Goal: Task Accomplishment & Management: Use online tool/utility

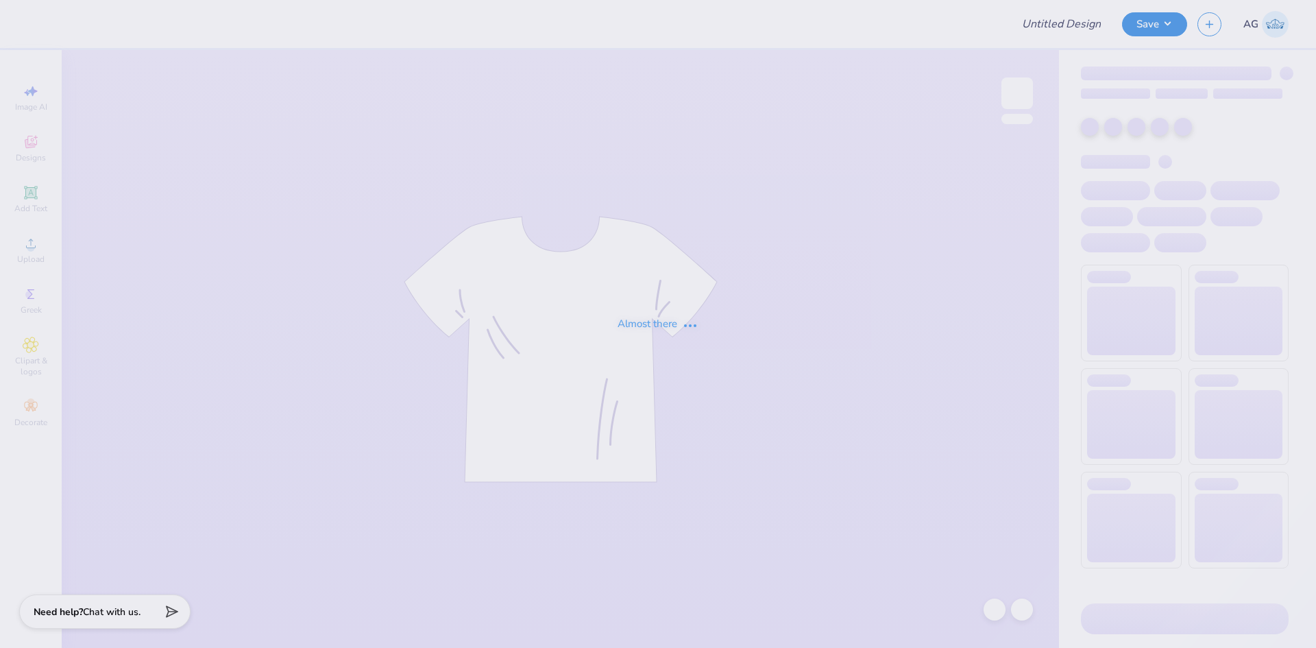
type input "ZTA x KA Date Party"
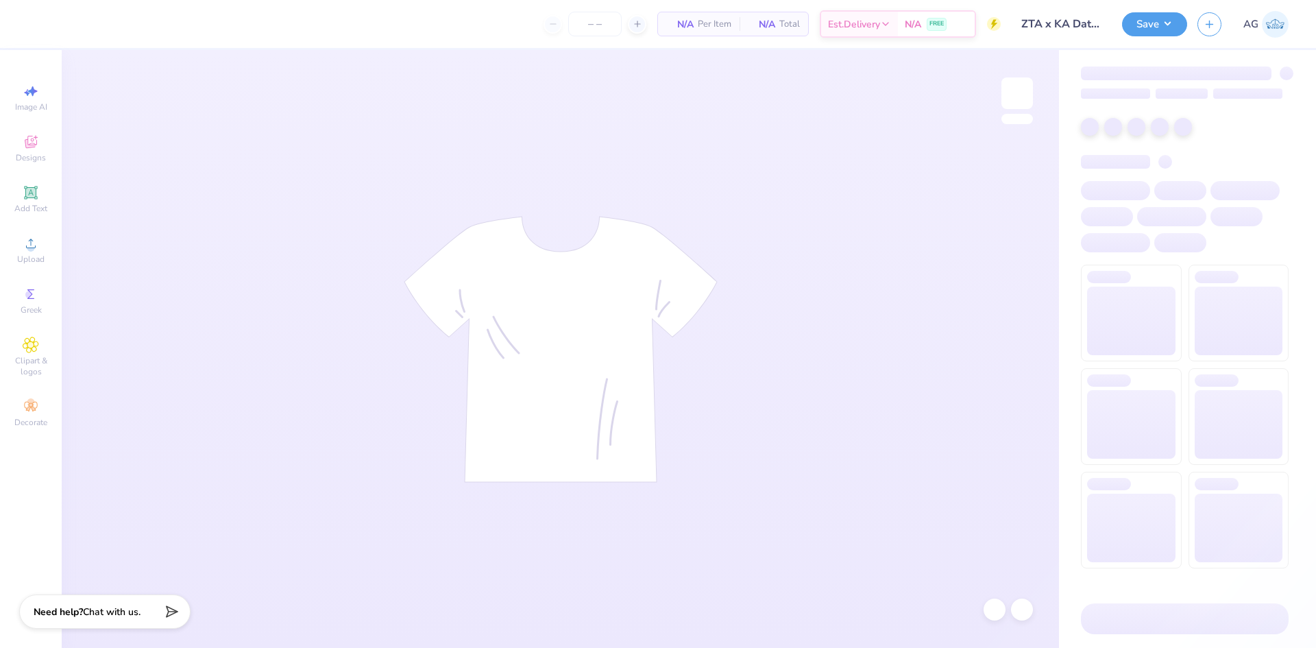
type input "24"
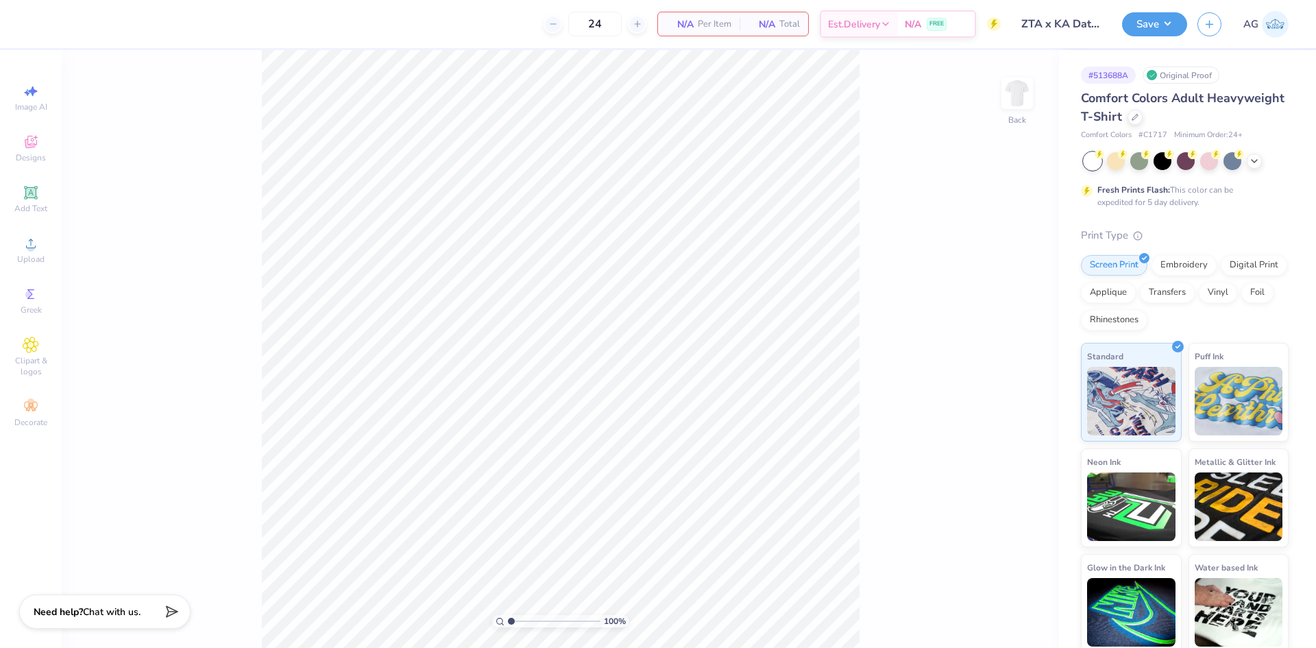
drag, startPoint x: 38, startPoint y: 154, endPoint x: 191, endPoint y: 159, distance: 153.0
click at [38, 154] on span "Designs" at bounding box center [31, 157] width 30 height 11
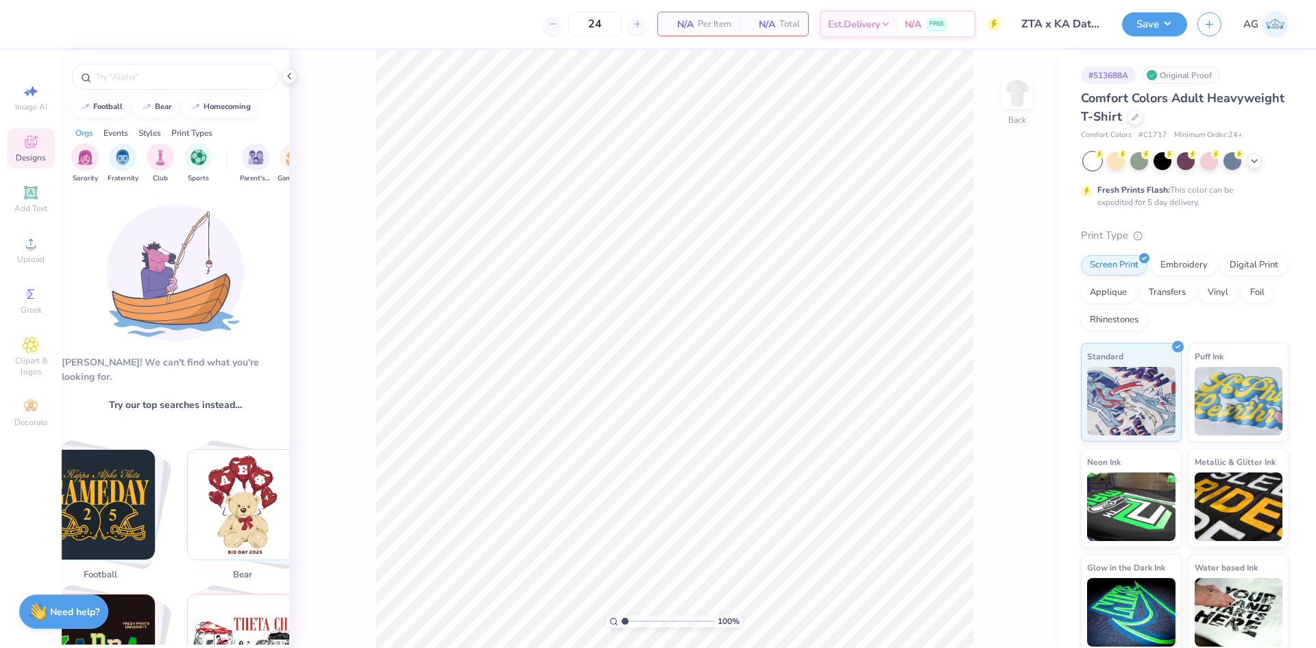
scroll to position [228, 0]
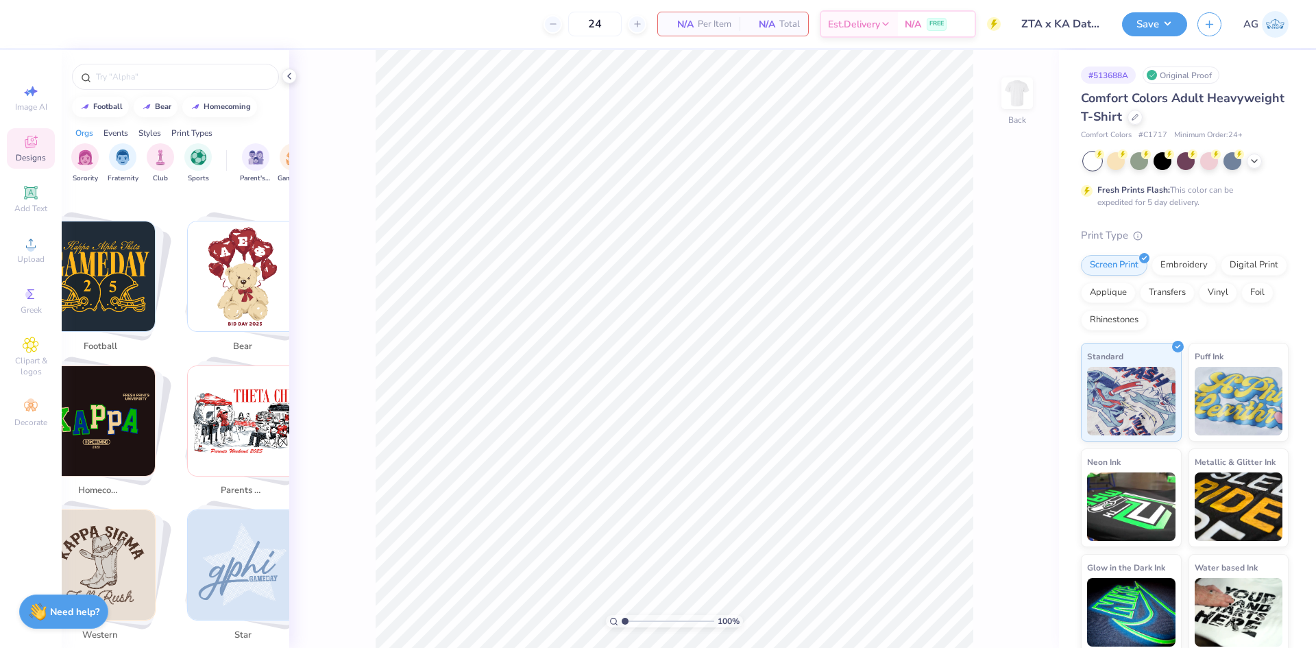
click at [241, 412] on img "Stack Card Button parents weekend" at bounding box center [243, 421] width 110 height 110
type input "parents weekend"
click at [254, 407] on img "Stack Card Button parents weekend" at bounding box center [243, 421] width 110 height 110
click at [295, 75] on div at bounding box center [289, 76] width 15 height 15
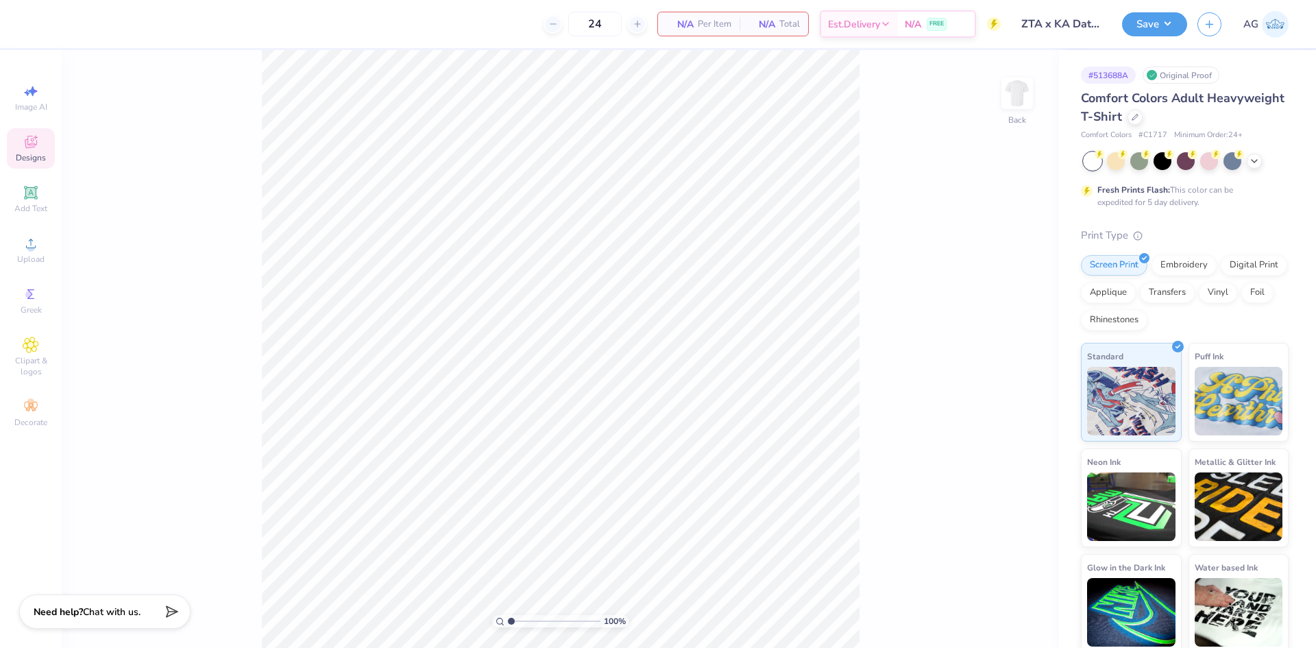
scroll to position [387, 0]
click at [34, 156] on span "Designs" at bounding box center [31, 157] width 30 height 11
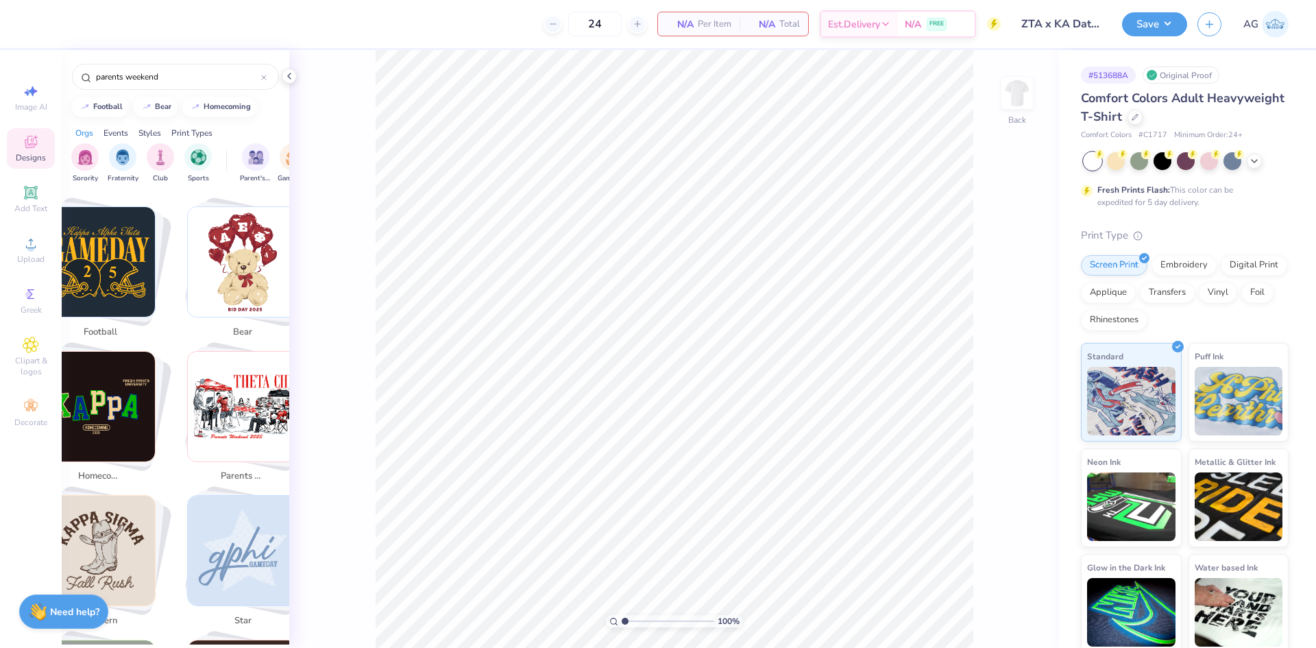
scroll to position [228, 0]
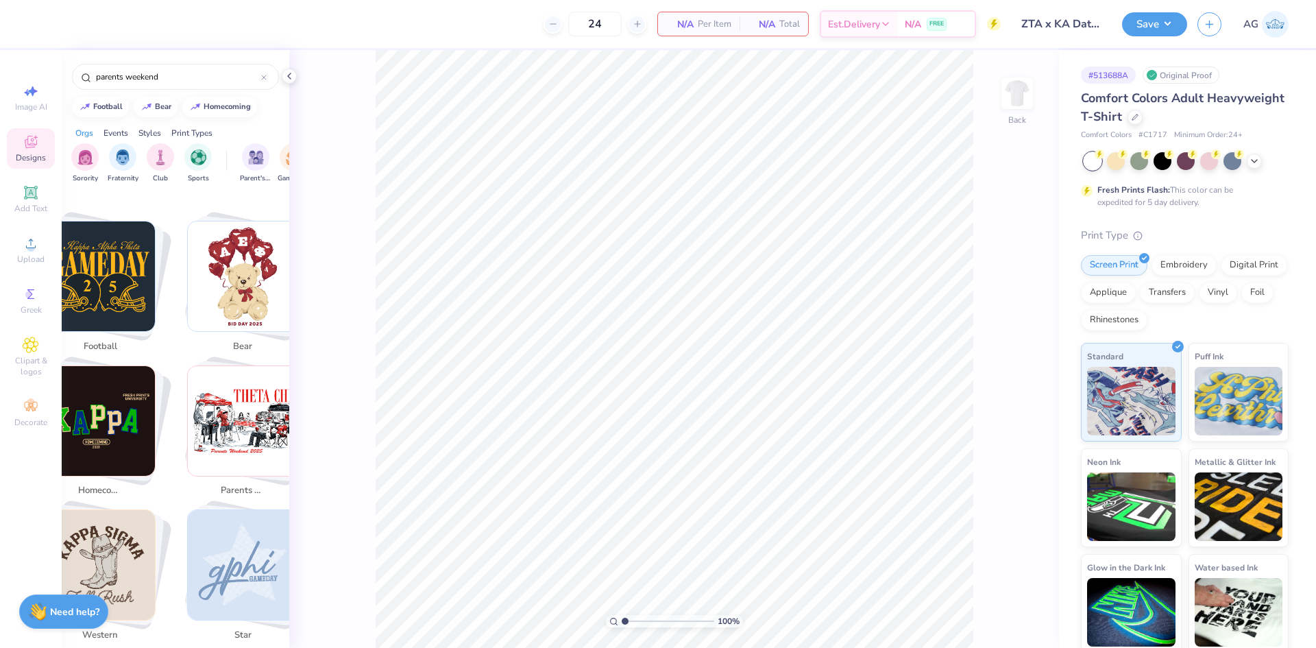
click at [243, 411] on img "Stack Card Button parents weekend" at bounding box center [243, 421] width 110 height 110
click at [468, 478] on div "100 % Back" at bounding box center [674, 349] width 770 height 598
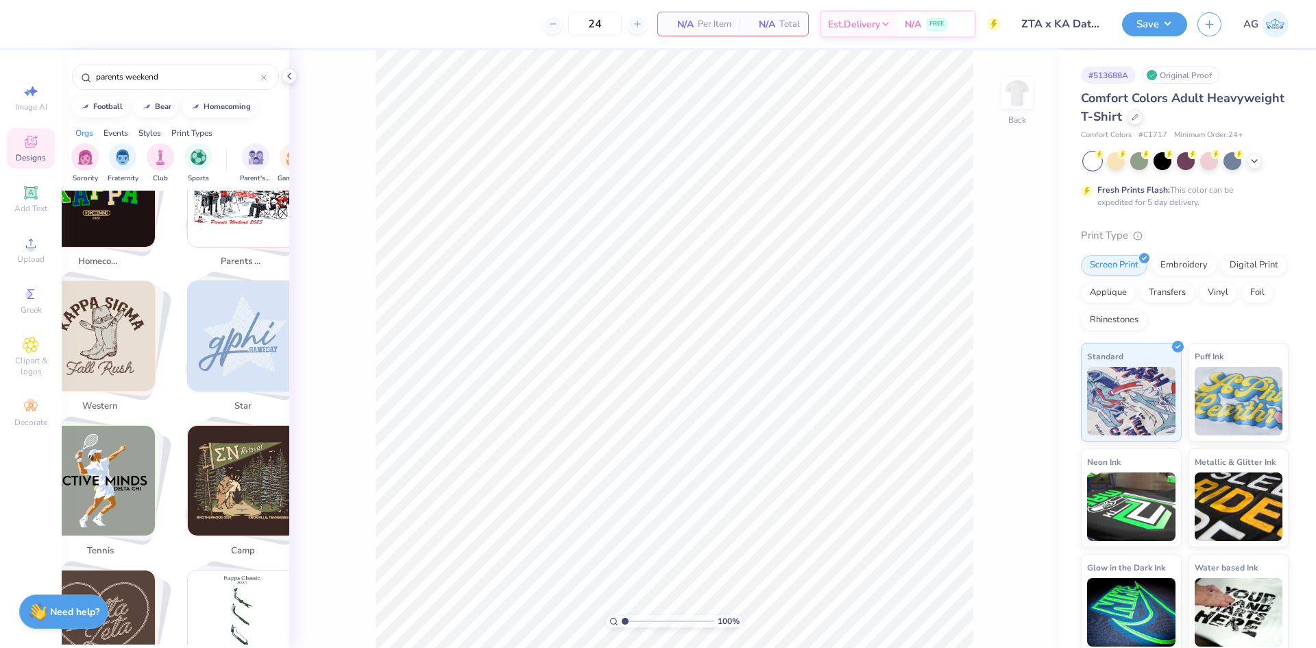
click at [254, 311] on img "Stack Card Button star" at bounding box center [243, 336] width 110 height 110
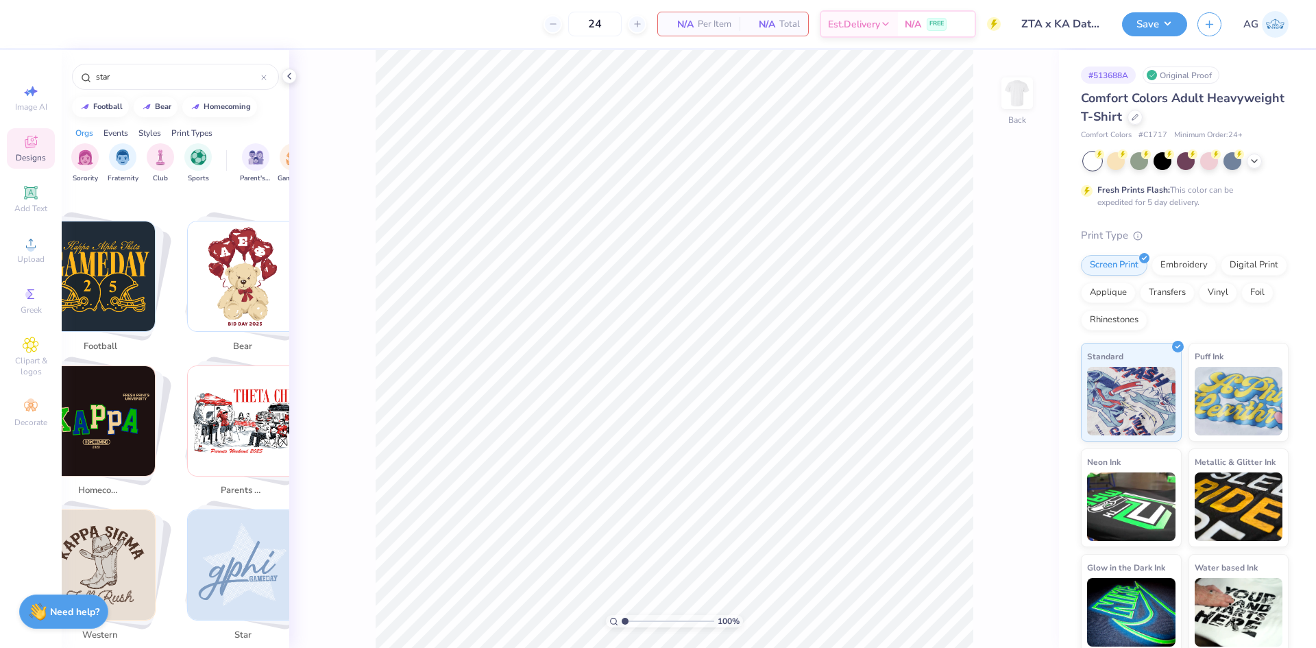
click at [223, 390] on img "Stack Card Button parents weekend" at bounding box center [243, 421] width 110 height 110
type input "parents weekend"
click at [223, 390] on img "Stack Card Button parents weekend" at bounding box center [243, 421] width 110 height 110
click at [159, 74] on input "parents weekend" at bounding box center [178, 77] width 167 height 14
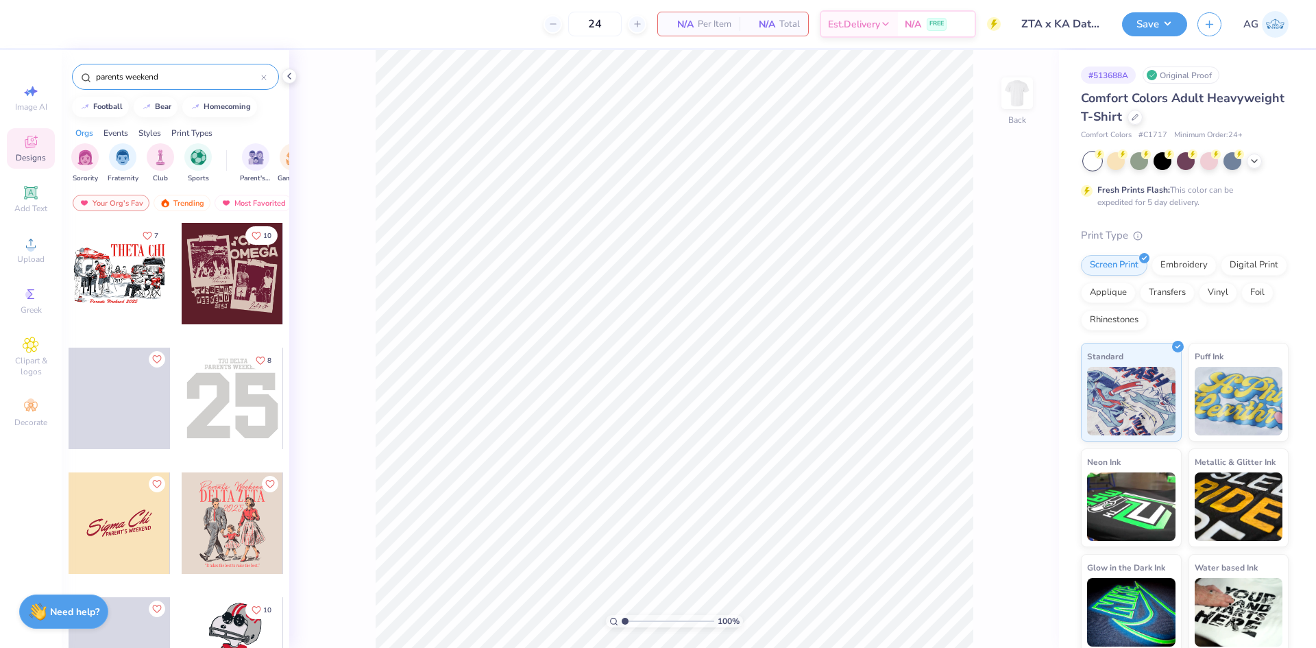
click at [100, 262] on div at bounding box center [119, 273] width 101 height 101
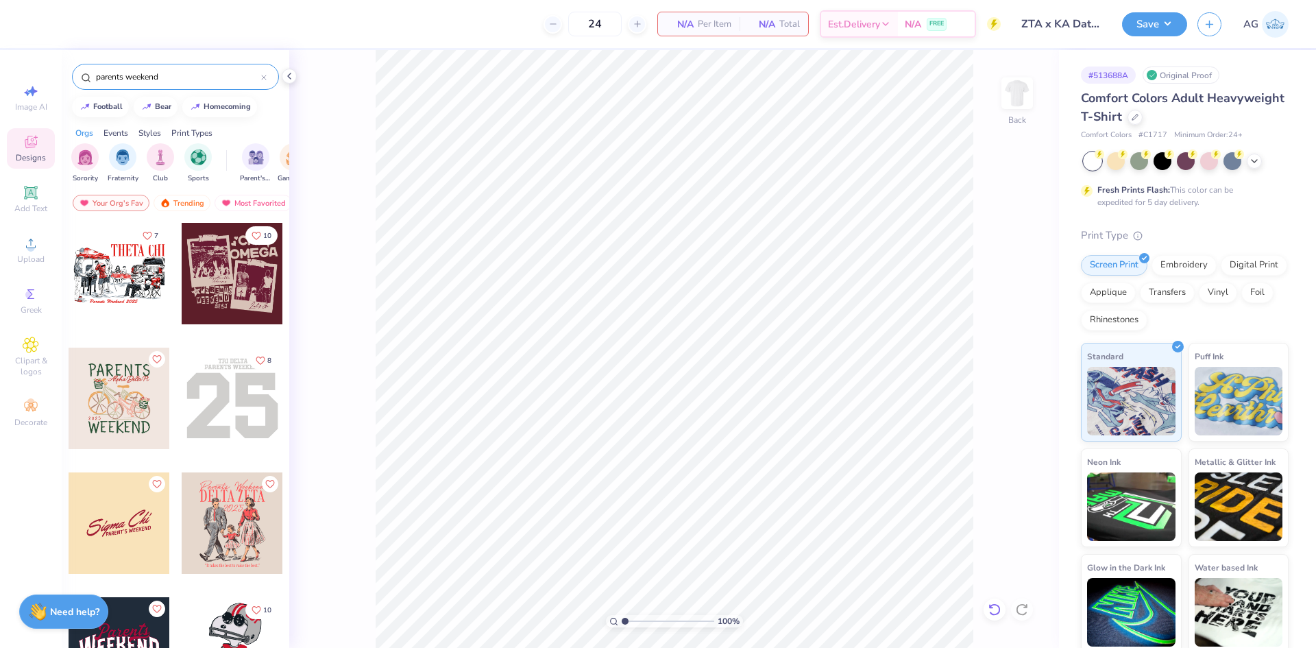
click at [994, 610] on icon at bounding box center [995, 610] width 14 height 14
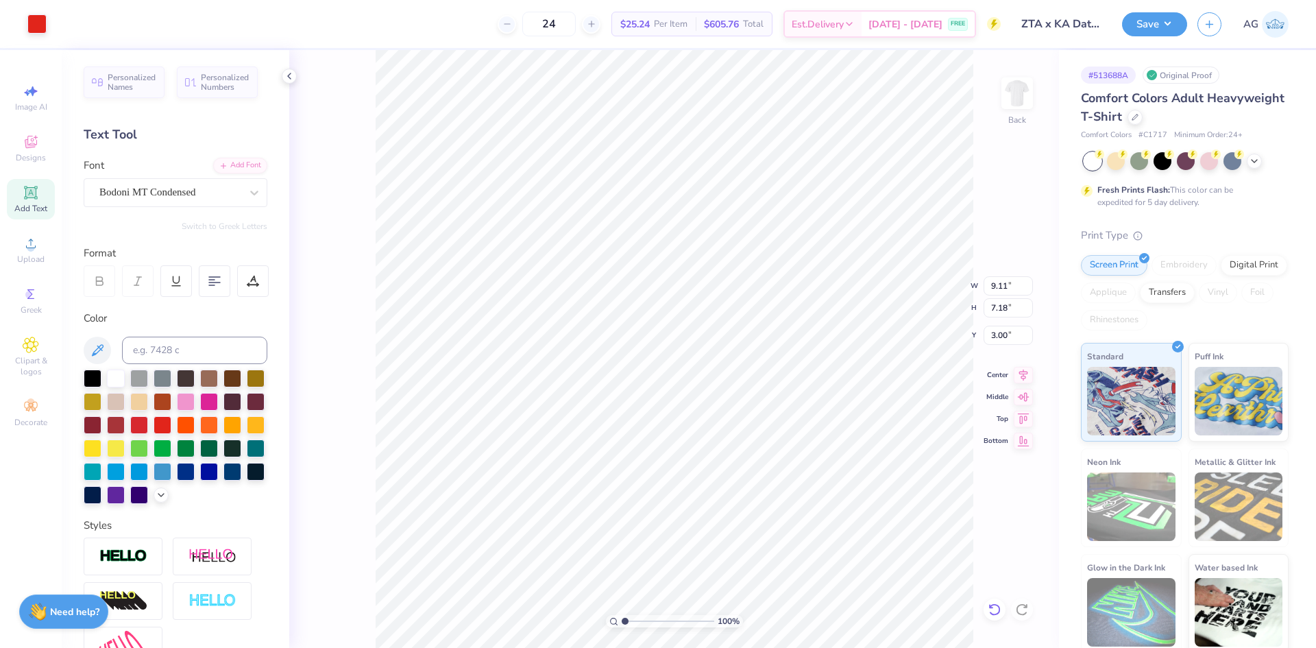
type input "9.11"
type input "7.18"
type input "5.84"
type input "0.46"
type input "9.72"
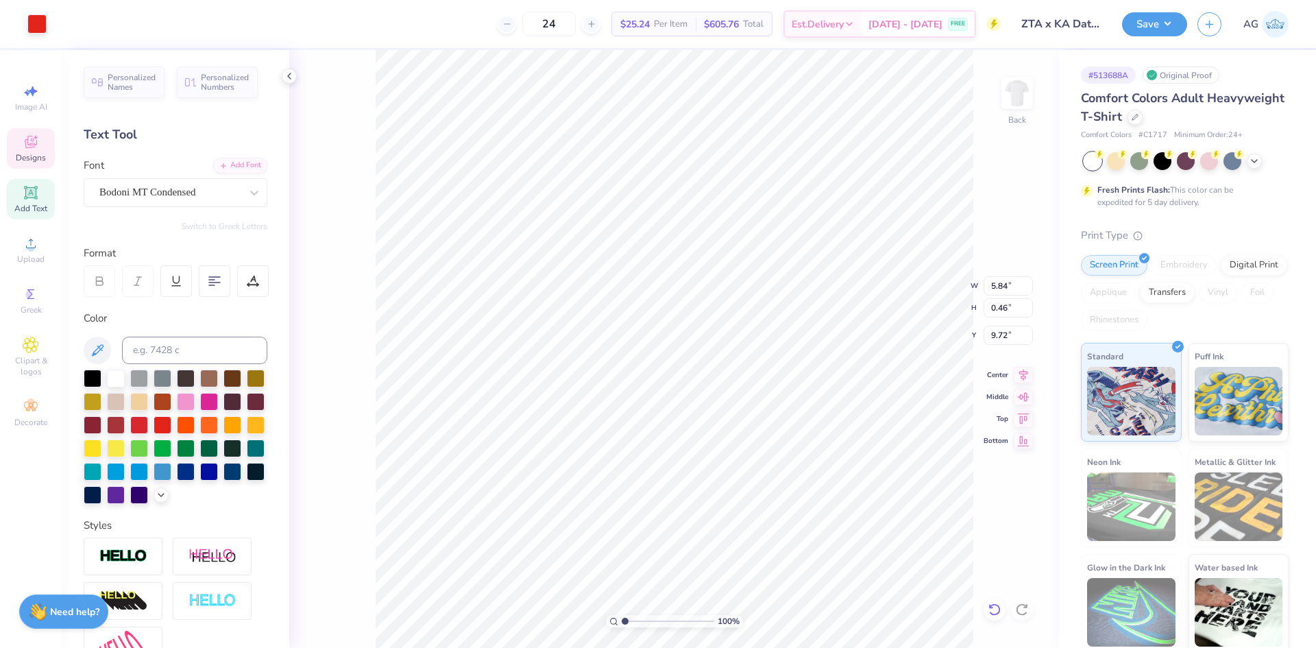
type input "6.50"
type input "1.48"
type input "1.05"
type input "6.50"
type input "11.24"
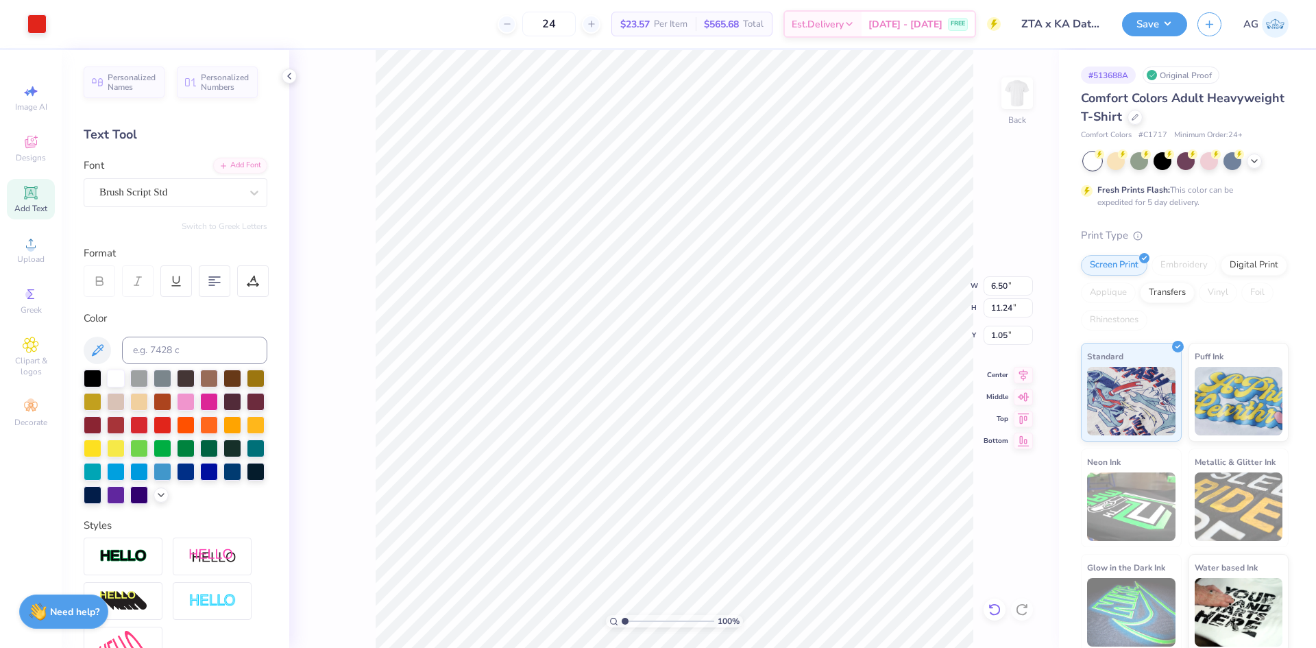
type input "1.05"
click at [42, 18] on div at bounding box center [36, 22] width 19 height 19
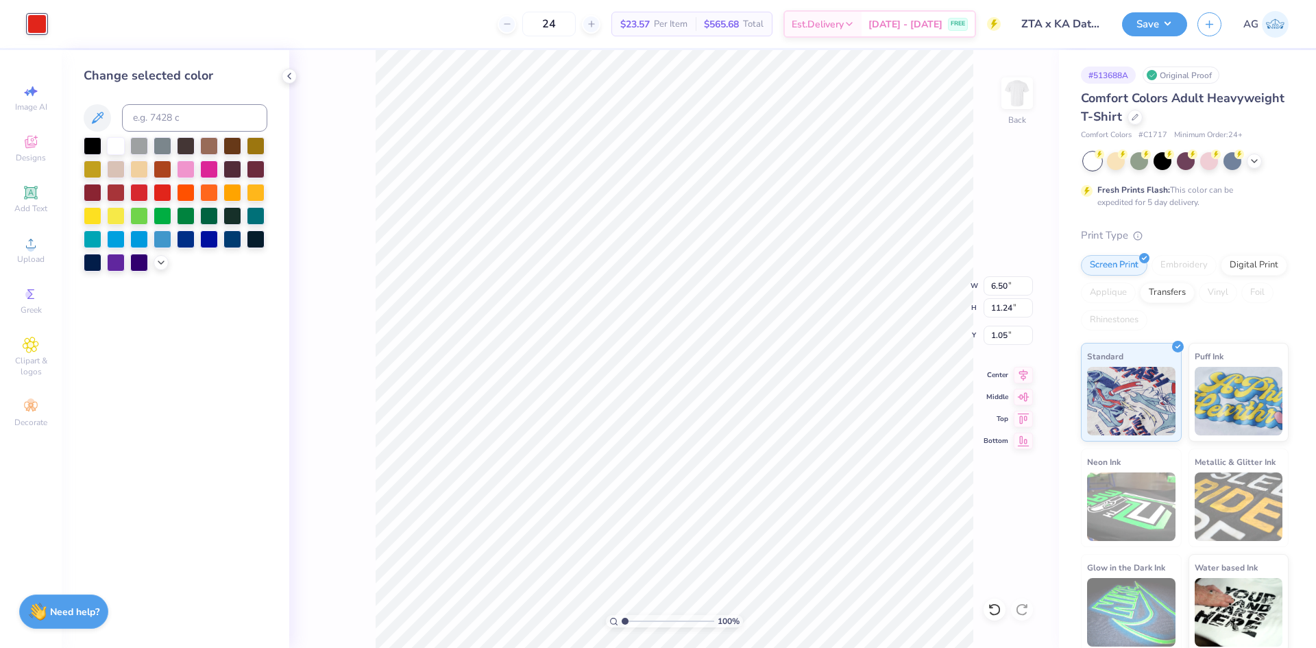
click at [78, 141] on div "Change selected color" at bounding box center [176, 349] width 228 height 598
click at [85, 145] on div at bounding box center [93, 145] width 18 height 18
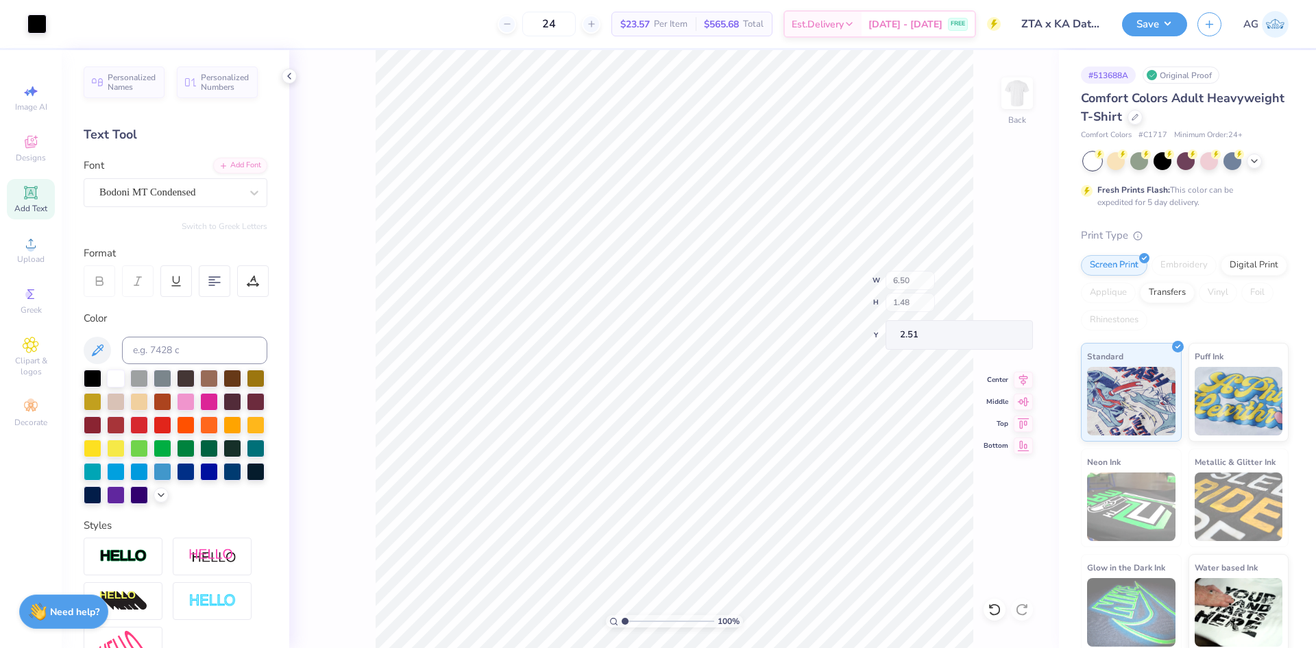
type input "2.51"
click at [31, 269] on div "Upload" at bounding box center [31, 250] width 48 height 40
click at [998, 287] on input "14.17" at bounding box center [1008, 285] width 49 height 19
type input "11.50"
type input "7.67"
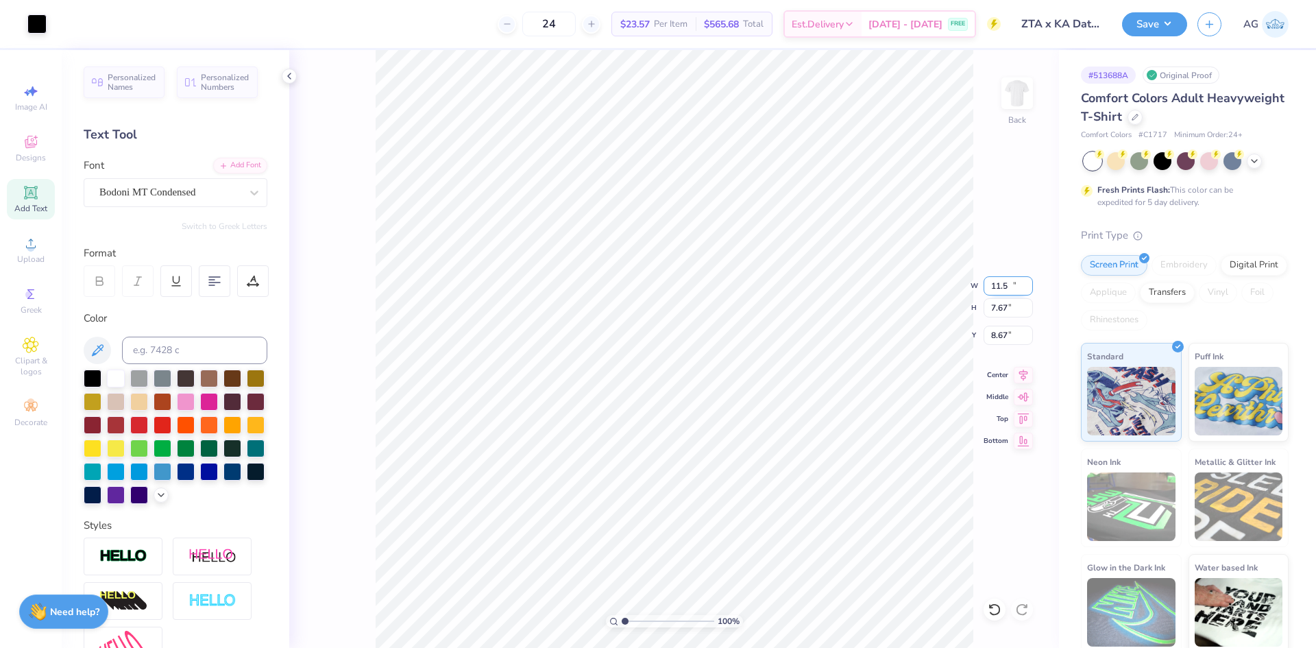
type input "8.67"
type input "3.99"
click at [267, 545] on div "Personalized Names Personalized Numbers Text Tool Add Font Font Bodoni MT Conde…" at bounding box center [176, 349] width 228 height 598
type input "12.04"
type input "6.50"
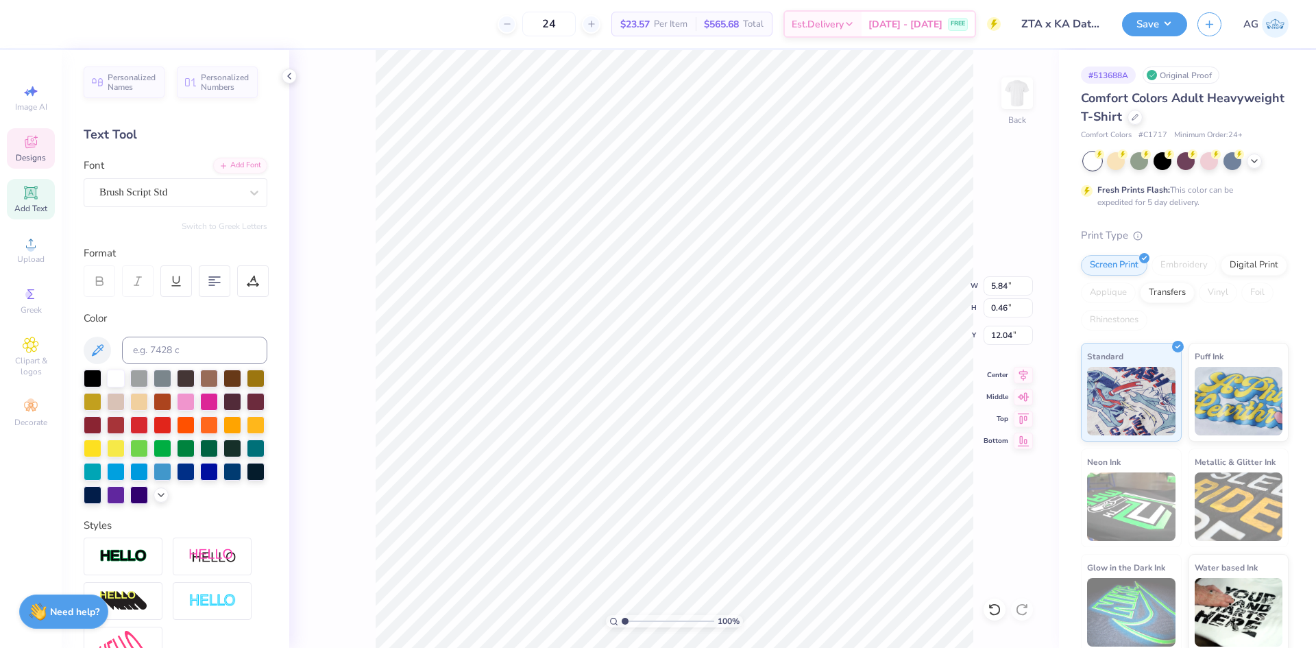
type input "1.48"
type input "2.51"
type textarea "ZTA x KA White Out Date Party"
type input "2.55"
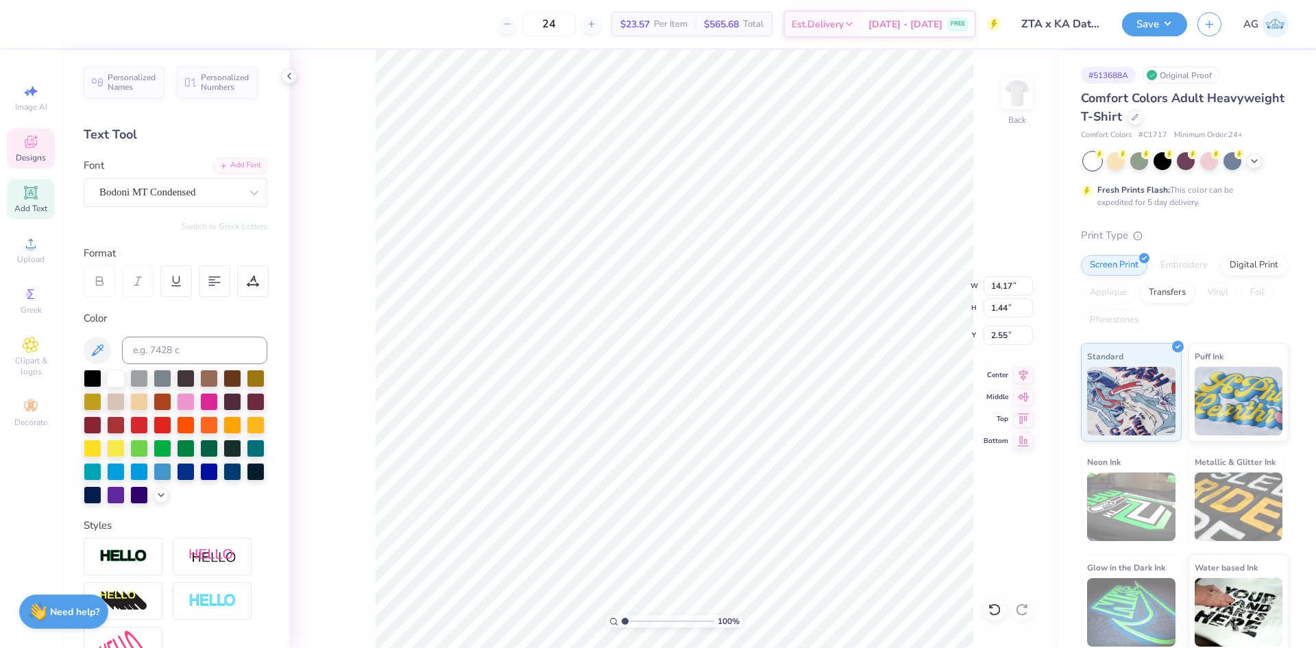
scroll to position [12, 4]
type textarea "ZTA x KA"
click at [634, 619] on input "range" at bounding box center [668, 621] width 93 height 12
type input "1.48"
click at [629, 619] on input "range" at bounding box center [668, 621] width 93 height 12
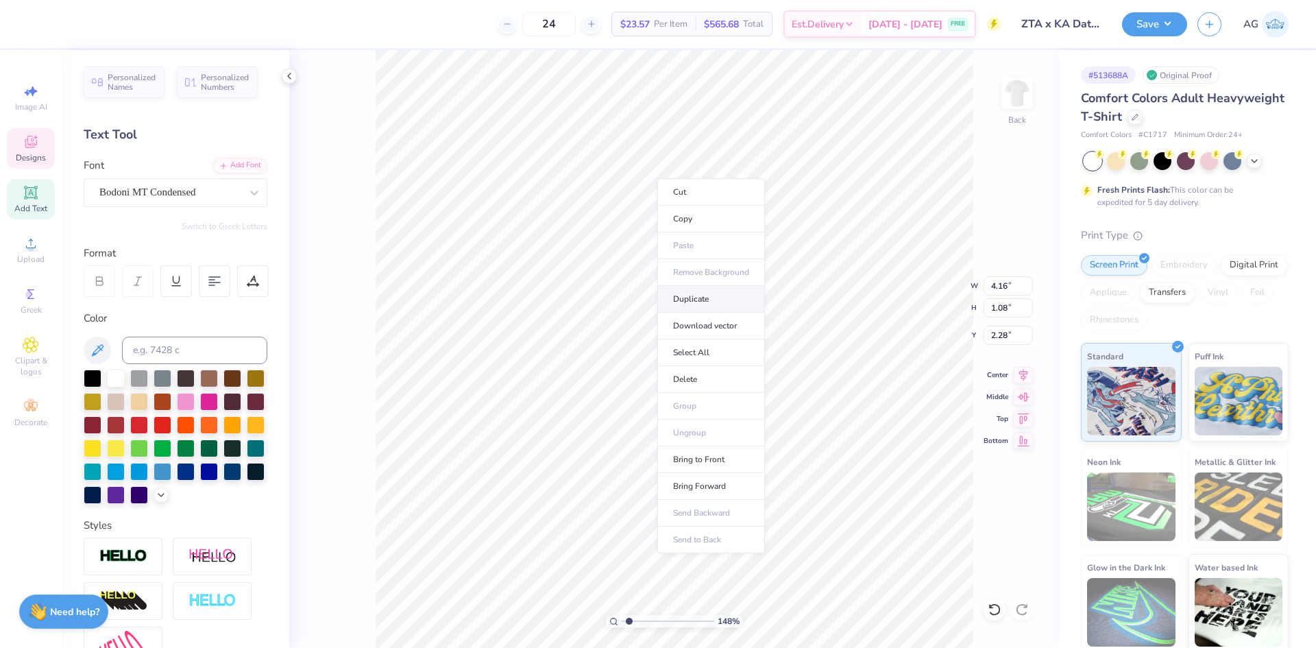
click at [701, 302] on li "Duplicate" at bounding box center [712, 299] width 108 height 27
type input "3.45"
type textarea "White Out Date Party"
type input "9.69"
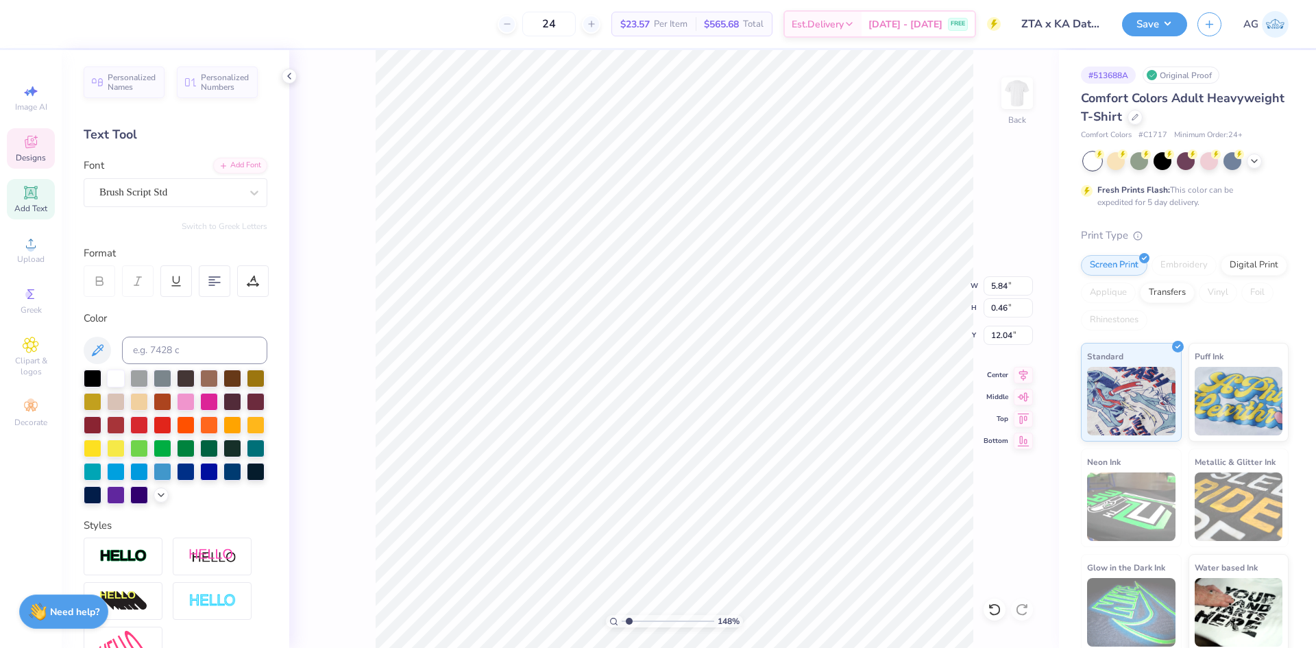
type input "1.43"
type input "3.27"
click at [155, 190] on div "Bodoni MT Condensed" at bounding box center [170, 192] width 144 height 21
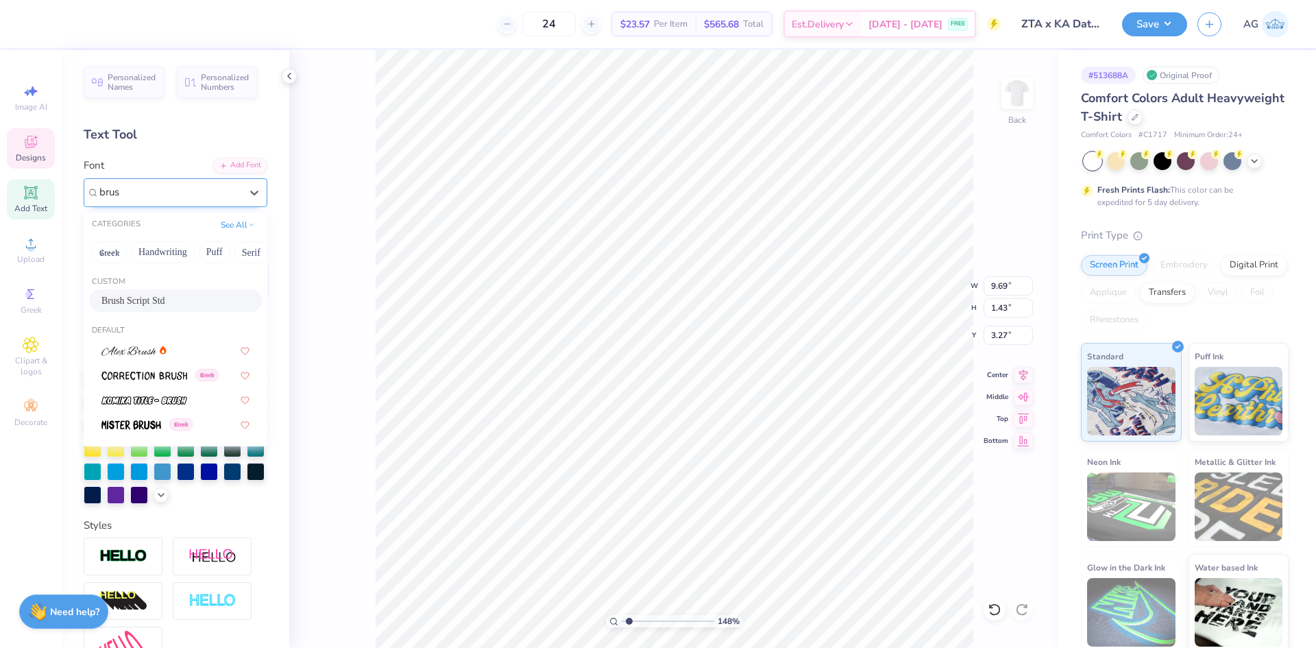
type input "brus"
type input "14.17"
type input "1.44"
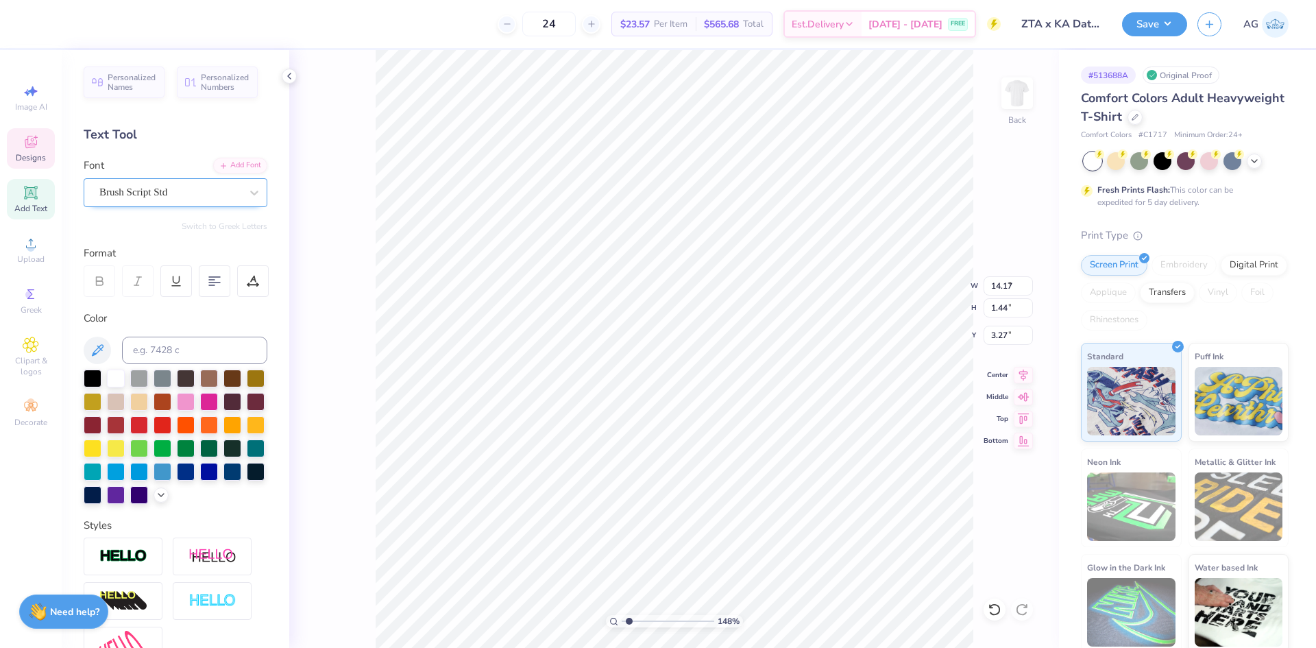
type input "8.79"
type input "0.90"
click at [1026, 377] on icon at bounding box center [1023, 373] width 19 height 16
type input "3.54"
type input "4.16"
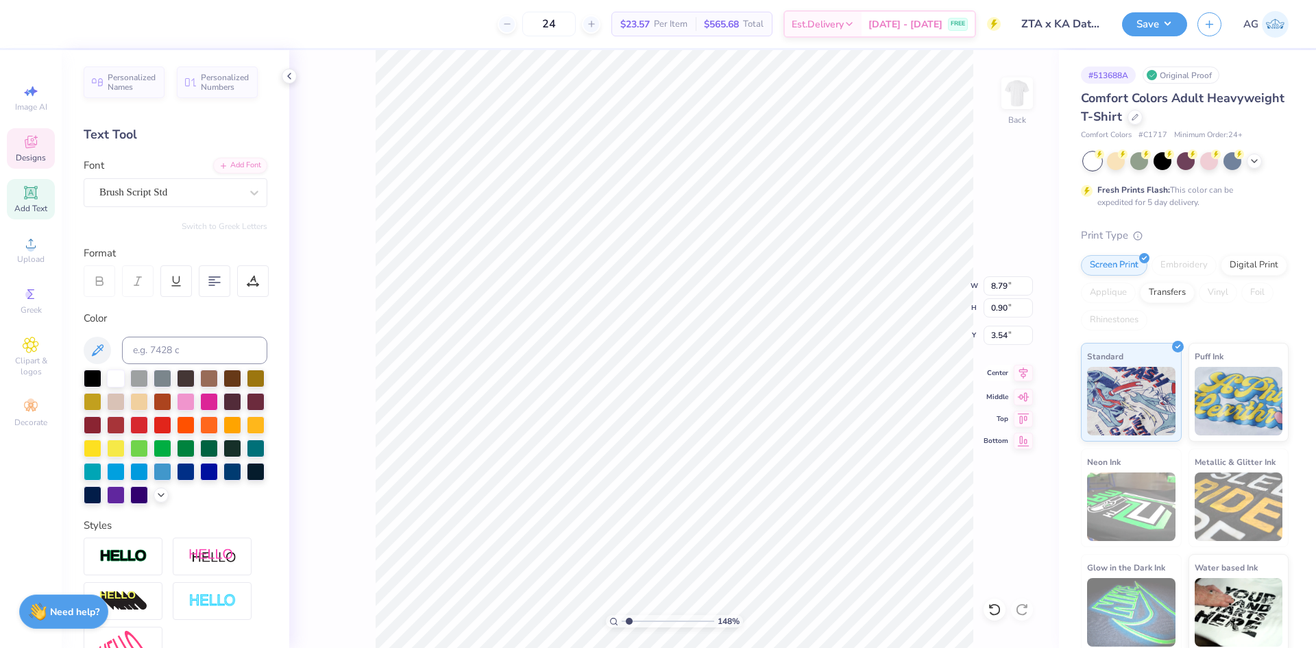
type input "1.08"
type input "2.28"
click at [254, 287] on div at bounding box center [253, 281] width 32 height 32
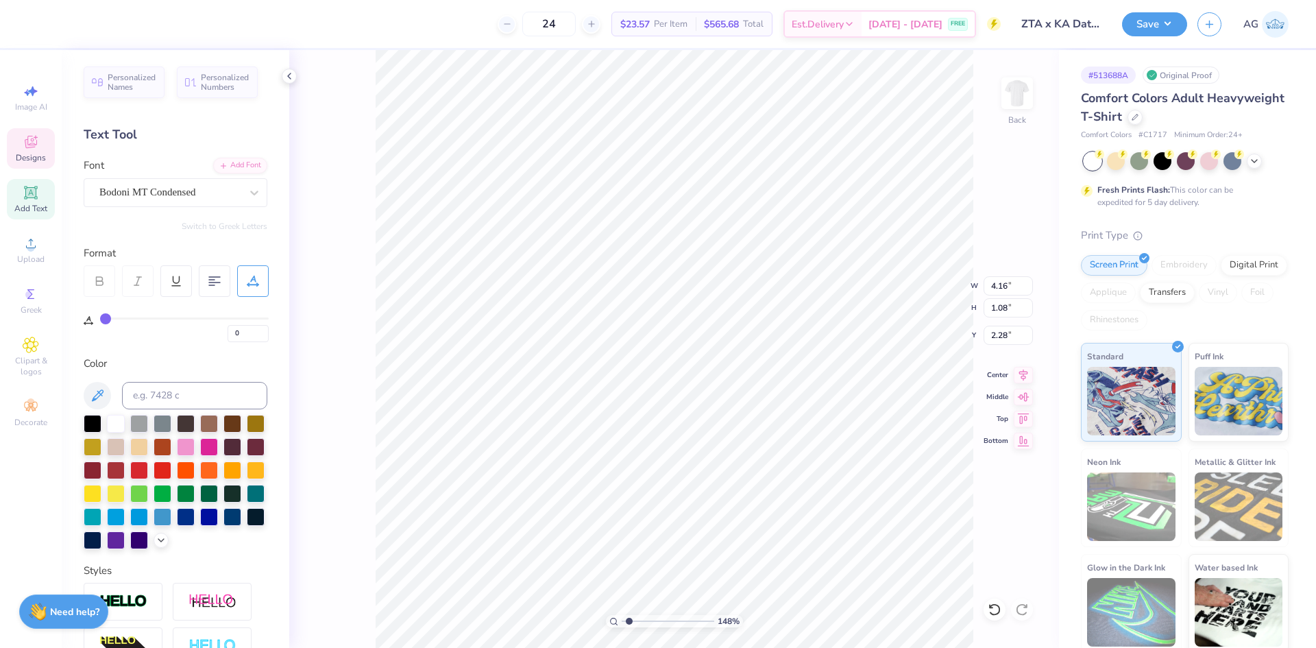
type input "3"
type input "5"
type input "6"
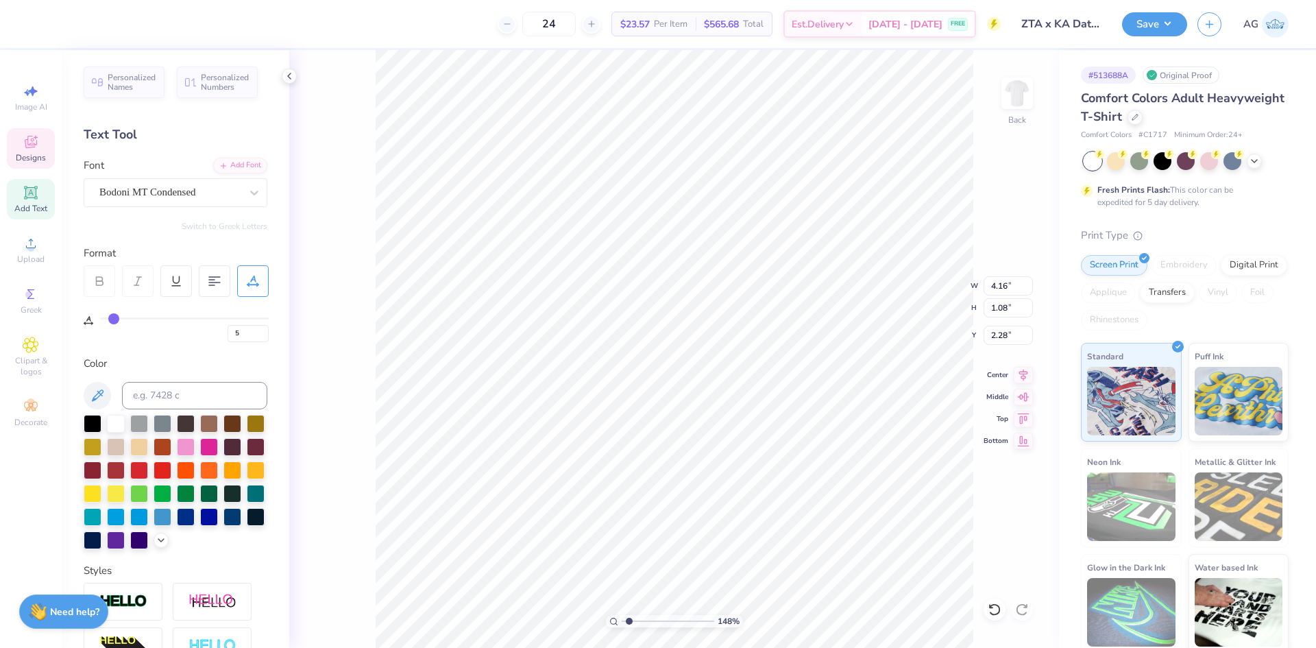
type input "6"
type input "7"
type input "8"
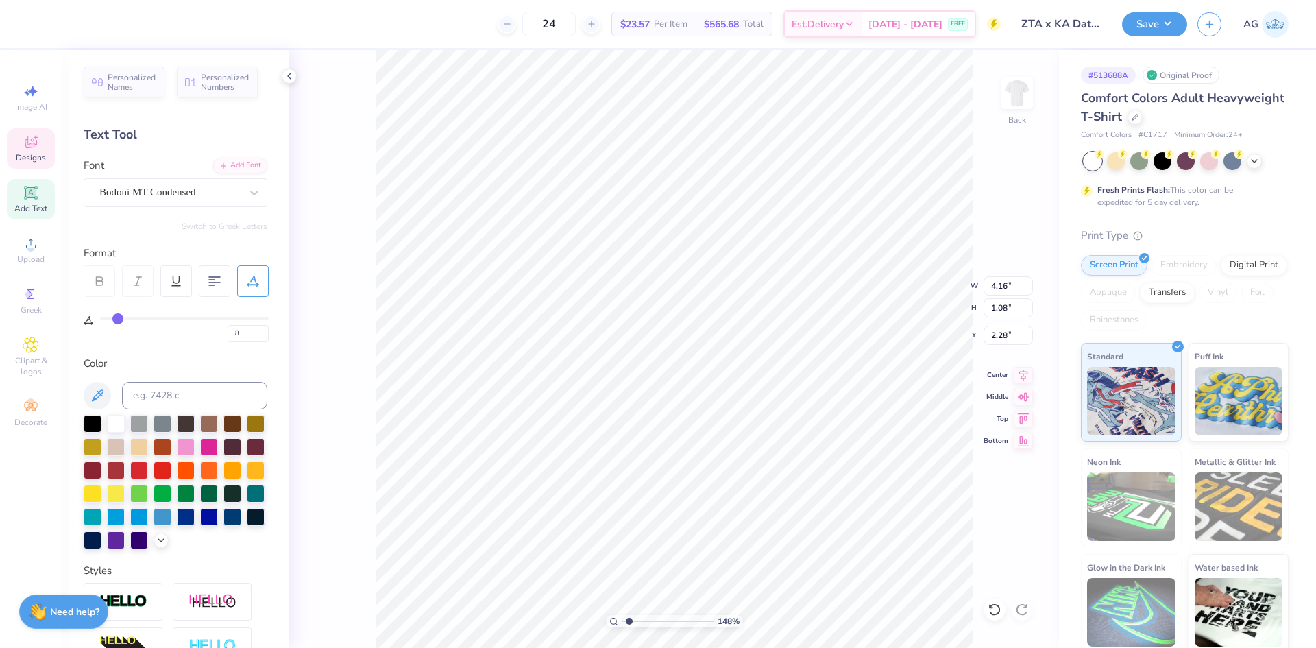
type input "10"
type input "11"
type input "12"
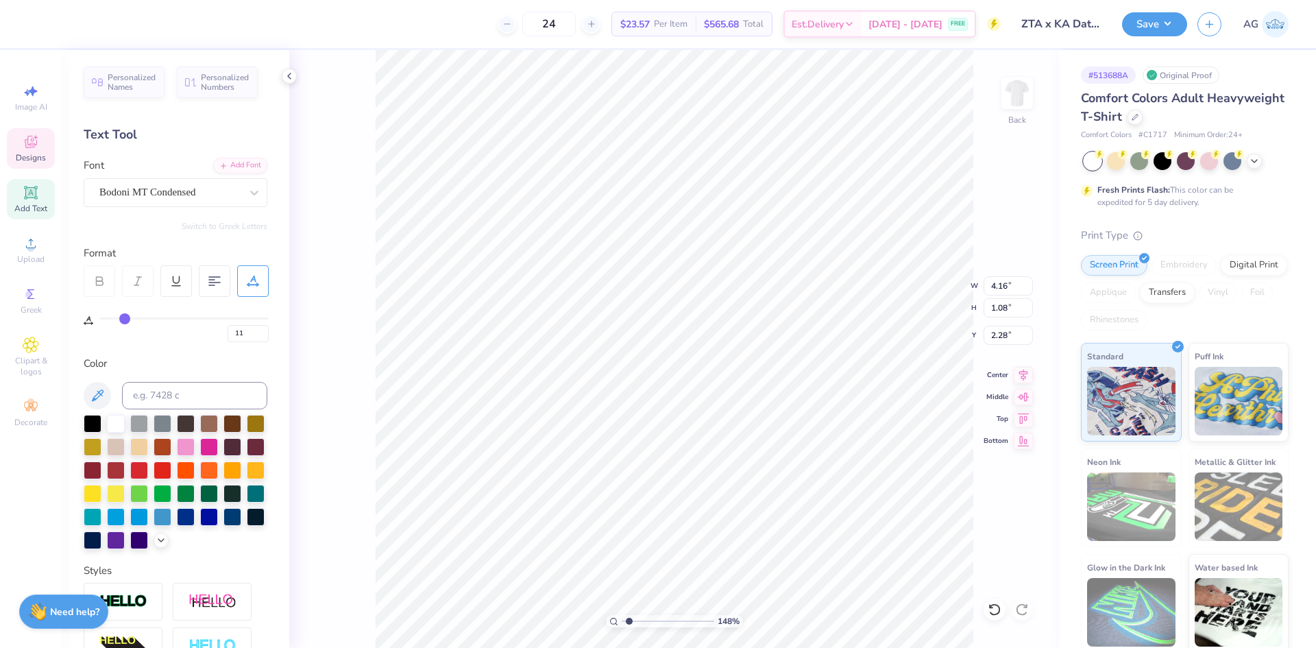
type input "12"
type input "13"
type input "14"
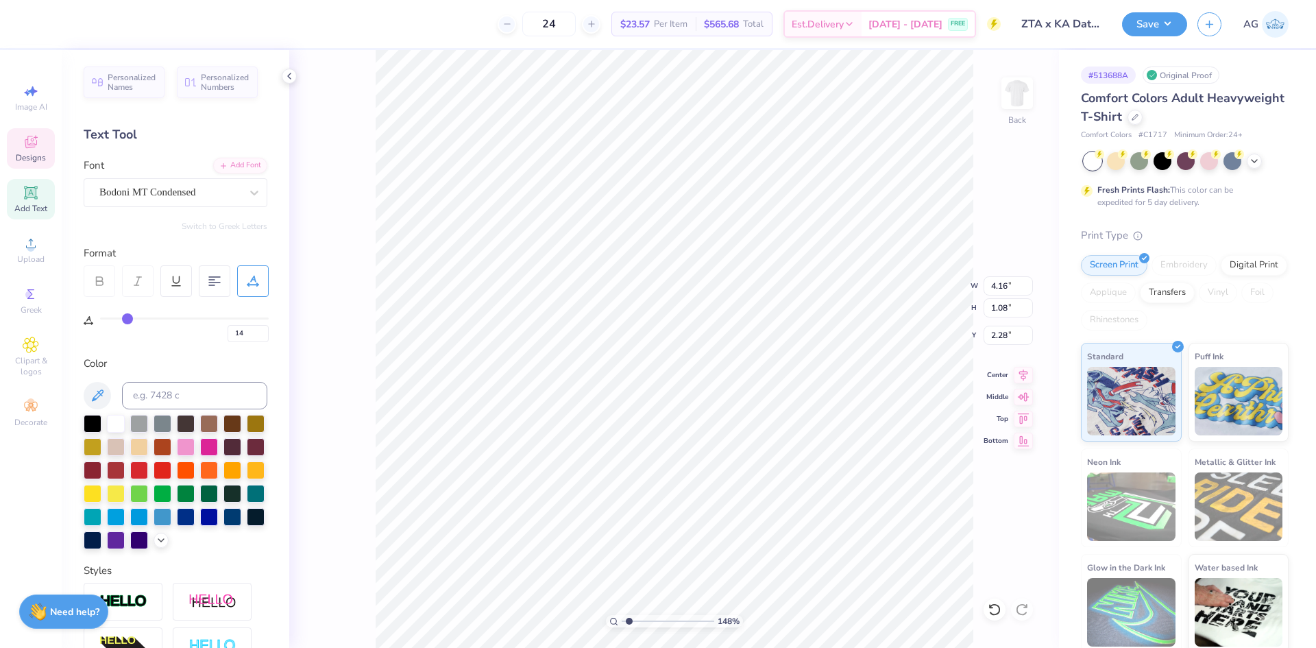
drag, startPoint x: 107, startPoint y: 317, endPoint x: 126, endPoint y: 318, distance: 19.2
type input "14"
click at [128, 318] on input "range" at bounding box center [184, 318] width 169 height 2
type input "5.80"
type input "11"
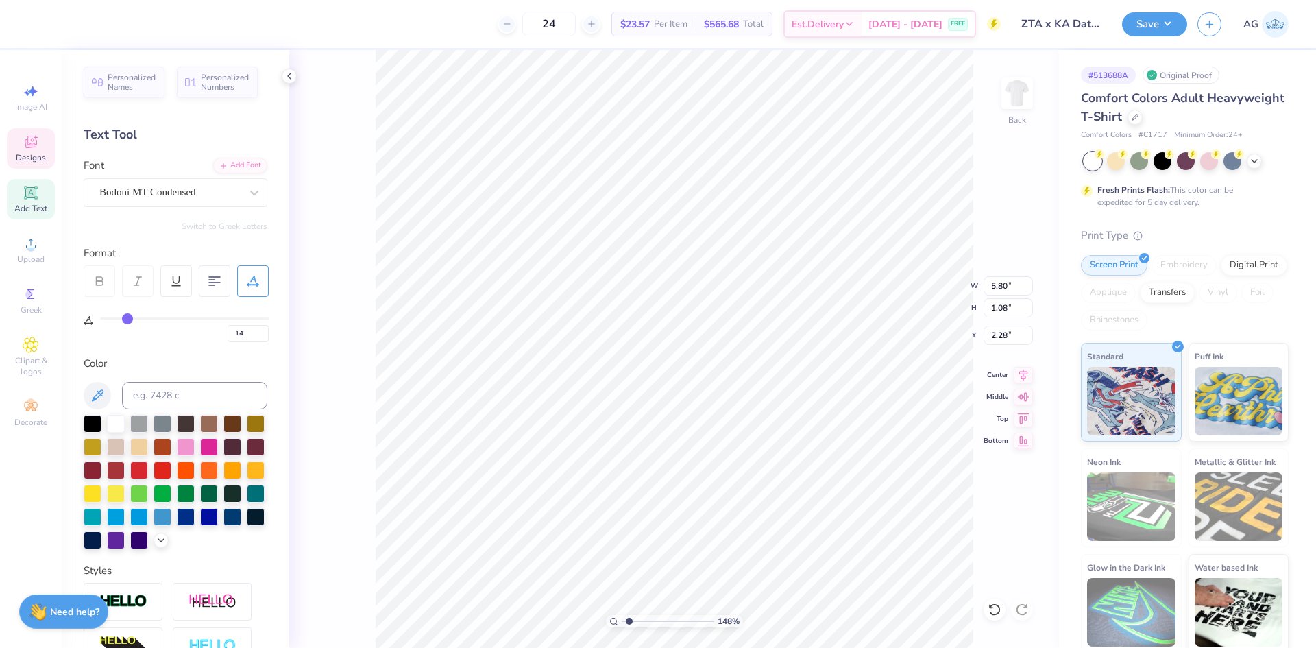
type input "11"
type input "10"
type input "9"
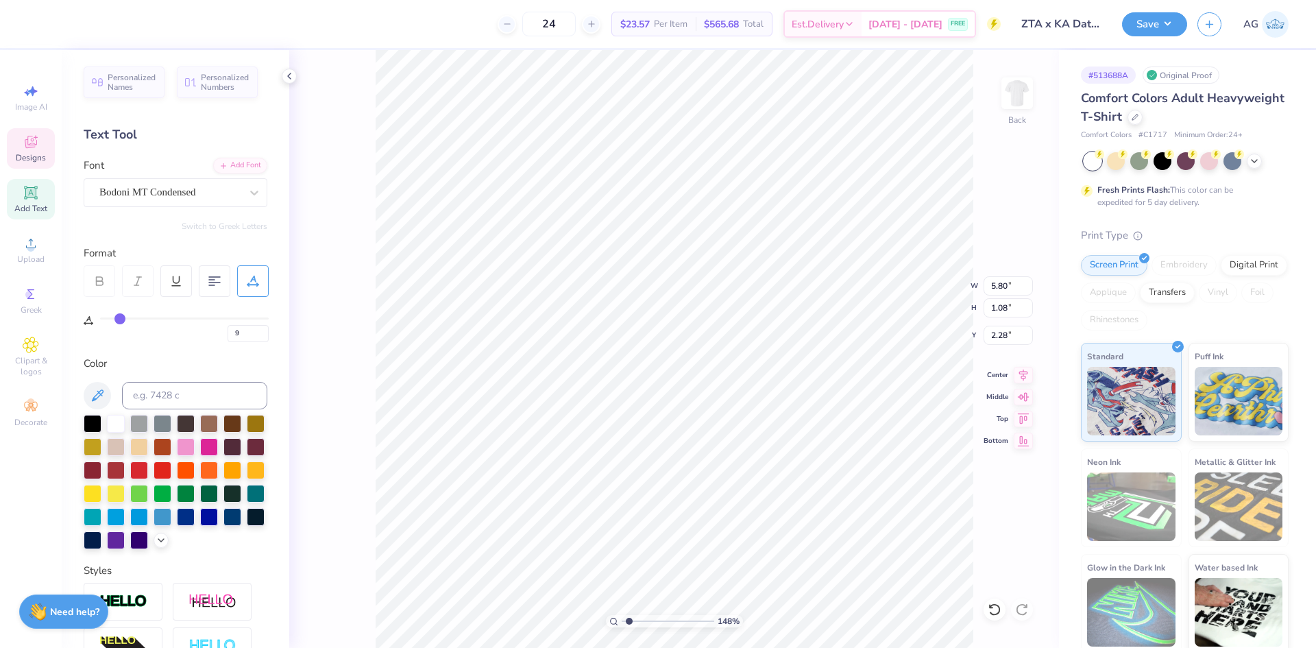
type input "9"
click at [119, 319] on input "range" at bounding box center [184, 318] width 169 height 2
type input "7.60"
type input "1.58"
type input "1.79"
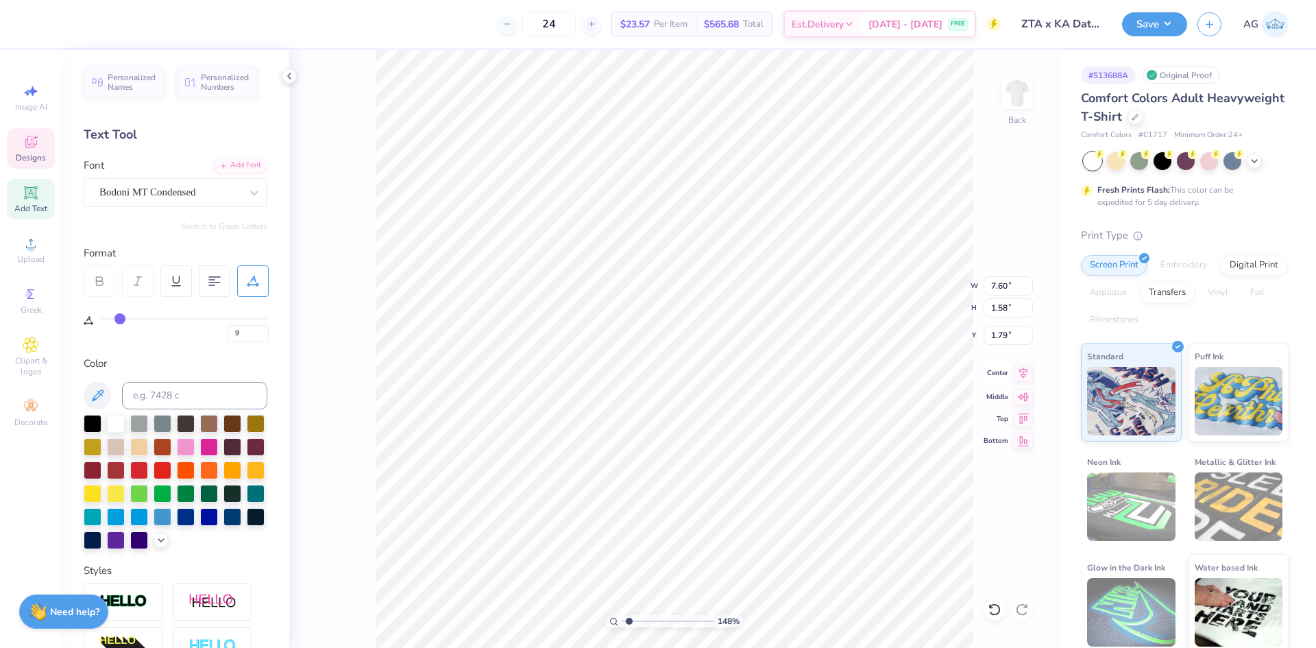
click at [1023, 373] on icon at bounding box center [1023, 373] width 19 height 16
type textarea "ZTA KA"
type input "5.90"
type textarea "ZTA KA"
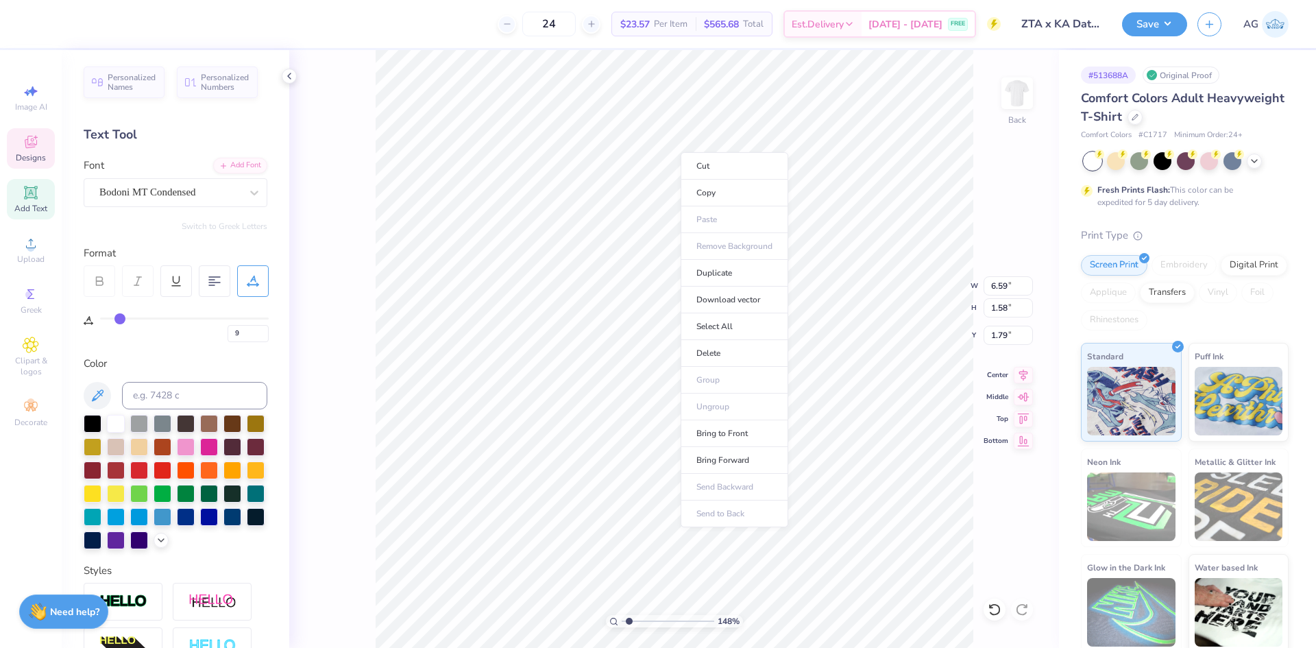
type input "6.59"
click at [657, 276] on li "Duplicate" at bounding box center [676, 276] width 108 height 27
type input "2.79"
type textarea "x"
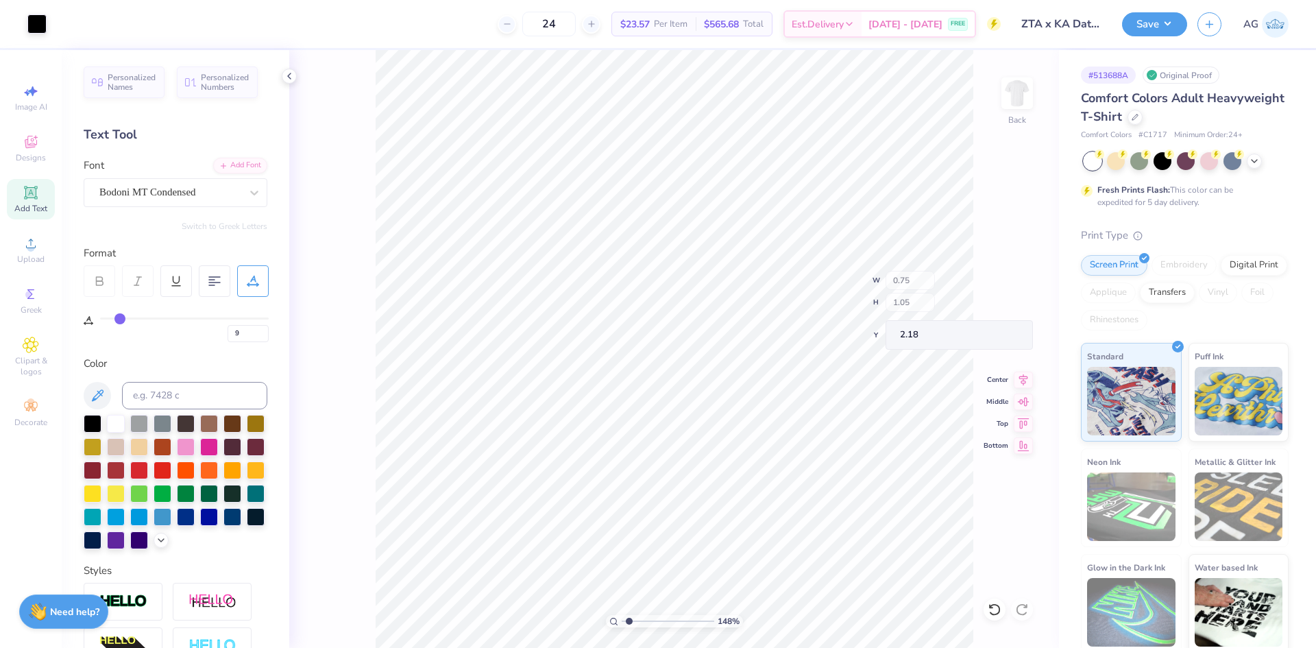
type input "2.18"
click at [653, 373] on li "Group" at bounding box center [672, 378] width 108 height 27
click at [1020, 370] on icon at bounding box center [1023, 373] width 19 height 16
type input "0"
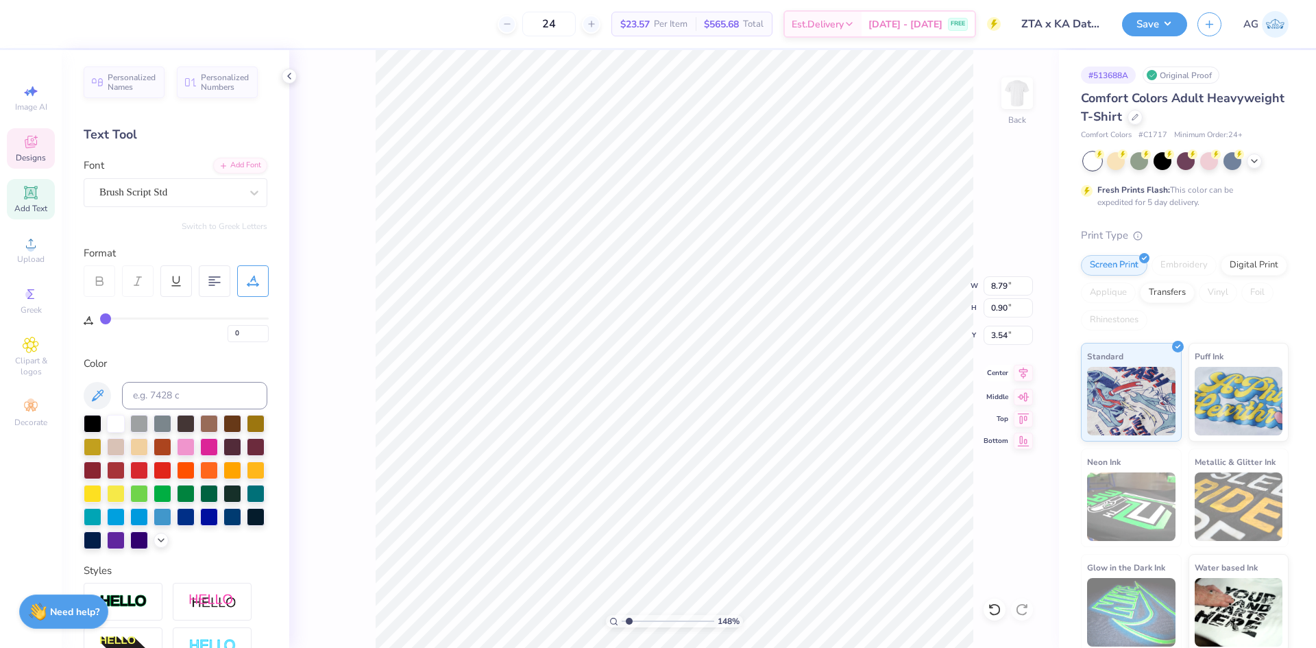
click at [1016, 372] on icon at bounding box center [1023, 373] width 19 height 16
click at [1024, 374] on icon at bounding box center [1024, 373] width 9 height 12
click at [1019, 326] on input "1.79" at bounding box center [1008, 335] width 49 height 19
type input "3.00"
click at [994, 612] on icon at bounding box center [995, 610] width 14 height 14
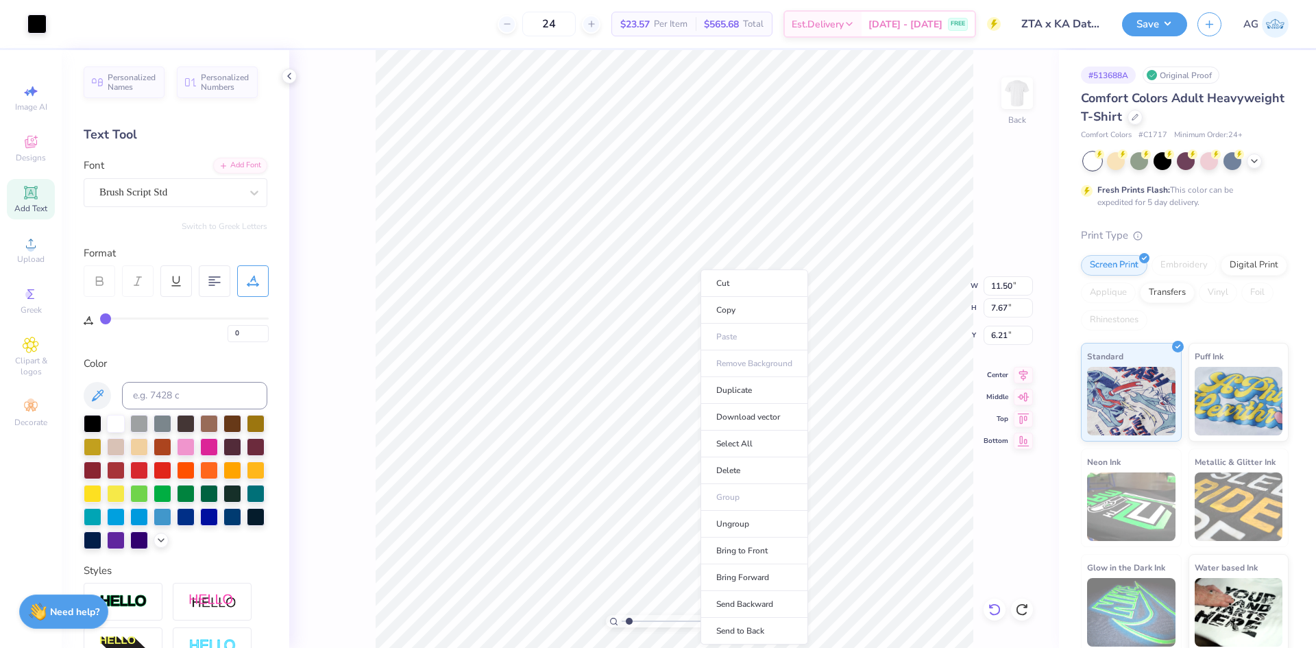
type input "5.20"
click at [753, 623] on li "Send to Back" at bounding box center [755, 631] width 108 height 27
type input "13.29"
paste textarea "fall"
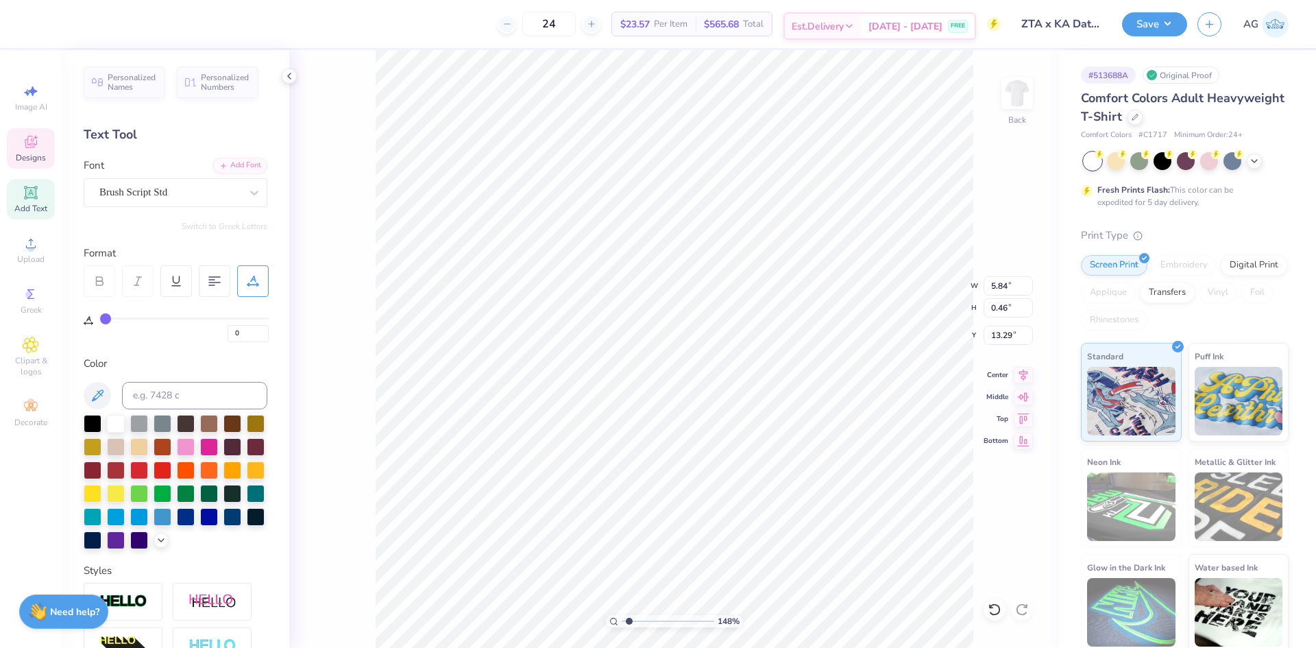
scroll to position [12, 1]
type textarea "Fall 2025"
type input "6.59"
type input "1.58"
type input "3.00"
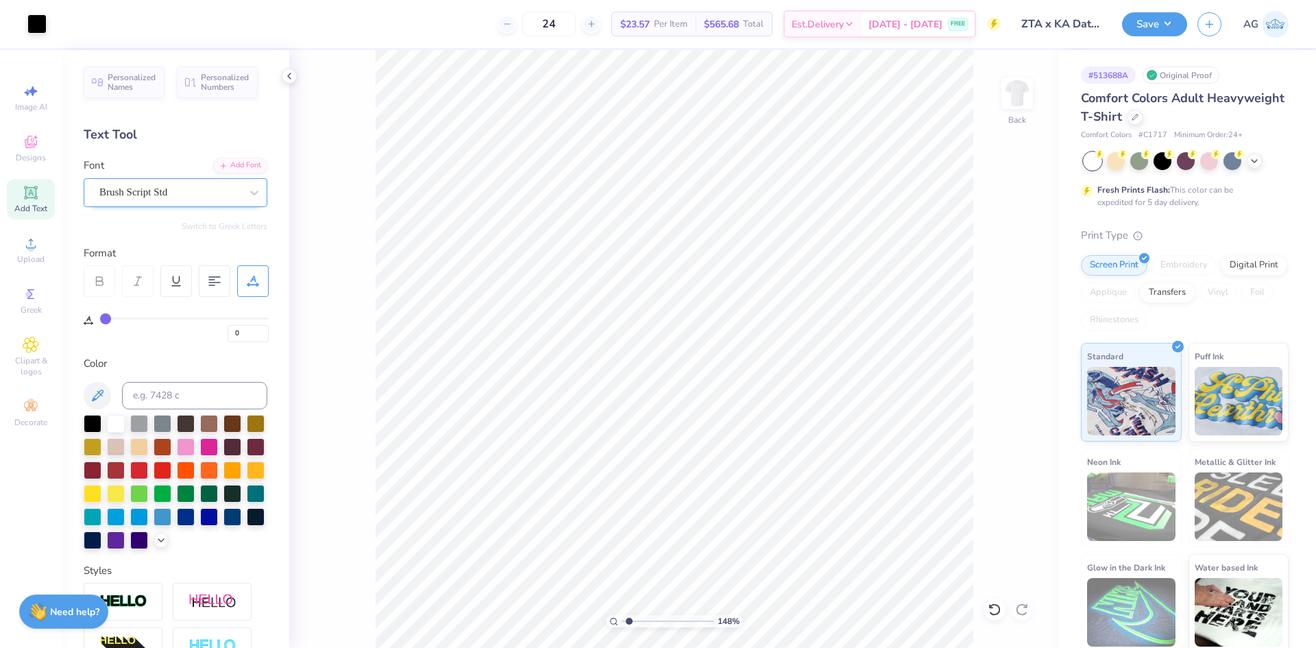
click at [171, 186] on div "Brush Script Std" at bounding box center [170, 192] width 144 height 21
click at [137, 199] on div "Brush Script Std" at bounding box center [170, 192] width 144 height 21
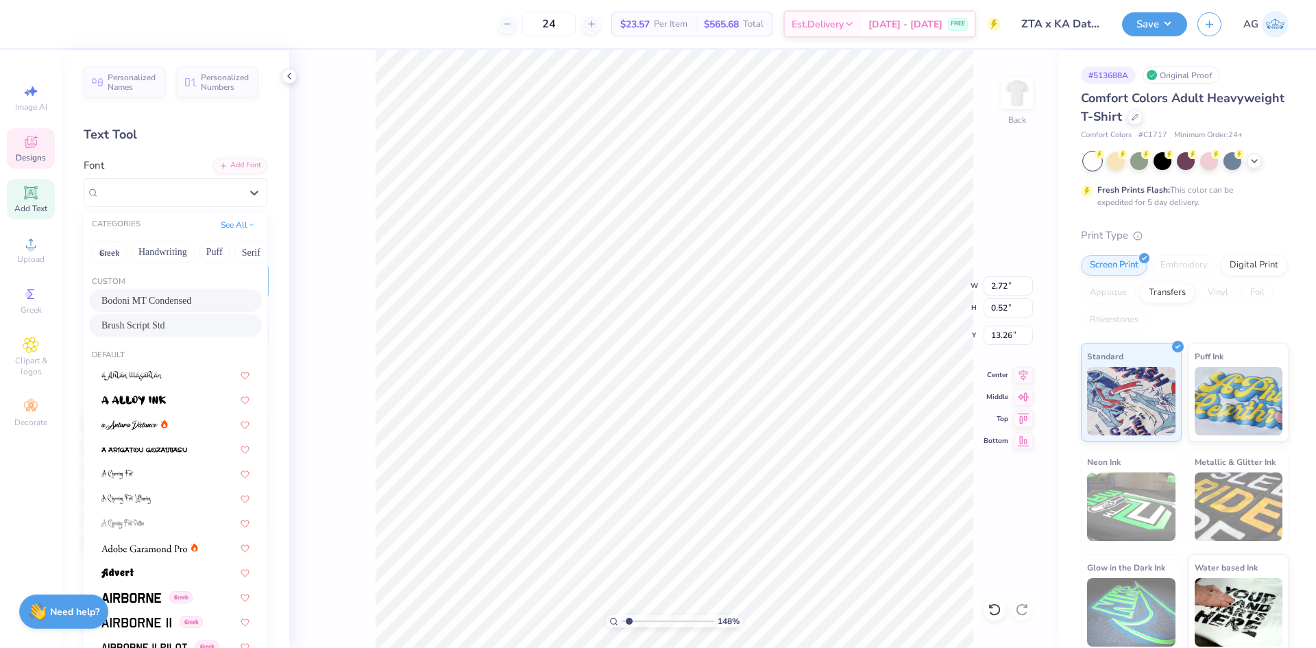
click at [160, 305] on div "Bodoni MT Condensed" at bounding box center [175, 300] width 148 height 14
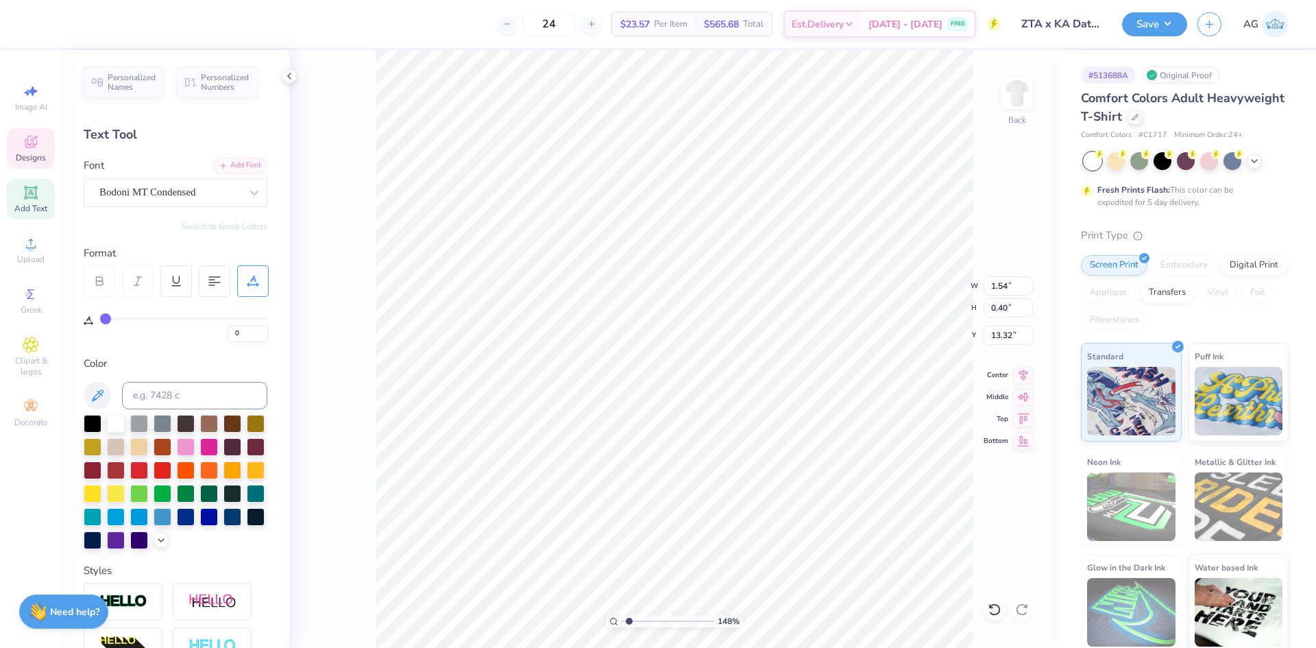
type input "1.54"
type input "0.40"
type input "13.32"
type input "3.86"
type input "1.01"
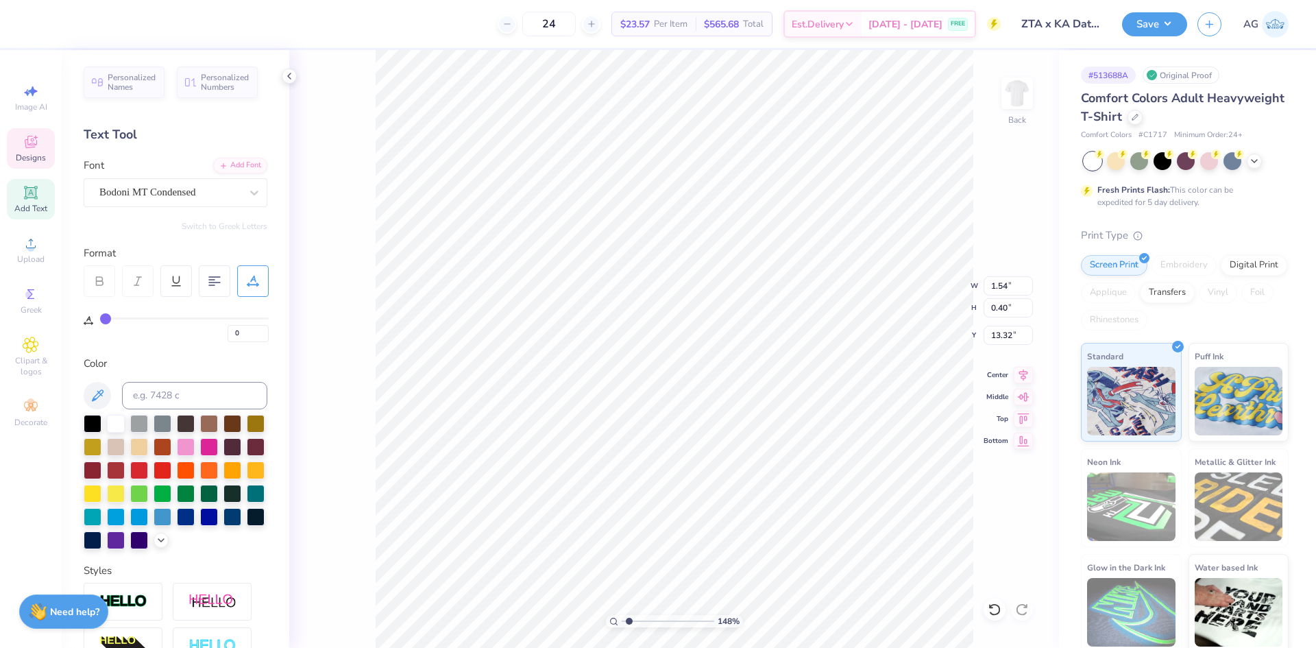
type input "12.71"
type textarea "FALL 2025"
type input "5"
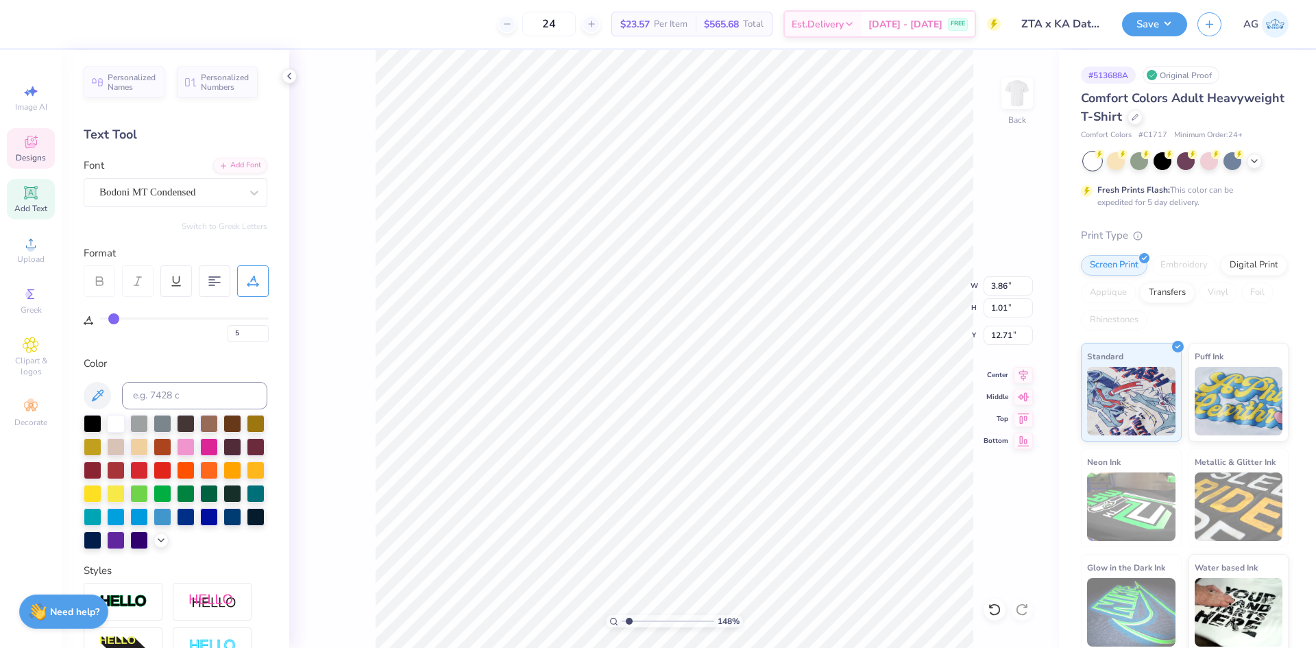
type input "6"
type input "7"
type input "18"
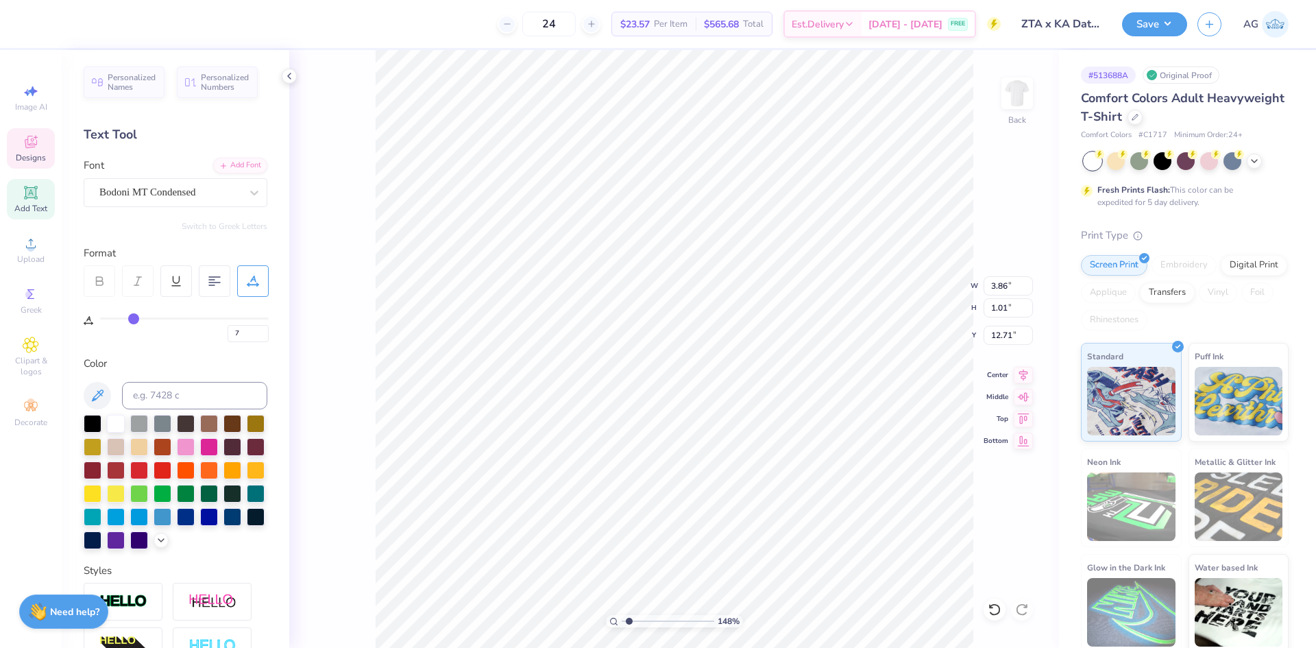
type input "18"
type input "21"
type input "25"
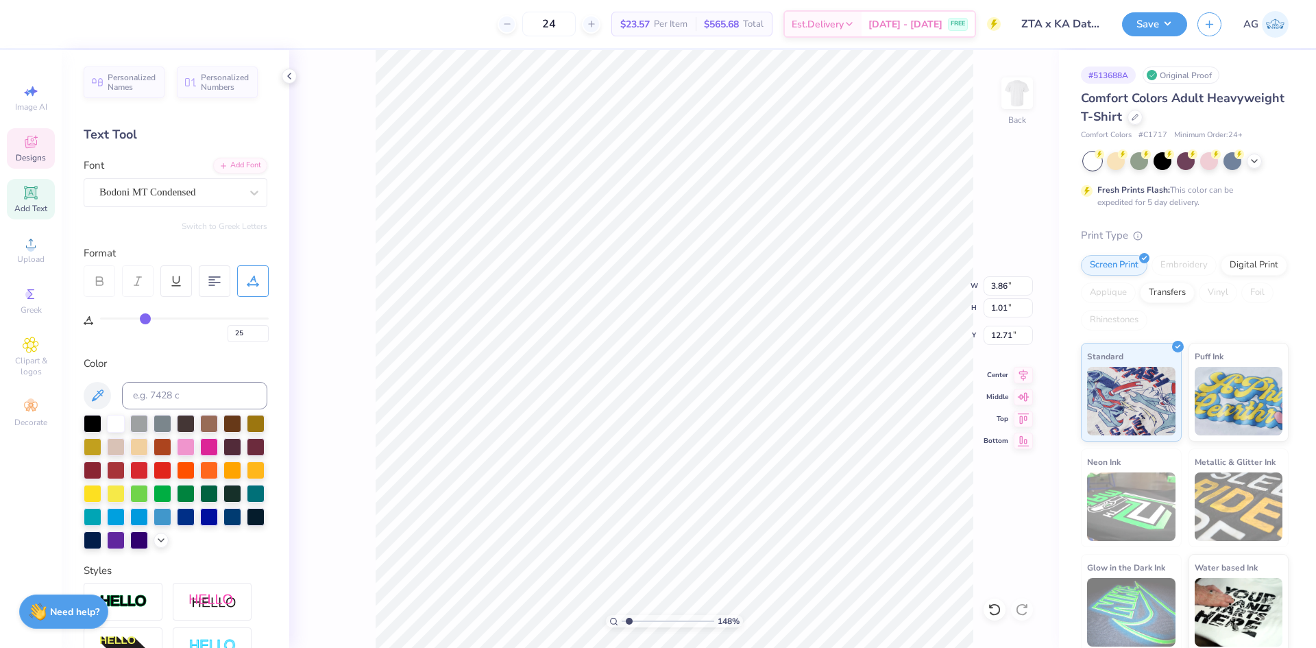
type input "27"
type input "30"
type input "31"
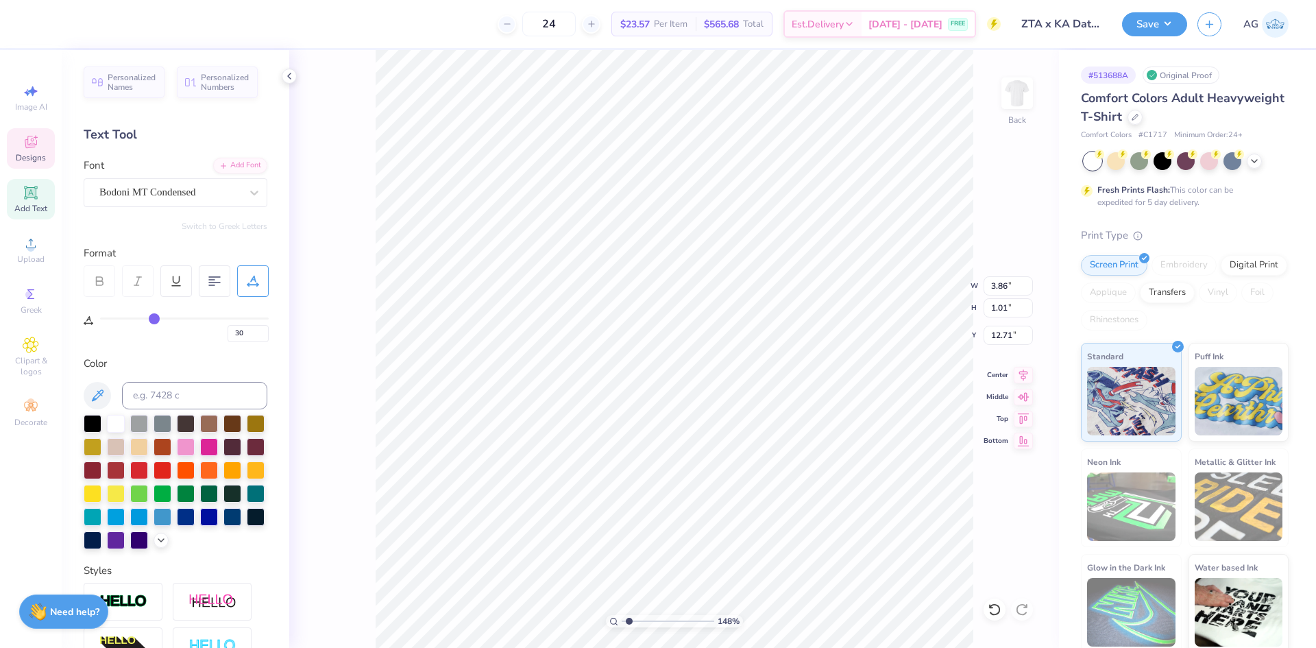
type input "31"
type input "33"
type input "35"
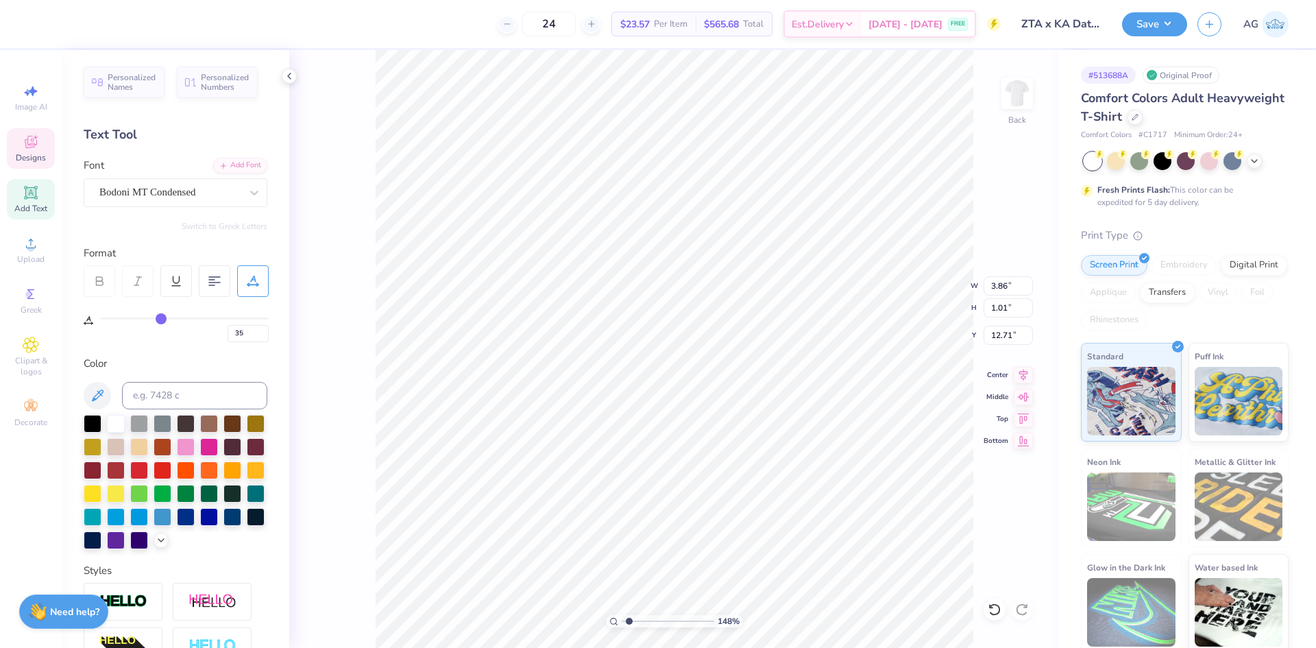
type input "36"
type input "37"
type input "38"
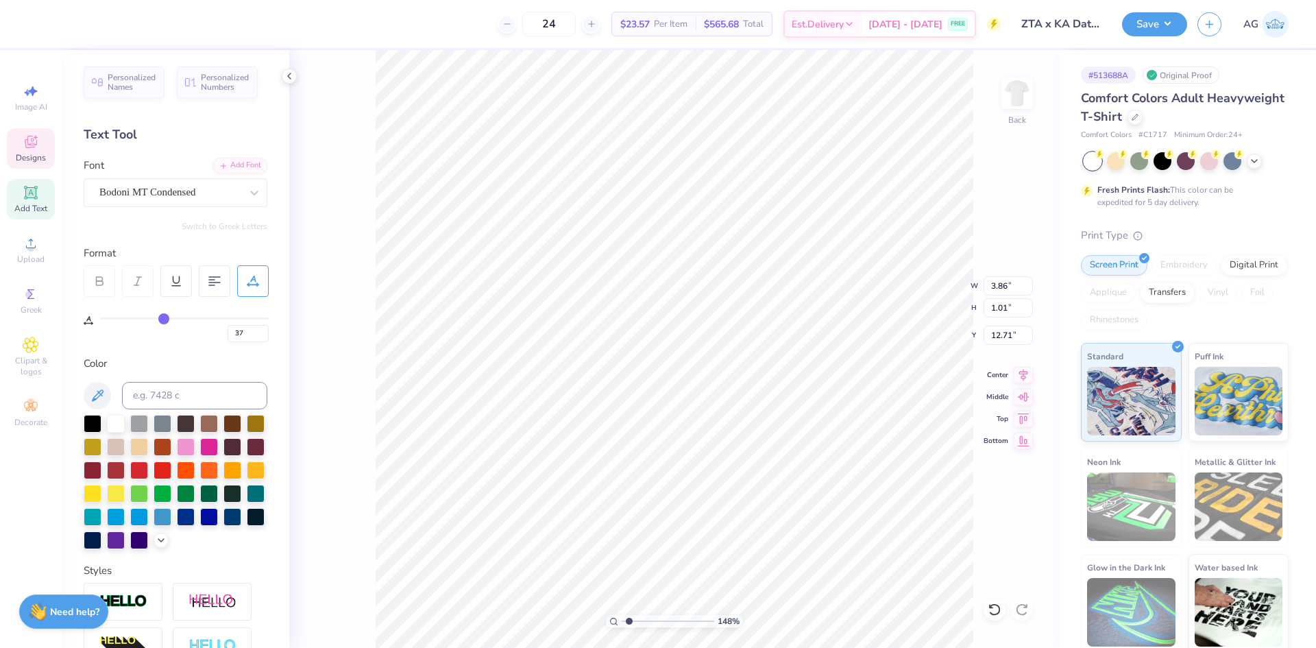
type input "38"
type input "37"
type input "36"
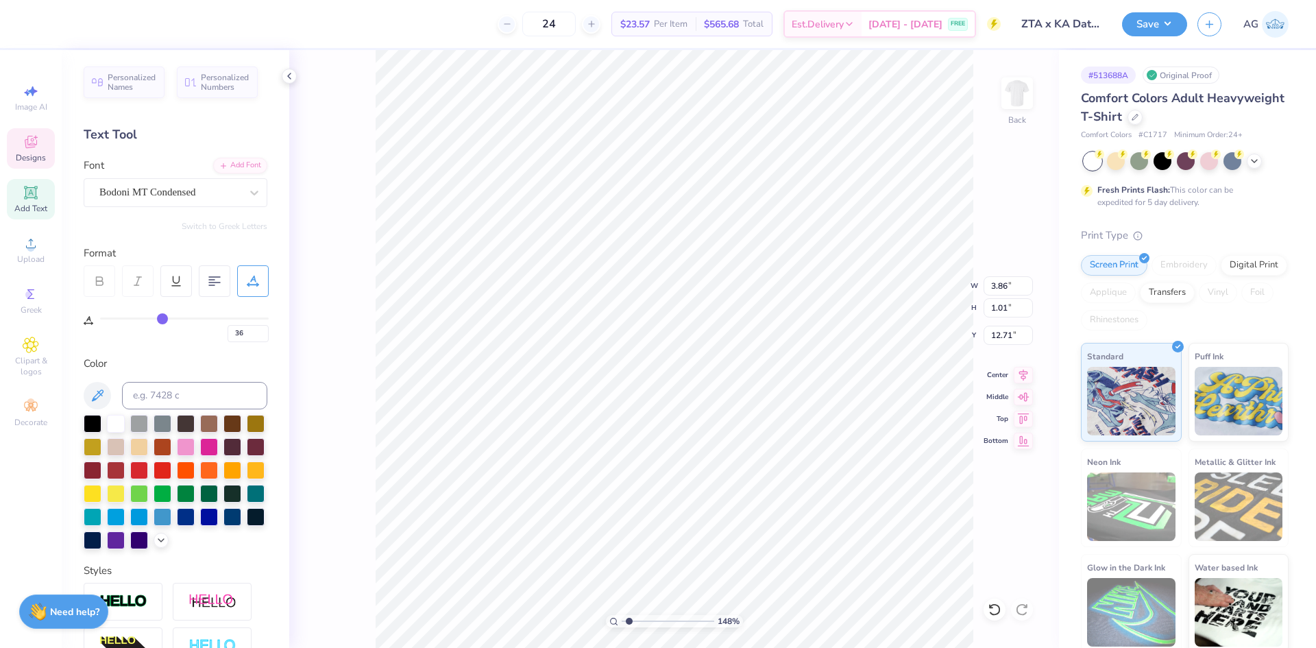
type input "35"
type input "34"
type input "33"
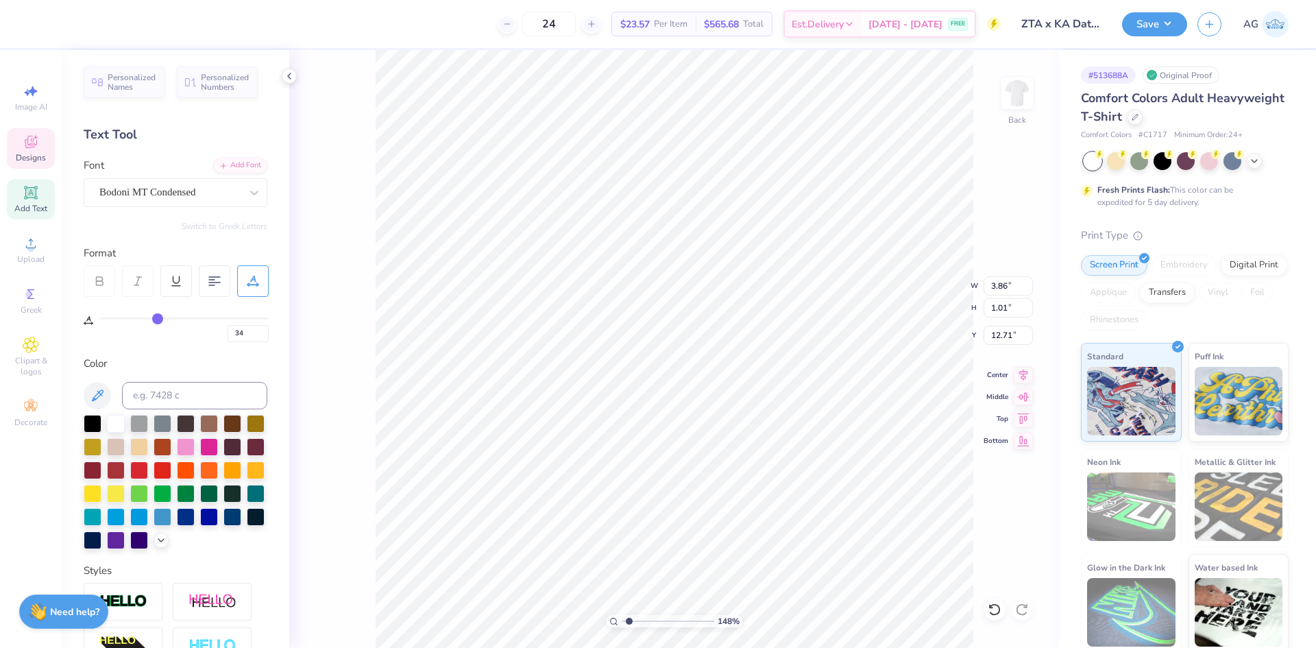
type input "33"
type input "32"
type input "31"
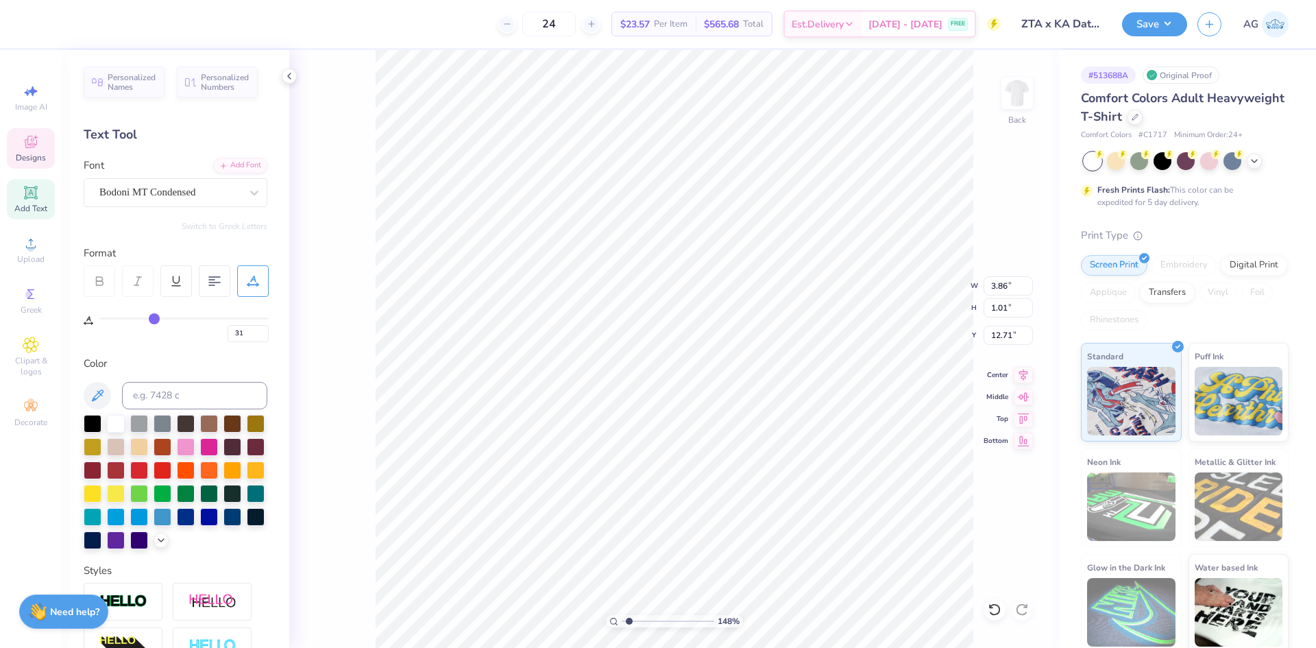
type input "30"
type input "29"
drag, startPoint x: 113, startPoint y: 317, endPoint x: 151, endPoint y: 320, distance: 37.8
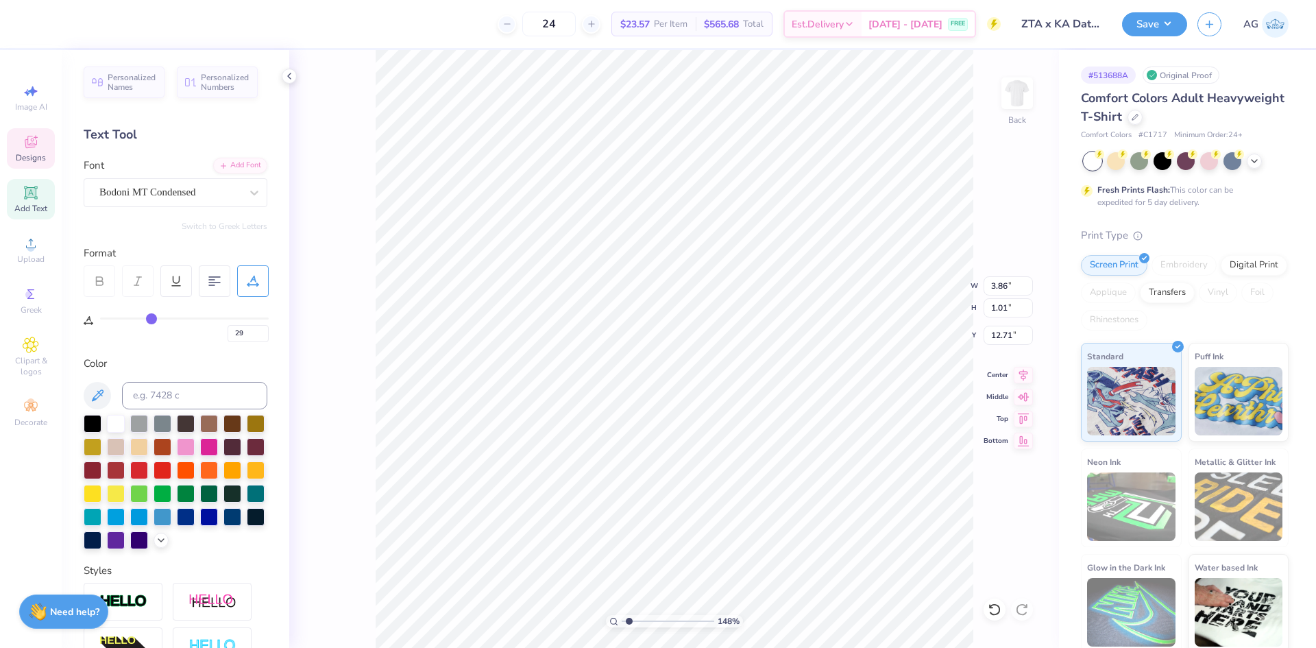
type input "29"
click at [151, 320] on input "range" at bounding box center [184, 318] width 169 height 2
type input "5.14"
type input "0.66"
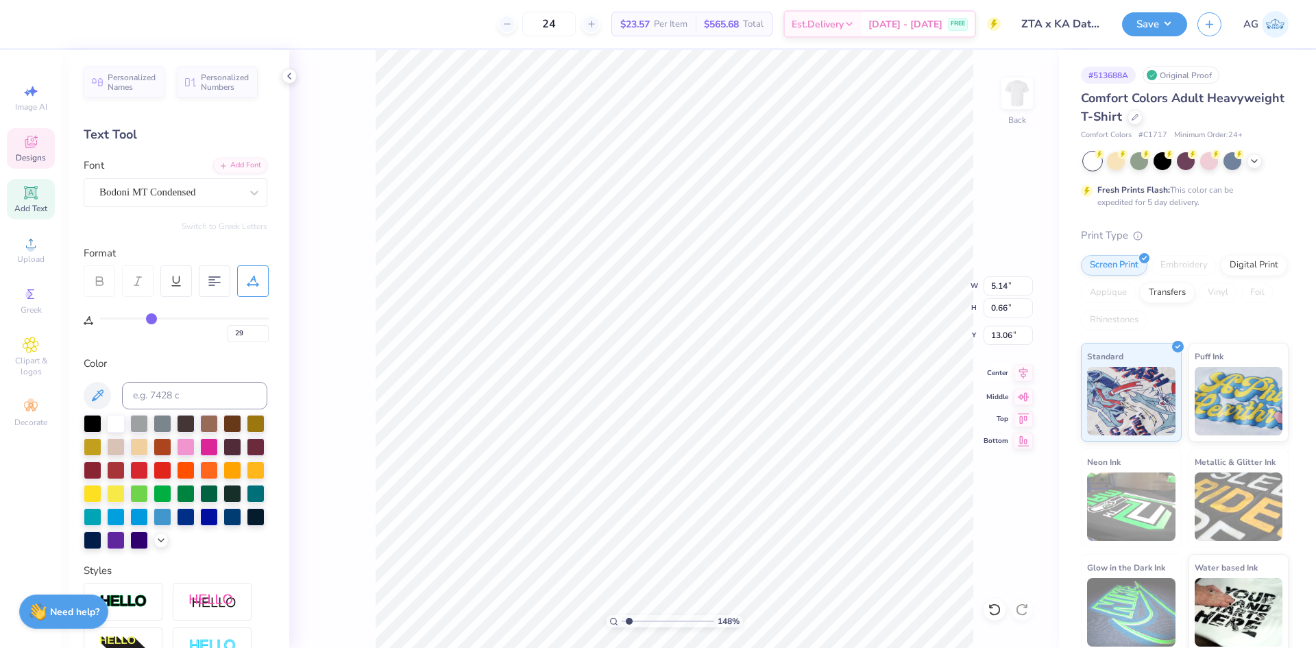
click at [1019, 380] on icon at bounding box center [1023, 373] width 19 height 16
type input "13.01"
drag, startPoint x: 632, startPoint y: 621, endPoint x: 613, endPoint y: 617, distance: 19.6
type input "1"
click at [622, 620] on input "range" at bounding box center [668, 621] width 93 height 12
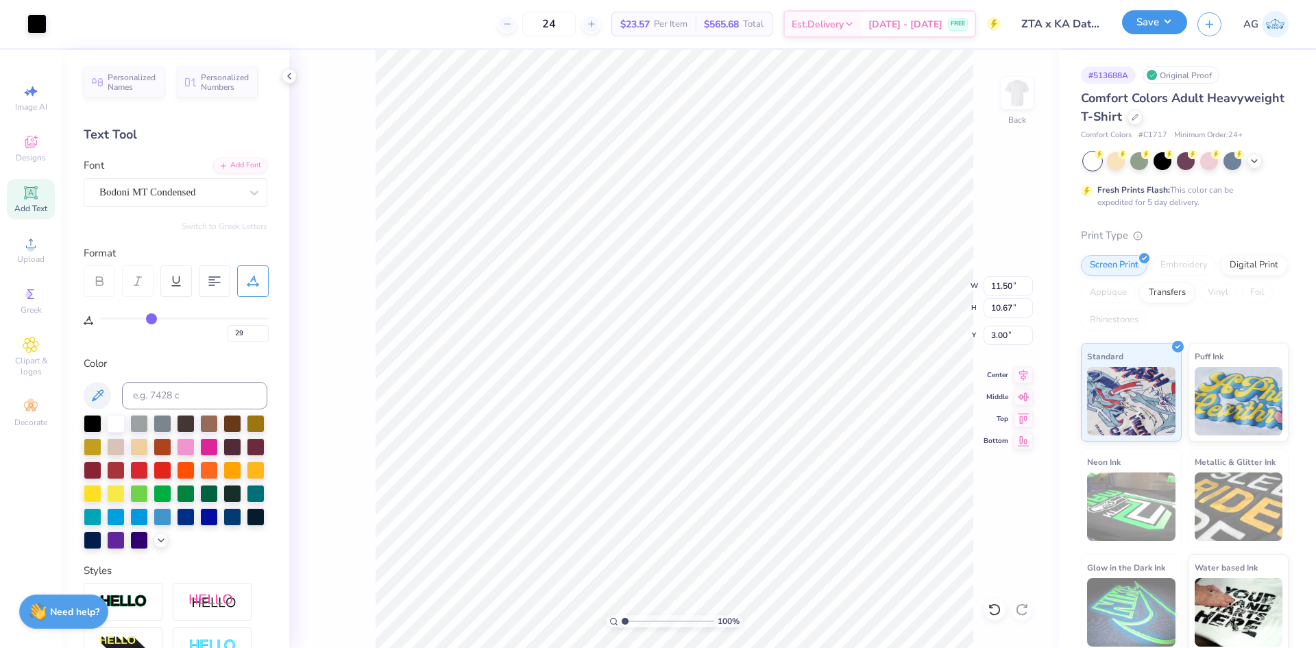
click at [1158, 23] on button "Save" at bounding box center [1154, 22] width 65 height 24
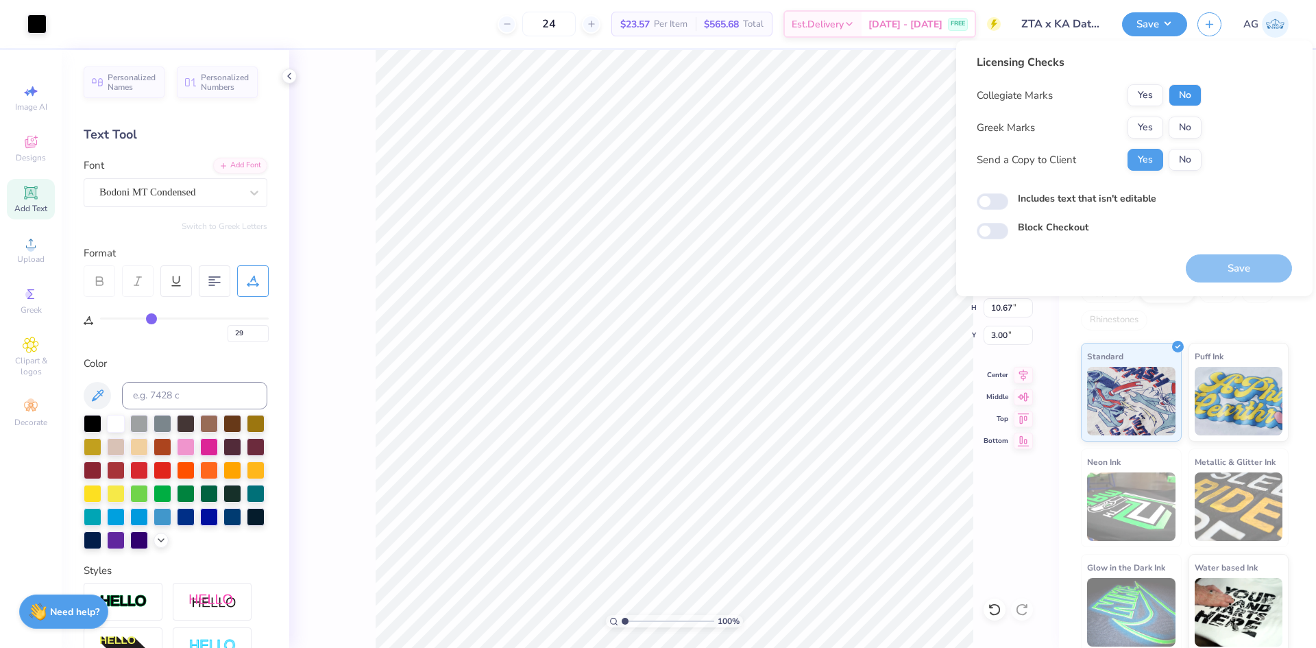
click at [1190, 95] on button "No" at bounding box center [1185, 95] width 33 height 22
click at [1154, 125] on button "Yes" at bounding box center [1146, 128] width 36 height 22
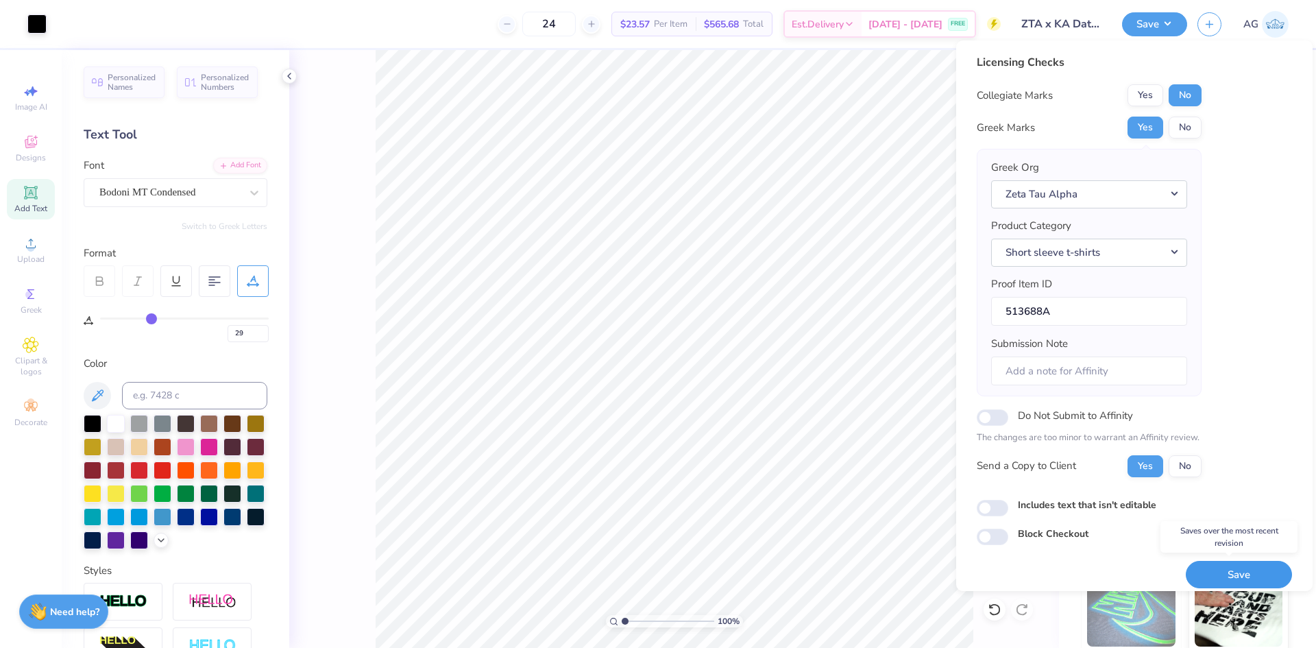
click at [1217, 565] on button "Save" at bounding box center [1239, 575] width 106 height 28
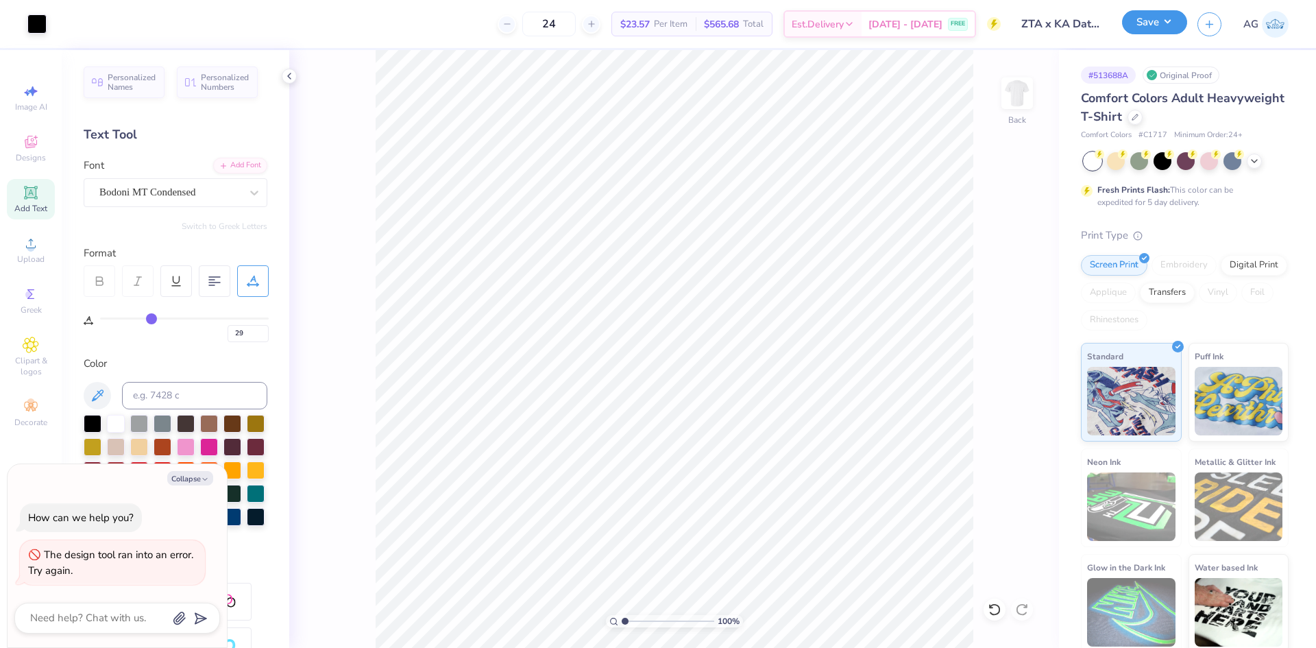
click at [1159, 25] on button "Save" at bounding box center [1154, 22] width 65 height 24
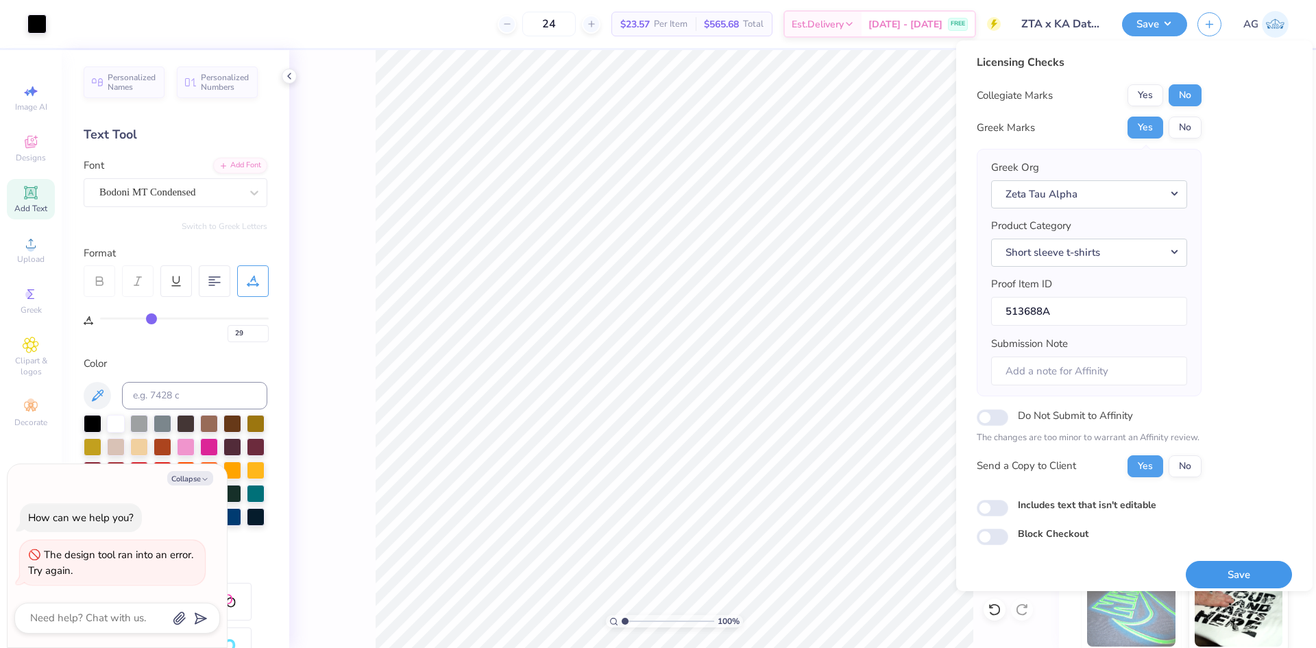
click at [1251, 579] on button "Save" at bounding box center [1239, 575] width 106 height 28
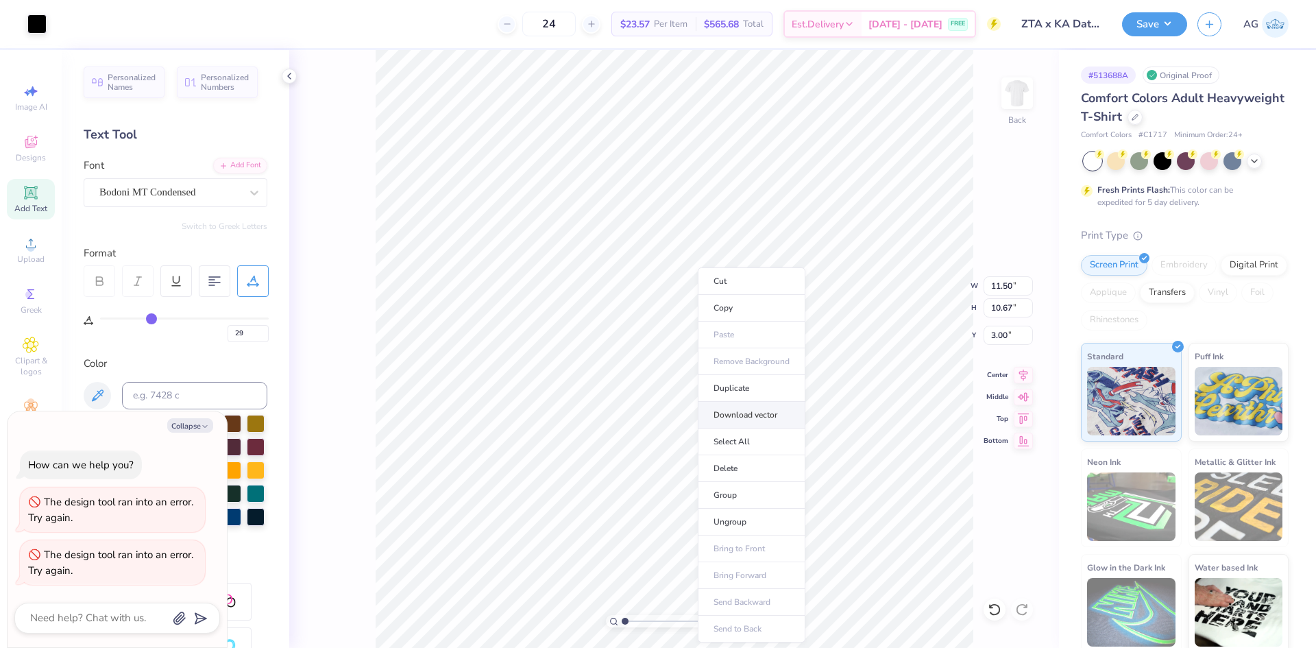
click at [751, 419] on li "Download vector" at bounding box center [752, 415] width 108 height 27
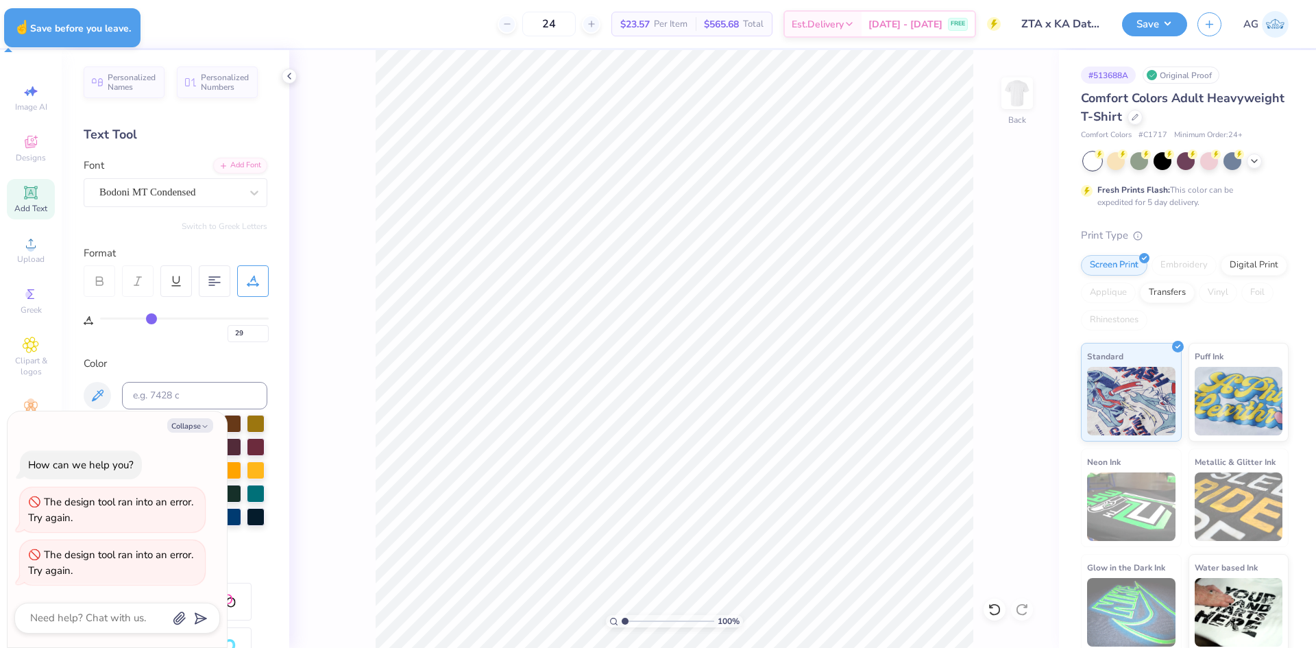
type textarea "x"
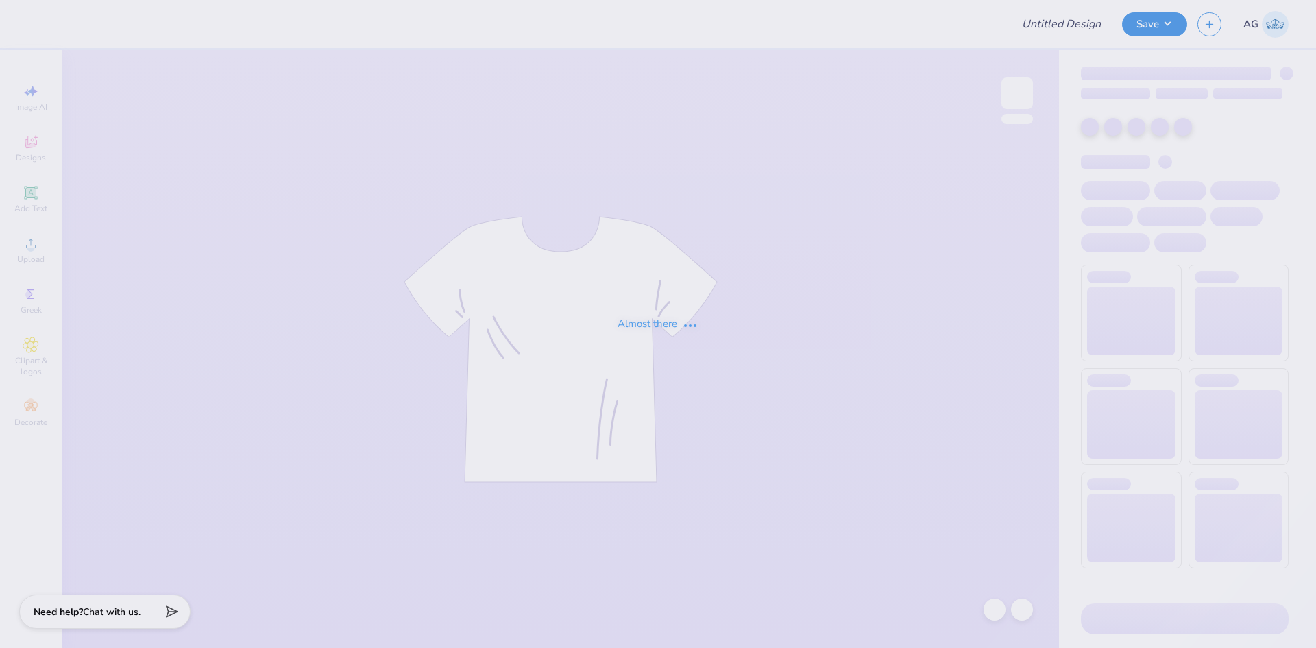
type input "[PERSON_NAME] : [GEOGRAPHIC_DATA][US_STATE]"
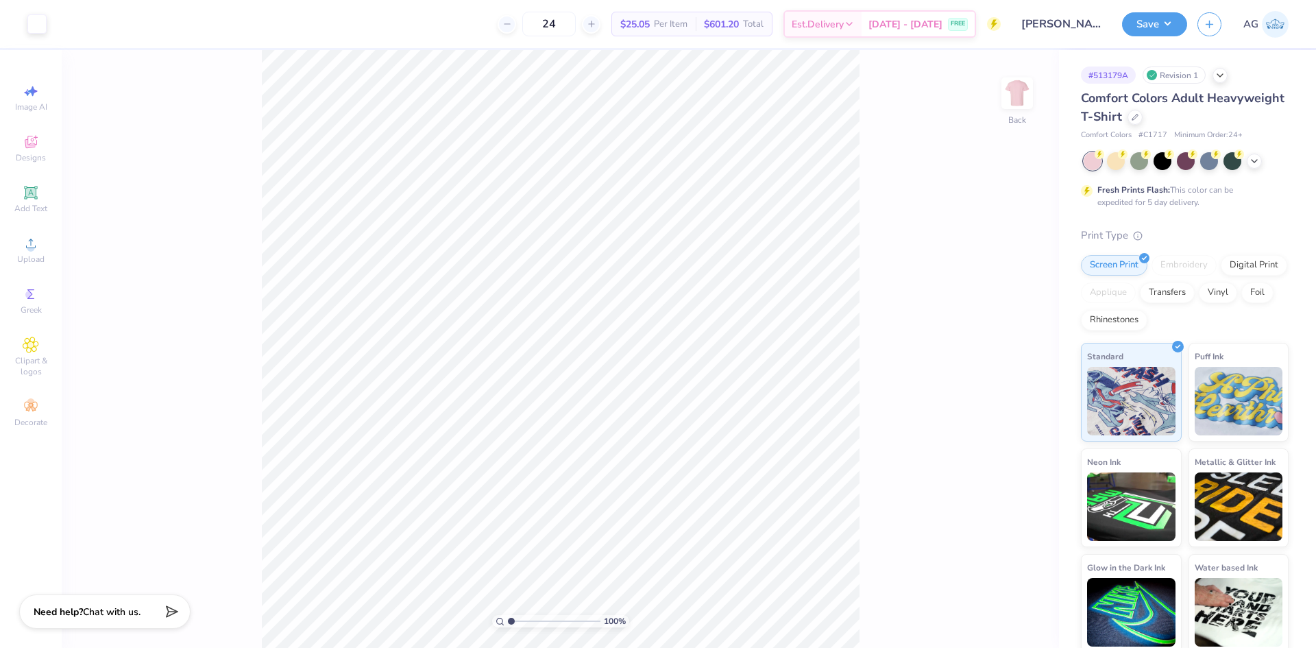
click at [1218, 110] on div "Comfort Colors Adult Heavyweight T-Shirt" at bounding box center [1185, 107] width 208 height 37
click at [1143, 120] on div at bounding box center [1135, 115] width 15 height 15
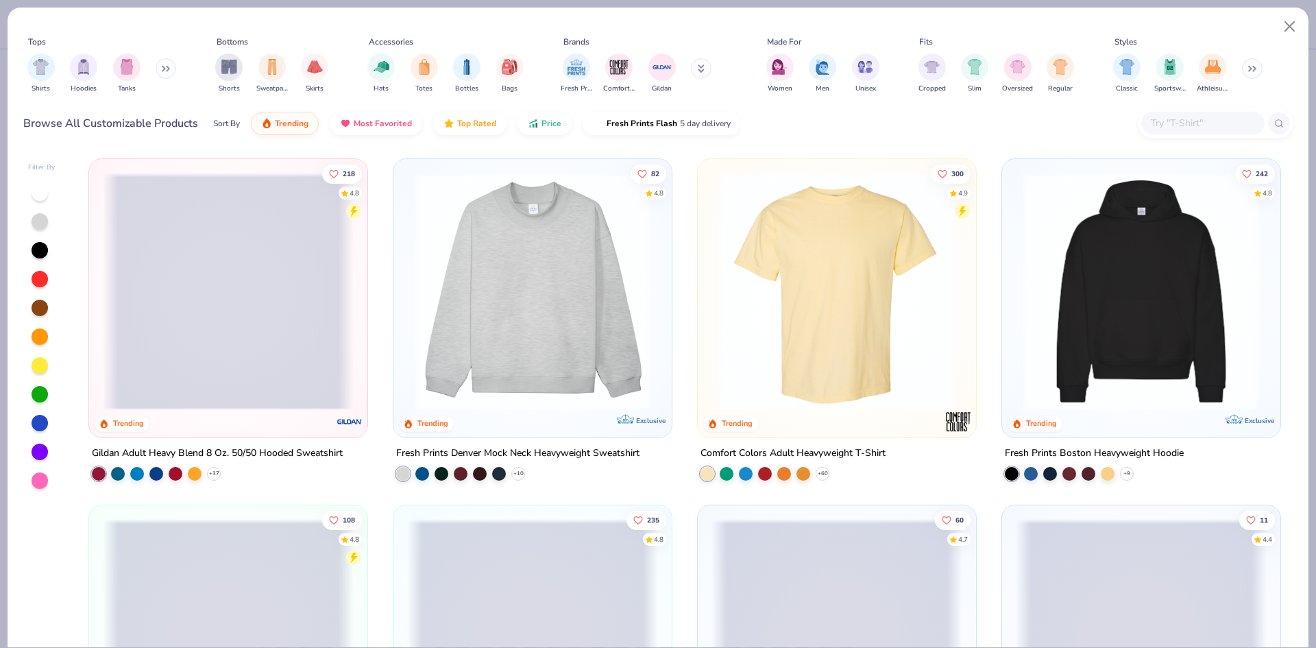
click at [1188, 126] on input "text" at bounding box center [1203, 123] width 106 height 16
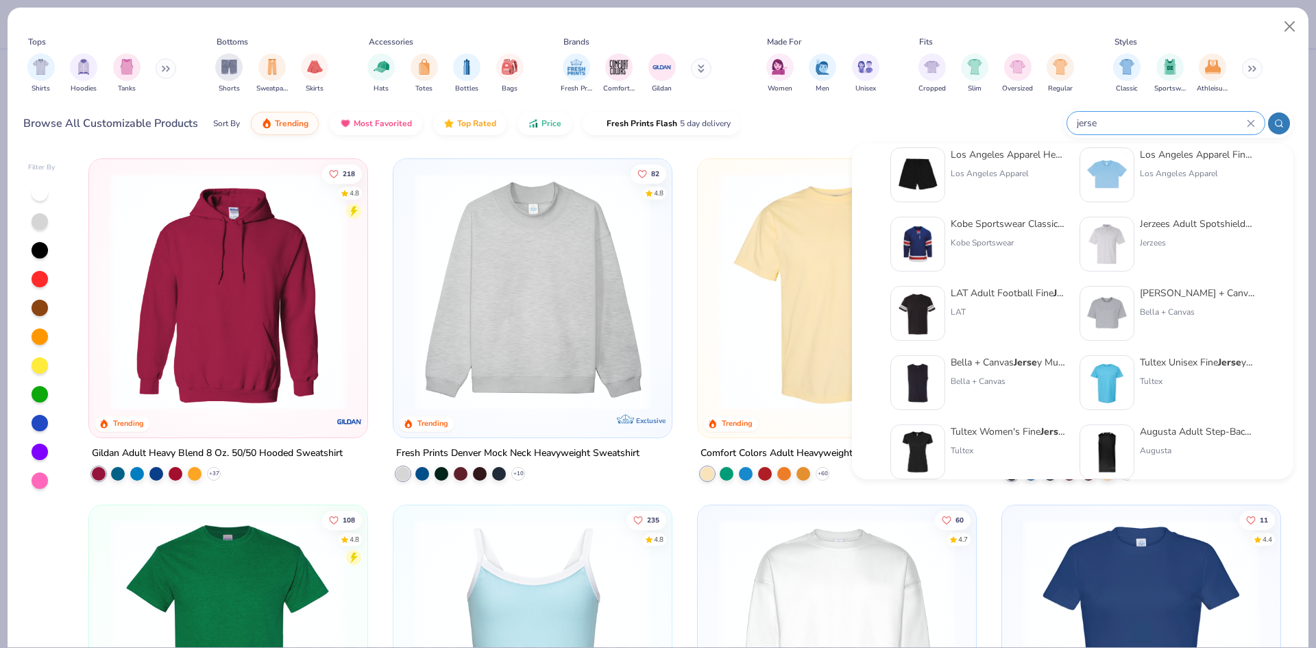
scroll to position [343, 0]
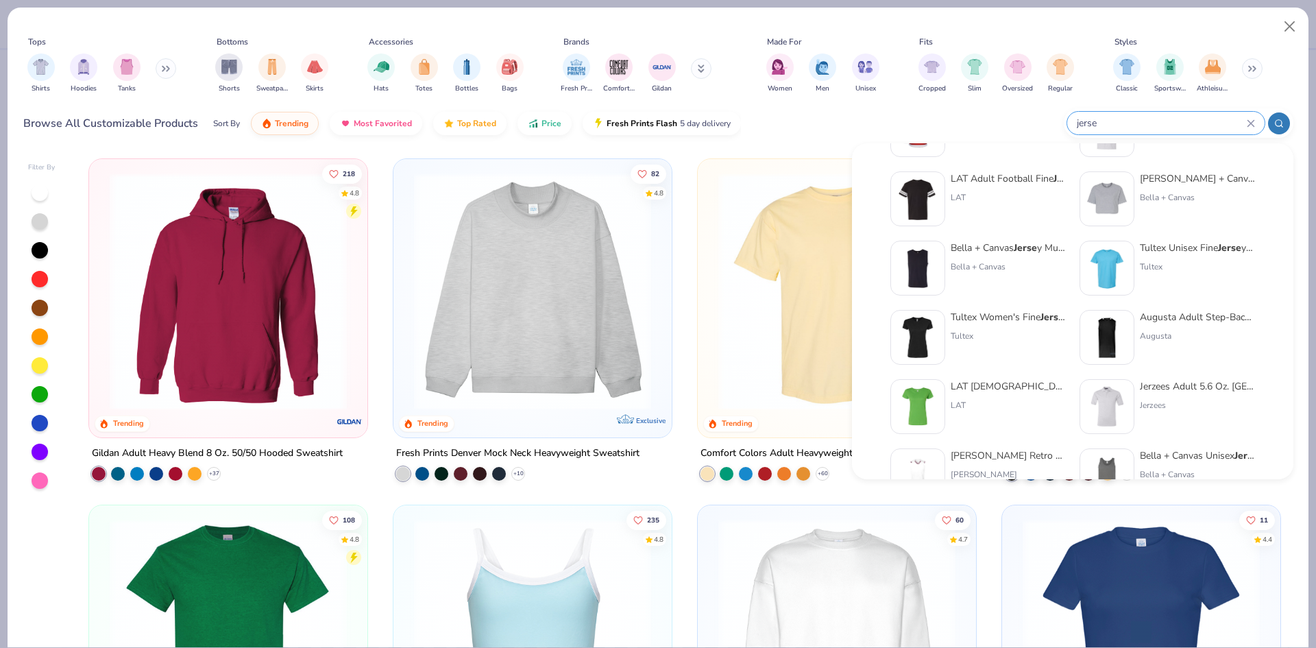
type input "jerse"
click at [923, 194] on img at bounding box center [918, 199] width 43 height 43
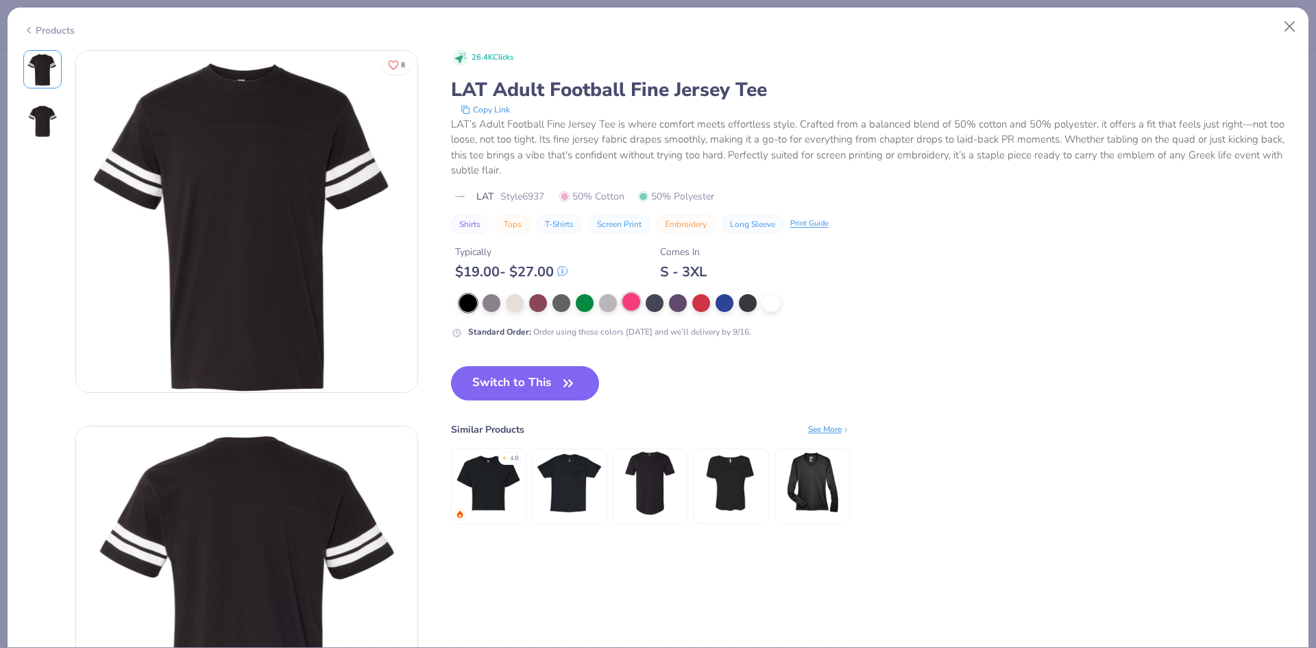
click at [633, 299] on div at bounding box center [632, 302] width 18 height 18
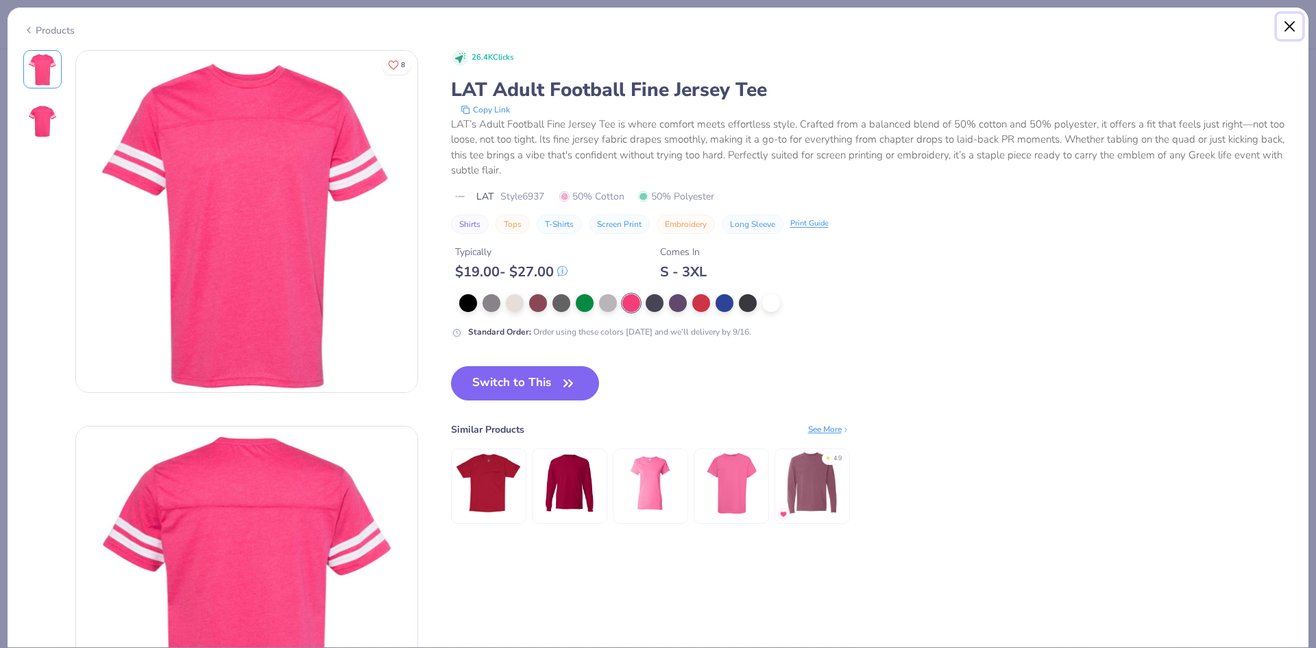
click at [1293, 29] on button "Close" at bounding box center [1290, 27] width 26 height 26
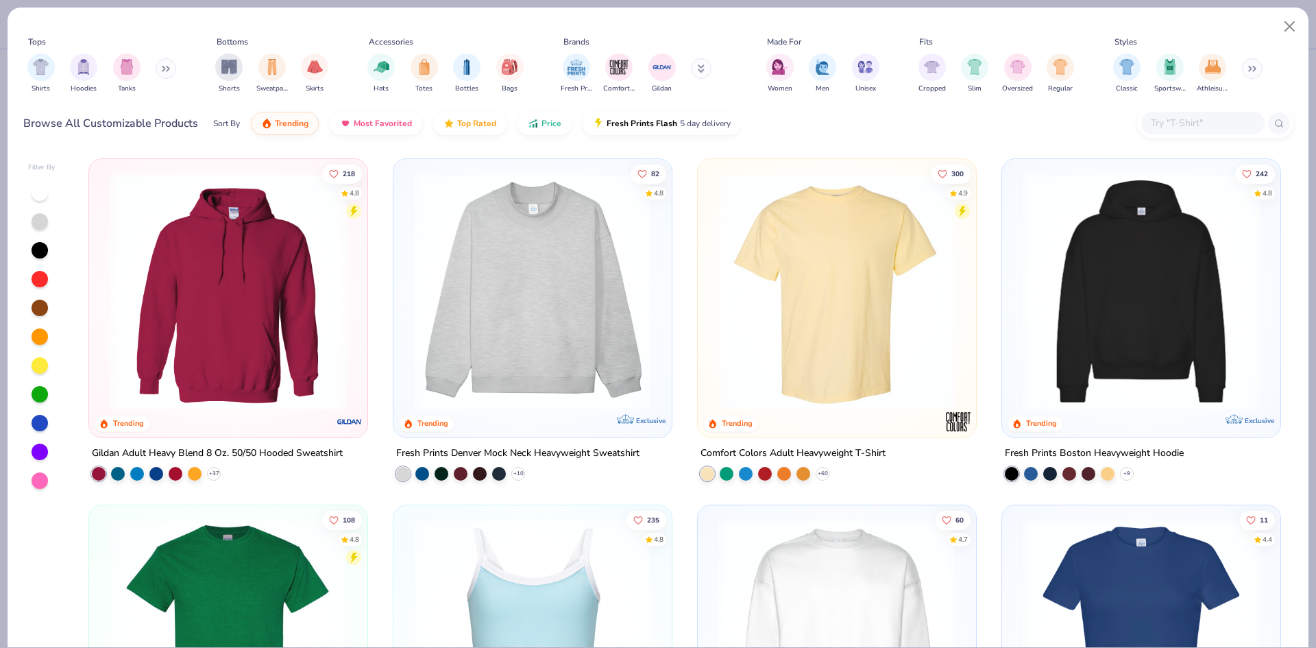
drag, startPoint x: 1165, startPoint y: 105, endPoint x: 1175, endPoint y: 120, distance: 17.9
click at [1166, 105] on div "Browse All Customizable Products Sort By Trending Most Favorited Top Rated Pric…" at bounding box center [658, 123] width 1270 height 38
click at [1175, 120] on input "text" at bounding box center [1203, 123] width 106 height 16
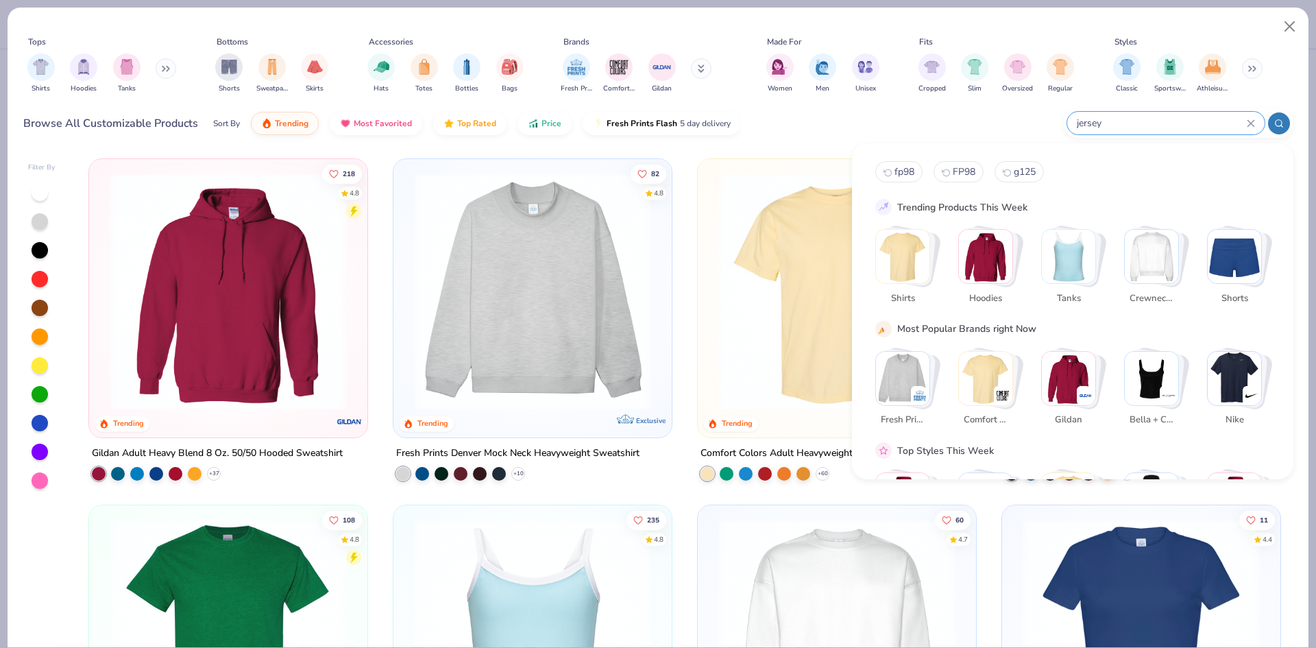
type input "jersey"
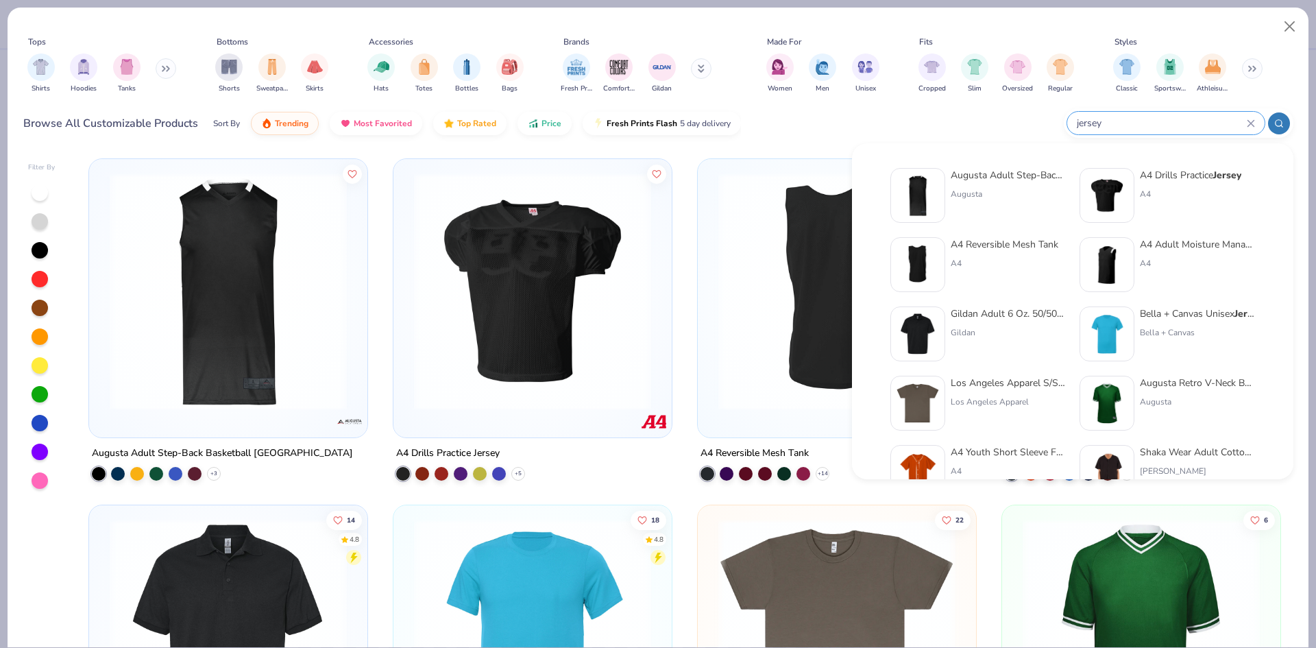
click at [814, 123] on div "Browse All Customizable Products Sort By Trending Most Favorited Top Rated Pric…" at bounding box center [658, 123] width 1270 height 38
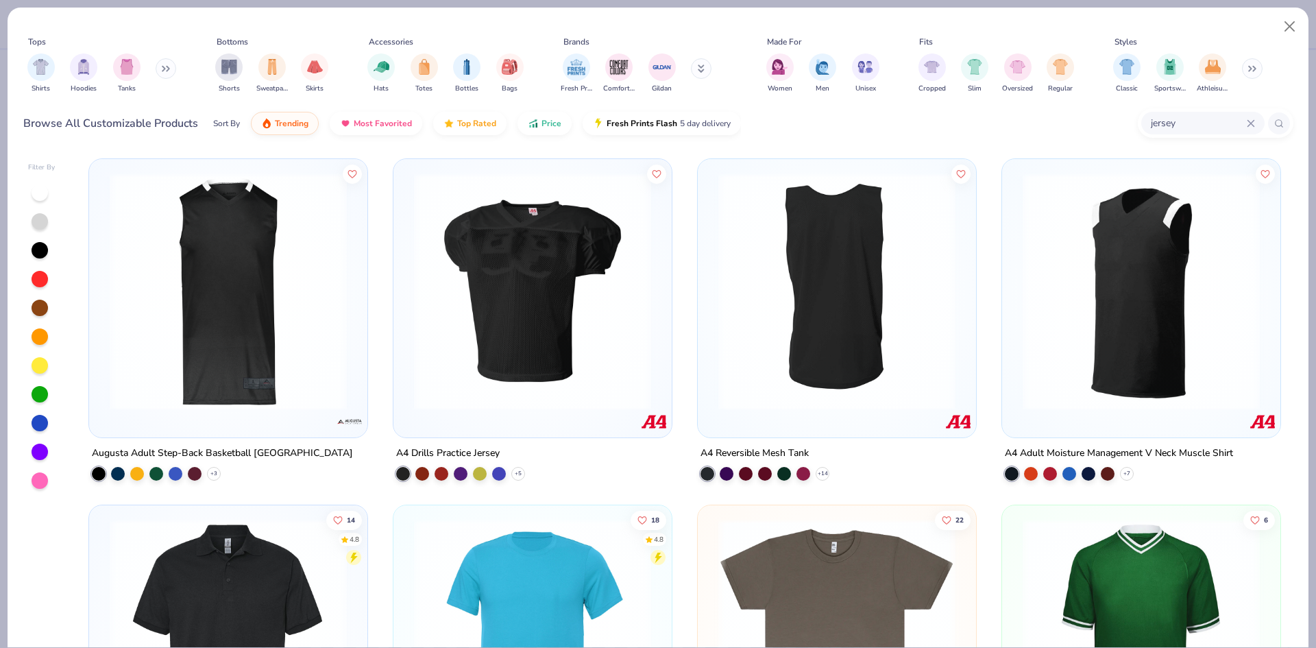
click at [1261, 125] on div "jersey" at bounding box center [1203, 123] width 123 height 23
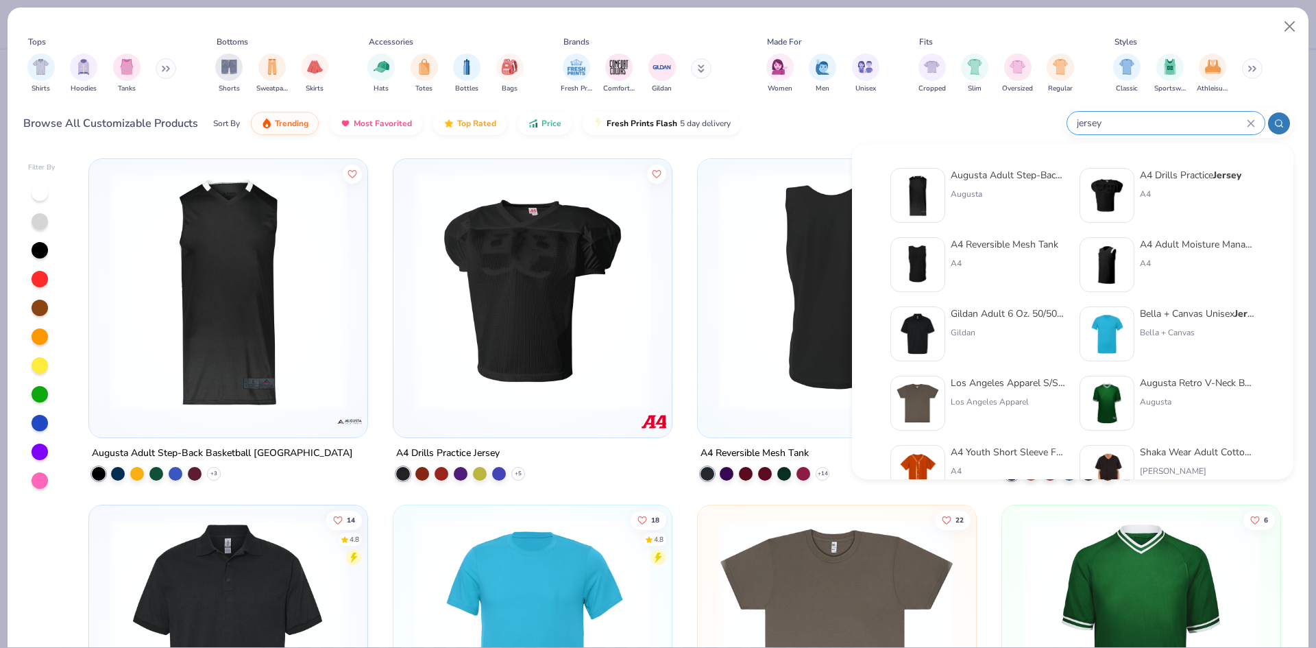
click at [1256, 124] on div "jersey" at bounding box center [1166, 123] width 197 height 23
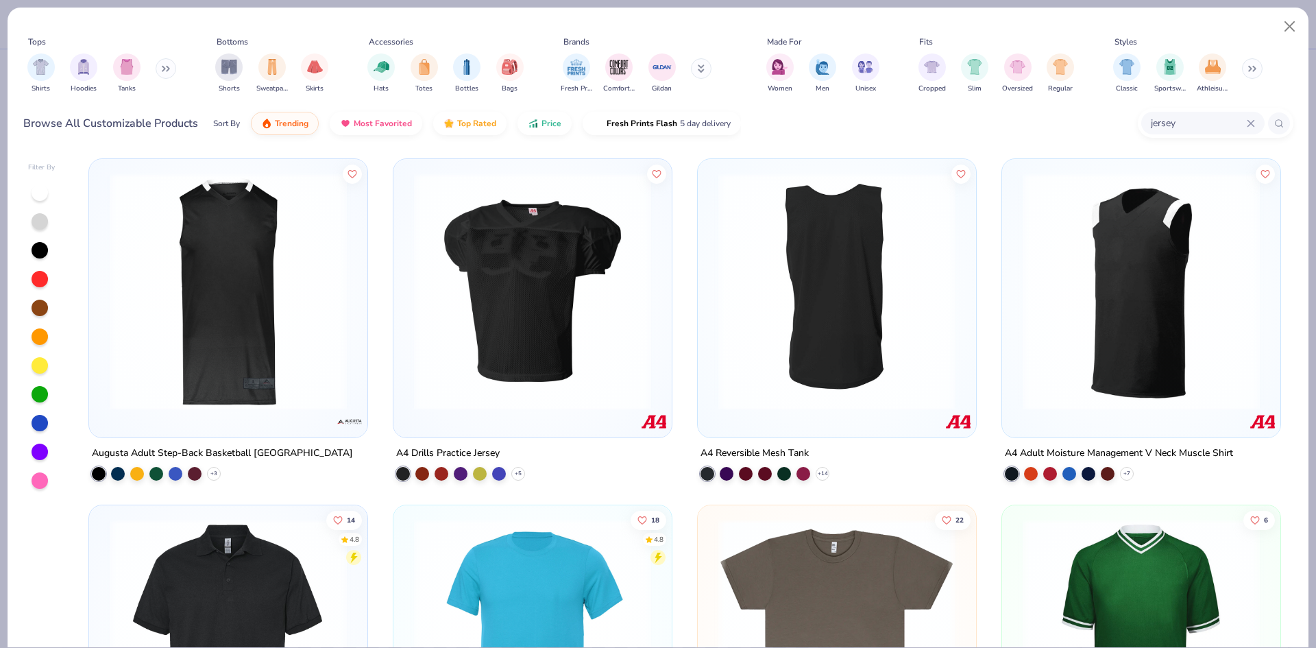
click at [1250, 123] on icon at bounding box center [1251, 123] width 8 height 8
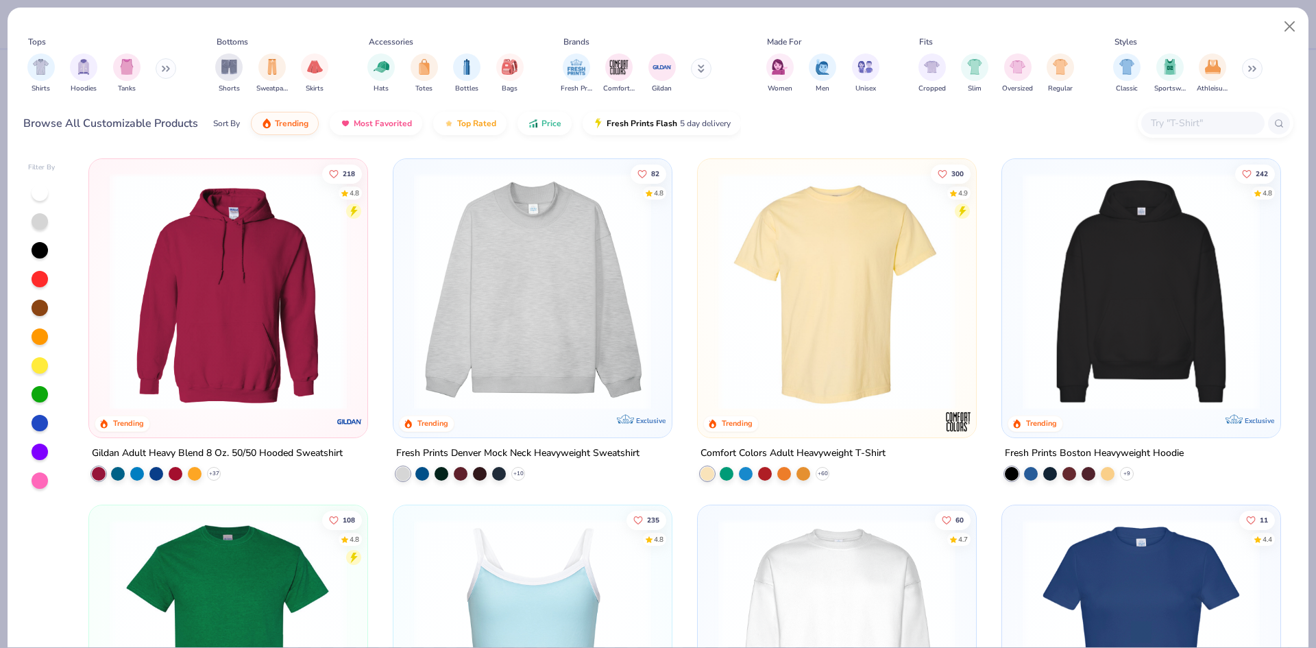
click at [1183, 131] on input "text" at bounding box center [1203, 123] width 106 height 16
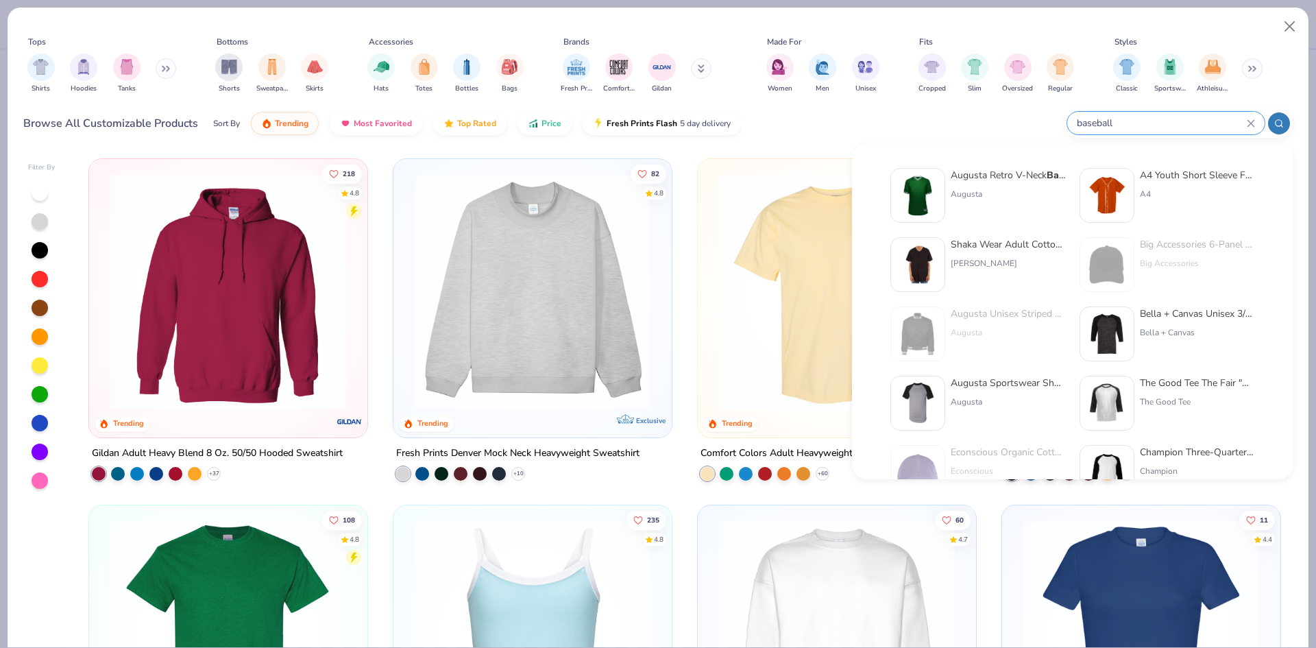
type input "baseball"
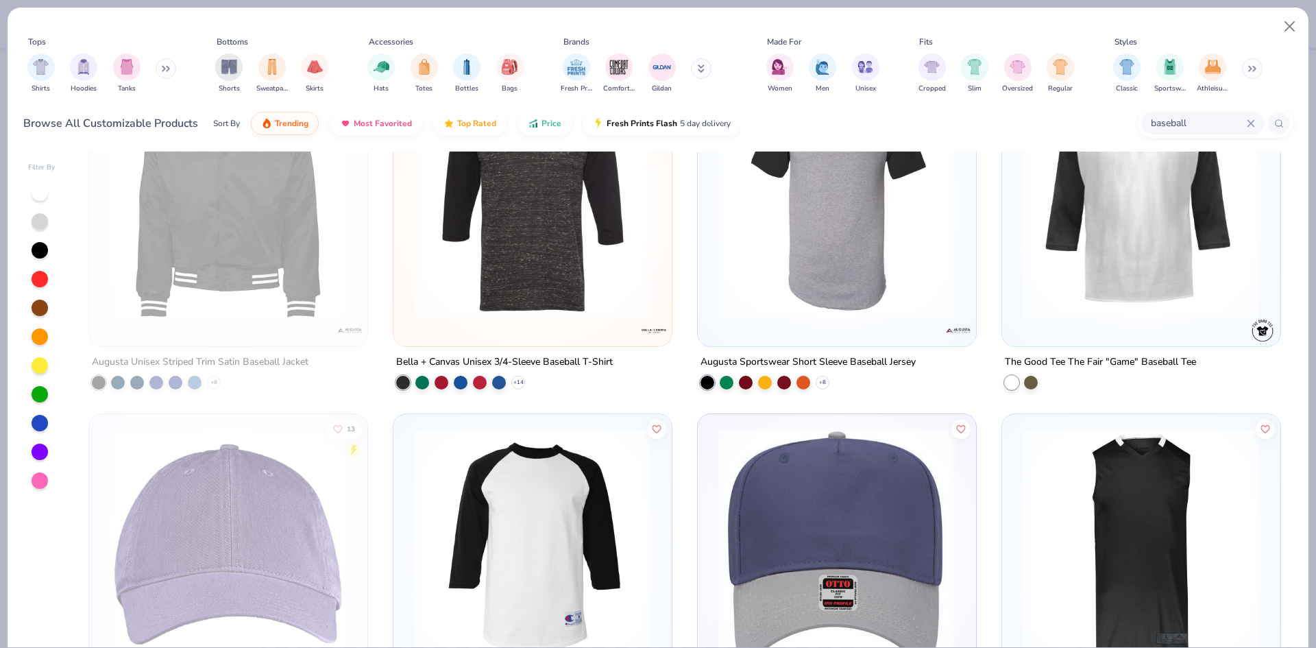
scroll to position [95, 0]
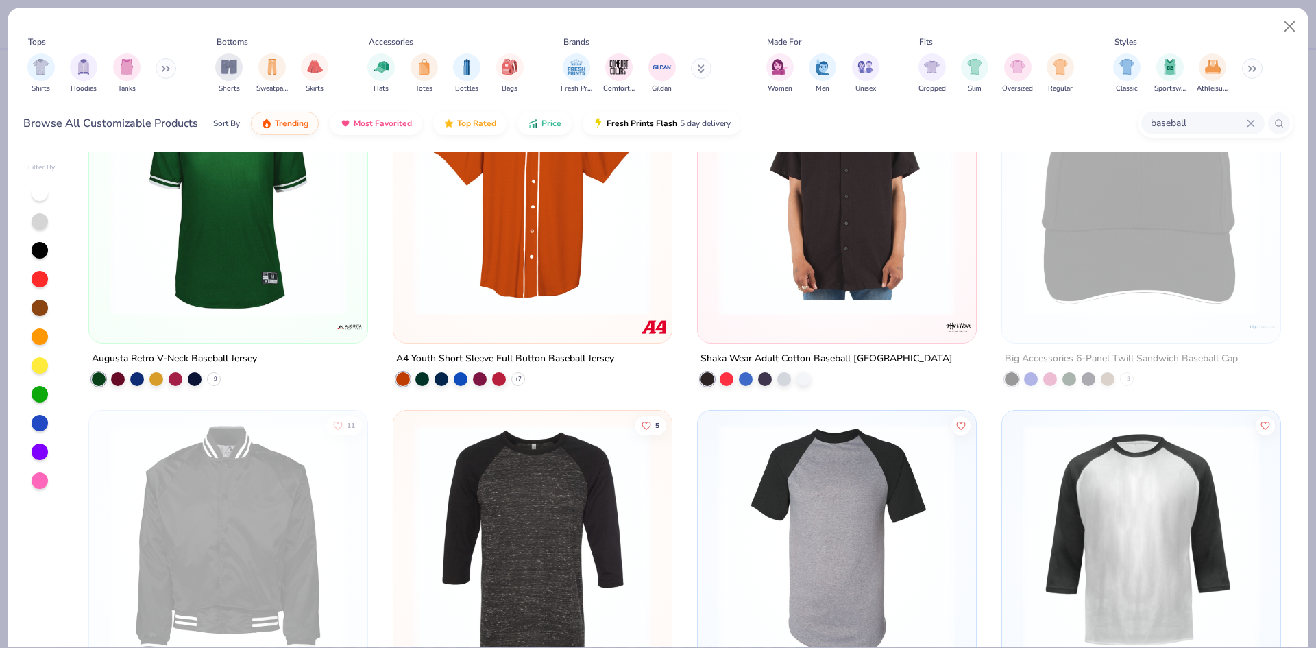
click at [226, 261] on img at bounding box center [228, 196] width 251 height 237
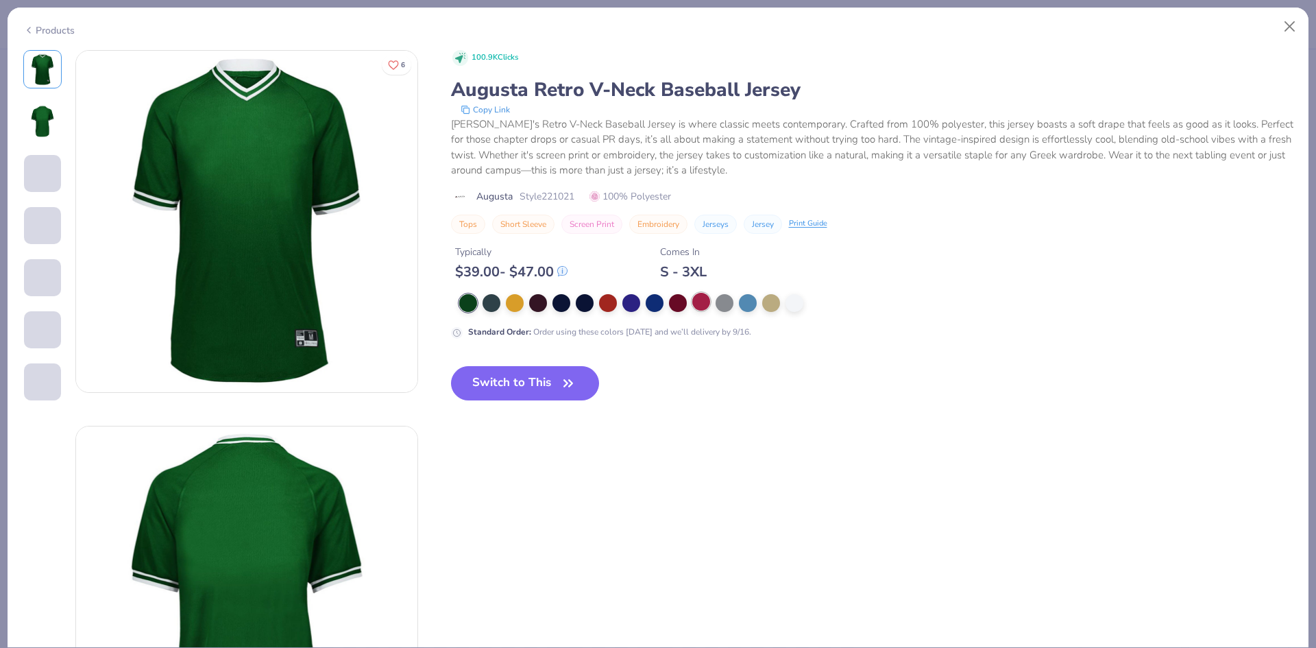
click at [706, 306] on div at bounding box center [702, 302] width 18 height 18
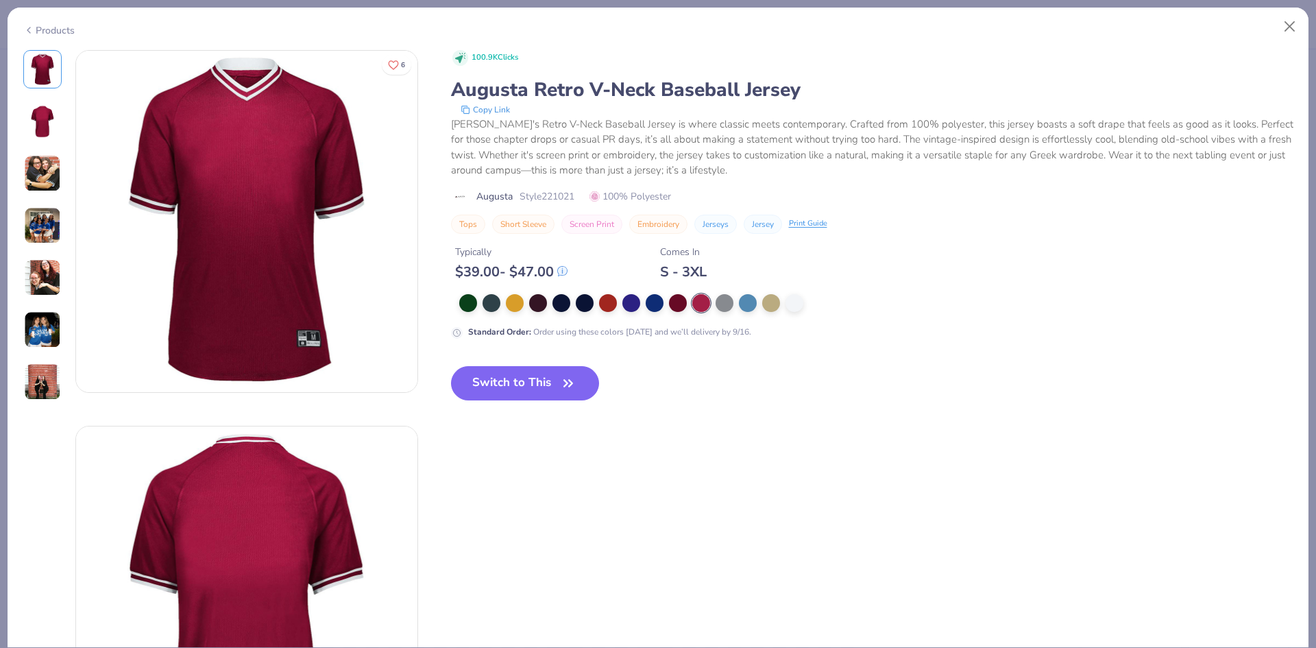
click at [705, 301] on div at bounding box center [702, 303] width 18 height 18
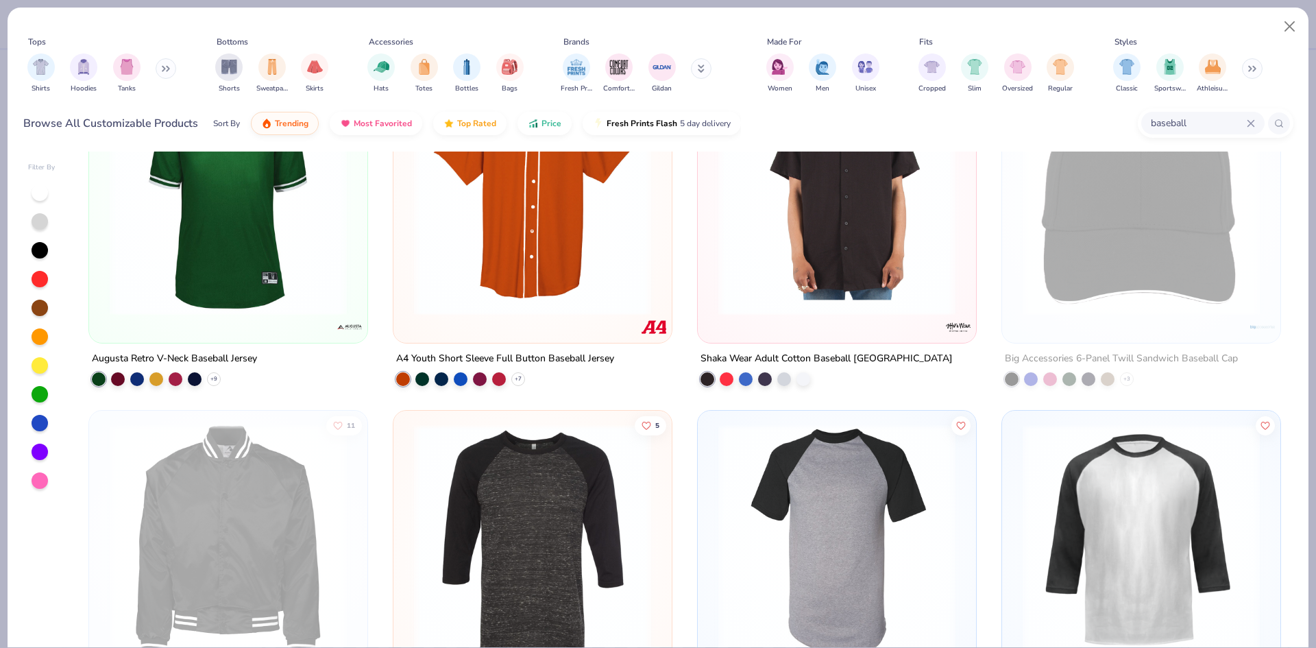
click at [1161, 110] on div "baseball" at bounding box center [1216, 122] width 156 height 29
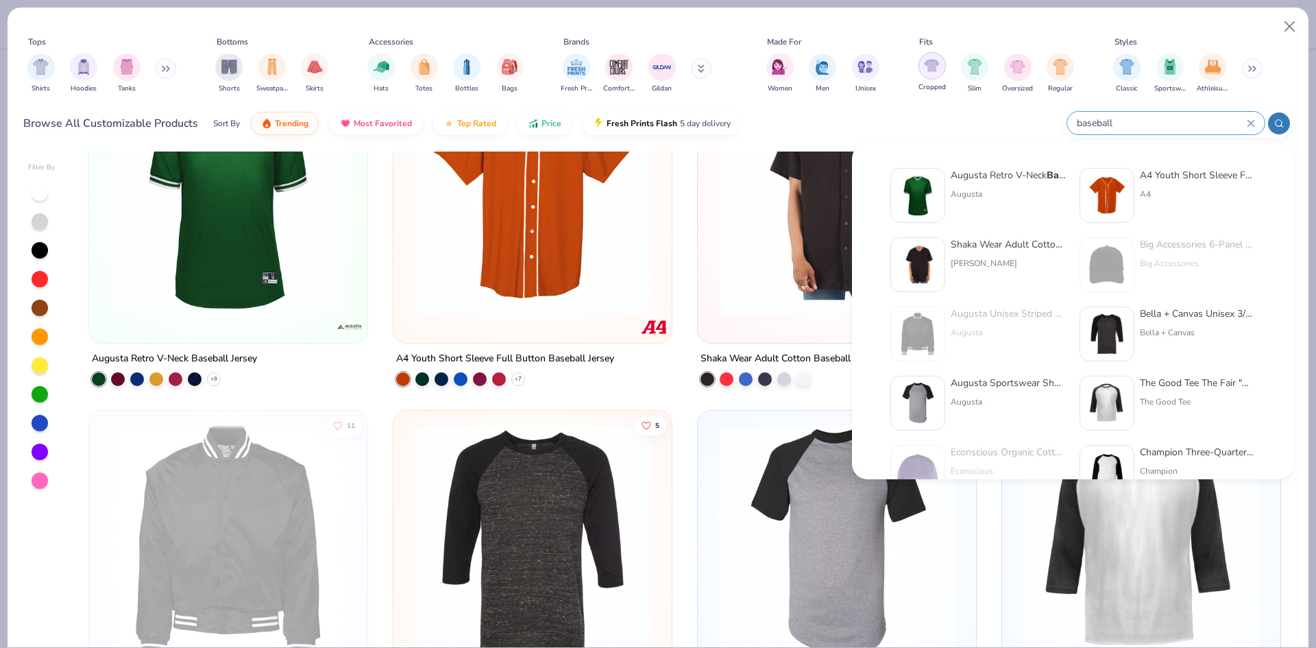
click at [938, 69] on img "filter for Cropped" at bounding box center [932, 66] width 16 height 16
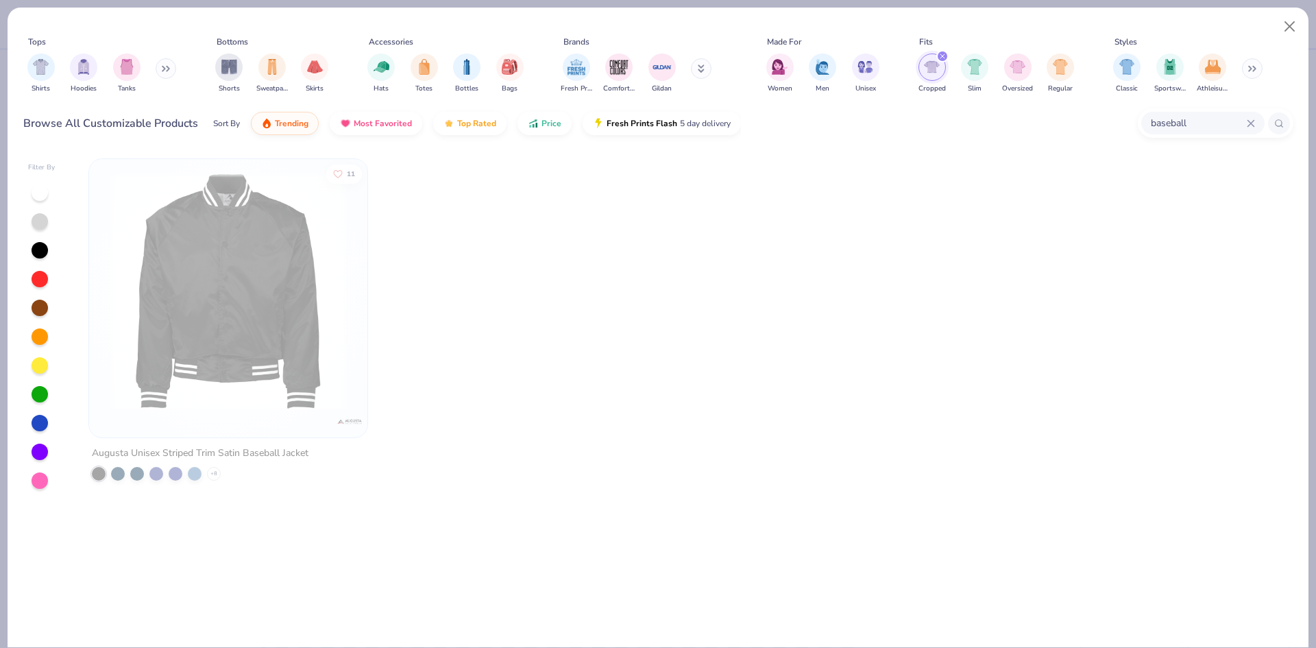
click at [1251, 128] on div "baseball" at bounding box center [1203, 123] width 123 height 23
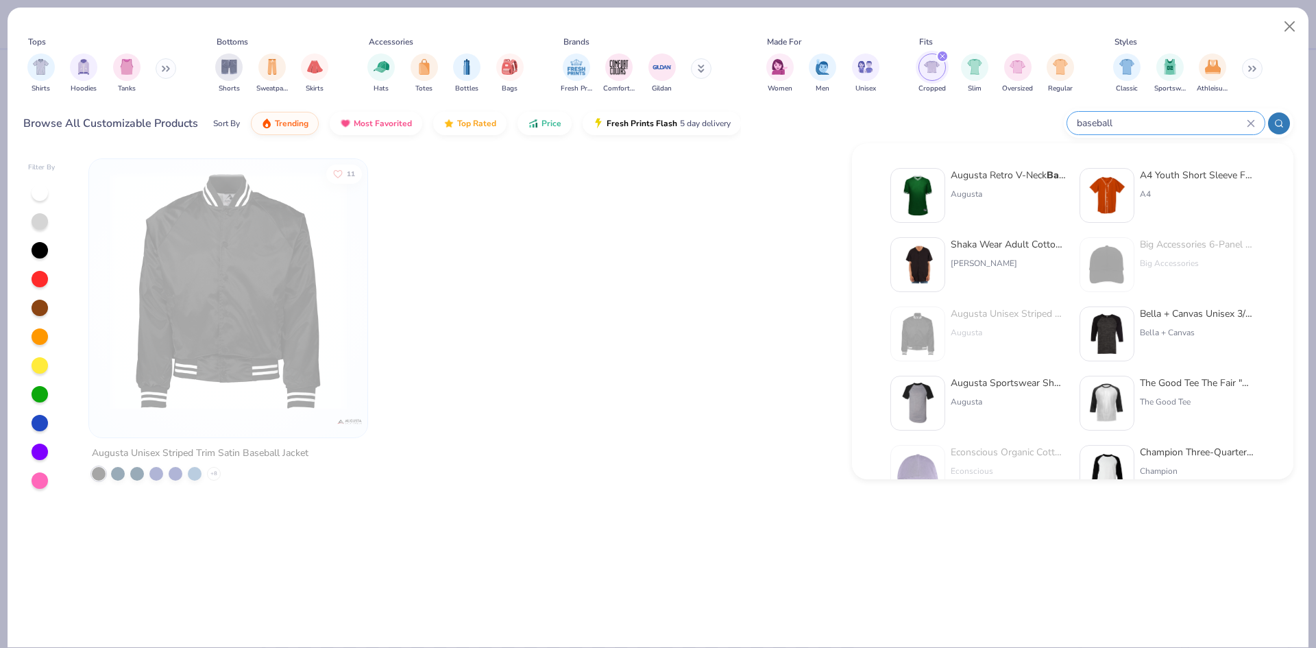
click at [1250, 125] on icon at bounding box center [1251, 123] width 8 height 8
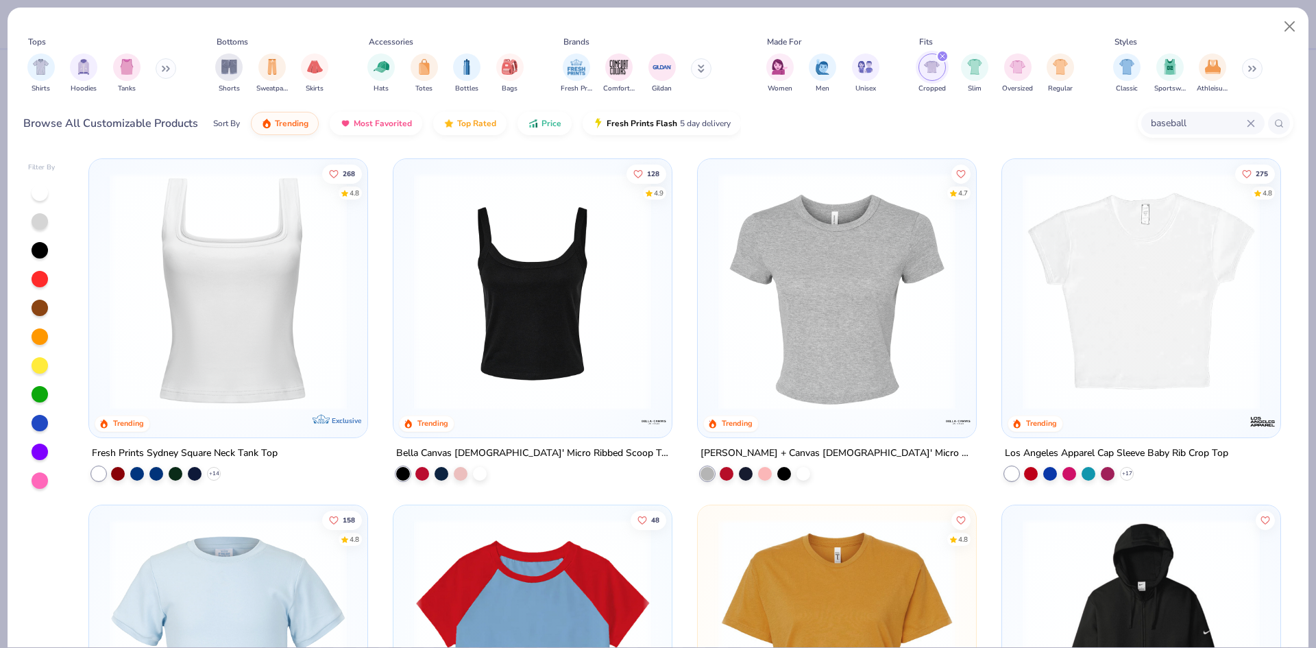
click at [1249, 123] on icon at bounding box center [1251, 123] width 8 height 8
click at [933, 76] on div "filter for Cropped" at bounding box center [932, 66] width 27 height 27
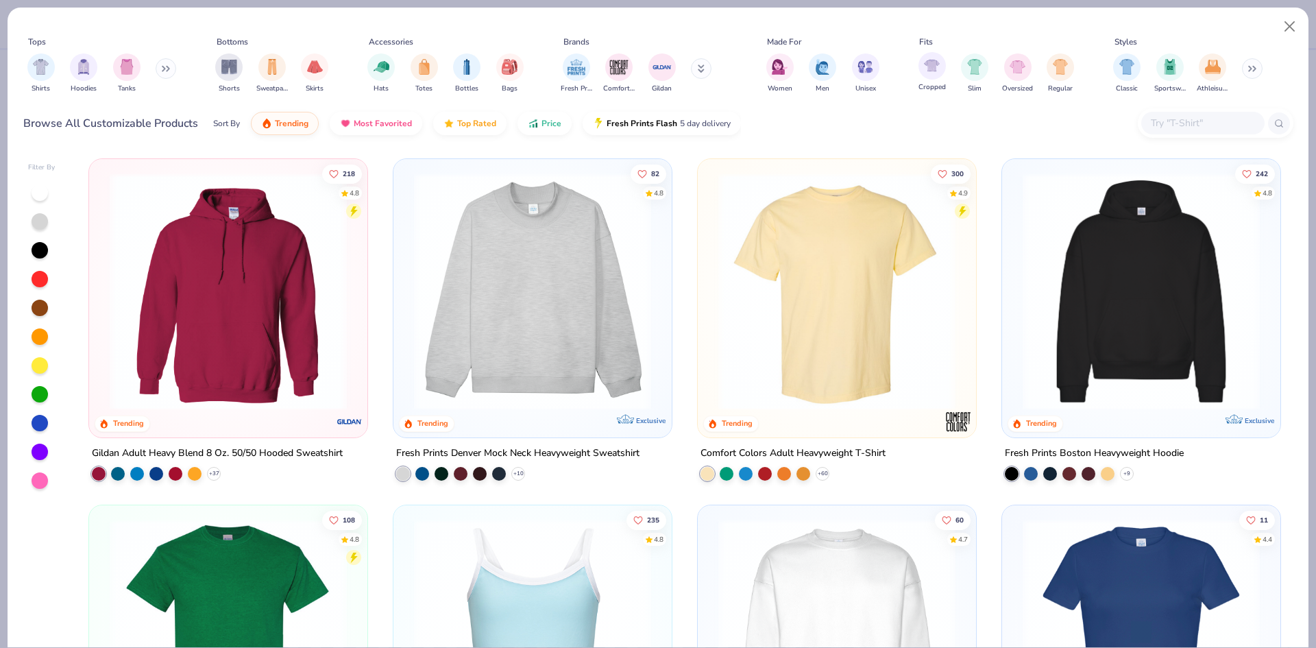
click at [933, 82] on span "Cropped" at bounding box center [932, 87] width 27 height 10
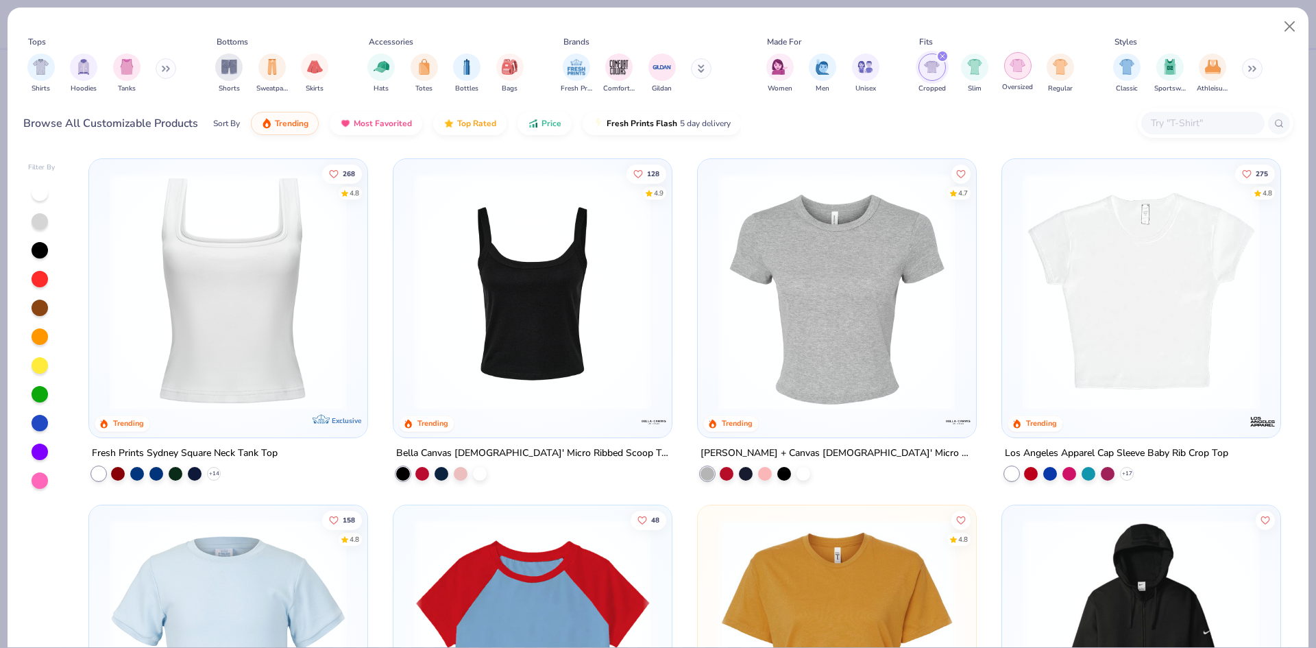
click at [1024, 71] on img "filter for Oversized" at bounding box center [1018, 66] width 16 height 16
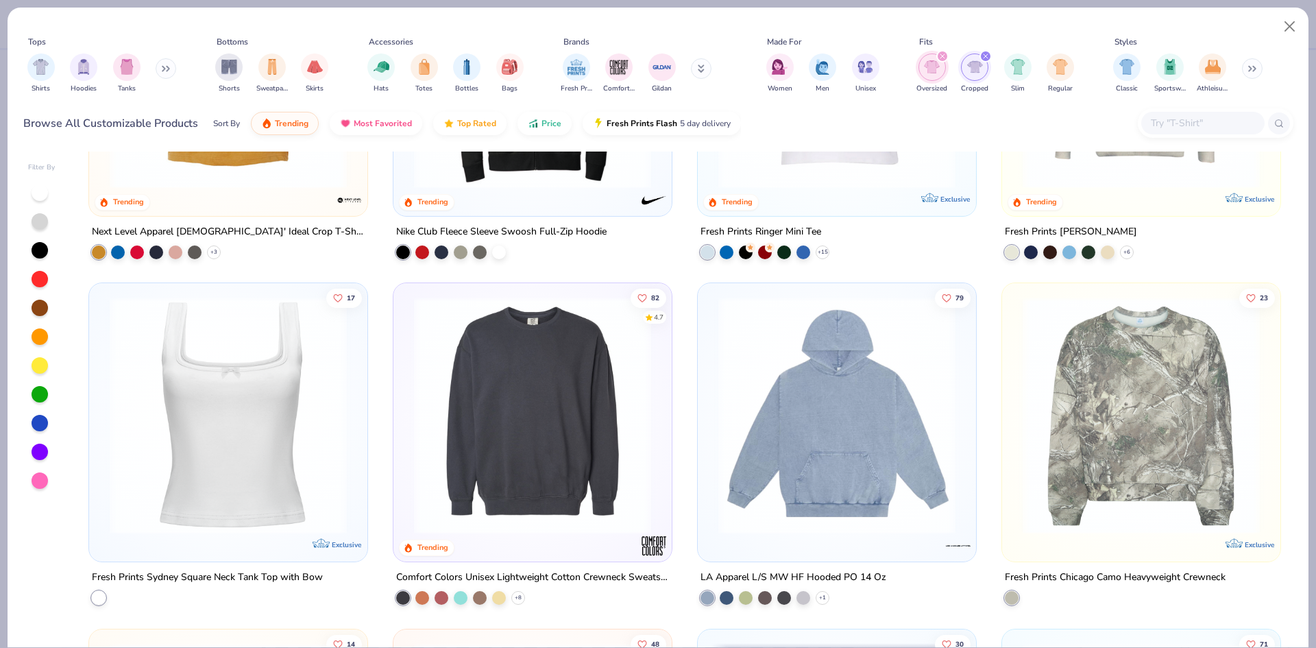
scroll to position [686, 0]
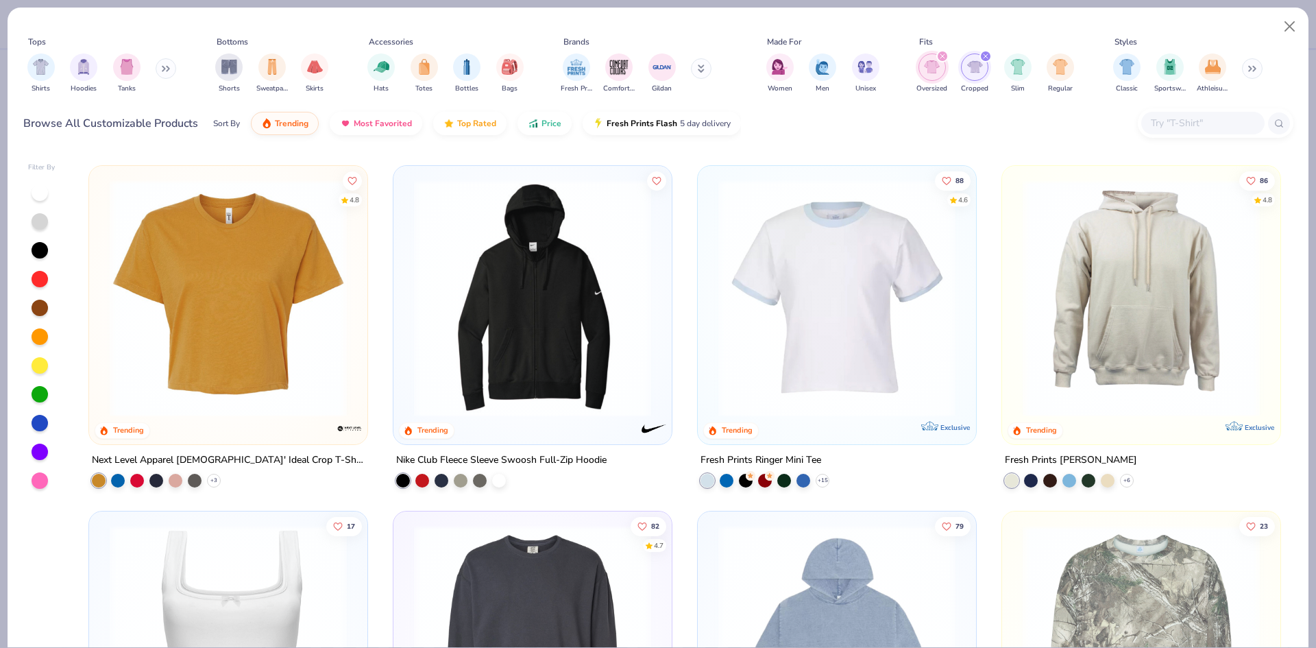
click at [865, 282] on img at bounding box center [837, 297] width 251 height 237
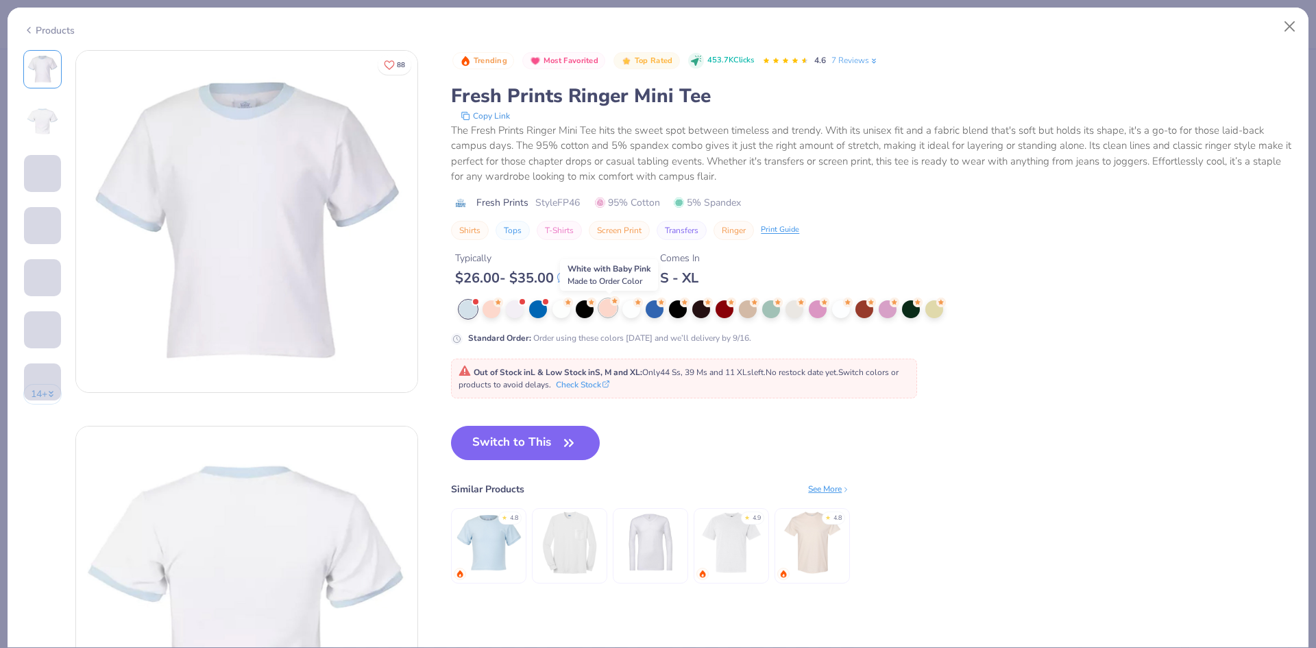
click at [612, 312] on div at bounding box center [608, 308] width 18 height 18
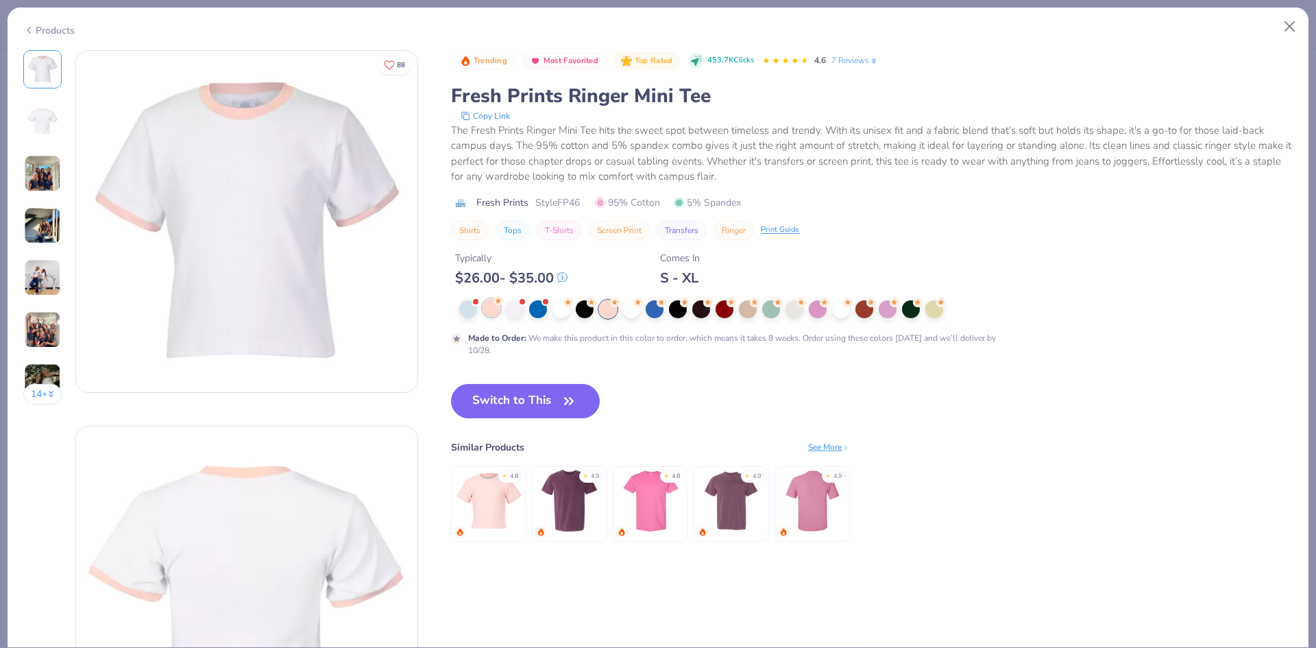
click at [500, 311] on div at bounding box center [492, 308] width 18 height 18
click at [818, 311] on div at bounding box center [818, 308] width 18 height 18
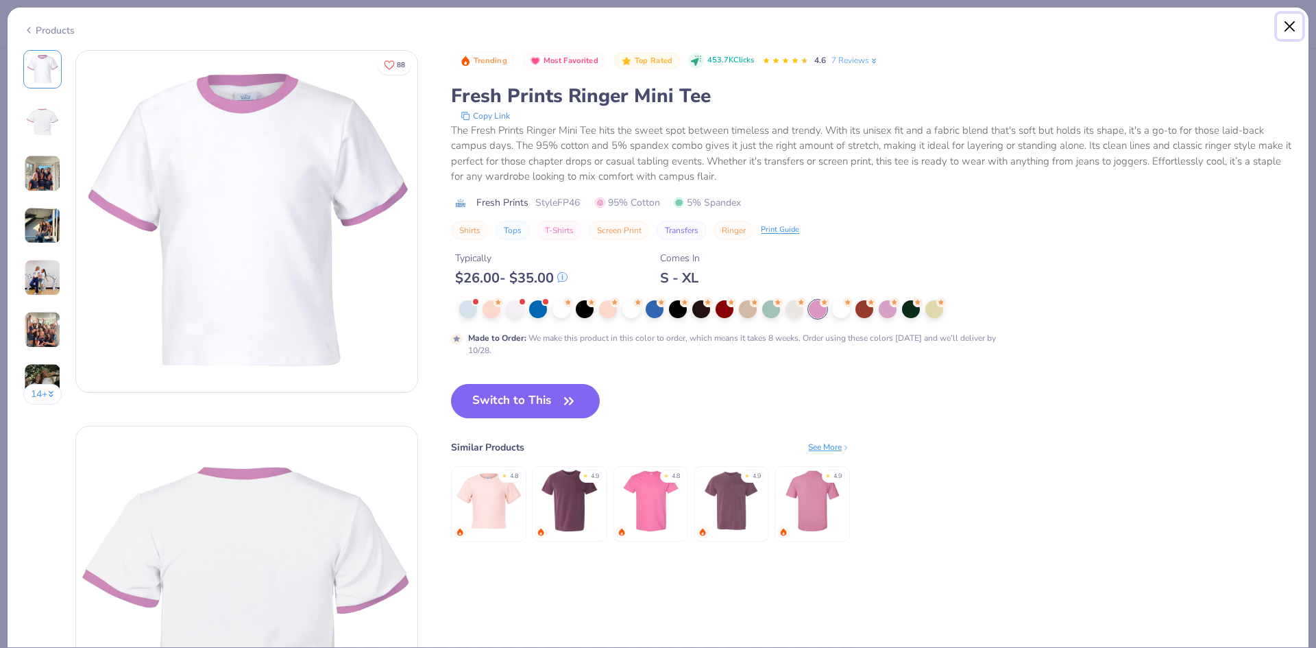
click at [1290, 23] on button "Close" at bounding box center [1290, 27] width 26 height 26
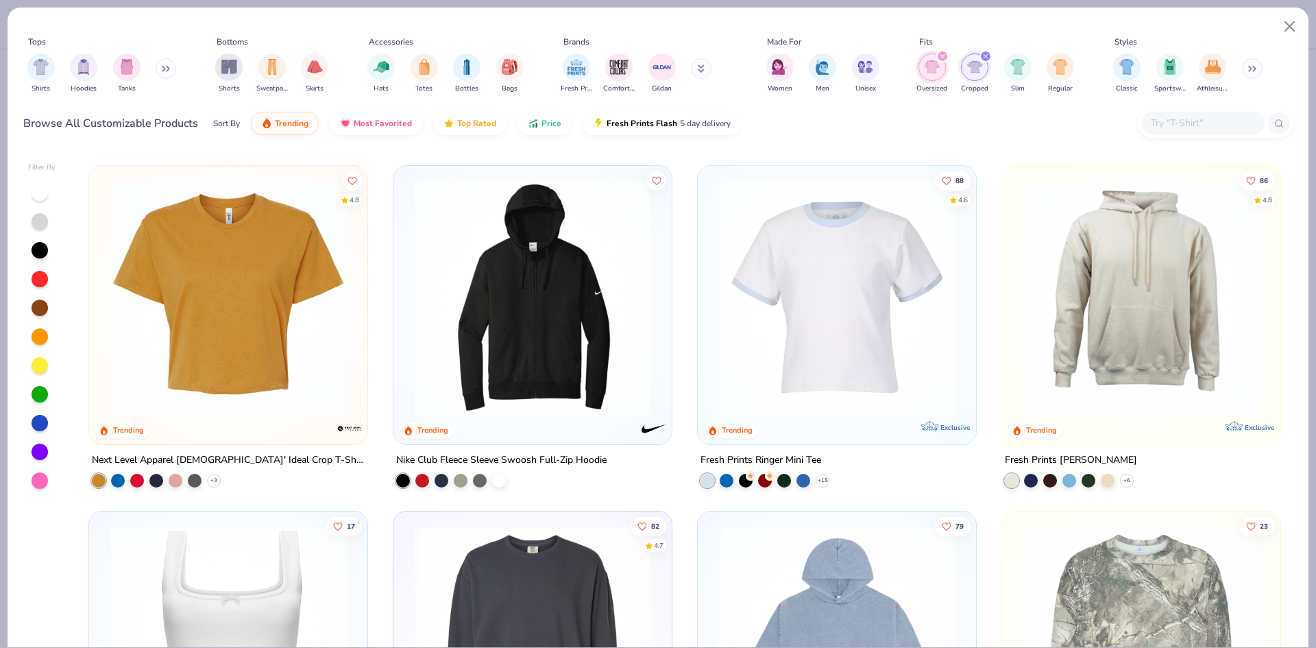
scroll to position [1028, 0]
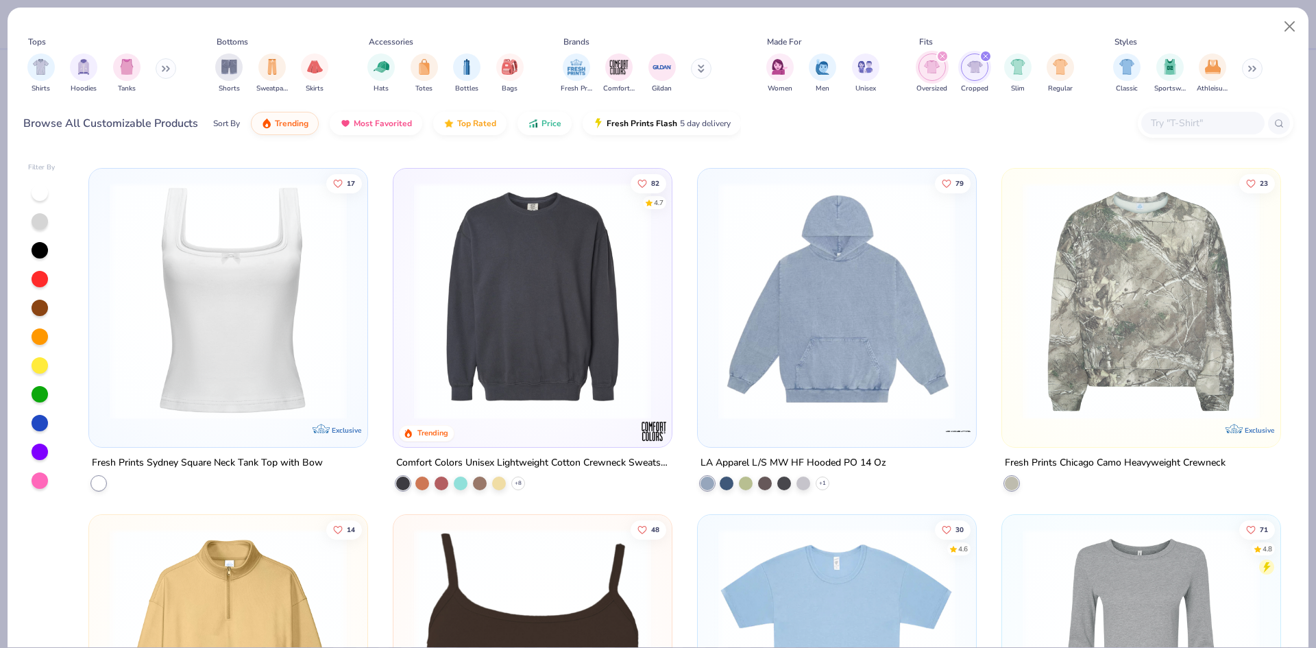
click at [1309, 24] on div "Tops Shirts Hoodies Tanks Bottoms Shorts Sweatpants Skirts Accessories Hats Tot…" at bounding box center [658, 327] width 1303 height 641
click at [1294, 18] on button "Close" at bounding box center [1290, 27] width 26 height 26
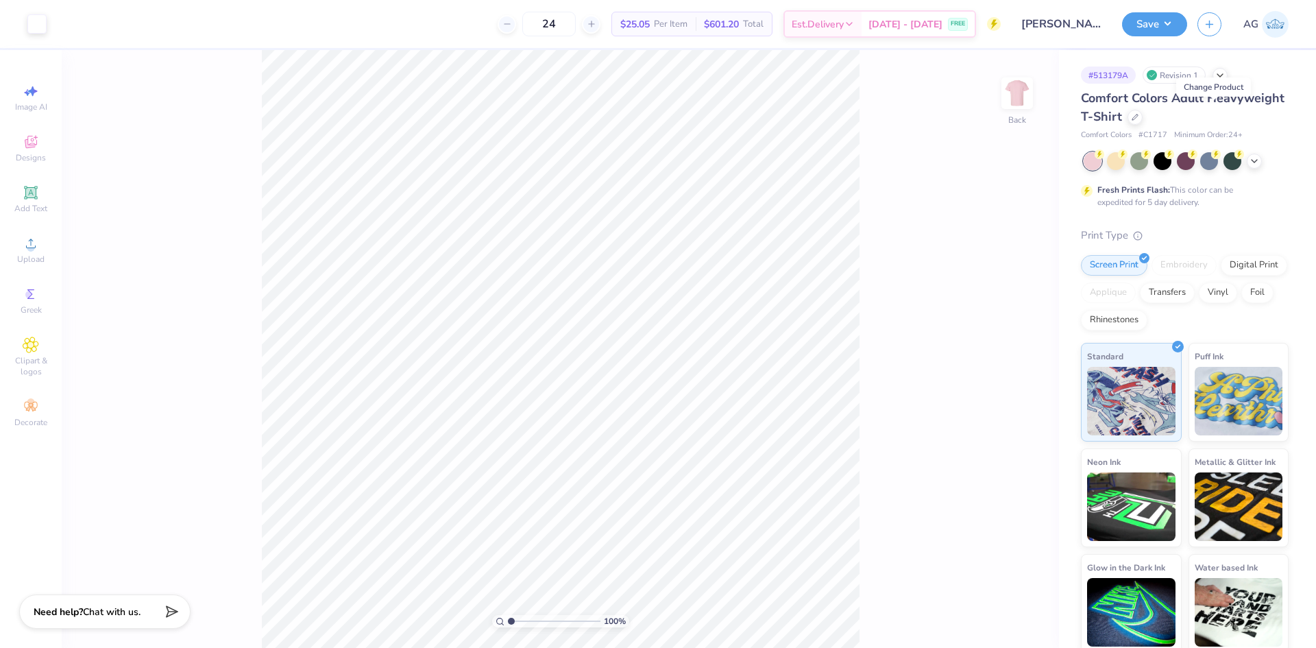
scroll to position [5, 0]
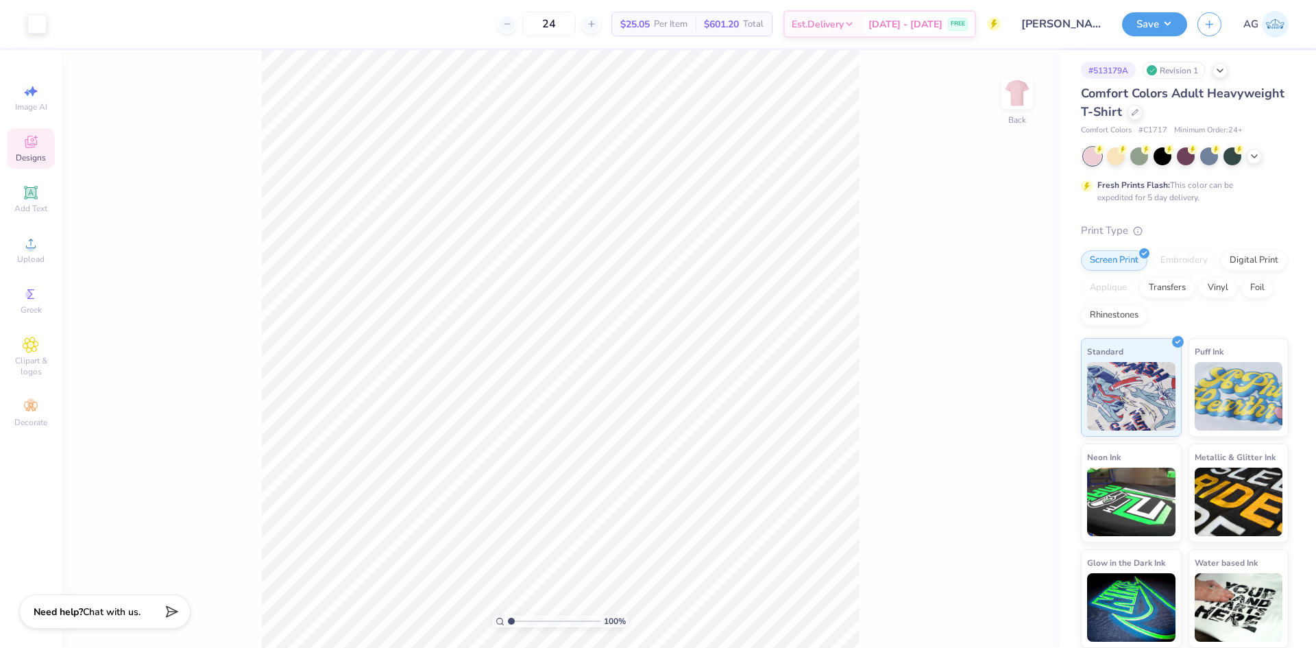
click at [43, 151] on div "Designs" at bounding box center [31, 148] width 48 height 40
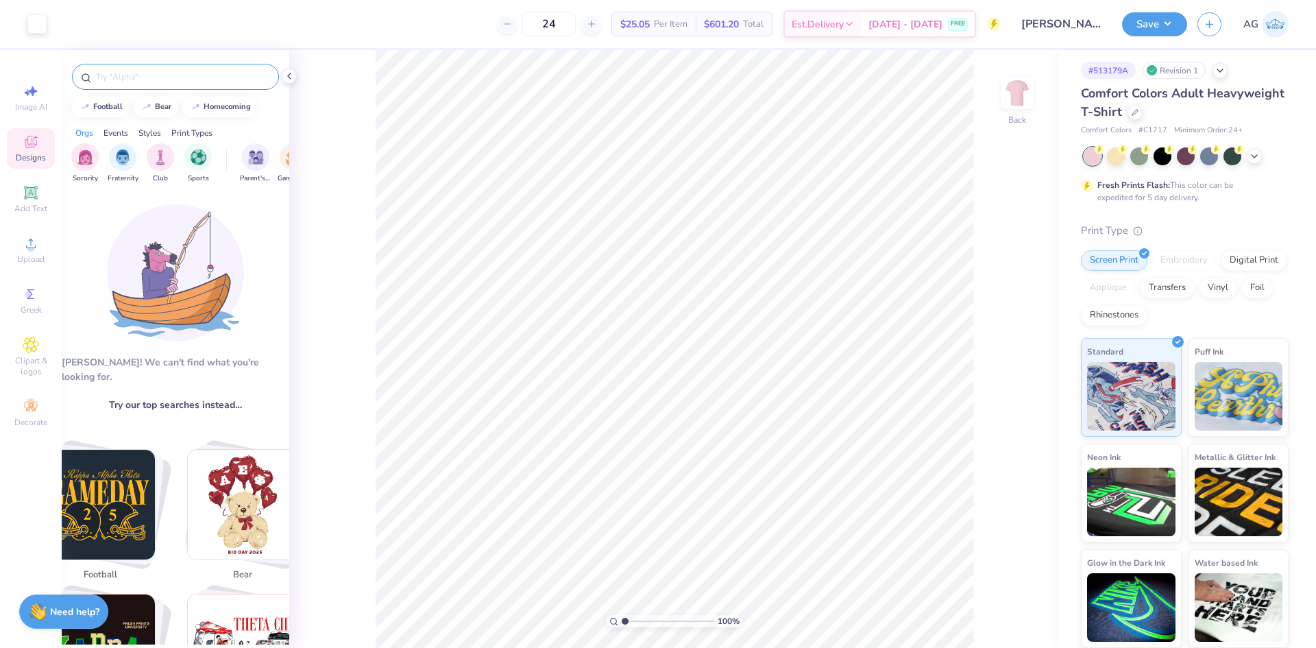
click at [165, 84] on div at bounding box center [175, 77] width 207 height 26
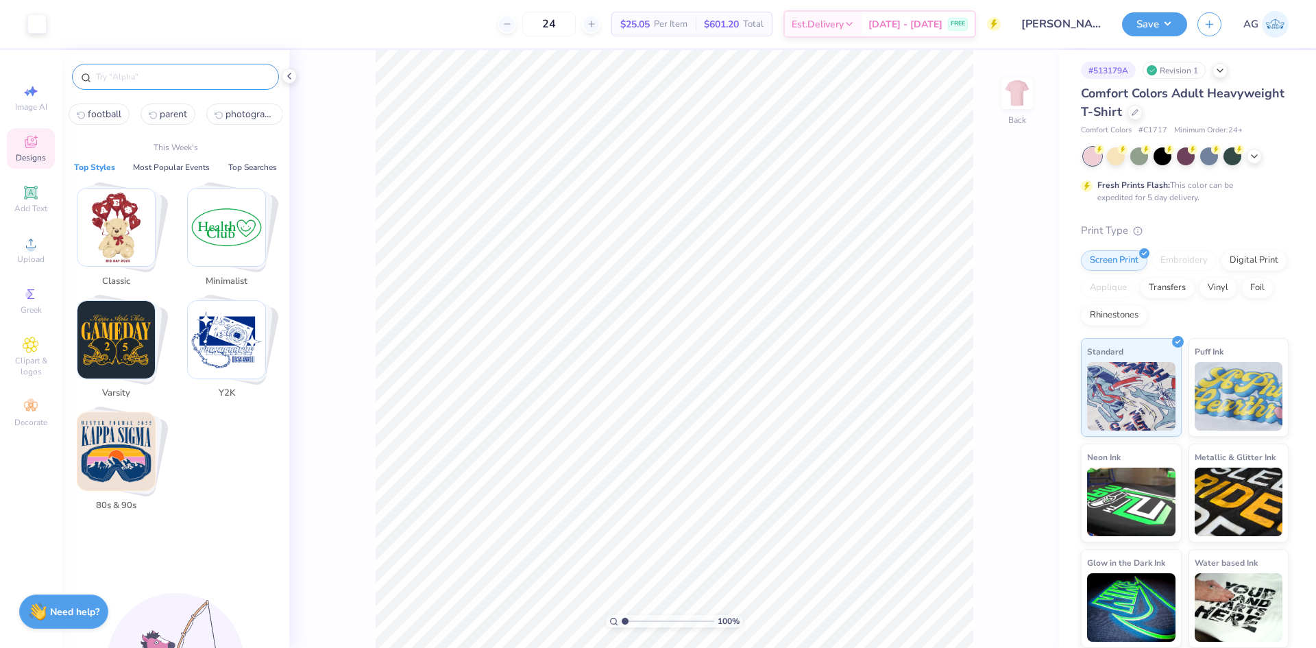
click at [165, 73] on input "text" at bounding box center [183, 77] width 176 height 14
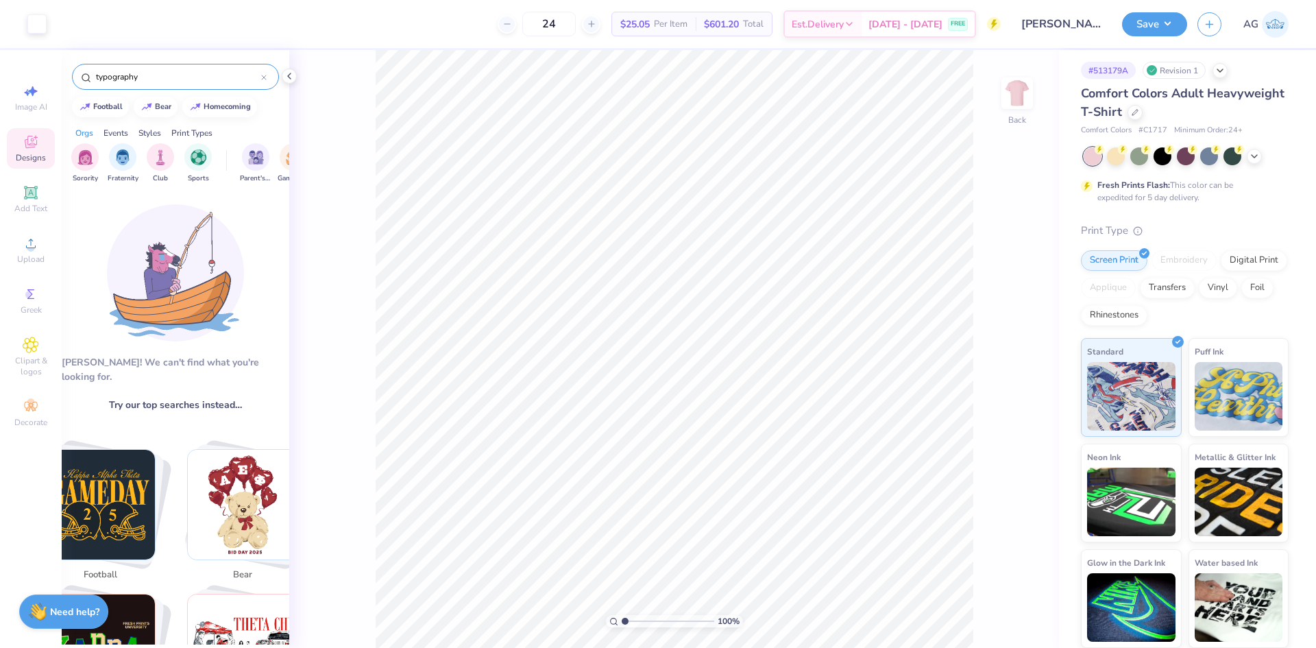
type input "typography"
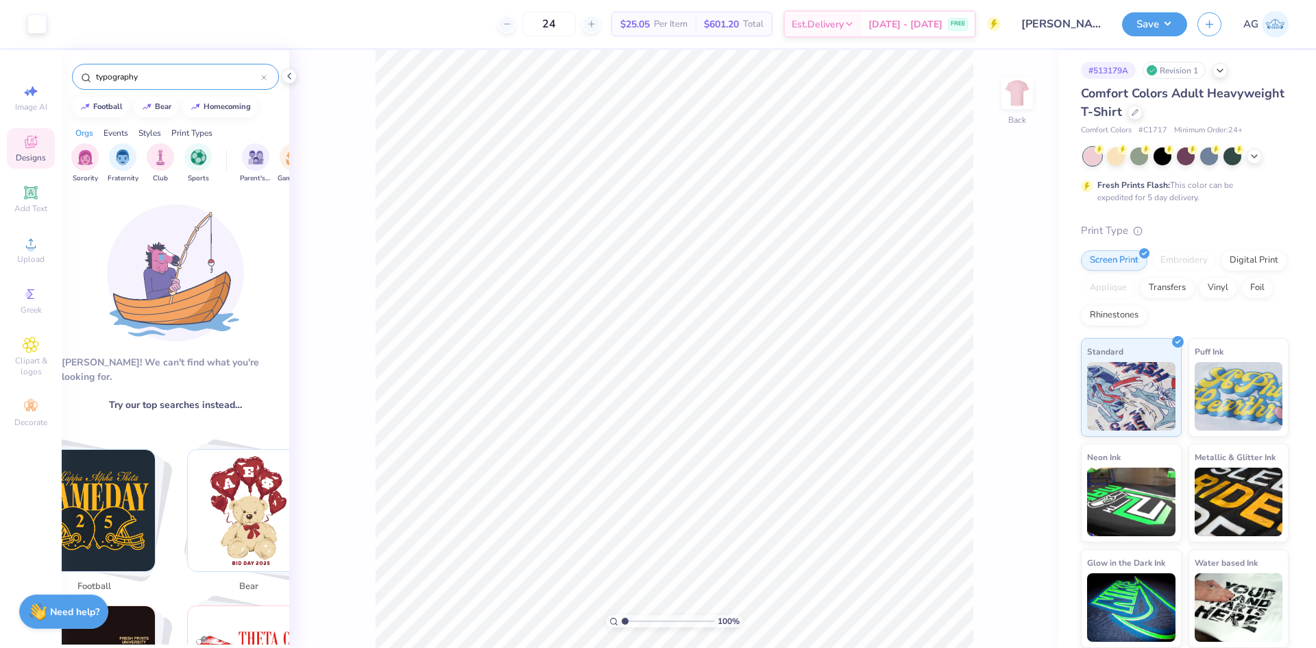
click at [173, 67] on div "typography" at bounding box center [175, 77] width 207 height 26
click at [171, 77] on input "typography" at bounding box center [178, 77] width 167 height 14
click at [175, 80] on input "typography" at bounding box center [178, 77] width 167 height 14
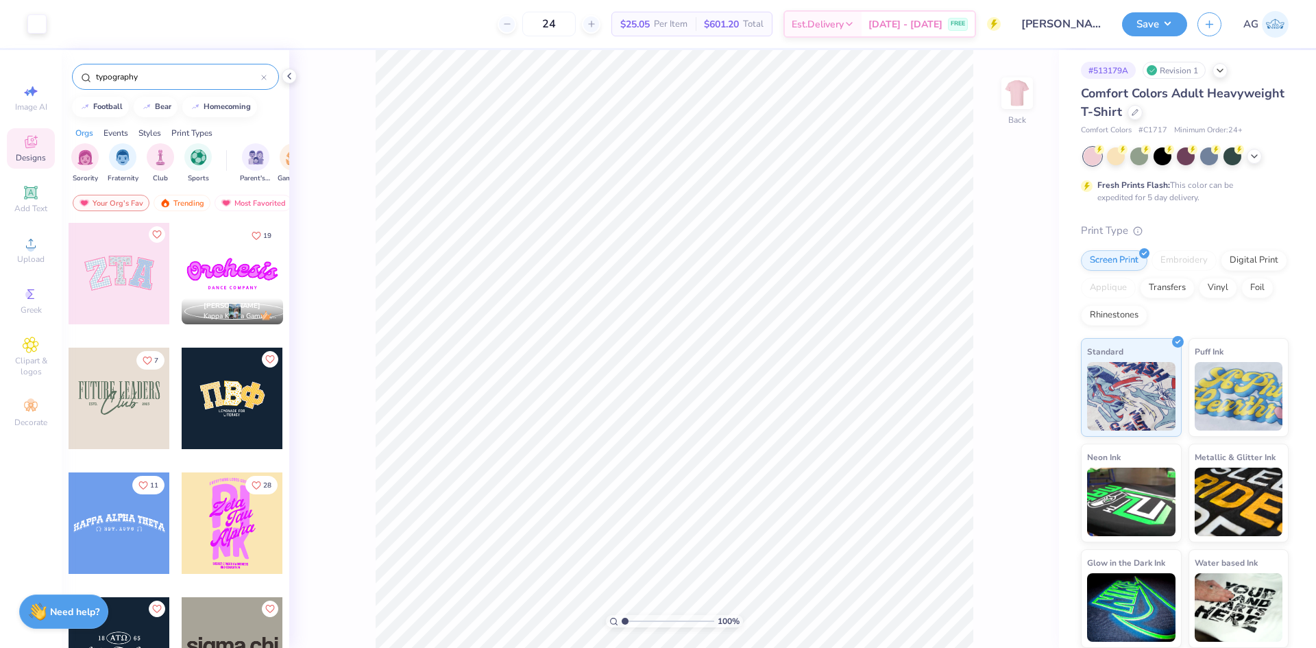
click at [267, 75] on div "typography" at bounding box center [175, 77] width 207 height 26
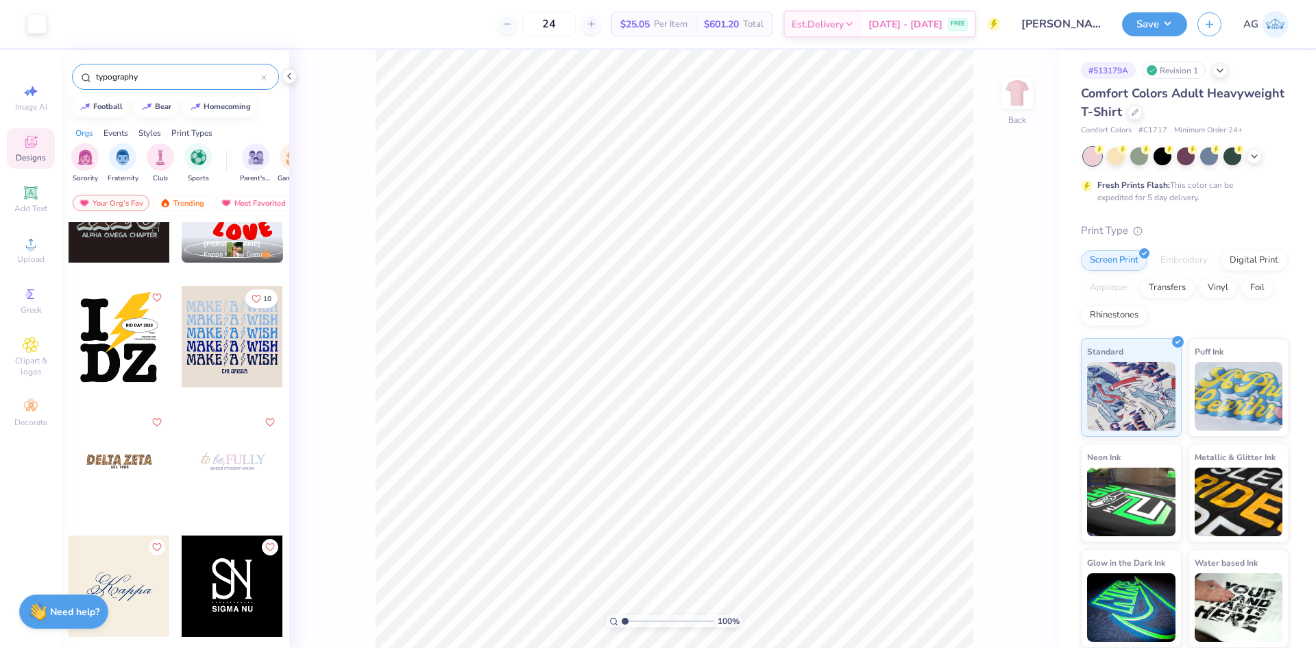
scroll to position [914, 0]
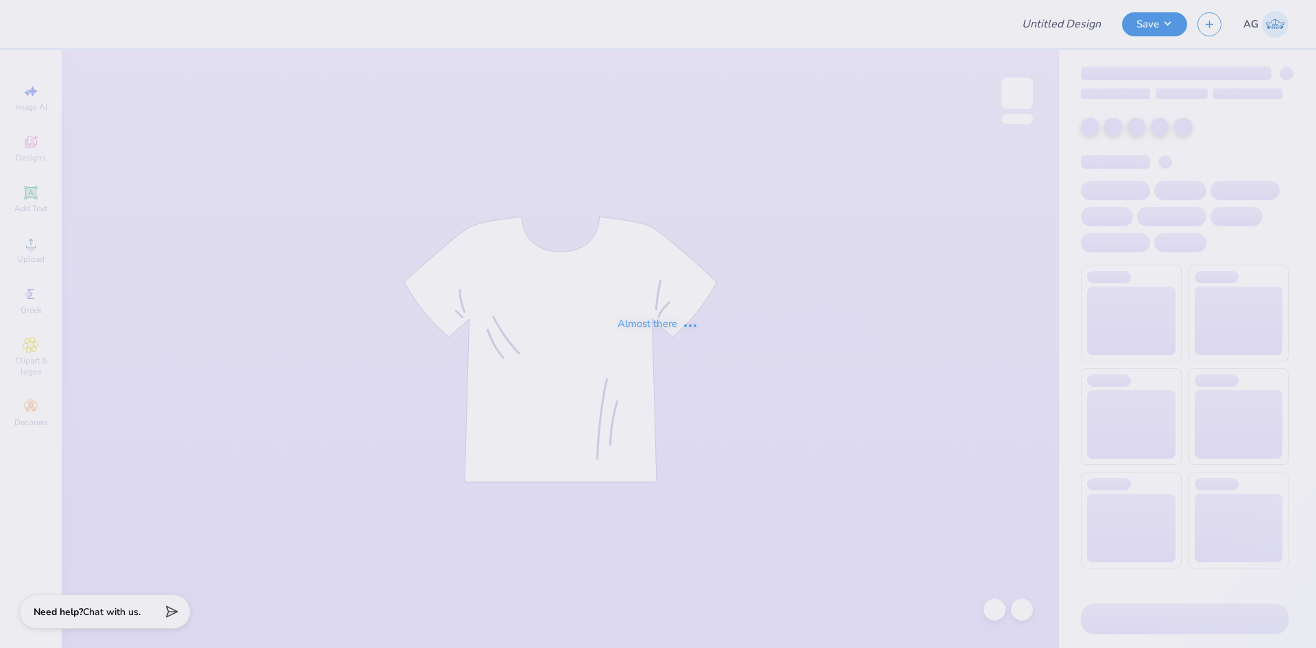
type input "ZTA x KA Date Party"
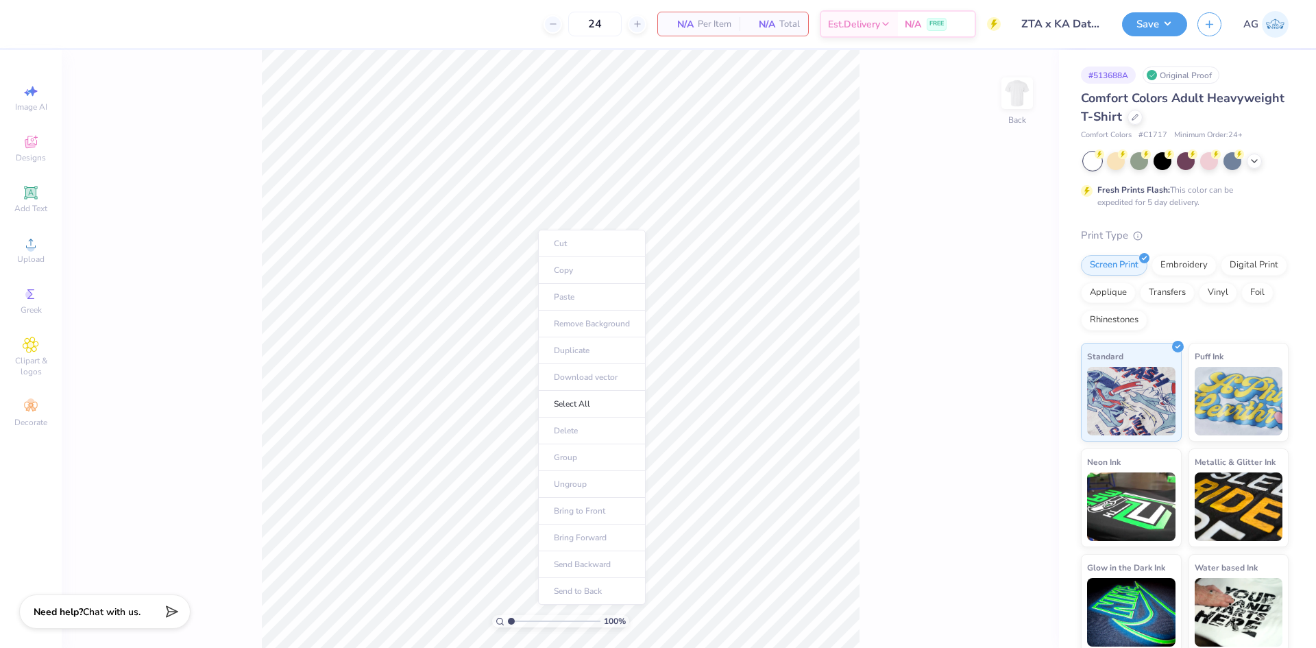
click at [47, 273] on div "Image AI Designs Add Text Upload Greek Clipart & logos Decorate" at bounding box center [31, 255] width 48 height 356
click at [35, 254] on span "Upload" at bounding box center [30, 259] width 27 height 11
click at [33, 248] on icon at bounding box center [31, 244] width 10 height 10
click at [43, 249] on div "Upload" at bounding box center [31, 250] width 48 height 40
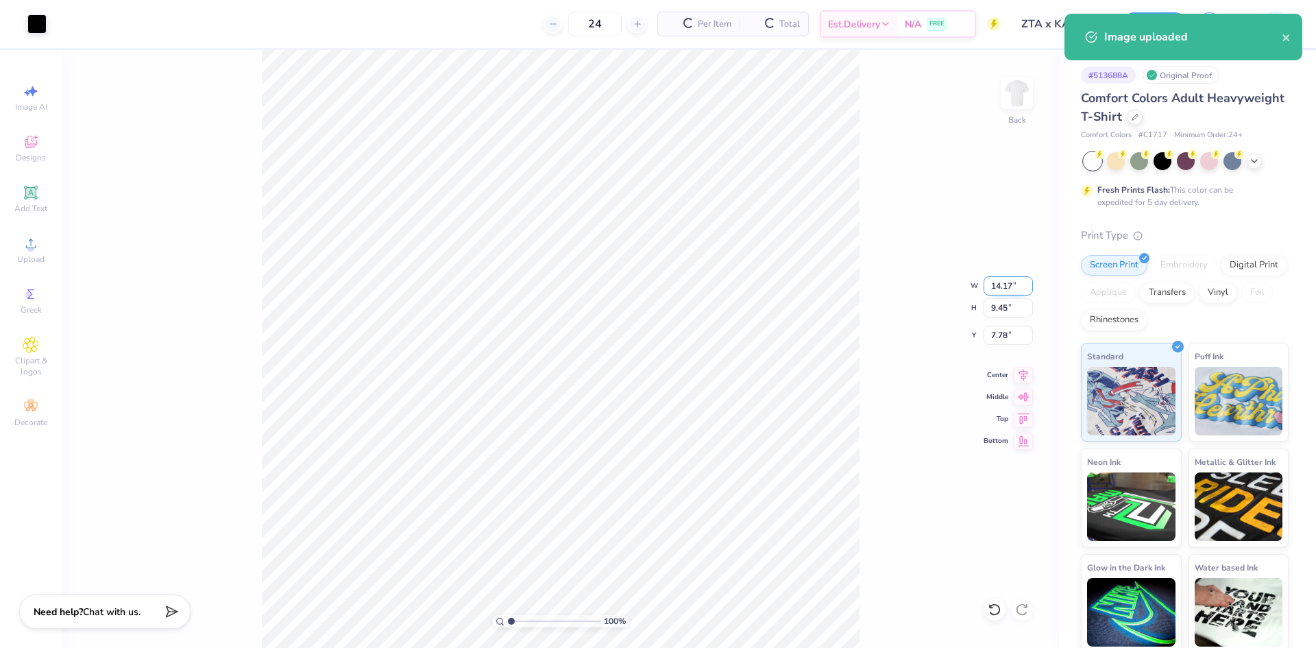
click at [1009, 278] on input "14.17" at bounding box center [1008, 285] width 49 height 19
type input "12.00"
type input "8.00"
type input "8.50"
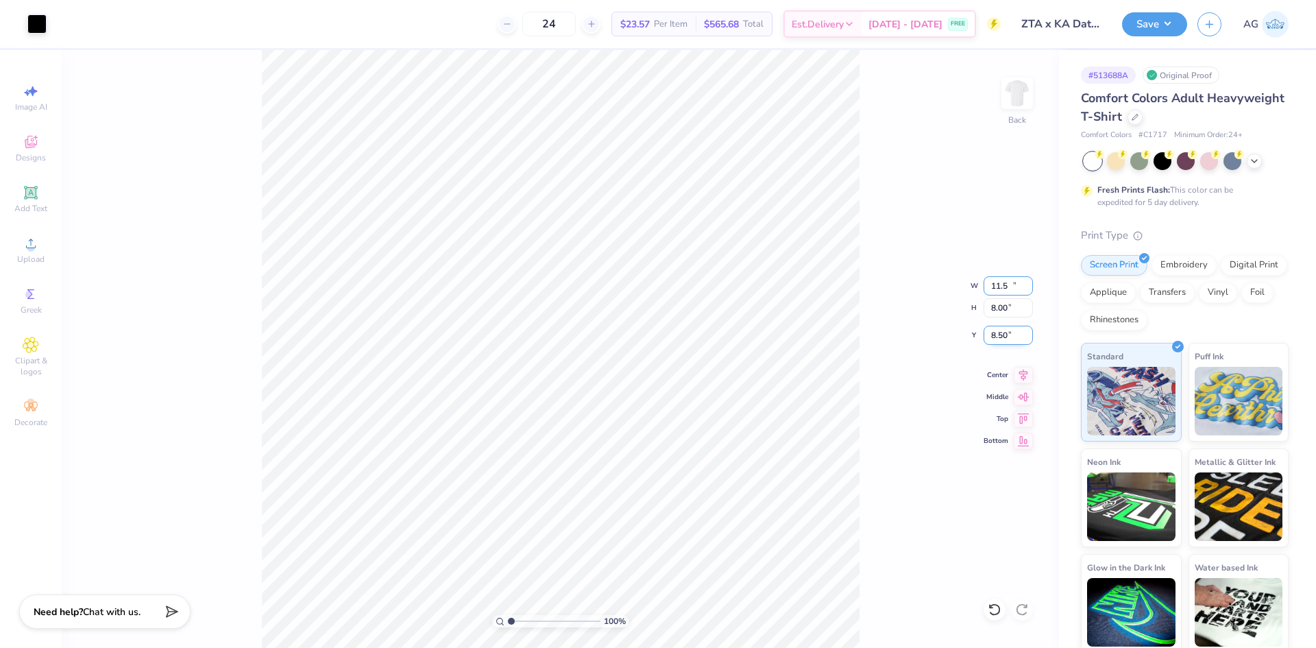
type input "11.50"
type input "7.67"
click at [991, 330] on input "8.67" at bounding box center [1008, 335] width 49 height 19
type input "5.00"
click at [1021, 374] on icon at bounding box center [1023, 373] width 19 height 16
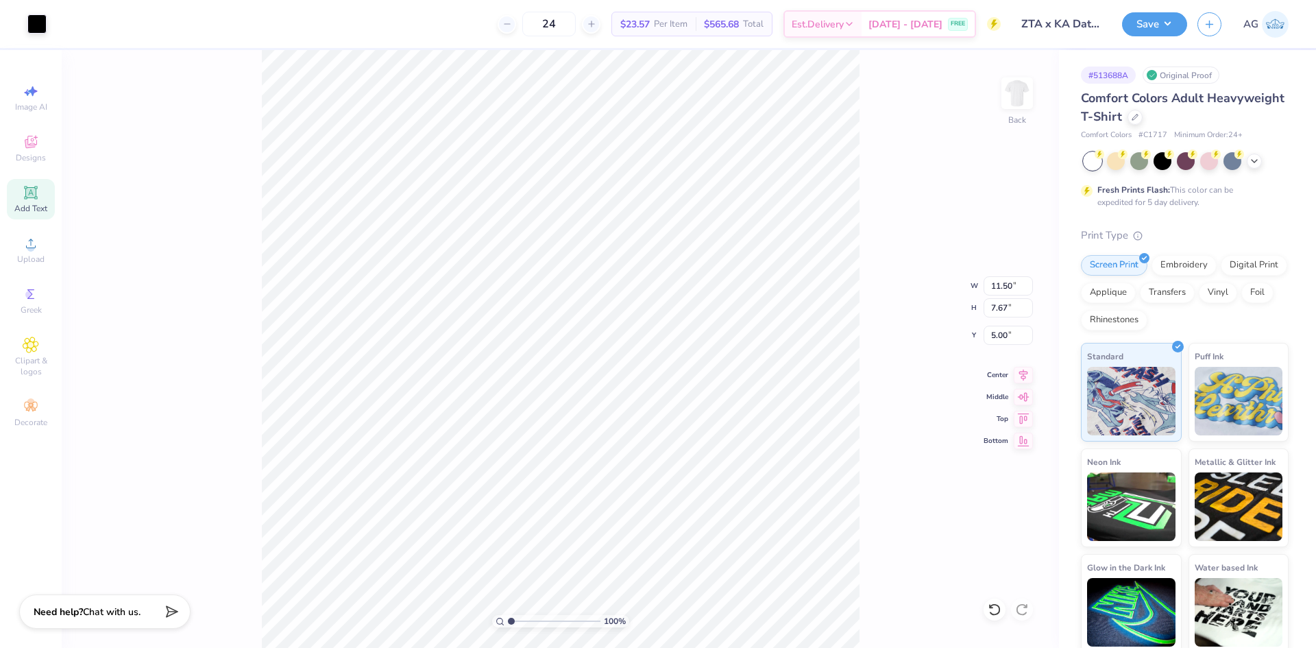
click at [31, 193] on icon at bounding box center [30, 192] width 13 height 13
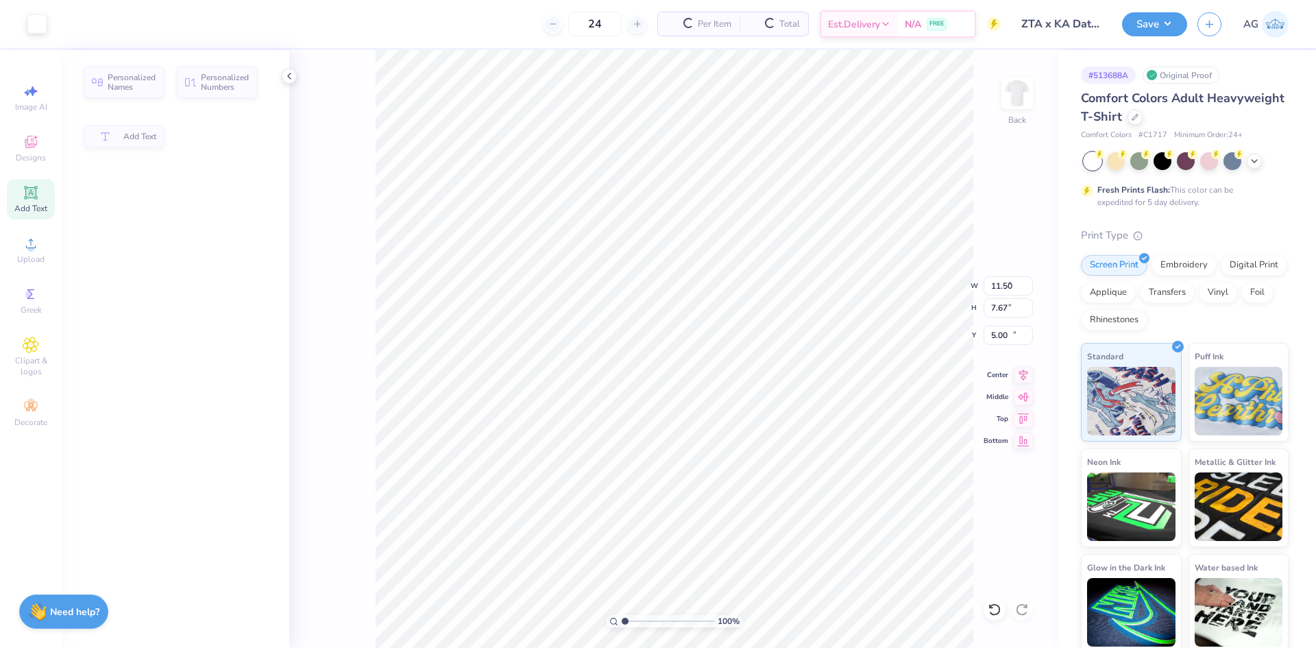
type input "5.59"
type input "1.62"
type input "11.69"
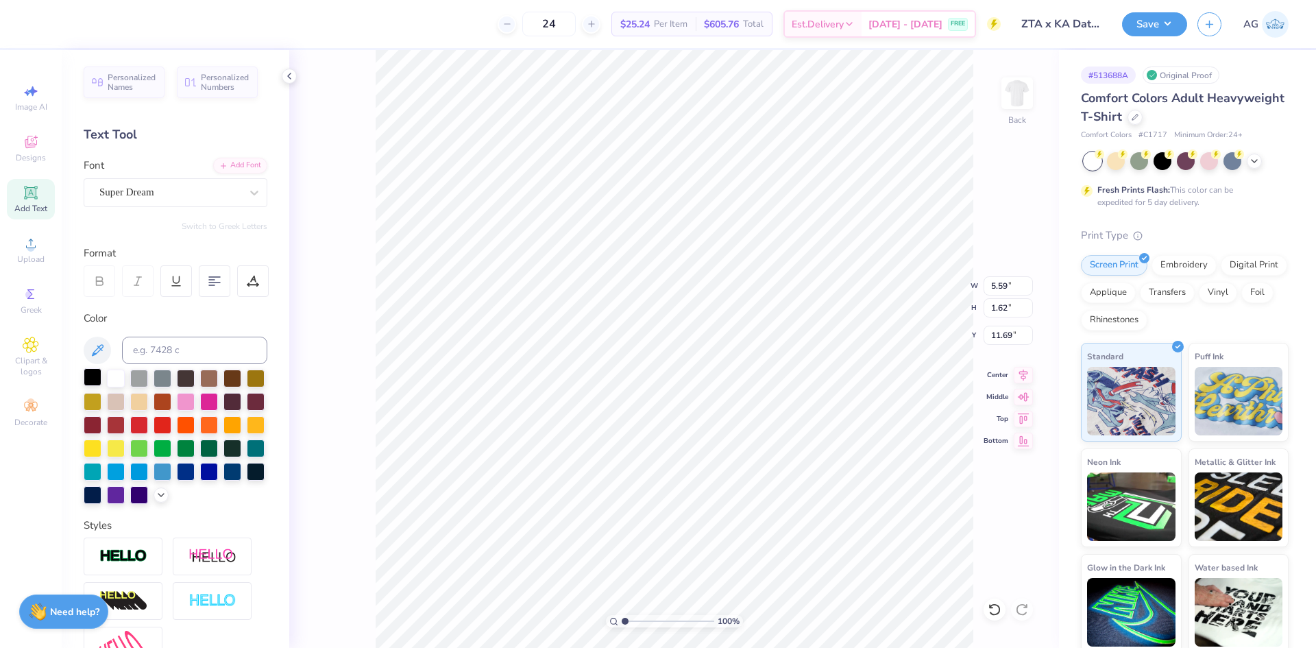
click at [89, 384] on div at bounding box center [93, 377] width 18 height 18
click at [184, 195] on div "Super Dream" at bounding box center [170, 192] width 144 height 21
type input "bodoni"
click at [203, 139] on div "Text Tool" at bounding box center [176, 134] width 184 height 19
click at [38, 141] on icon at bounding box center [31, 142] width 16 height 16
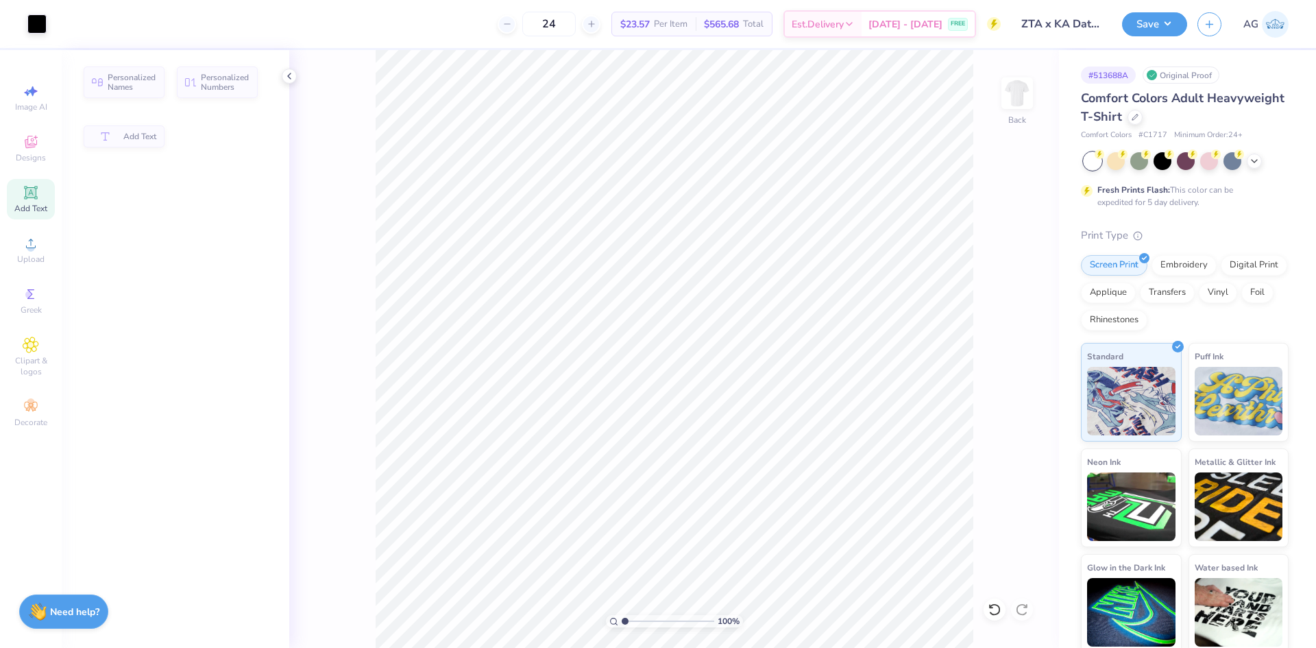
click at [34, 205] on span "Add Text" at bounding box center [30, 208] width 33 height 11
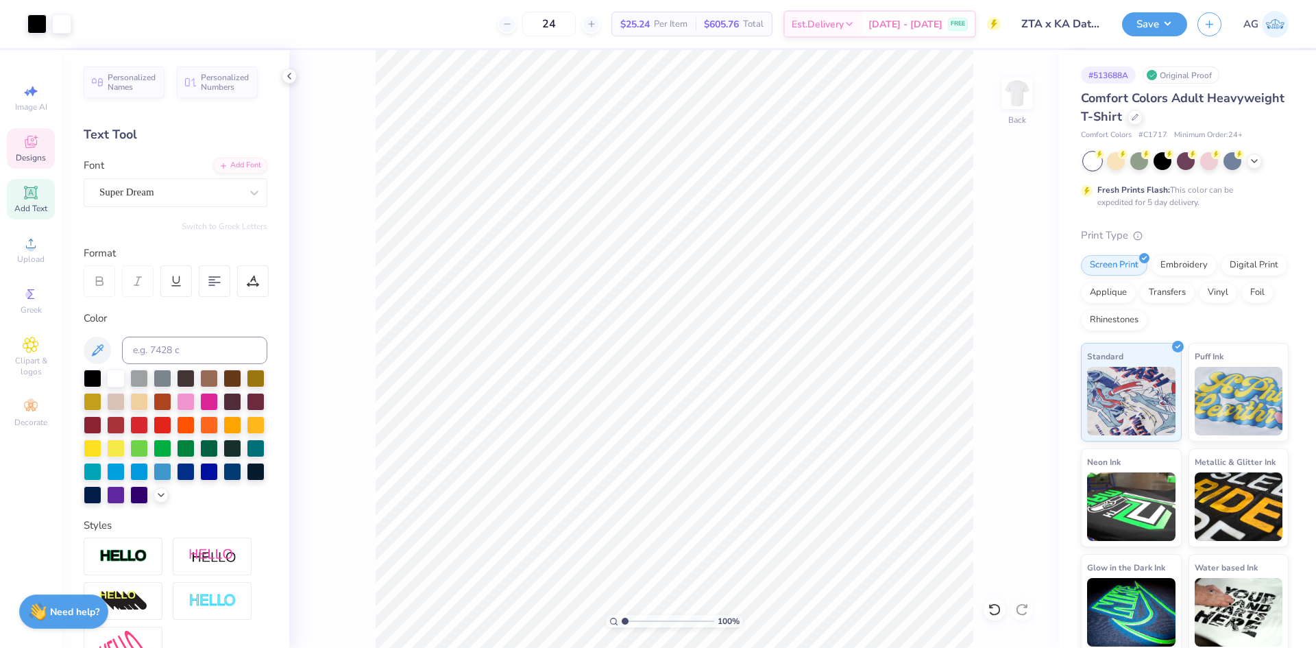
click at [34, 156] on span "Designs" at bounding box center [31, 157] width 30 height 11
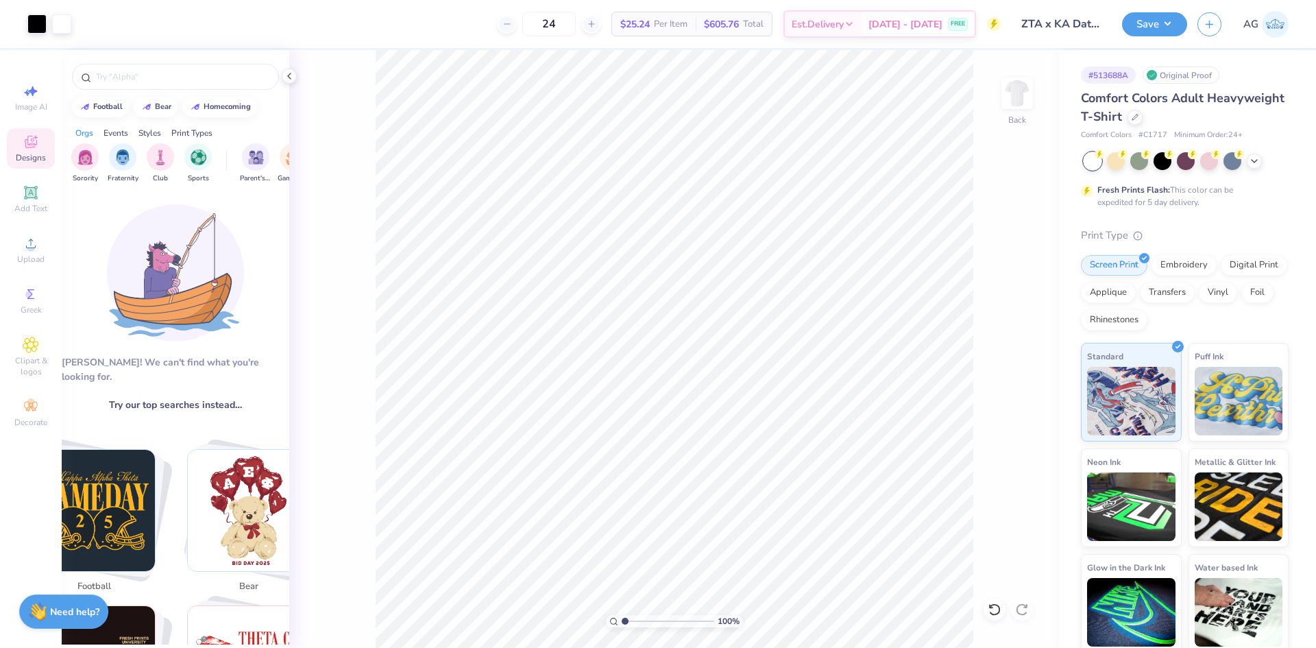
scroll to position [115, 0]
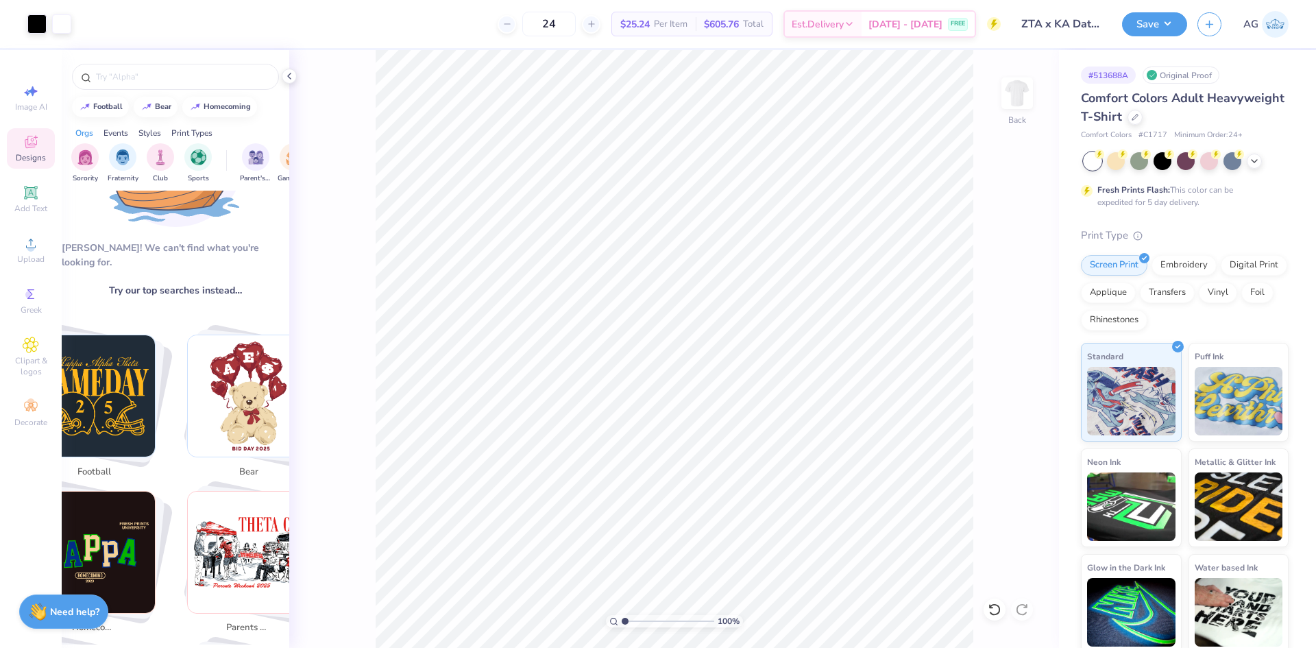
click at [255, 519] on img "Stack Card Button parents weekend" at bounding box center [248, 552] width 121 height 121
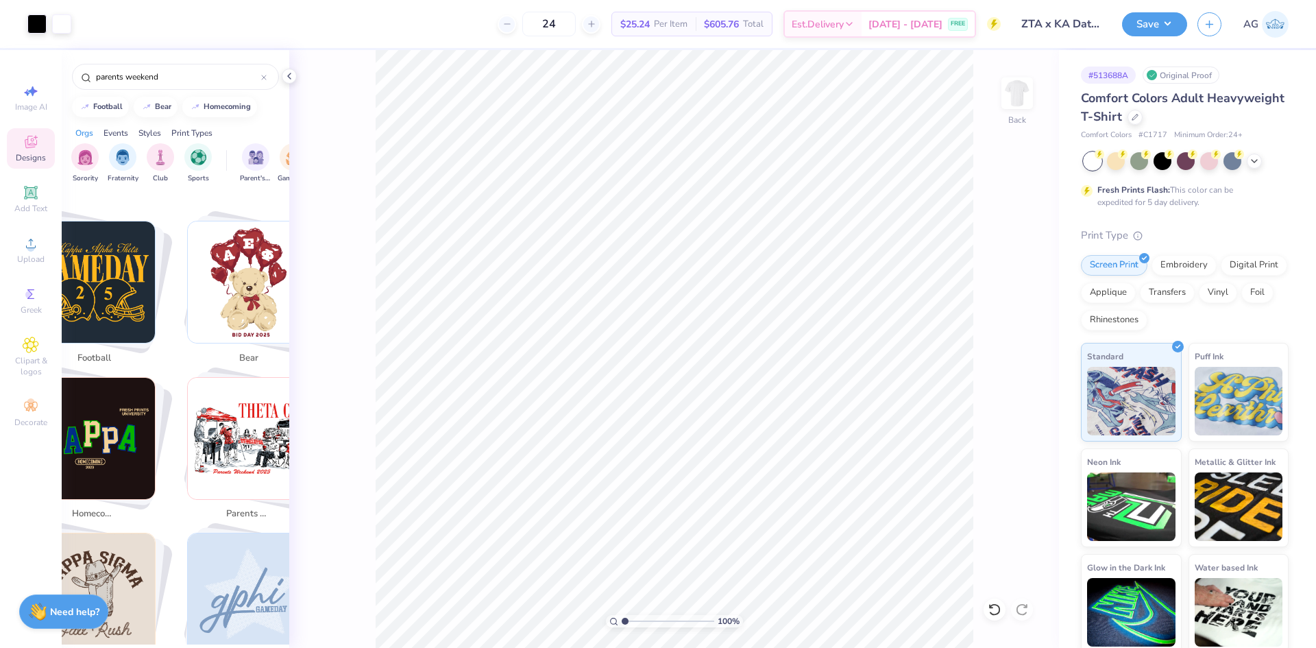
click at [250, 396] on img "Stack Card Button parents weekend" at bounding box center [248, 438] width 121 height 121
click at [162, 456] on div "homecoming" at bounding box center [98, 451] width 147 height 149
click at [219, 429] on img "Stack Card Button parents weekend" at bounding box center [248, 438] width 121 height 121
type input "parents weekend"
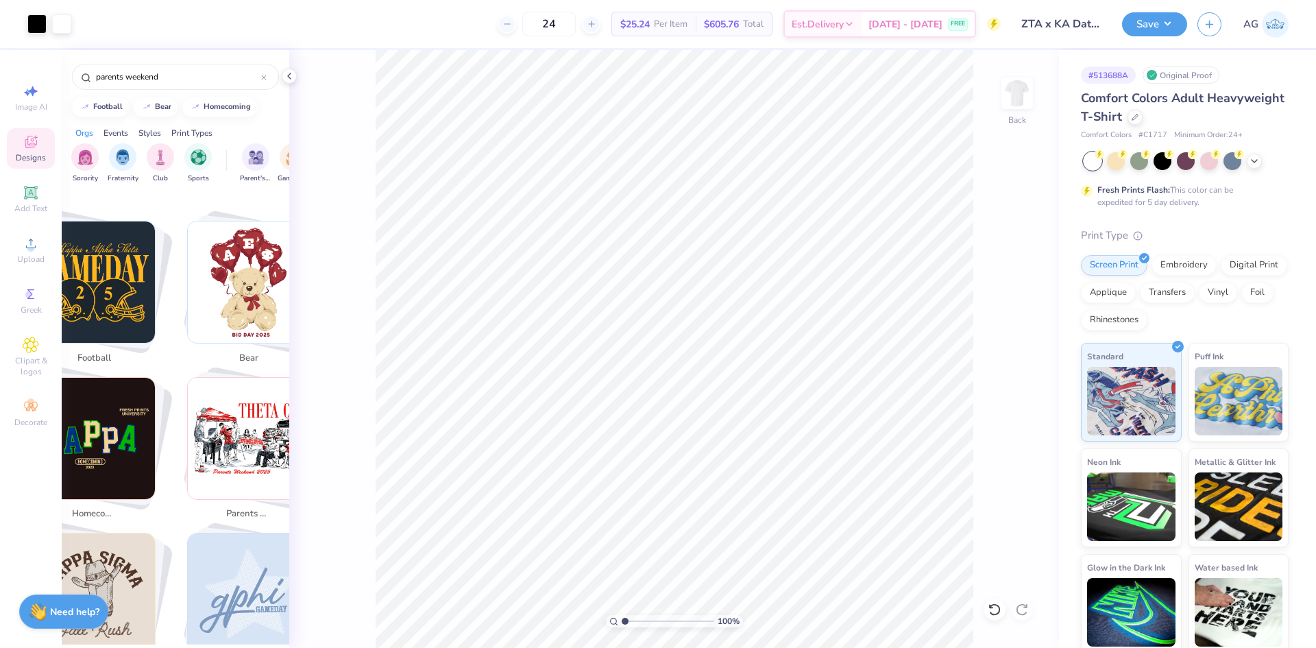
click at [219, 429] on img "Stack Card Button parents weekend" at bounding box center [248, 438] width 121 height 121
click at [217, 429] on img "Stack Card Button parents weekend" at bounding box center [248, 438] width 121 height 121
click at [370, 400] on div "100 % Back" at bounding box center [674, 349] width 770 height 598
click at [287, 79] on icon at bounding box center [289, 76] width 11 height 11
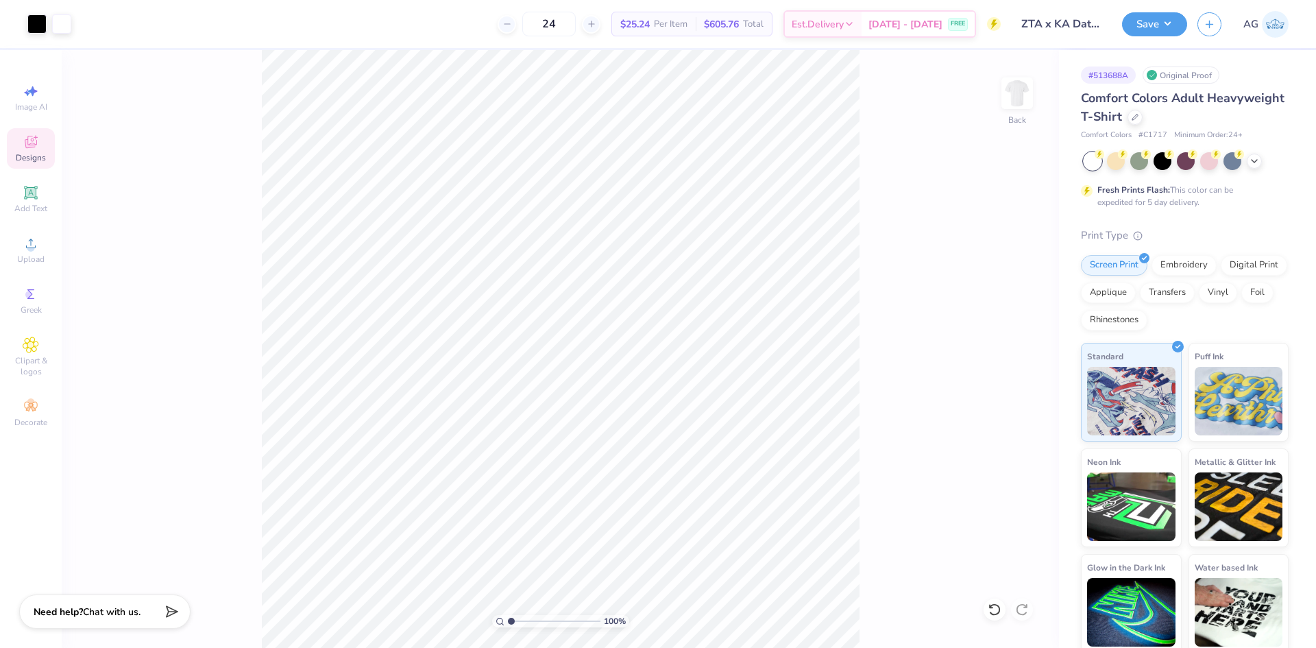
scroll to position [387, 0]
click at [36, 140] on icon at bounding box center [31, 142] width 16 height 16
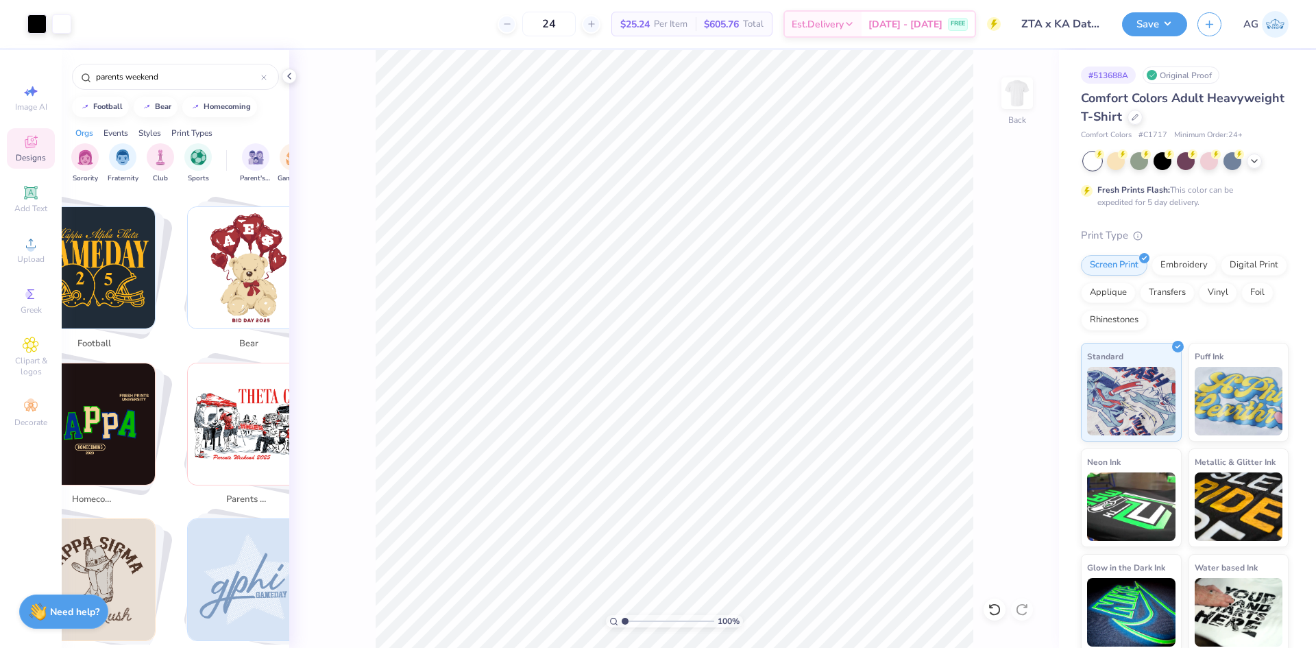
scroll to position [228, 0]
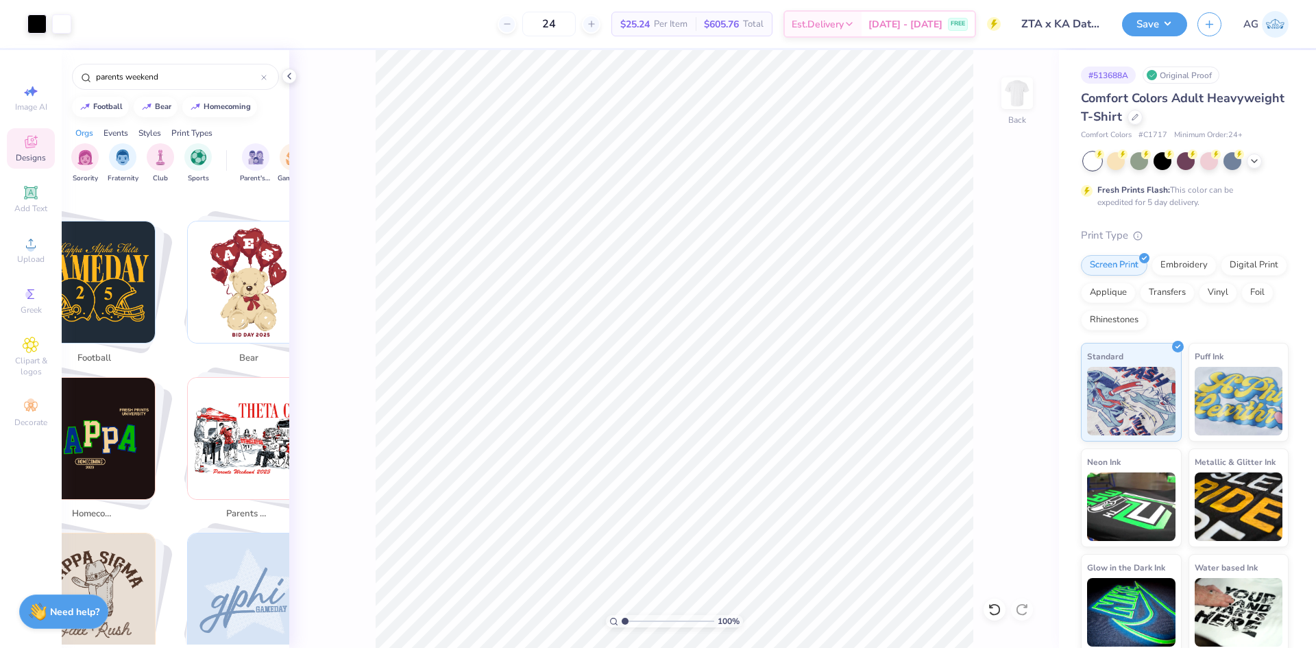
click at [231, 446] on img "Stack Card Button parents weekend" at bounding box center [248, 438] width 121 height 121
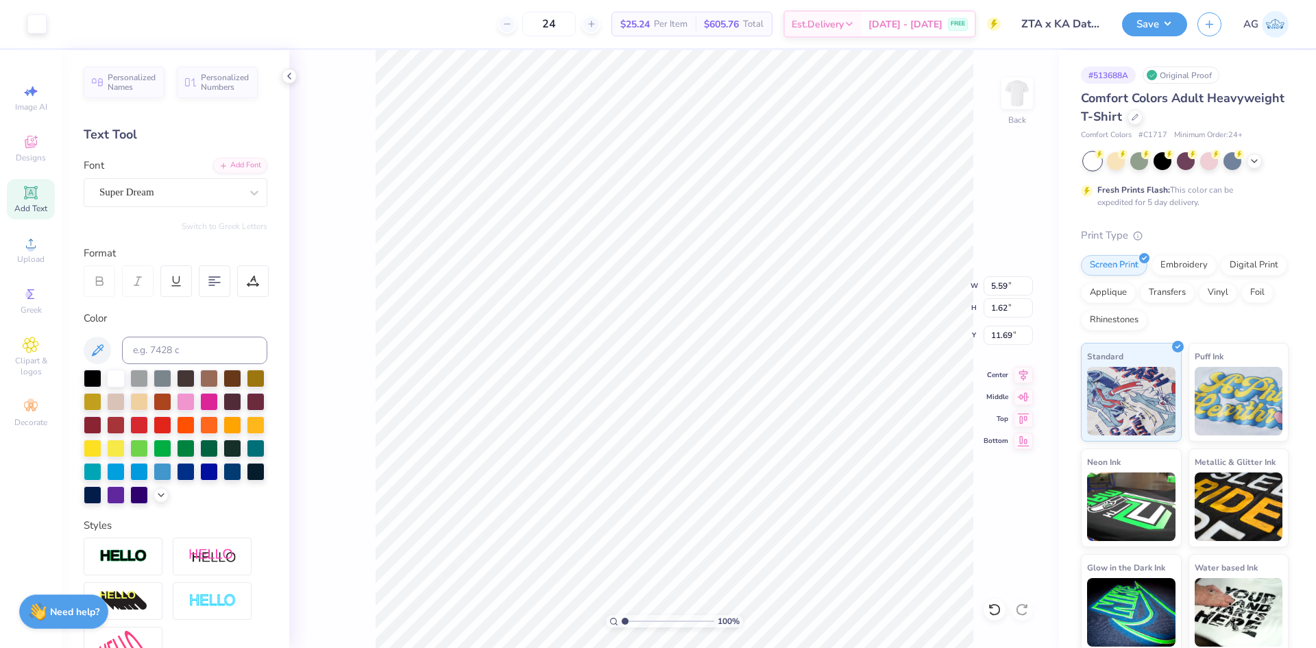
scroll to position [12, 2]
click at [167, 195] on div "Super Dream" at bounding box center [170, 192] width 144 height 21
type input "bodo"
type input "bodoni"
click at [89, 378] on div at bounding box center [93, 377] width 18 height 18
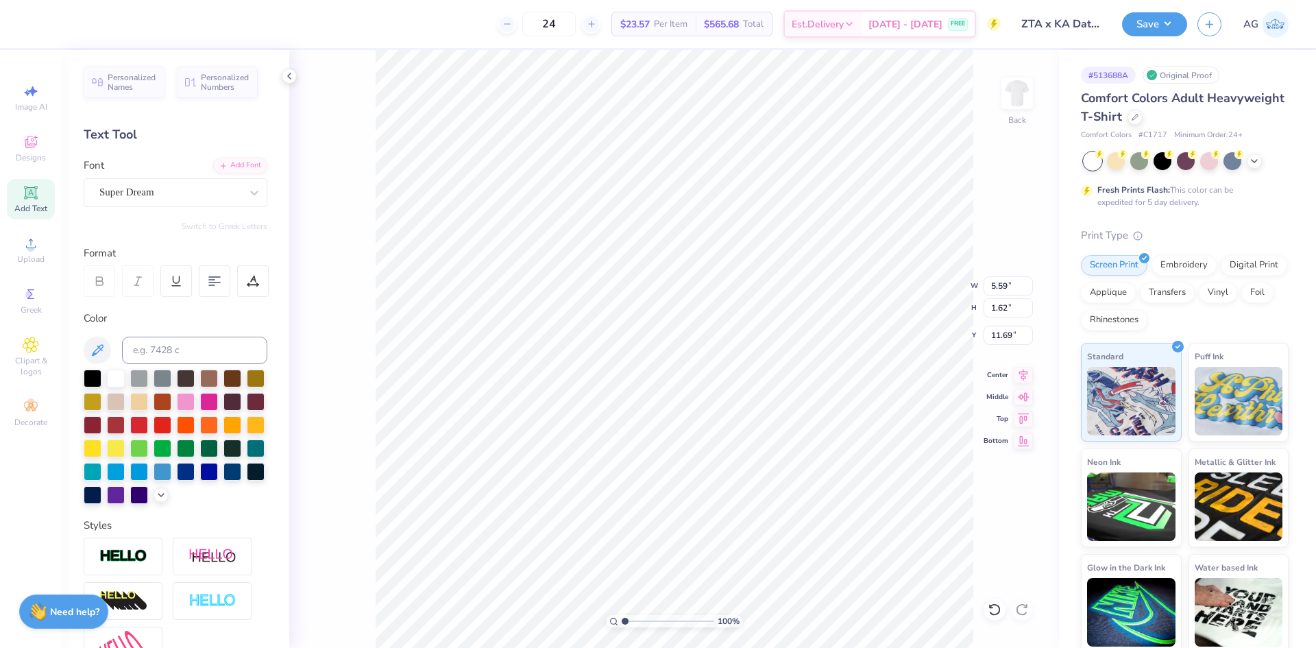
scroll to position [12, 3]
type textarea "FALL 2025"
click at [250, 280] on icon at bounding box center [253, 281] width 12 height 12
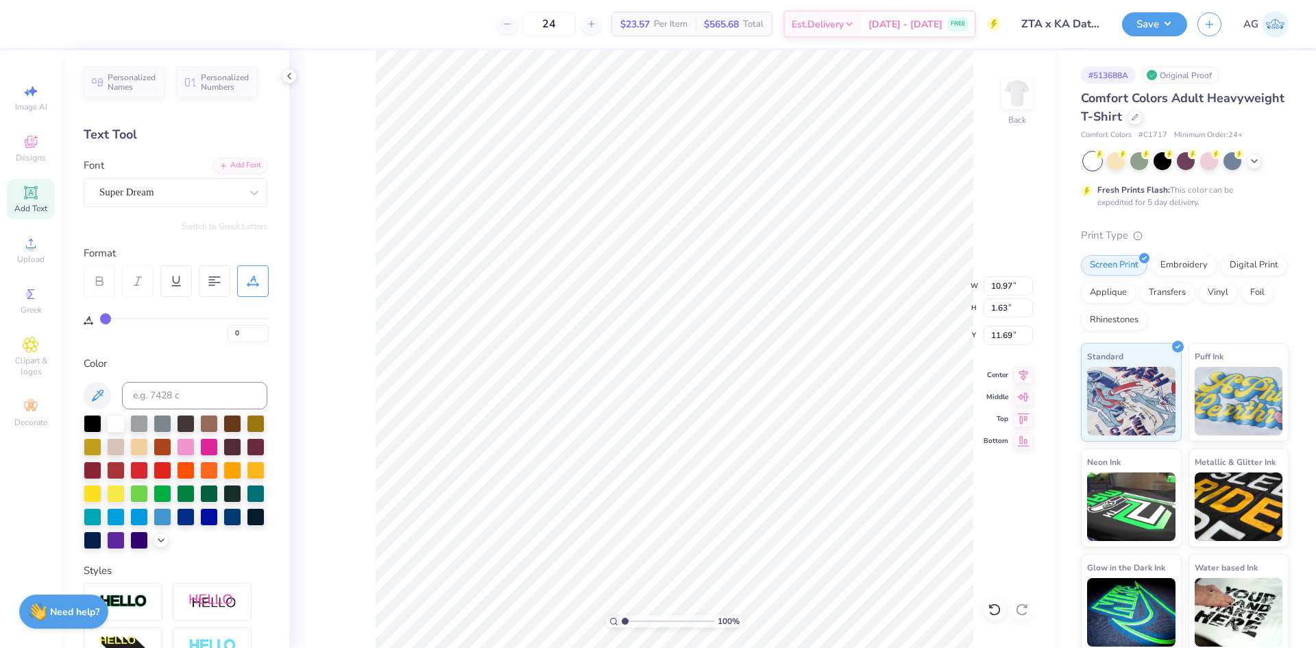
type input "2"
type input "8"
type input "9"
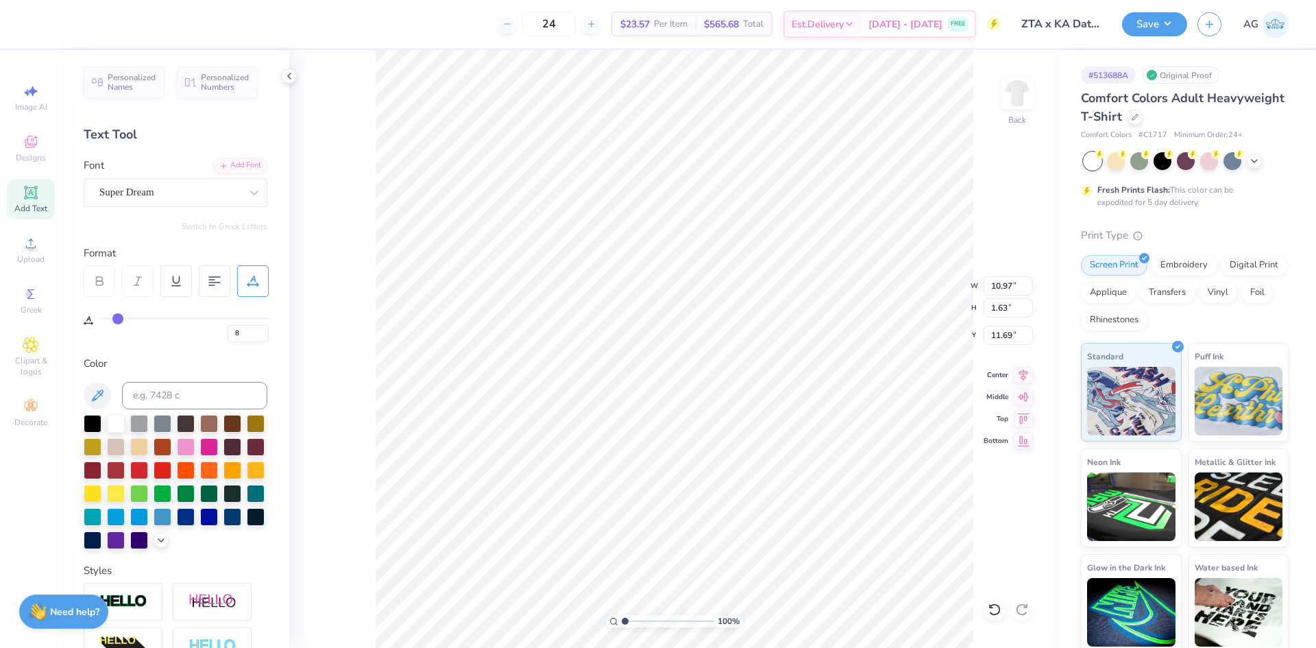
type input "9"
type input "10"
type input "11"
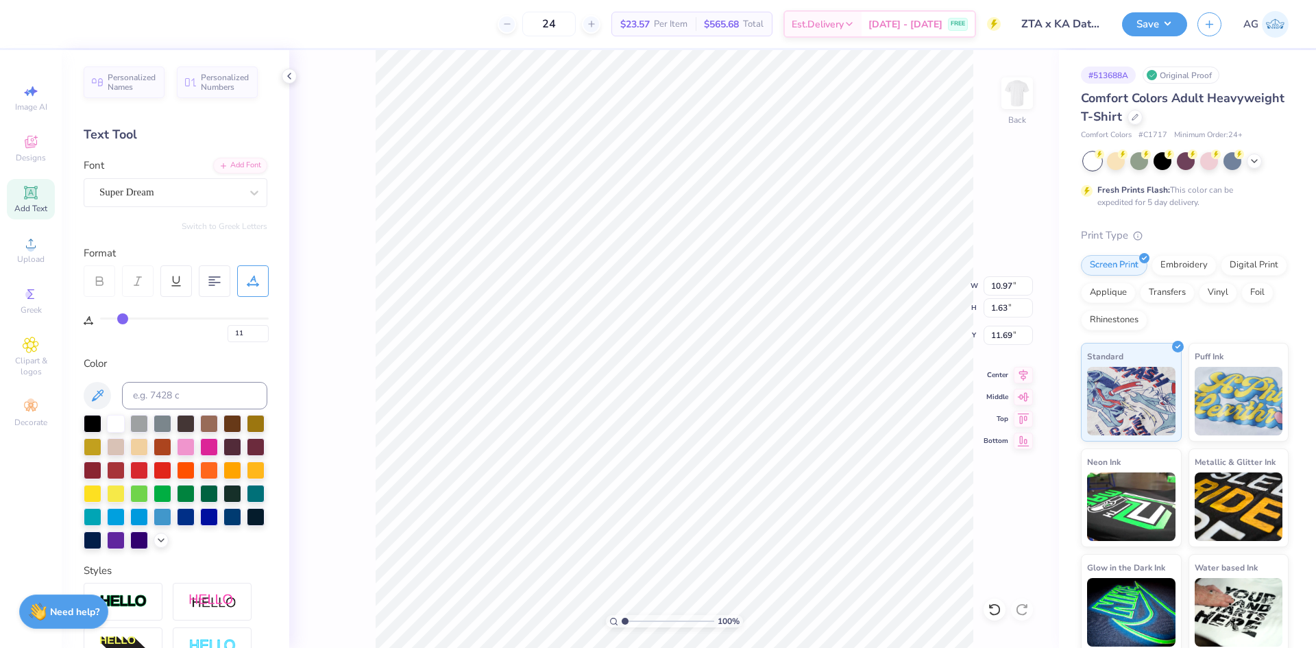
type input "12"
type input "13"
type input "14"
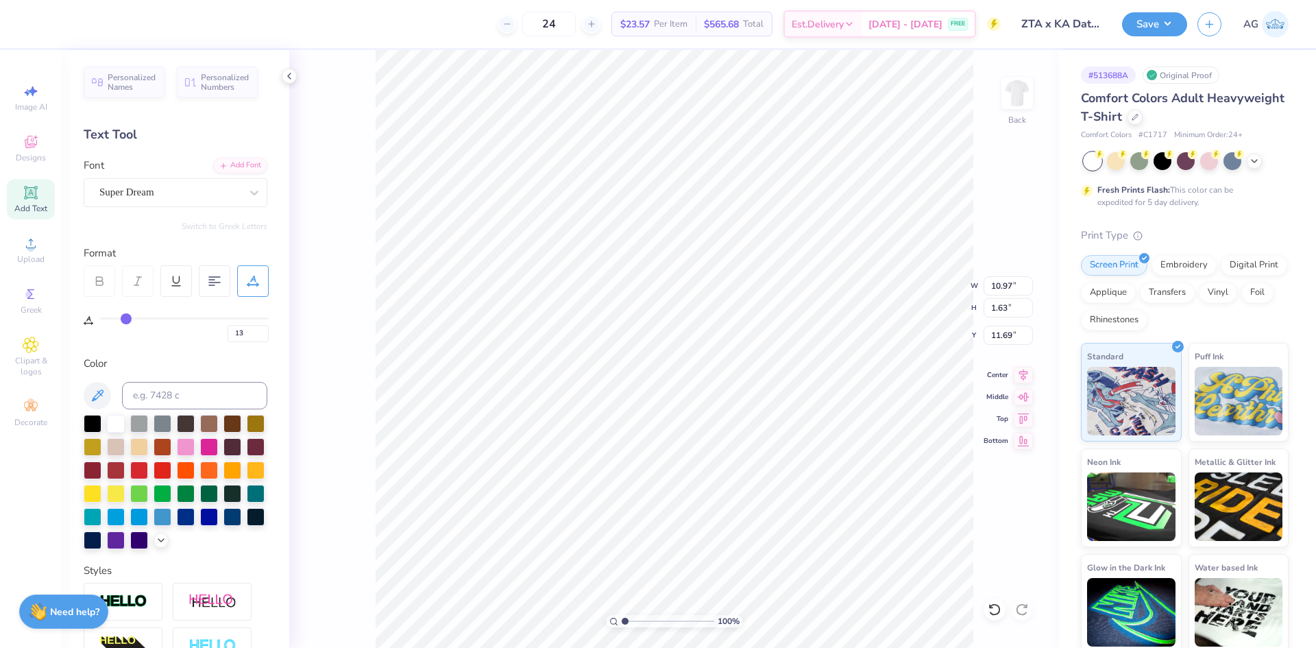
type input "14"
type input "15"
type input "16"
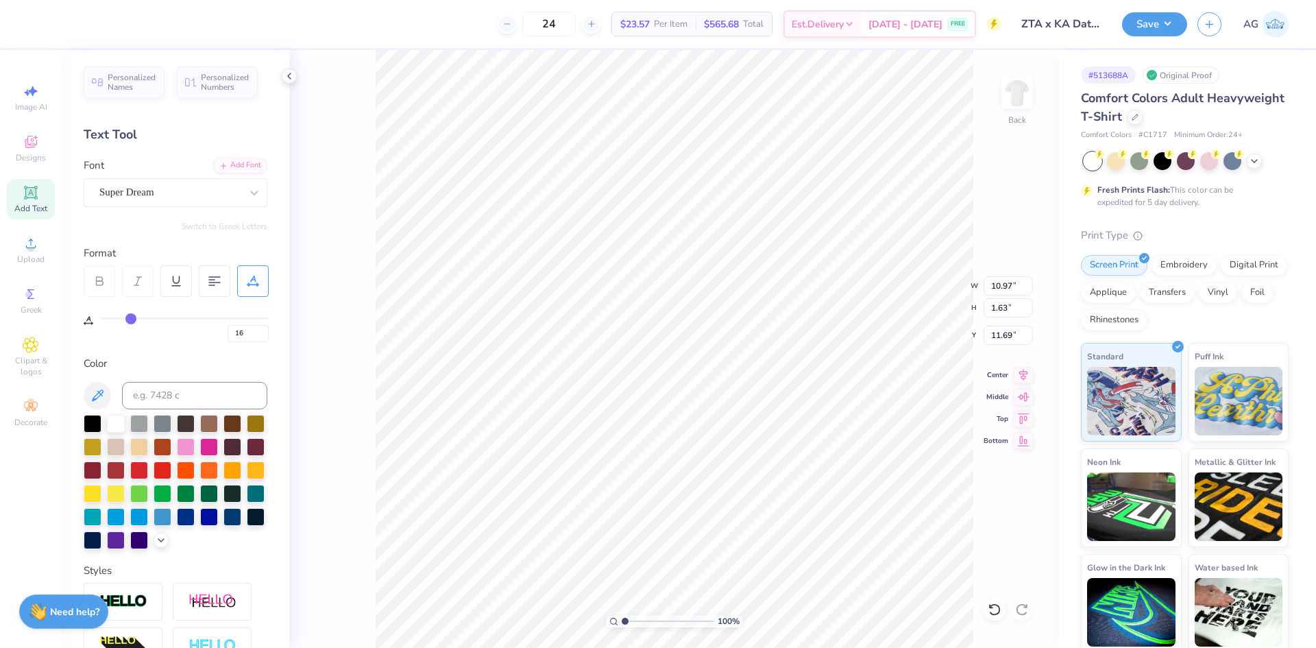
type input "17"
type input "18"
type input "19"
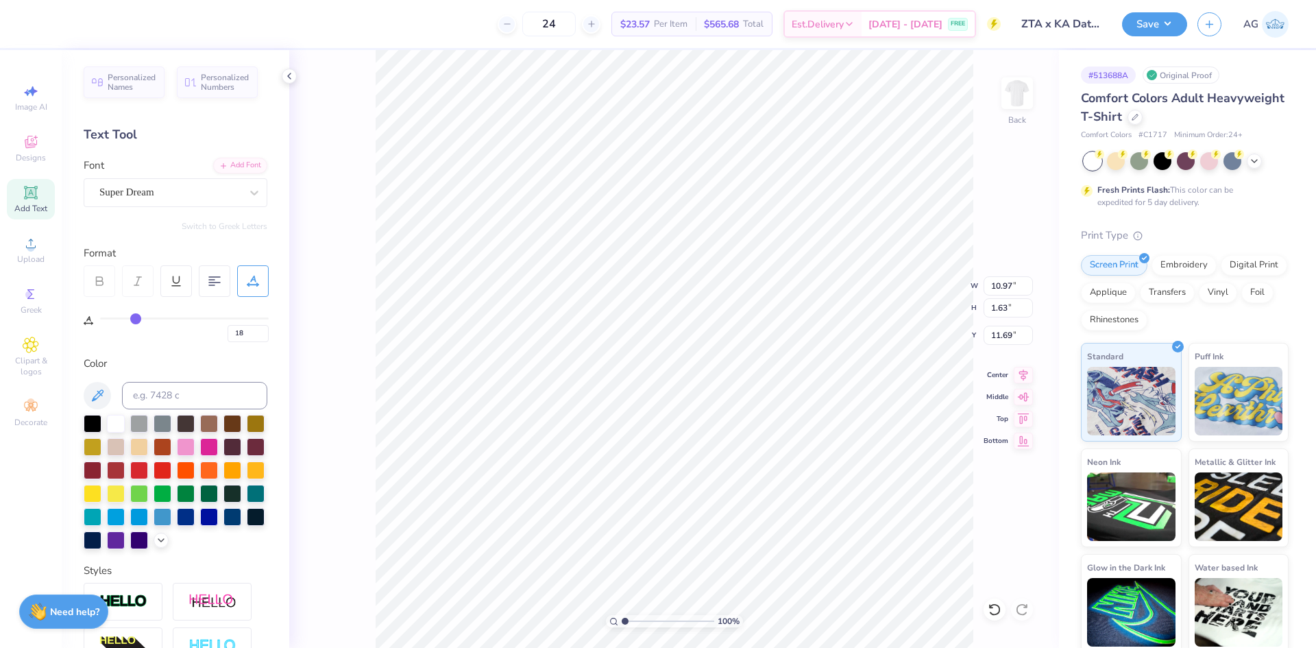
type input "19"
drag, startPoint x: 108, startPoint y: 320, endPoint x: 135, endPoint y: 321, distance: 26.7
type input "19"
click at [135, 320] on input "range" at bounding box center [184, 318] width 169 height 2
type input "14.17"
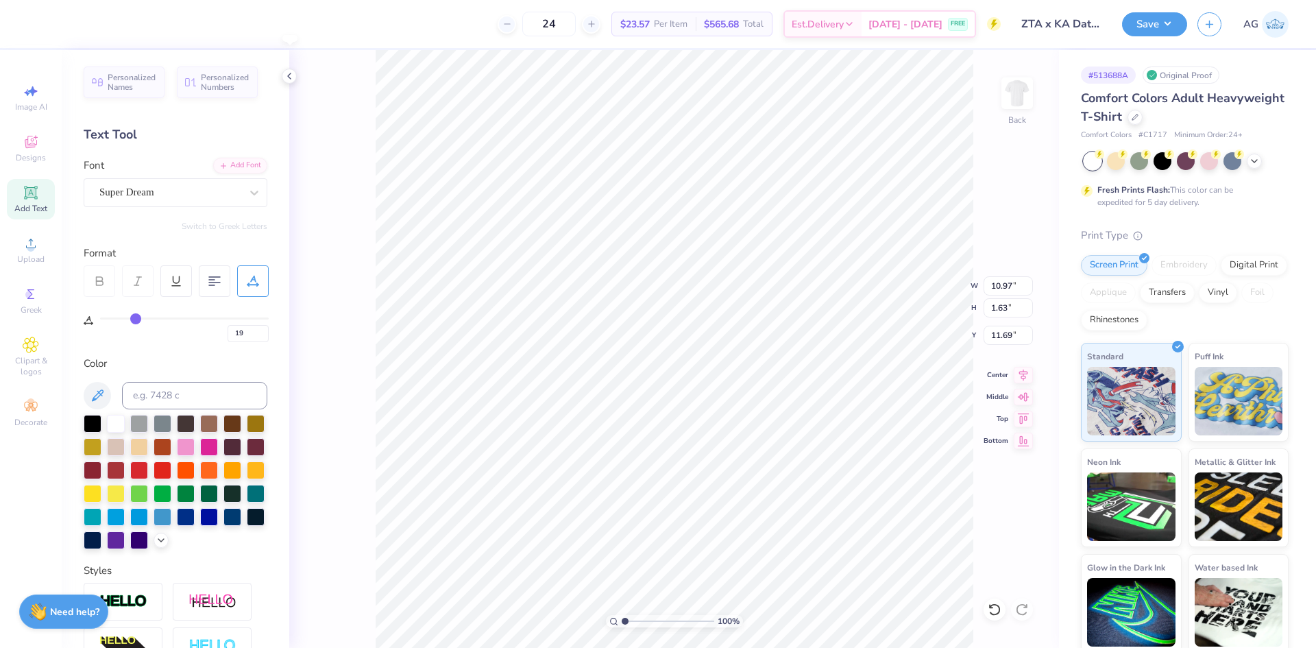
type input "1.59"
type input "11.87"
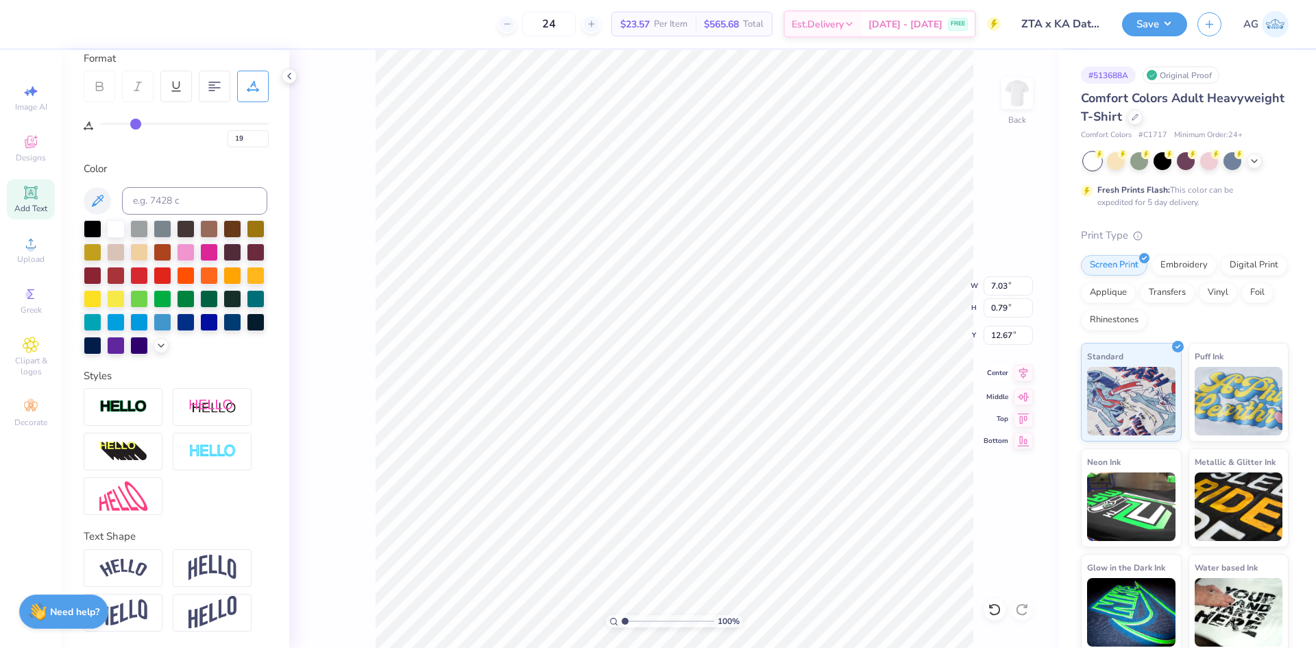
type input "7.03"
type input "0.79"
type input "12.67"
click at [1024, 376] on icon at bounding box center [1023, 373] width 19 height 16
type input "6.95"
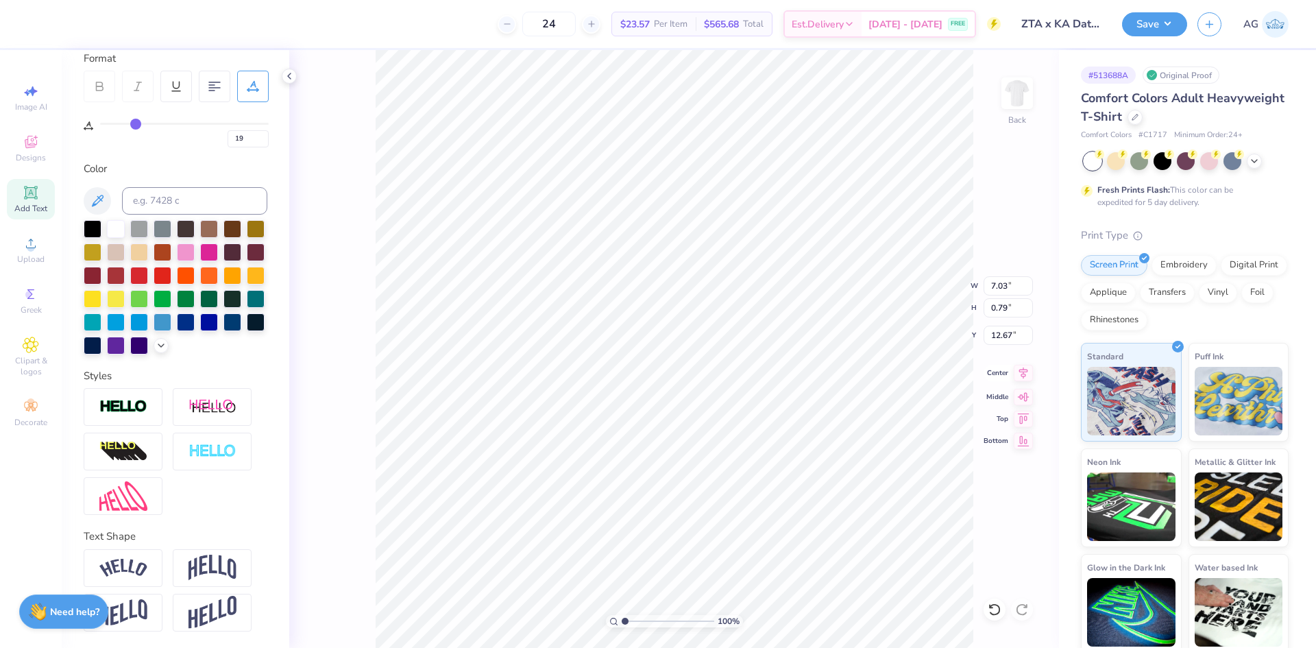
type input "0.78"
type input "12.68"
click at [1026, 377] on icon at bounding box center [1023, 373] width 19 height 16
type input "12.86"
click at [707, 383] on li "Duplicate" at bounding box center [731, 390] width 108 height 27
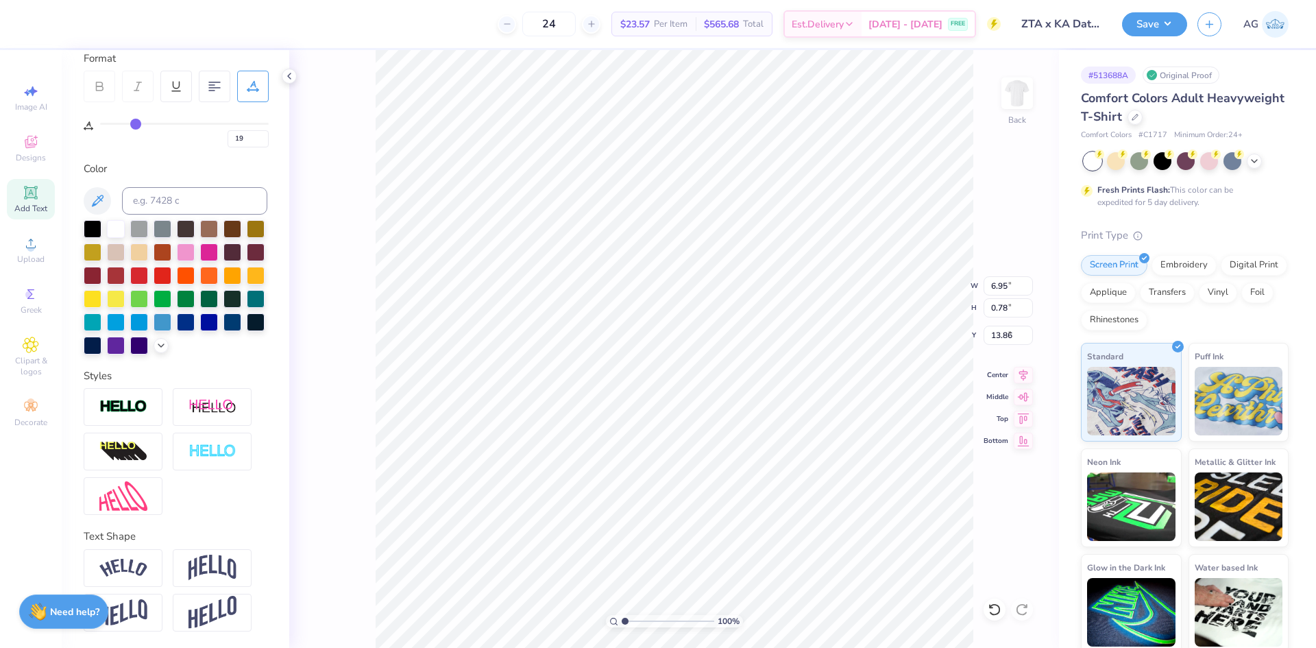
type input "3.88"
type textarea "White Out Date Party"
type input "11"
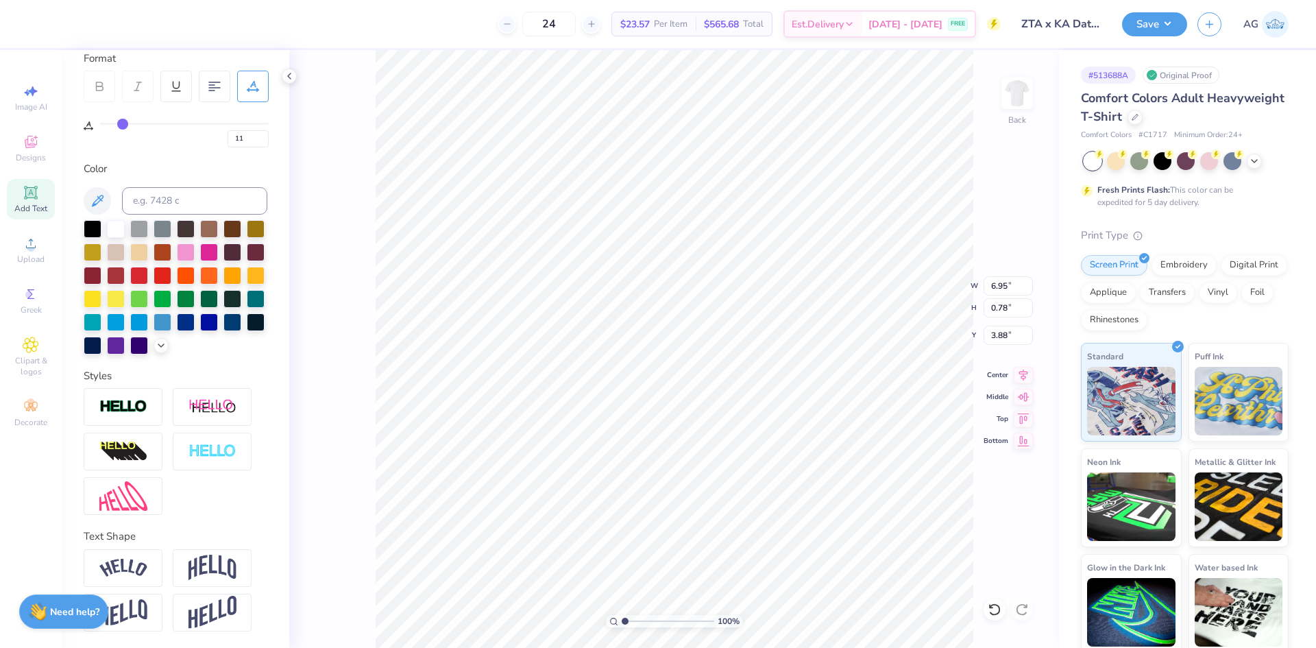
type input "10"
type input "8"
type input "7"
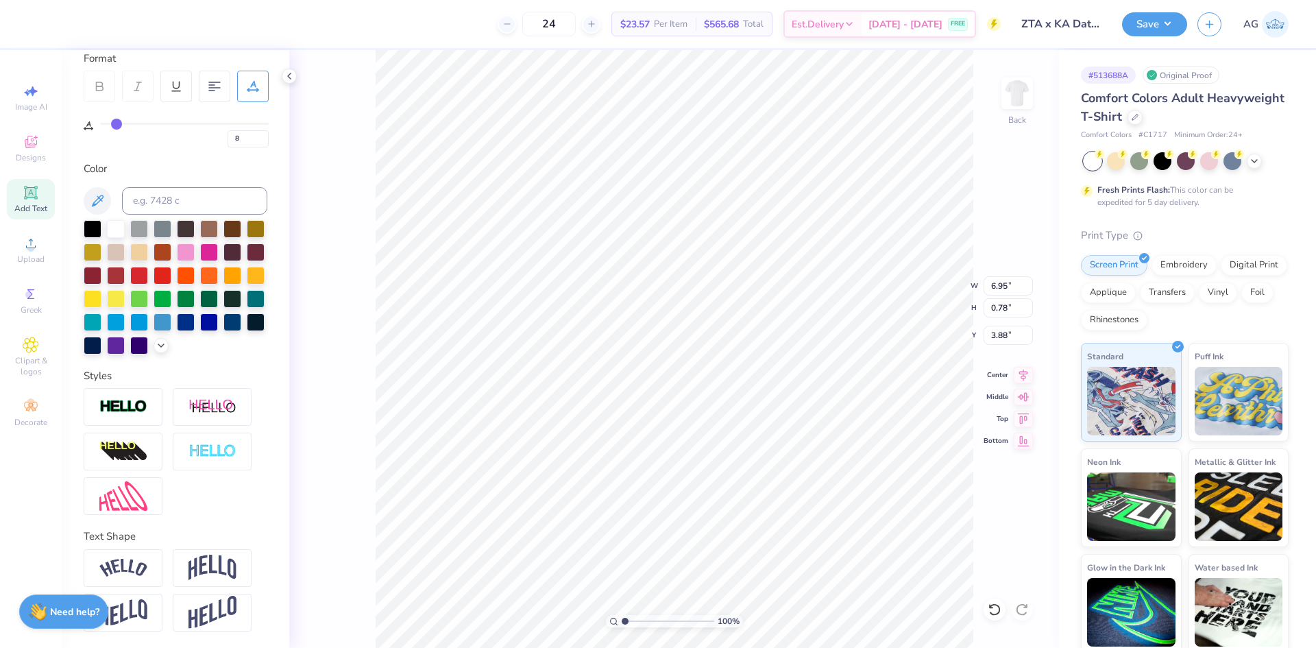
type input "7"
type input "5"
type input "3"
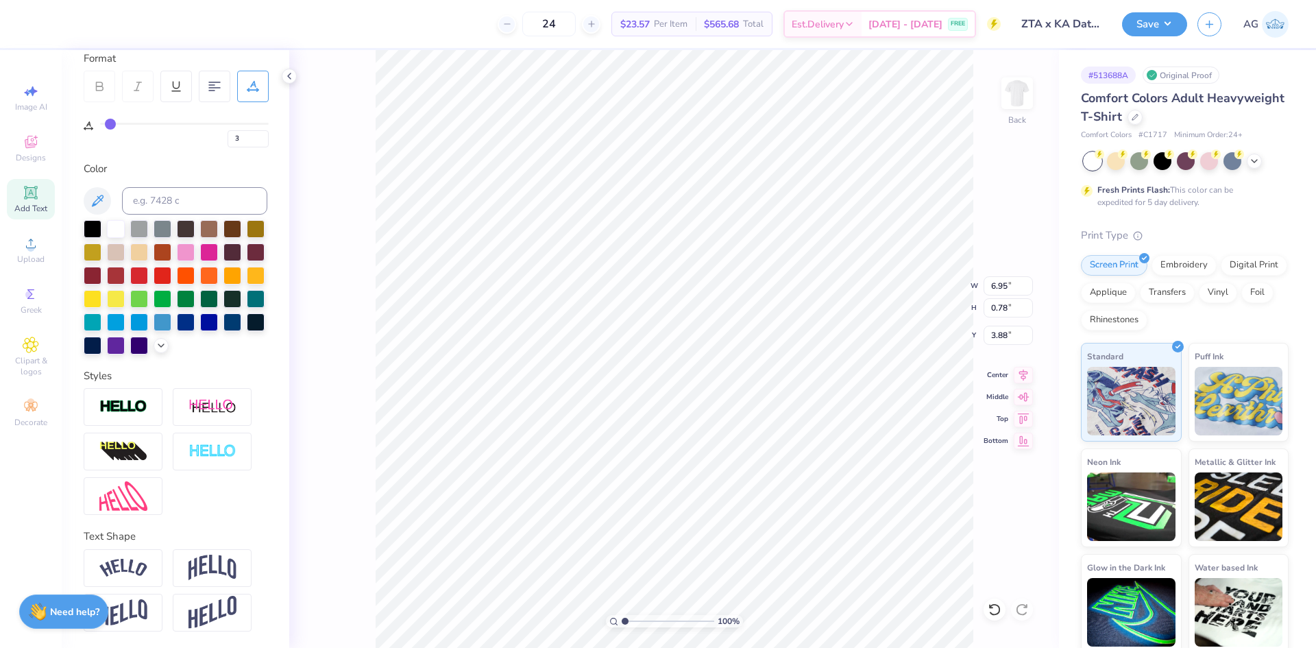
type input "0"
drag, startPoint x: 130, startPoint y: 99, endPoint x: 81, endPoint y: 92, distance: 49.9
type input "0"
click at [100, 123] on input "range" at bounding box center [184, 124] width 169 height 2
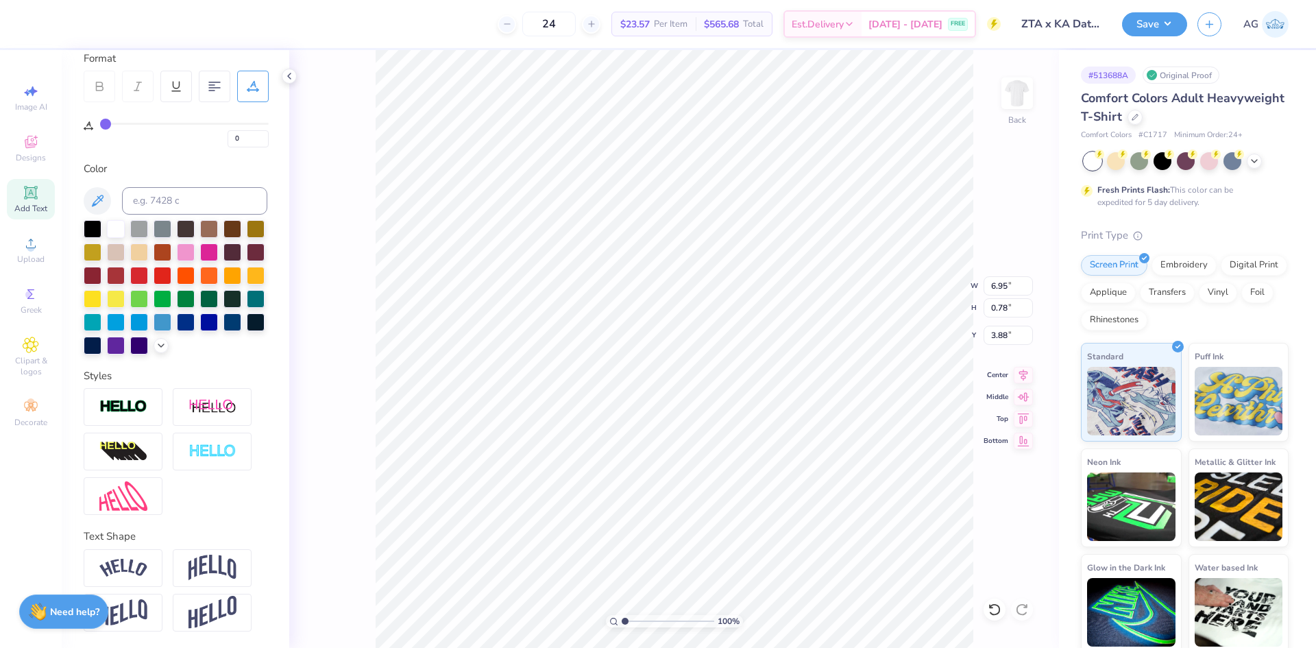
scroll to position [12, 7]
type input "7.84"
type input "0.68"
type input "4.06"
click at [1031, 374] on icon at bounding box center [1023, 373] width 19 height 16
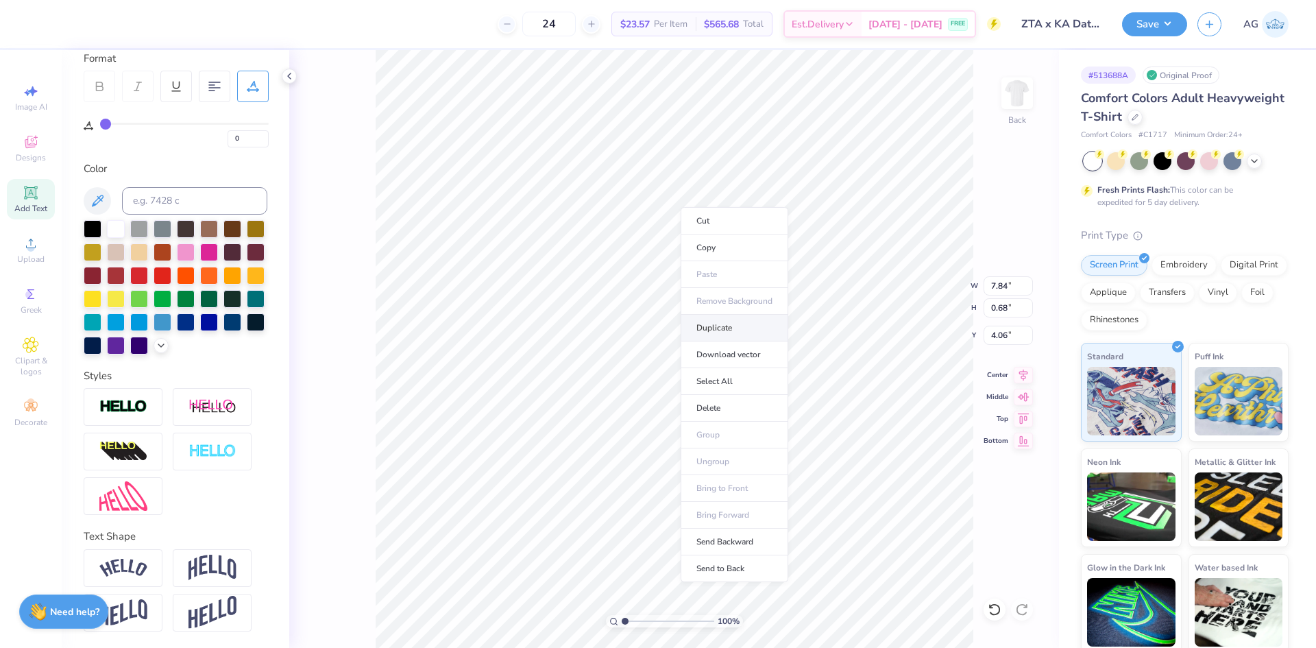
click at [723, 328] on li "Duplicate" at bounding box center [735, 328] width 108 height 27
type input "4.32"
type textarea "z"
type textarea "X"
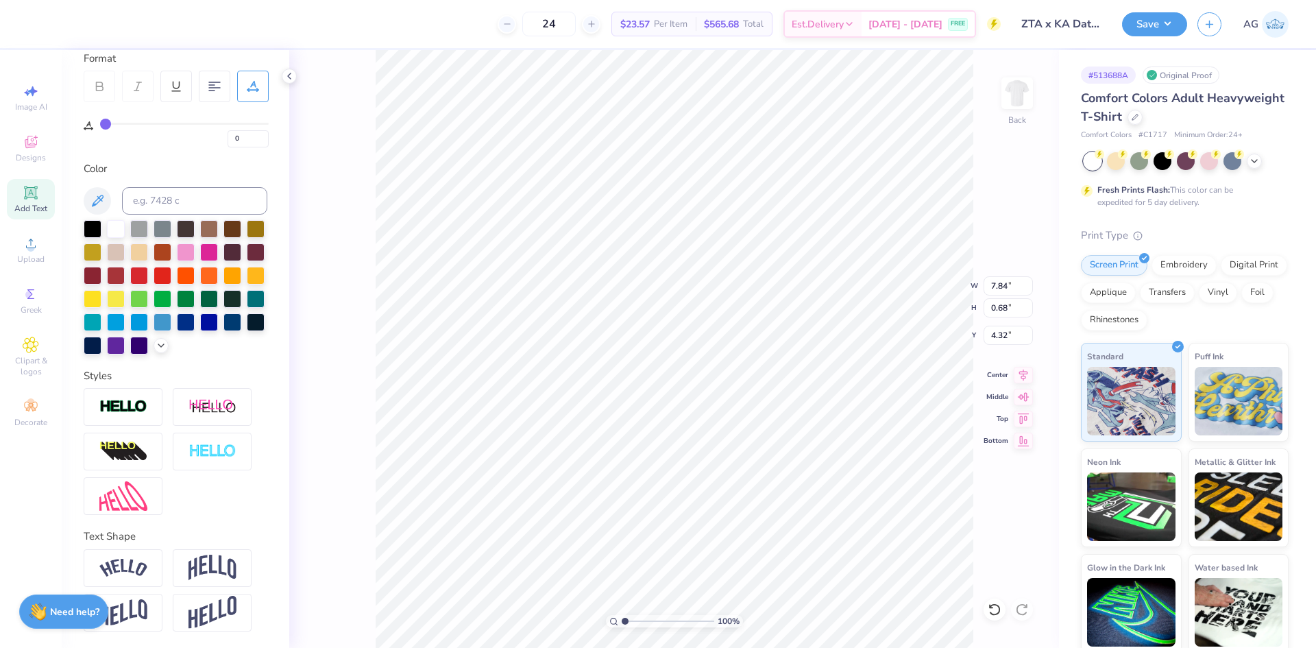
scroll to position [10, 3]
type textarea "ZTA x KA"
type input "7.96"
type input "1.42"
type input "3.52"
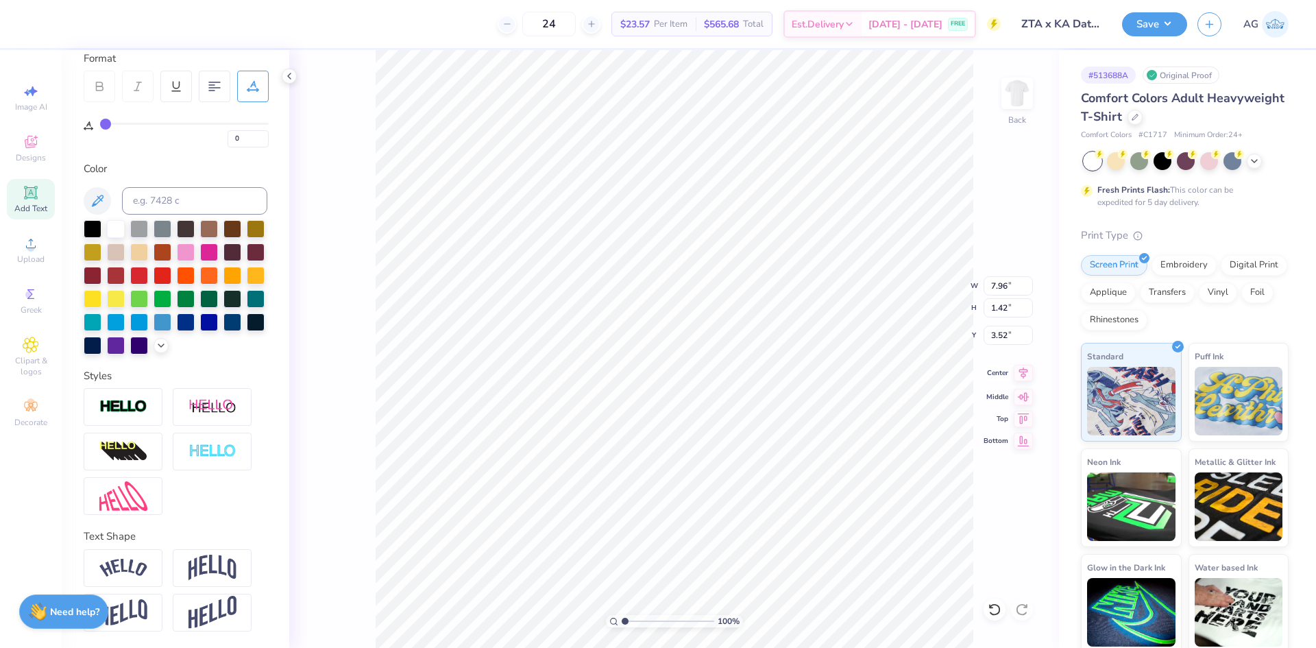
click at [1022, 375] on icon at bounding box center [1024, 373] width 9 height 12
click at [1009, 370] on div "Center" at bounding box center [1008, 373] width 49 height 16
type input "11.50"
type input "7.67"
type input "5.00"
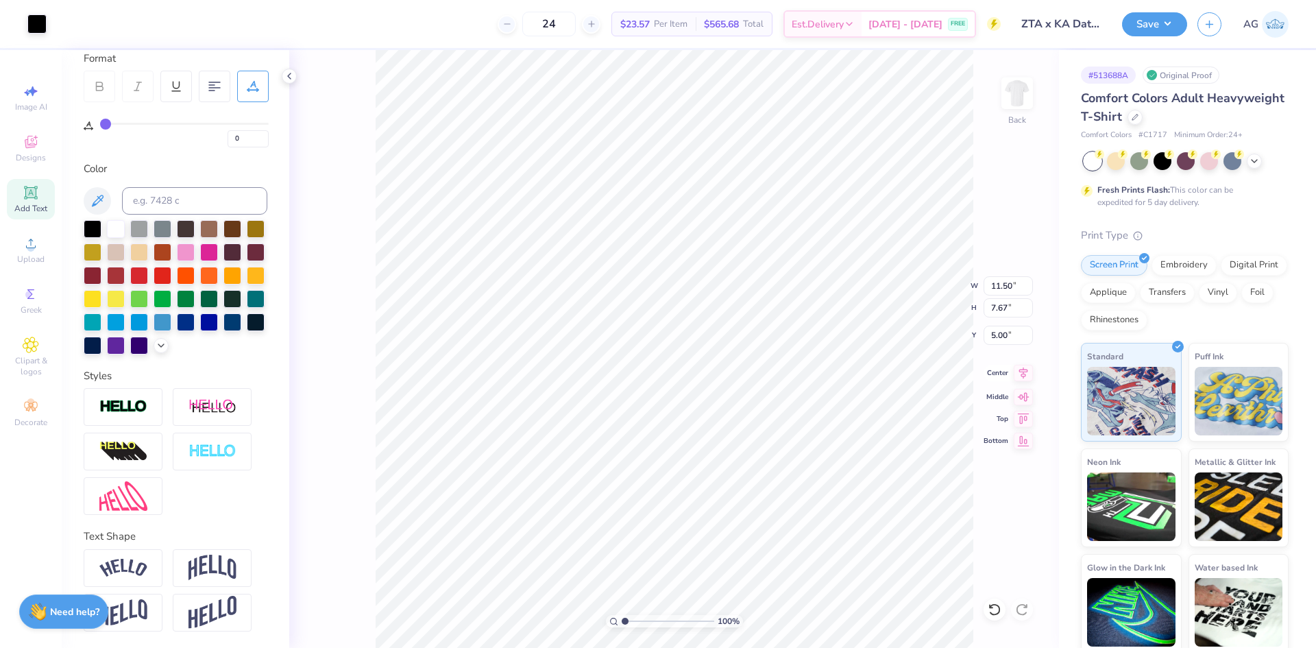
type input "10.50"
type input "7.00"
type input "5.66"
click at [1024, 376] on icon at bounding box center [1023, 373] width 19 height 16
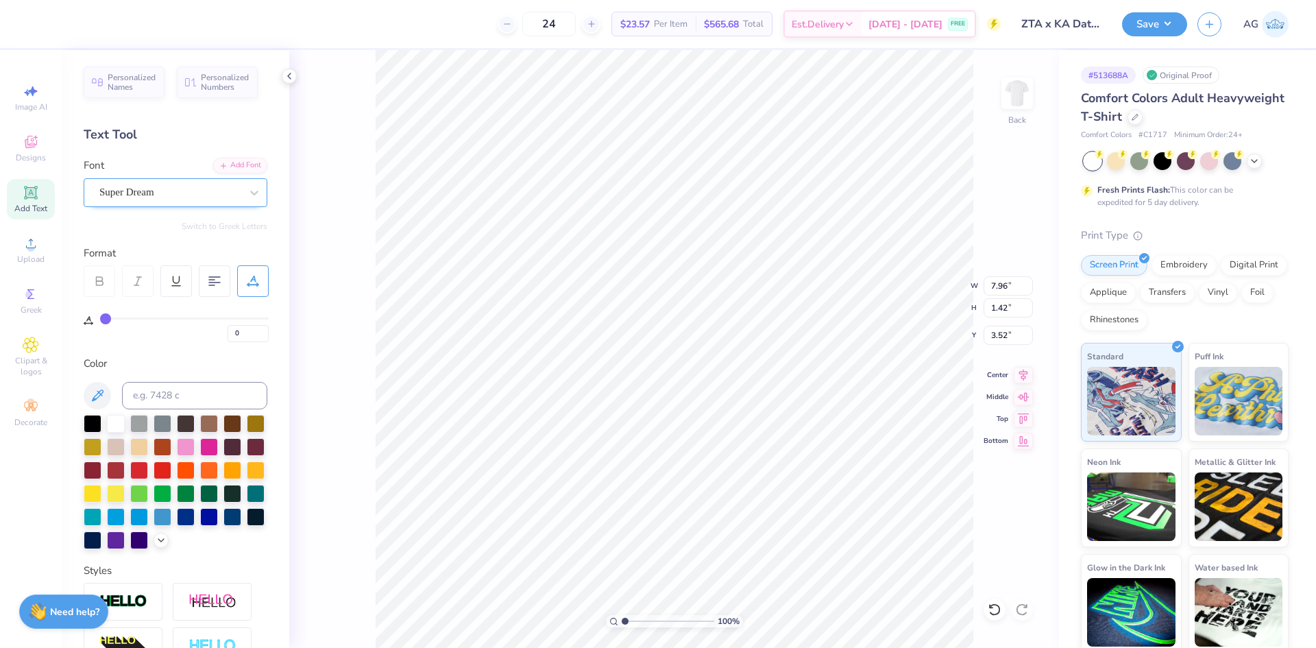
click at [155, 200] on div at bounding box center [169, 192] width 141 height 19
type input "BODO"
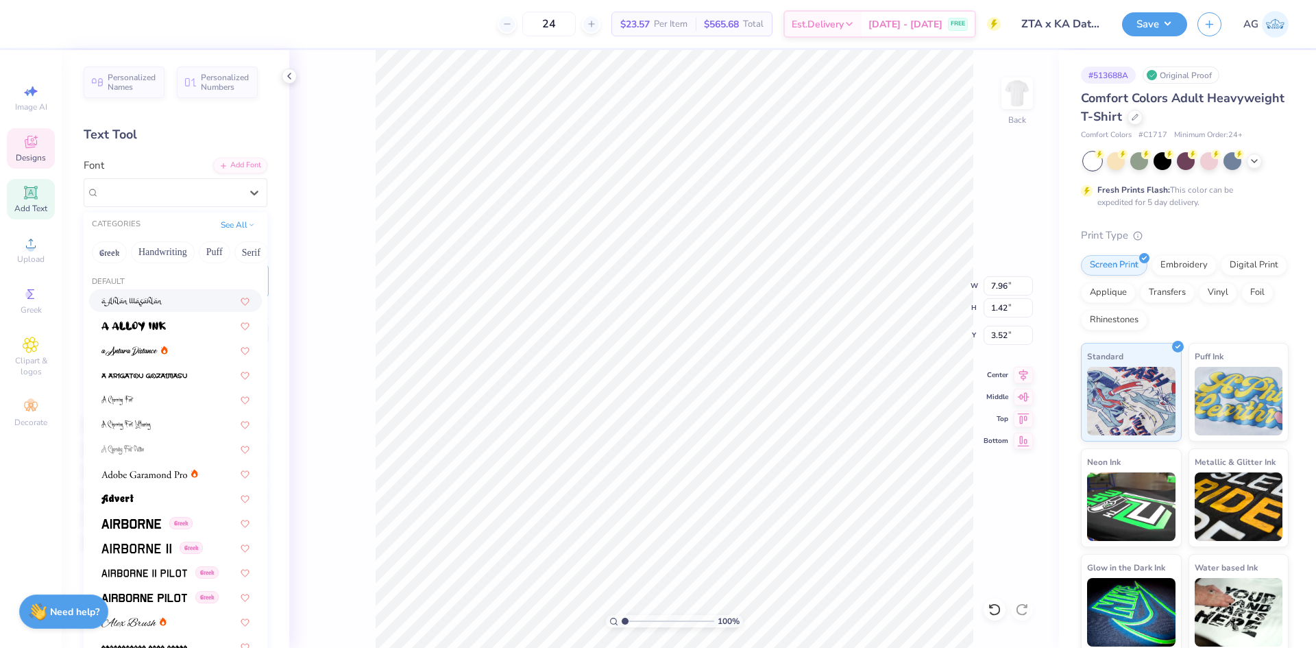
click at [18, 156] on span "Designs" at bounding box center [31, 157] width 30 height 11
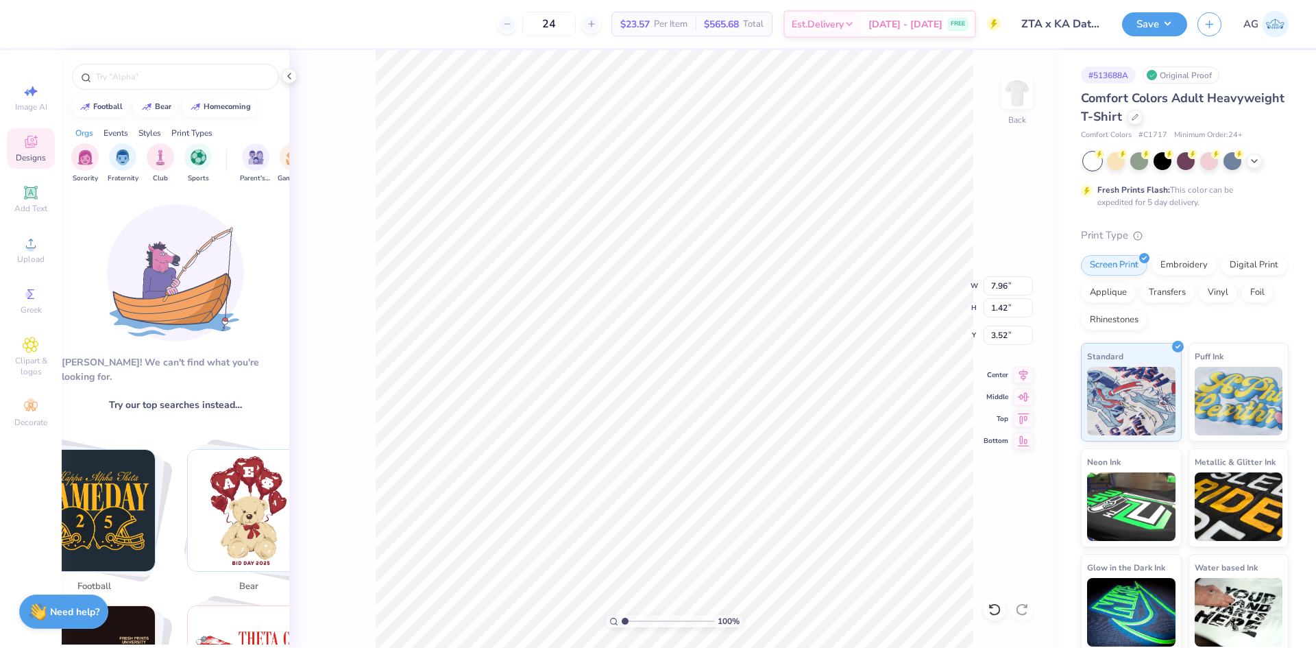
scroll to position [115, 0]
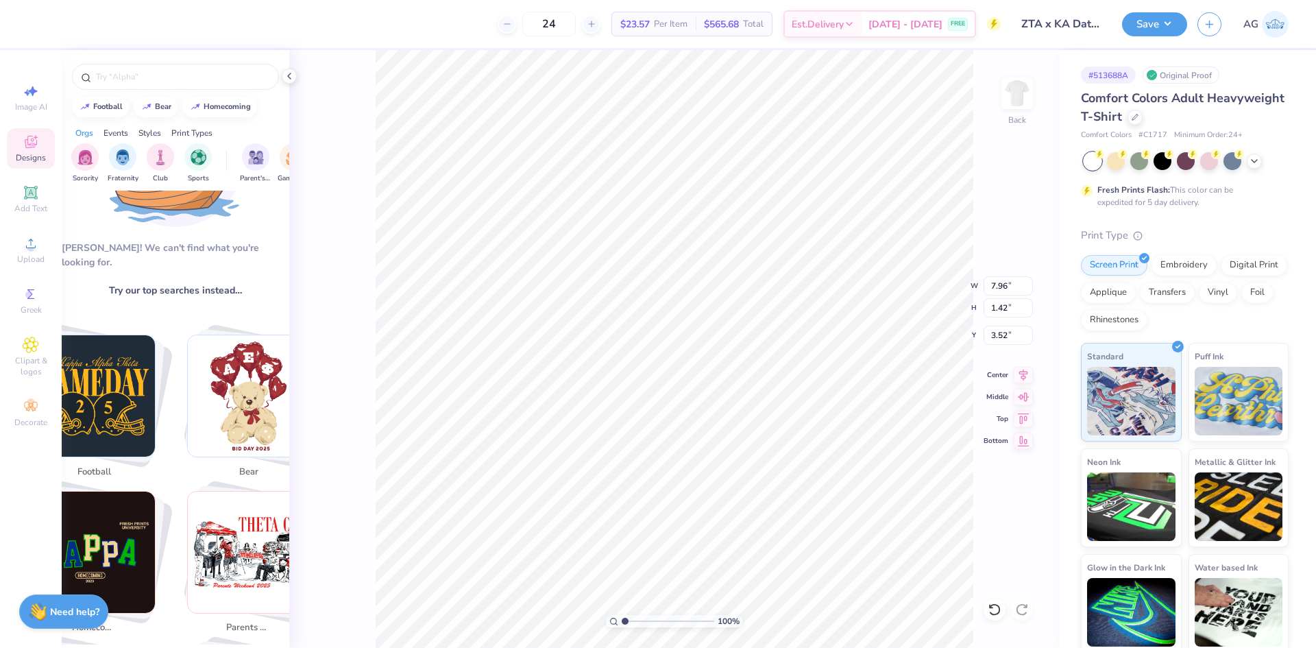
click at [234, 540] on img "Stack Card Button parents weekend" at bounding box center [248, 552] width 121 height 121
click at [238, 511] on img "Stack Card Button parents weekend" at bounding box center [248, 552] width 121 height 121
click at [236, 511] on img "Stack Card Button parents weekend" at bounding box center [248, 552] width 121 height 121
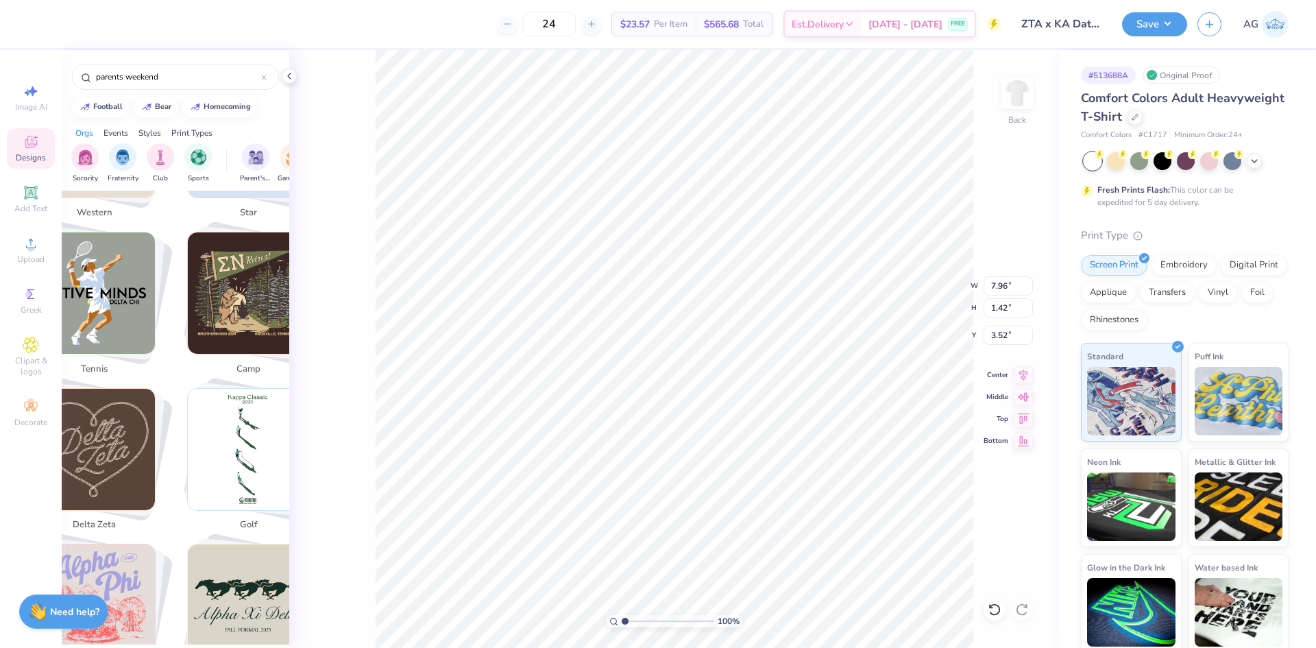
click at [243, 582] on img "Stack Card Button horse" at bounding box center [248, 604] width 121 height 121
drag, startPoint x: 243, startPoint y: 582, endPoint x: 237, endPoint y: 404, distance: 178.4
click at [243, 570] on img "Stack Card Button horse" at bounding box center [248, 604] width 121 height 121
click at [230, 311] on img "Stack Card Button camp" at bounding box center [248, 292] width 121 height 121
click at [228, 424] on img "Stack Card Button golf" at bounding box center [248, 449] width 121 height 121
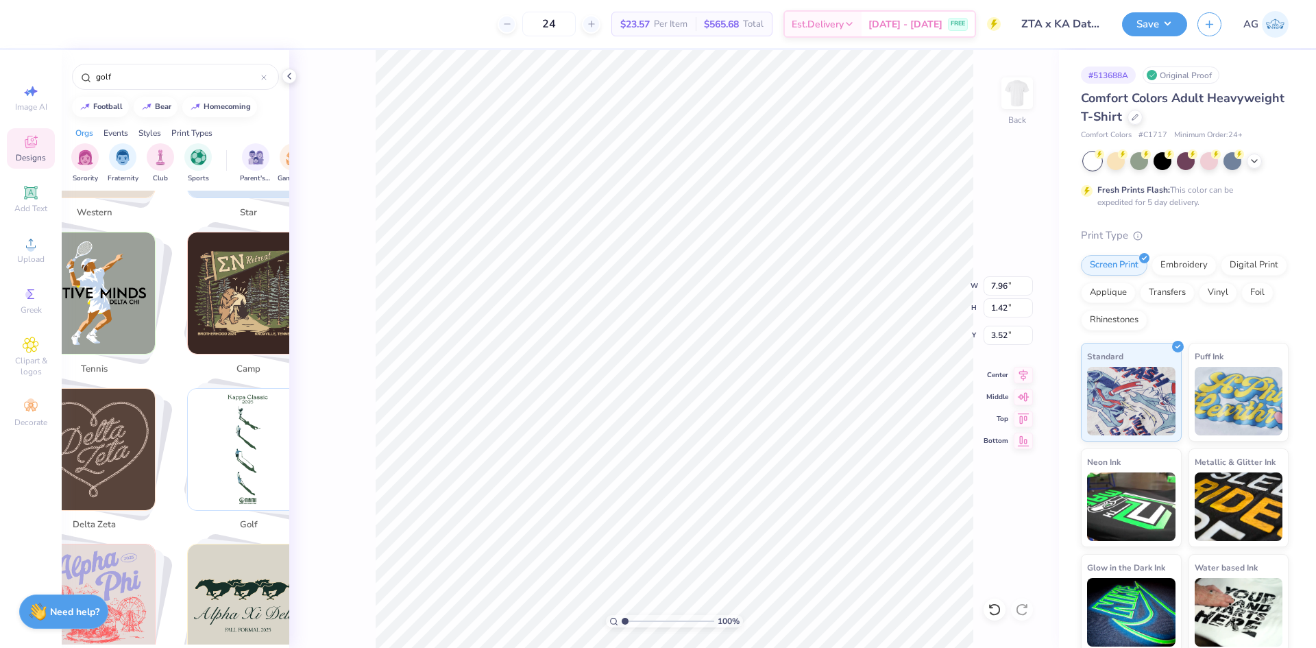
click at [228, 424] on img "Stack Card Button golf" at bounding box center [248, 449] width 121 height 121
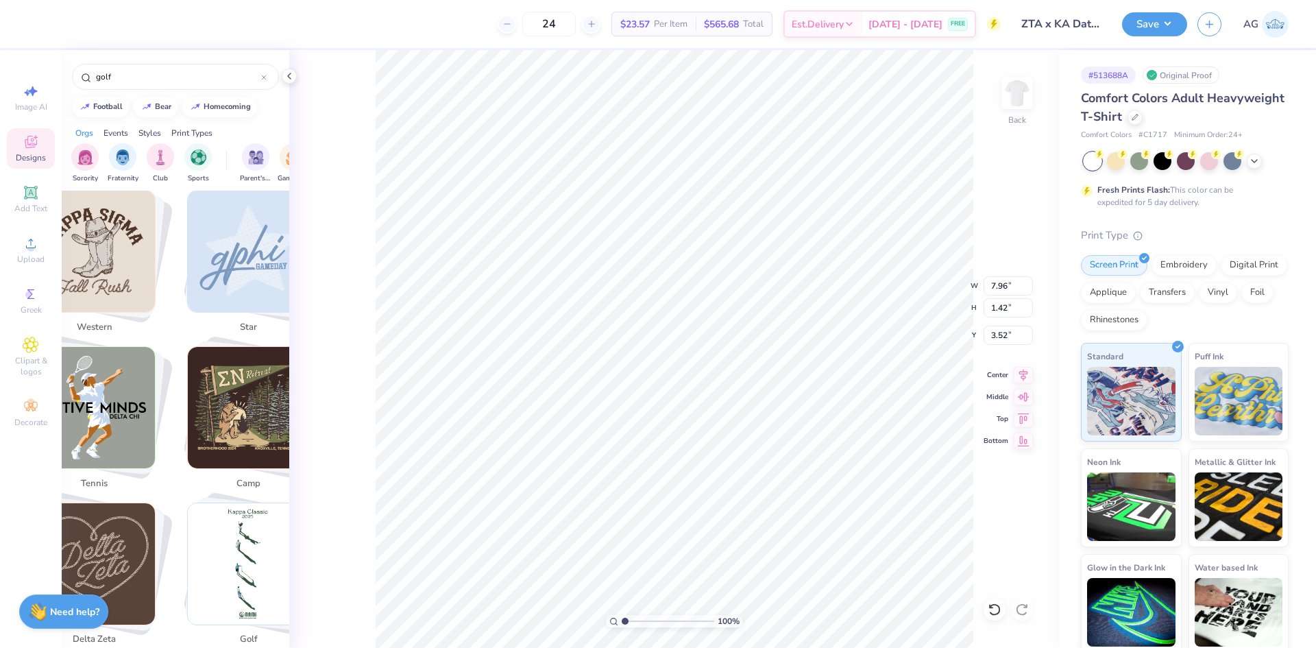
scroll to position [343, 0]
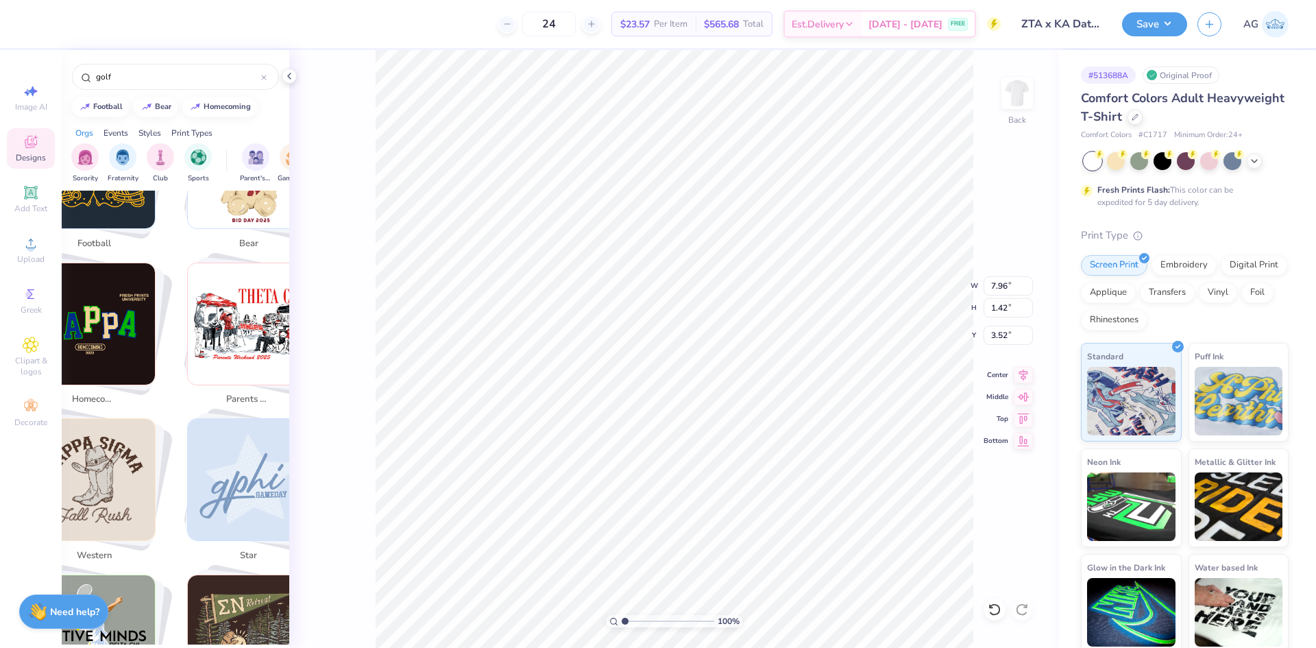
click at [232, 316] on img "Stack Card Button parents weekend" at bounding box center [248, 323] width 121 height 121
type input "parents weekend"
click at [231, 316] on img "Stack Card Button parents weekend" at bounding box center [248, 323] width 121 height 121
click at [223, 316] on img "Stack Card Button parents weekend" at bounding box center [248, 323] width 121 height 121
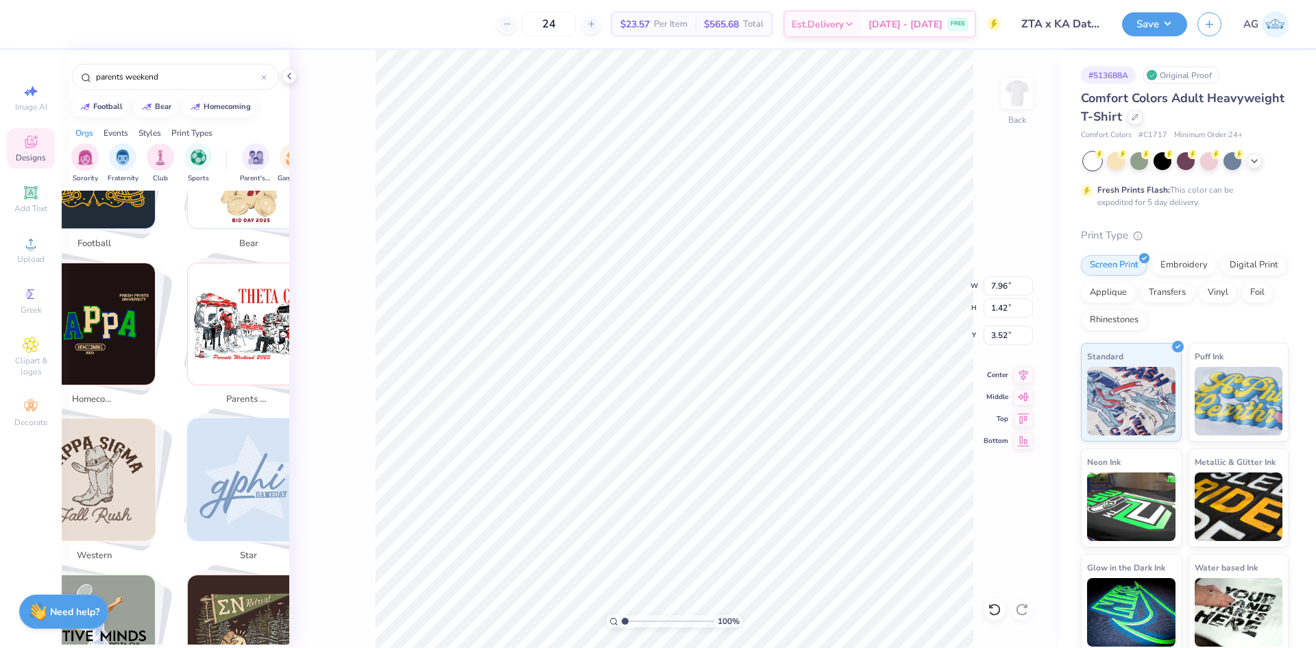
click at [223, 316] on img "Stack Card Button parents weekend" at bounding box center [248, 323] width 121 height 121
click at [223, 317] on img "Stack Card Button parents weekend" at bounding box center [248, 323] width 121 height 121
drag, startPoint x: 223, startPoint y: 317, endPoint x: 349, endPoint y: 302, distance: 127.1
click at [228, 315] on img "Stack Card Button parents weekend" at bounding box center [248, 323] width 121 height 121
click at [228, 320] on img "Stack Card Button parents weekend" at bounding box center [248, 323] width 121 height 121
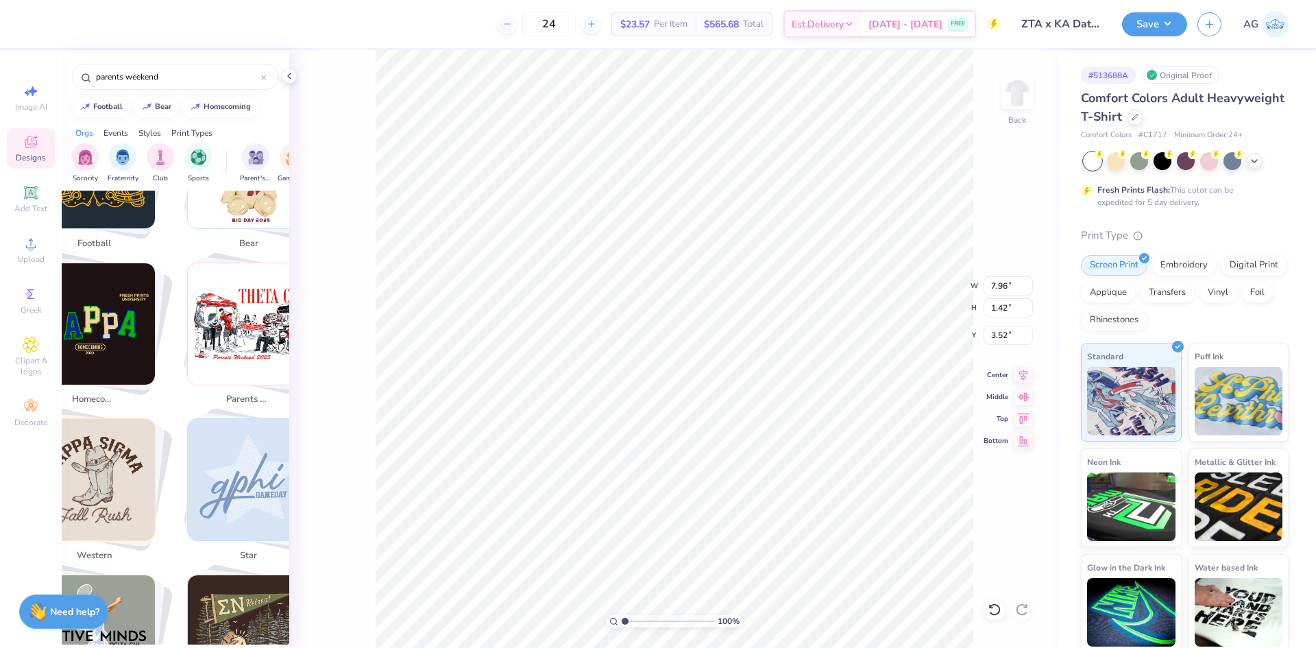
click at [228, 320] on img "Stack Card Button parents weekend" at bounding box center [248, 323] width 121 height 121
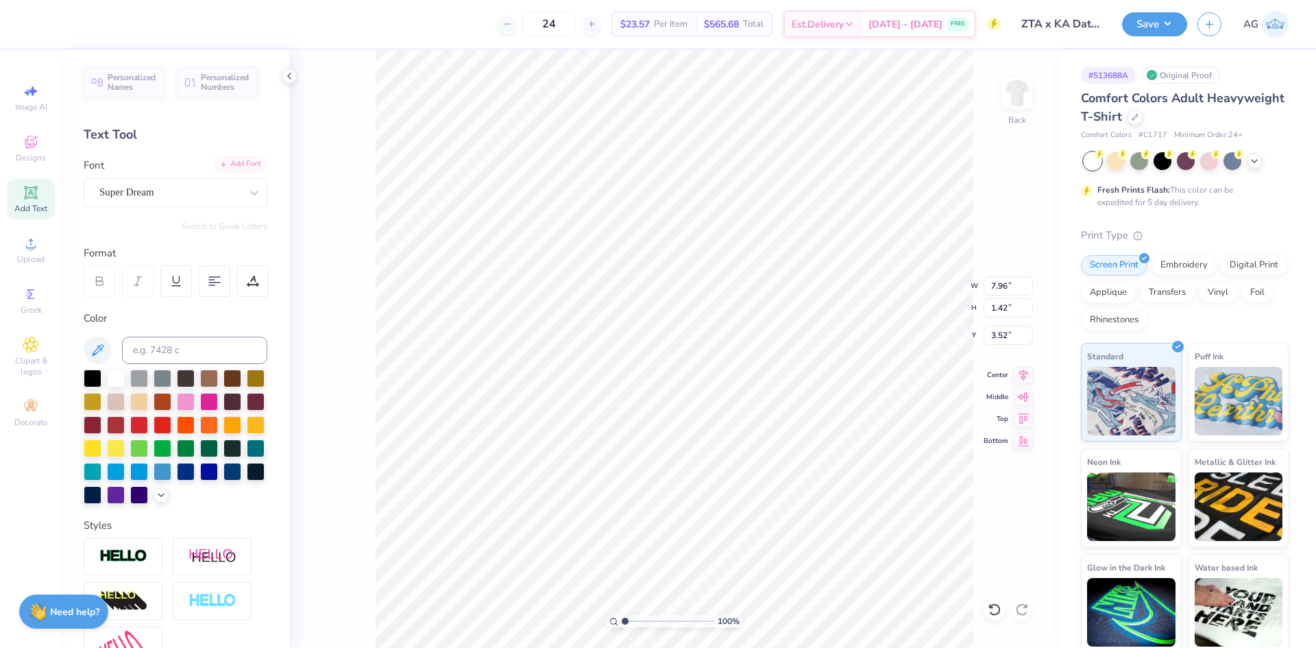
click at [250, 165] on div "Add Font" at bounding box center [240, 164] width 54 height 16
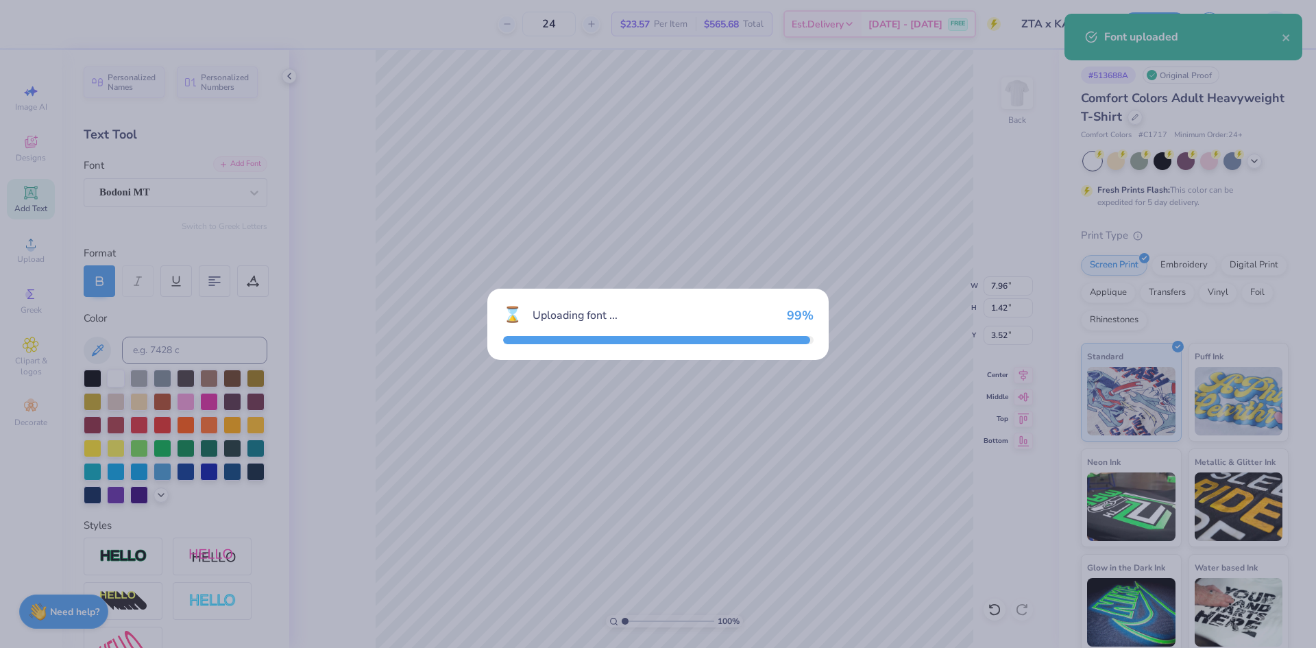
type input "8.60"
type input "1.35"
type input "3.55"
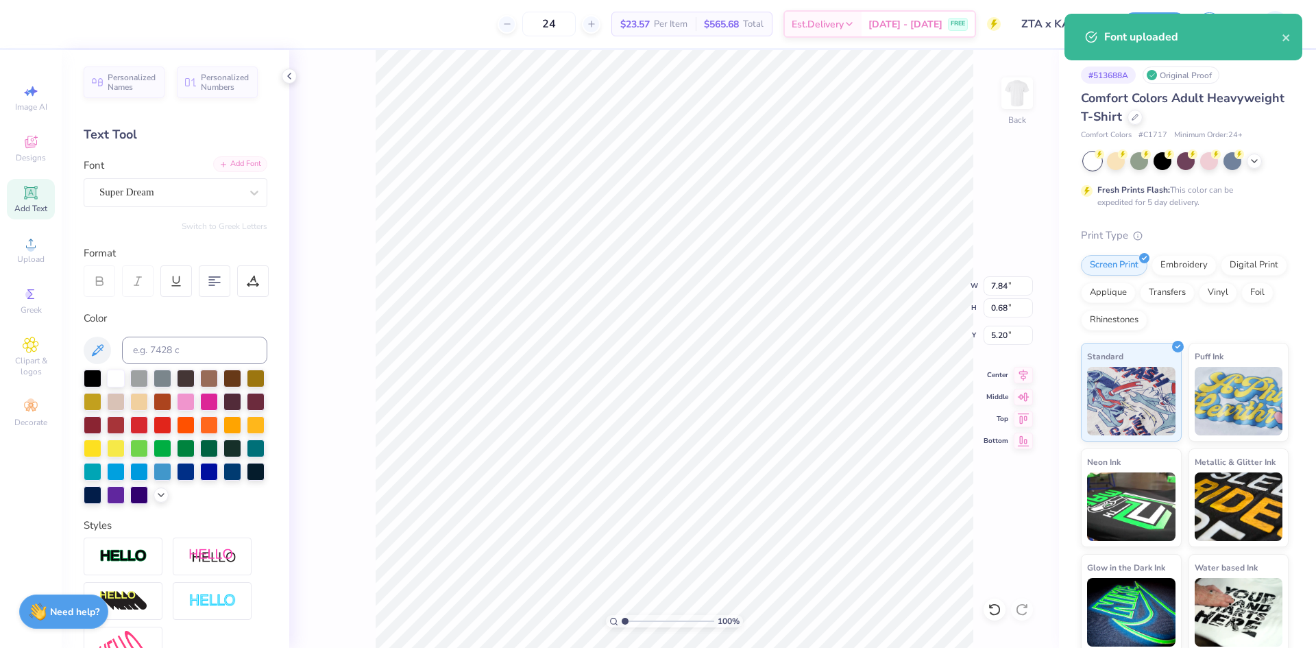
click at [249, 167] on div "Add Font" at bounding box center [240, 164] width 54 height 16
click at [286, 77] on icon at bounding box center [289, 76] width 11 height 11
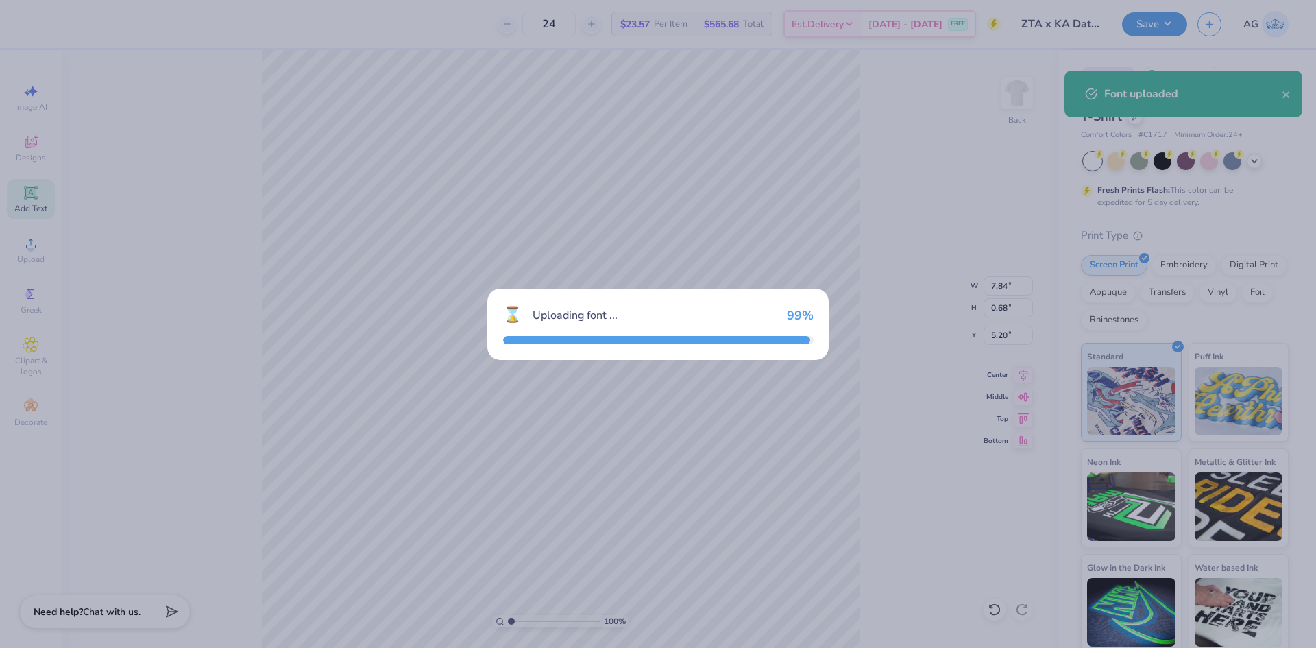
type input "7.23"
type input "0.74"
type input "5.17"
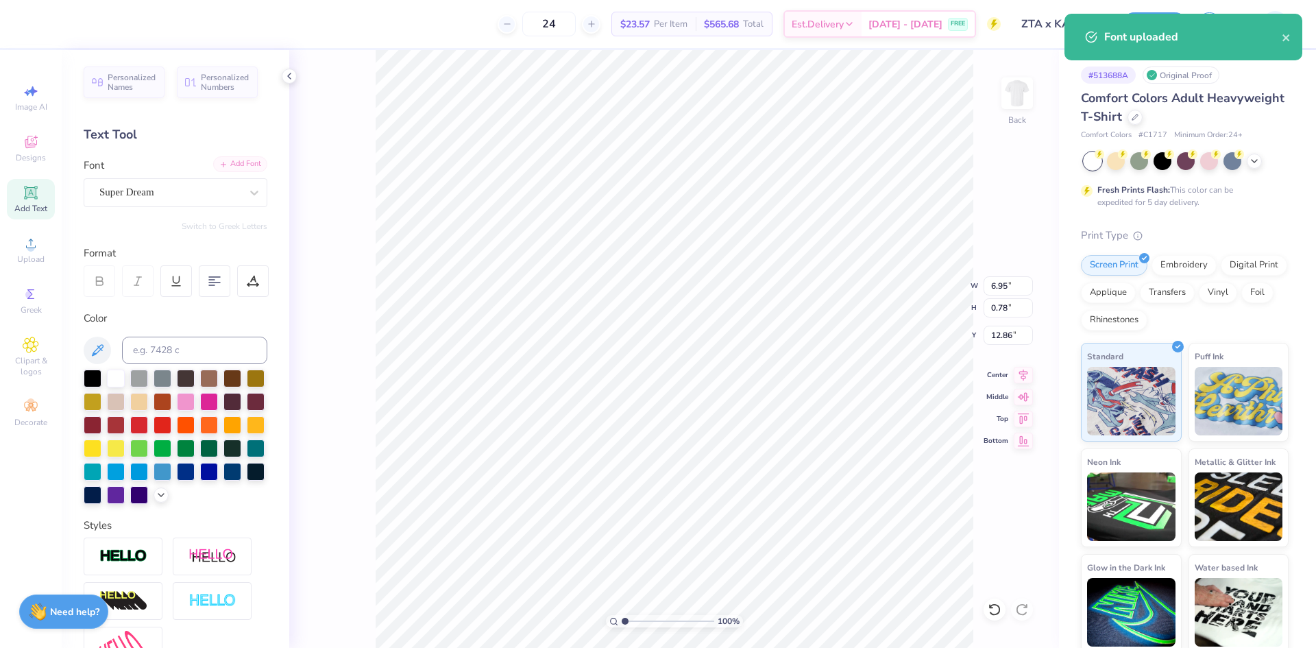
click at [241, 167] on div "Add Font" at bounding box center [240, 164] width 54 height 16
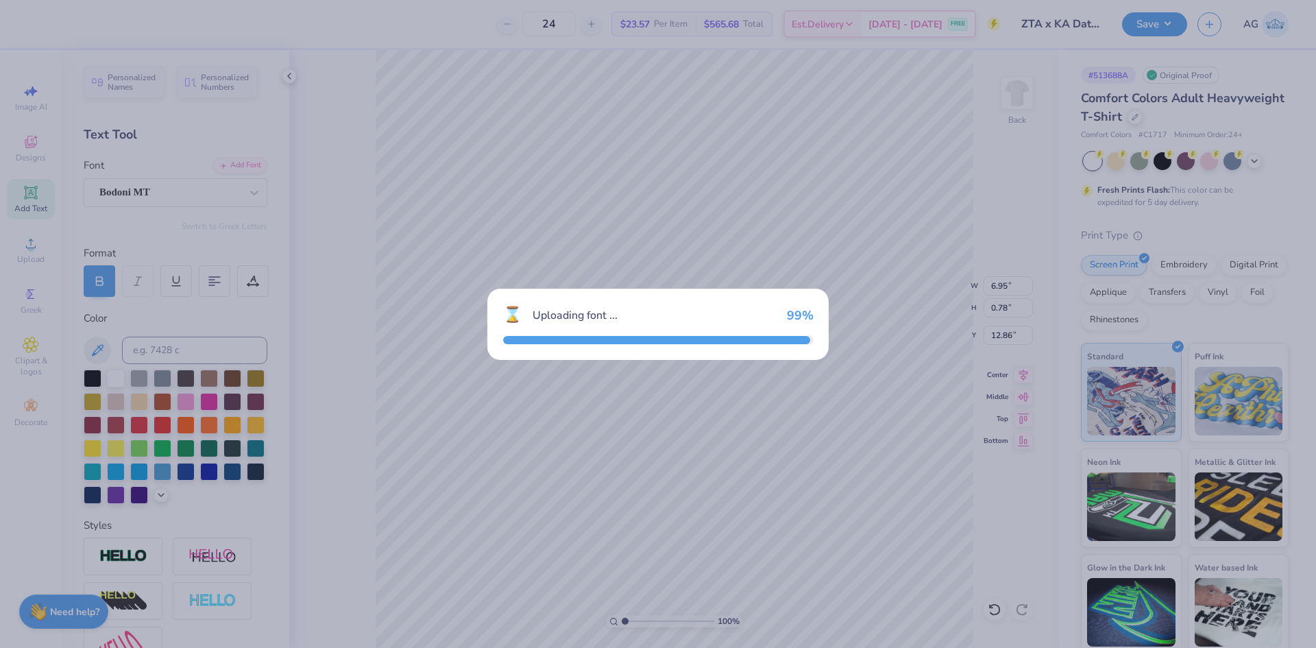
type input "6.69"
type input "0.76"
type input "12.87"
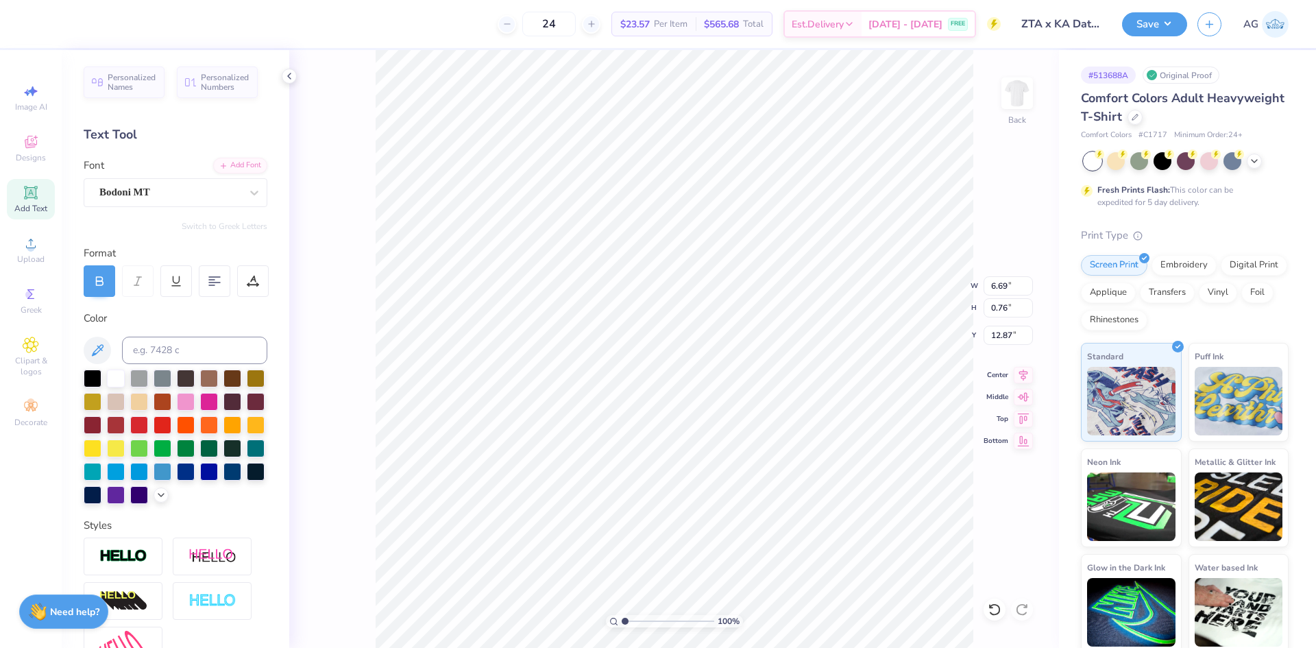
type input "5.65"
type input "0.64"
type input "12.99"
click at [246, 285] on div at bounding box center [253, 281] width 32 height 32
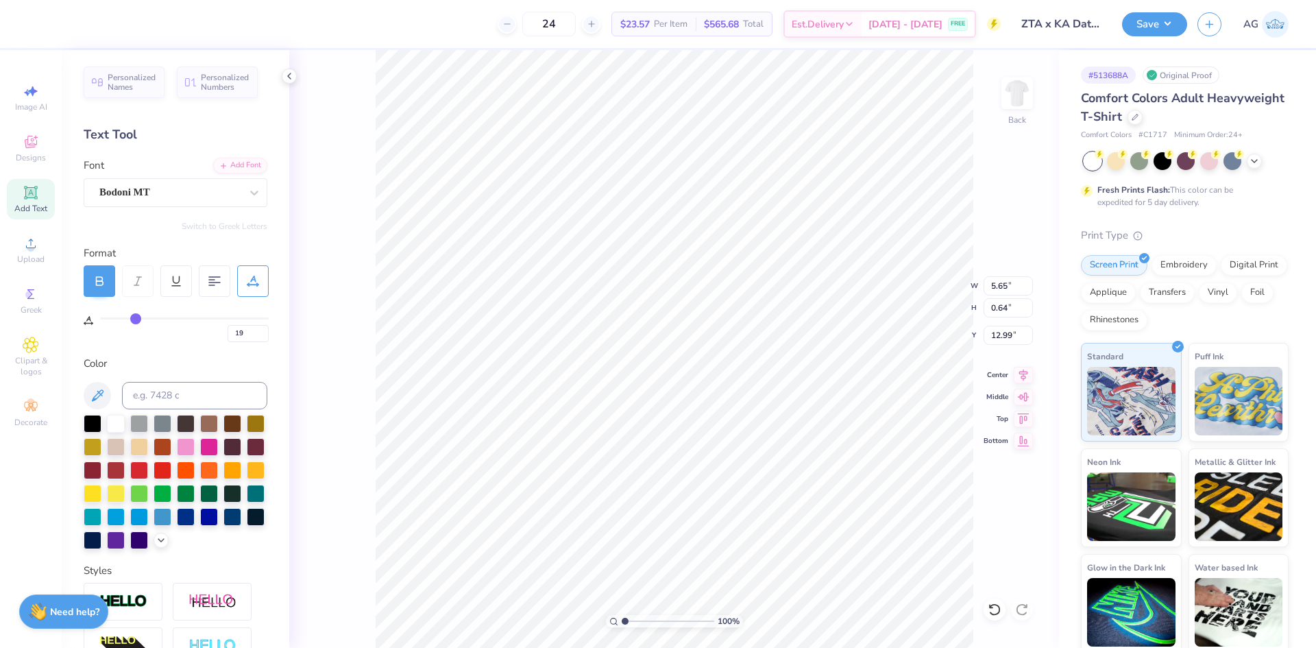
type input "21"
type input "22"
type input "23"
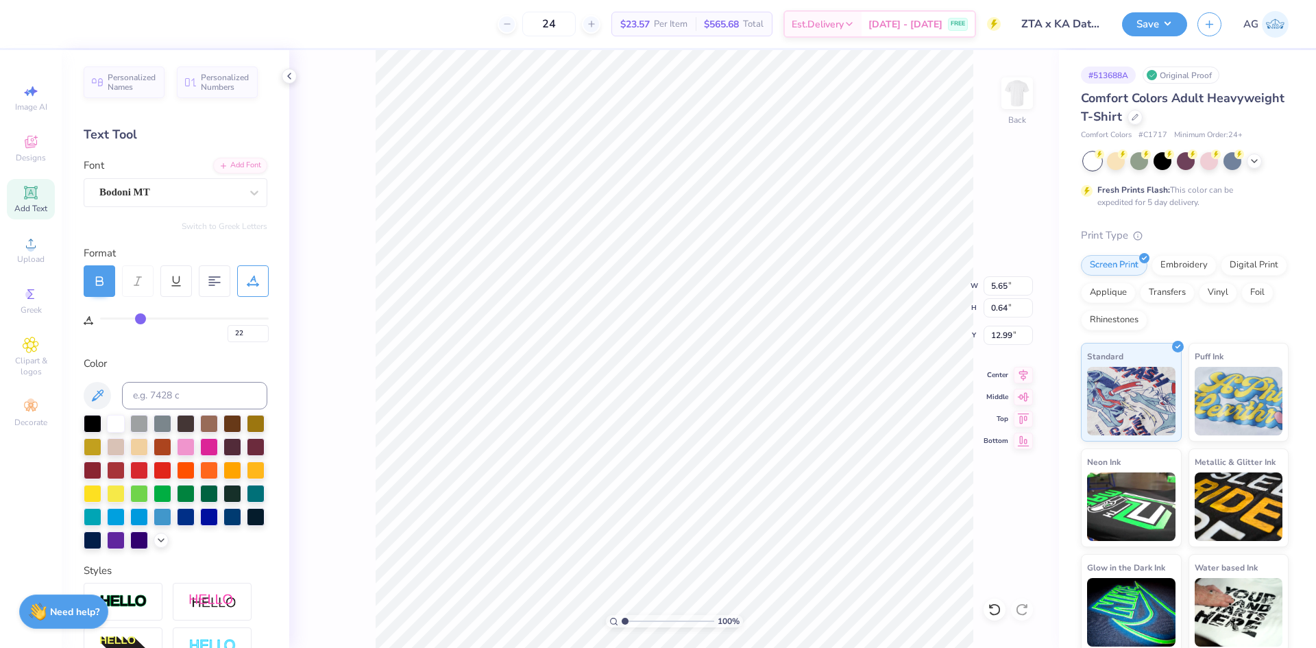
type input "23"
type input "24"
type input "25"
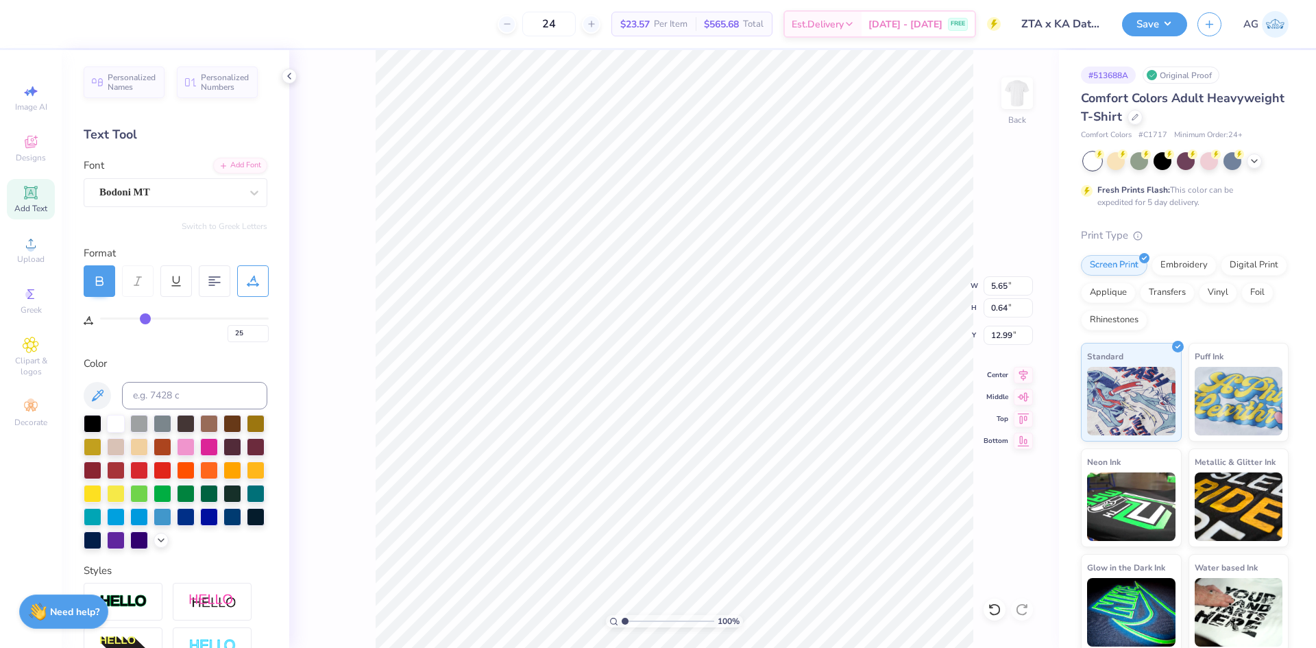
type input "26"
drag, startPoint x: 139, startPoint y: 319, endPoint x: 147, endPoint y: 320, distance: 8.3
type input "26"
click at [147, 320] on input "range" at bounding box center [184, 318] width 169 height 2
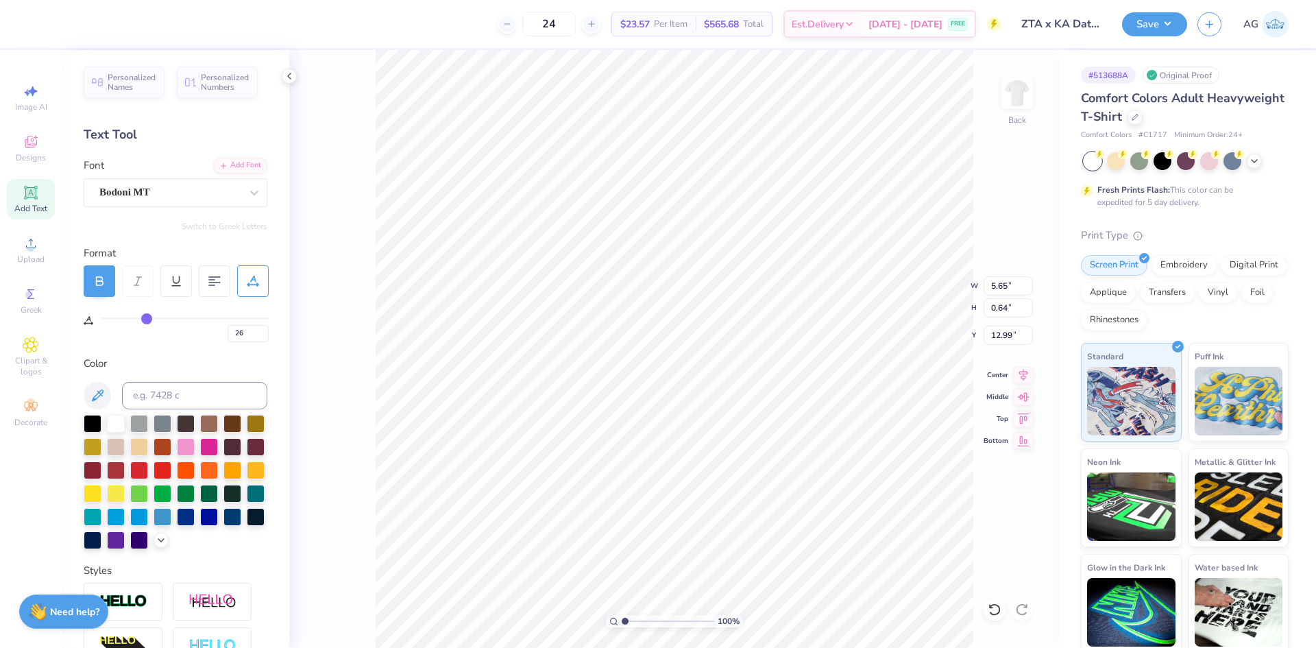
type input "6.18"
type input "28"
type input "29"
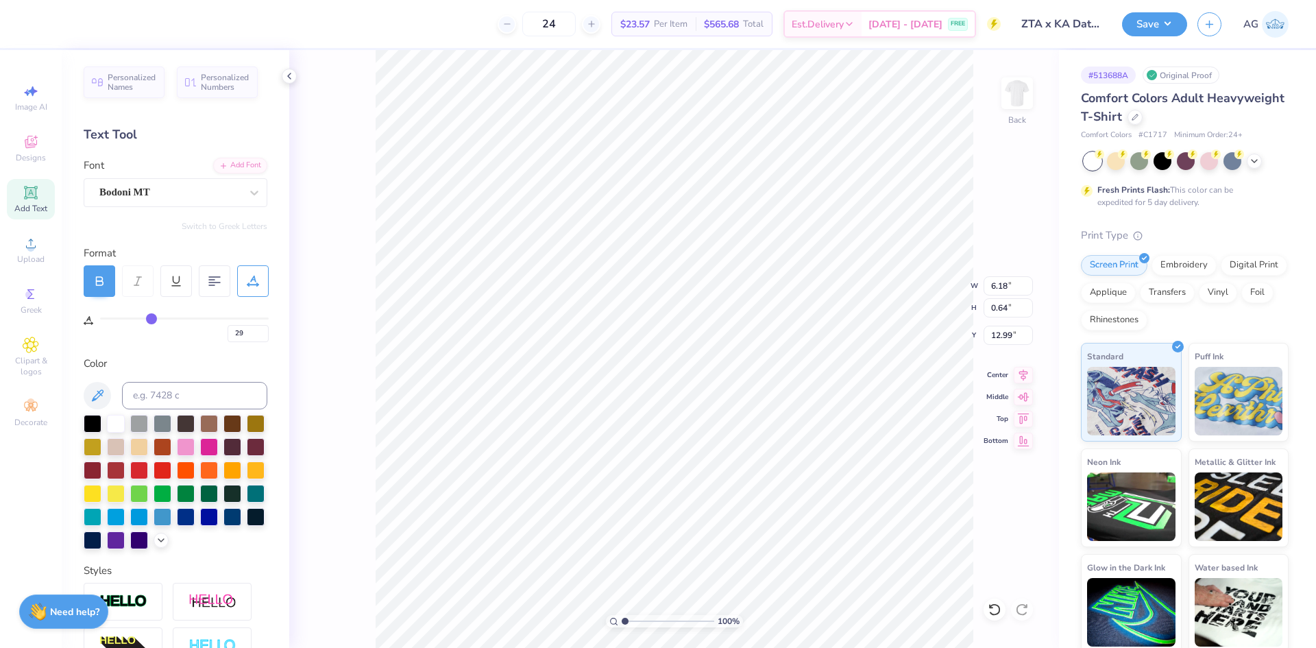
type input "30"
type input "31"
type input "32"
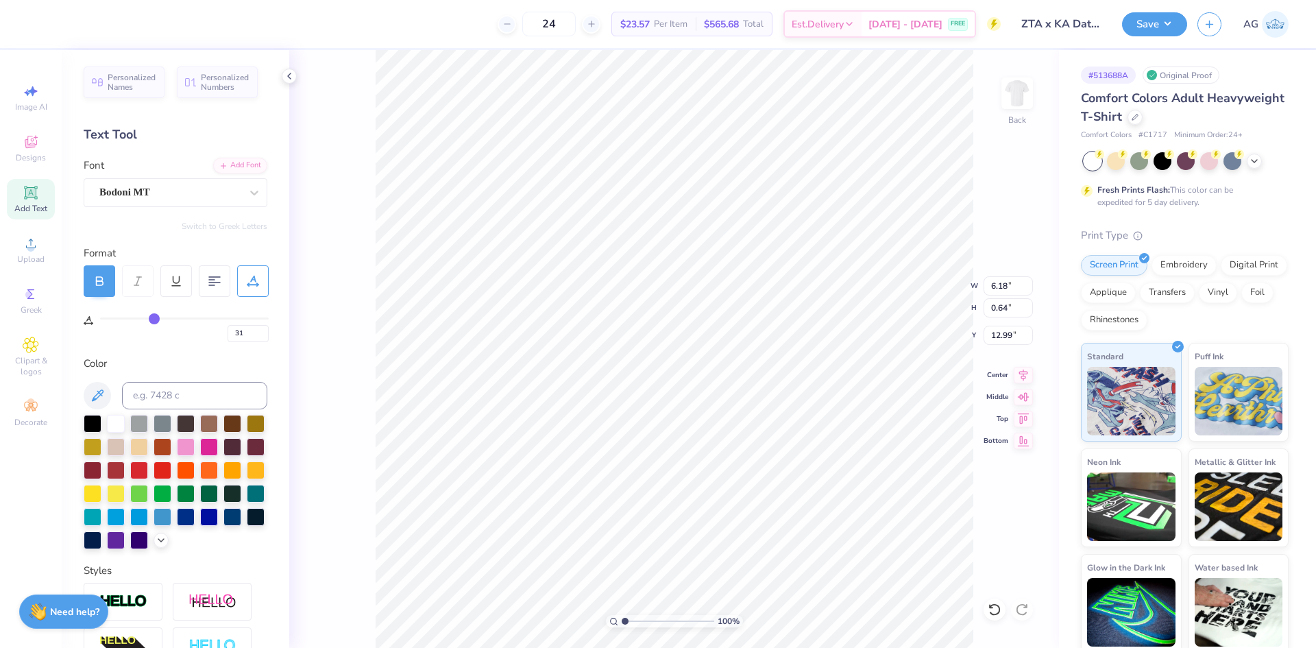
type input "32"
type input "33"
drag, startPoint x: 149, startPoint y: 317, endPoint x: 158, endPoint y: 317, distance: 8.3
type input "33"
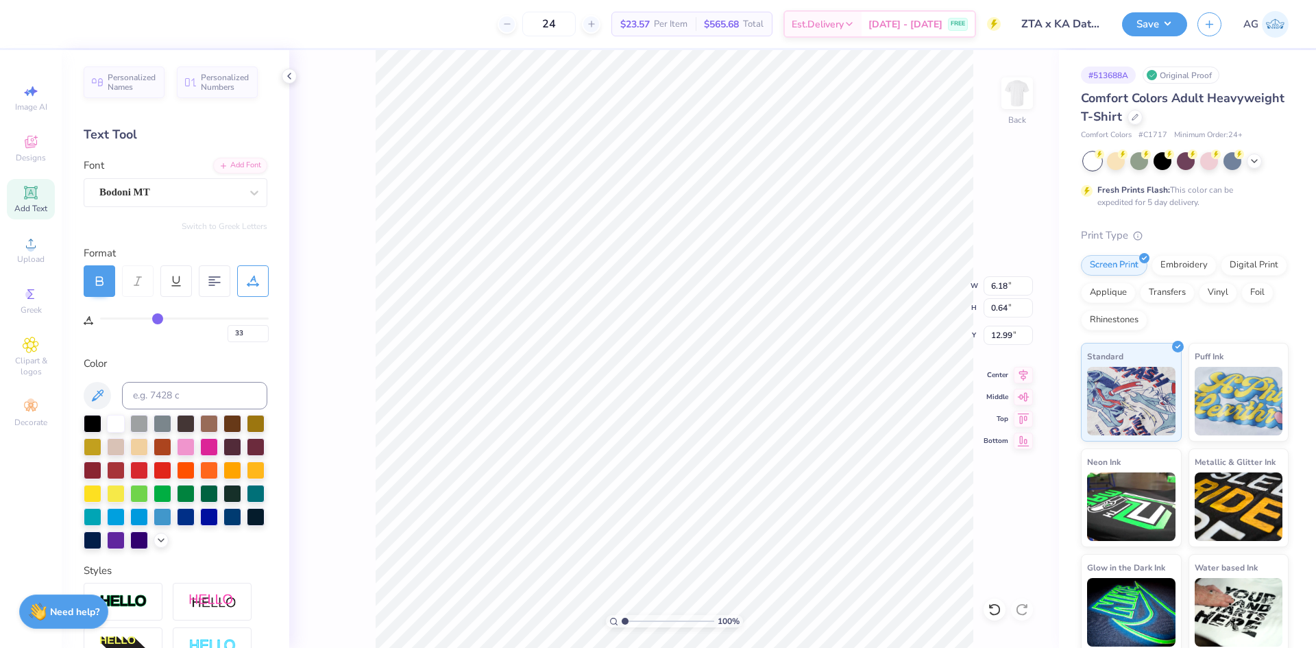
click at [158, 317] on input "range" at bounding box center [184, 318] width 169 height 2
type input "6.70"
click at [1016, 372] on icon at bounding box center [1023, 373] width 19 height 16
type input "0"
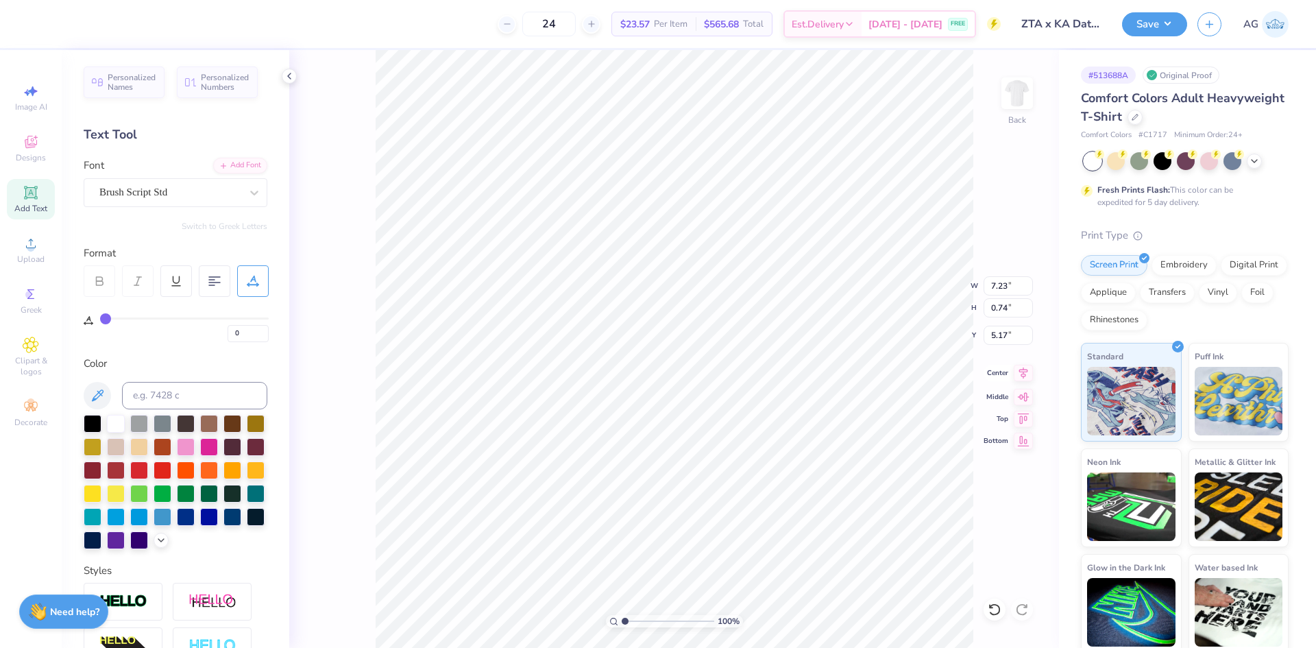
click at [1025, 372] on icon at bounding box center [1023, 373] width 19 height 16
click at [1020, 374] on icon at bounding box center [1023, 373] width 19 height 16
click at [1009, 339] on input "3.55" at bounding box center [1008, 335] width 49 height 19
type input "3.00"
click at [1022, 376] on icon at bounding box center [1023, 373] width 19 height 16
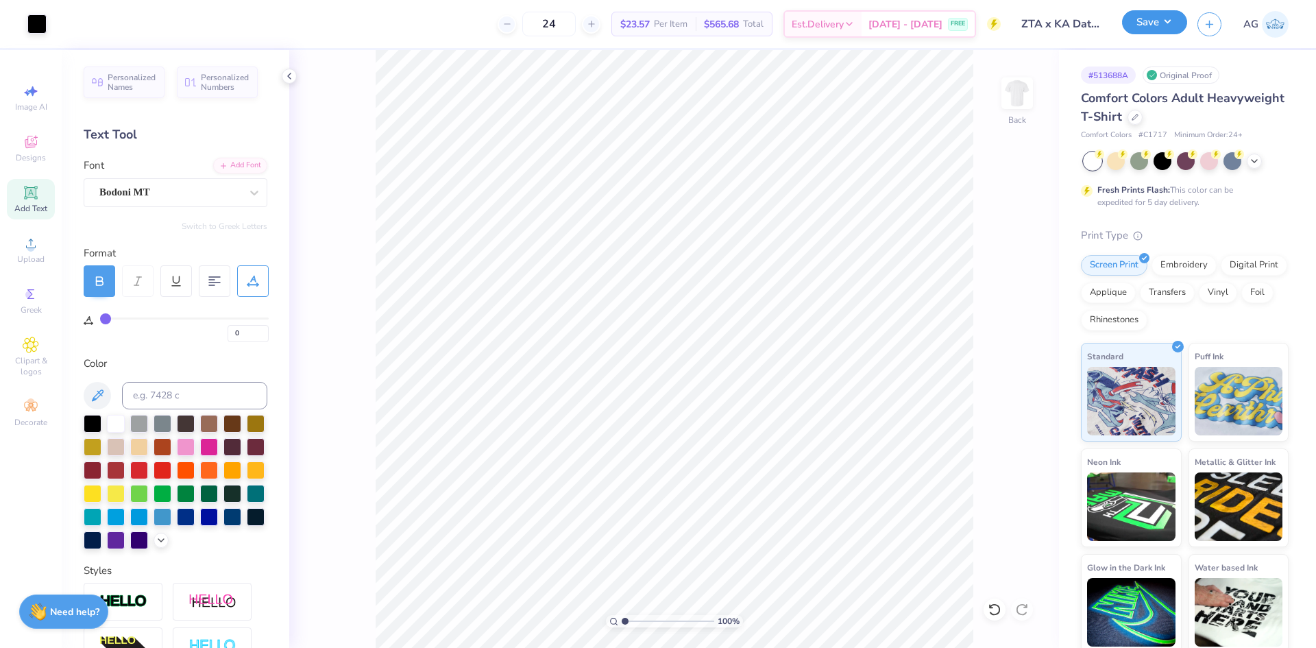
click at [1175, 27] on button "Save" at bounding box center [1154, 22] width 65 height 24
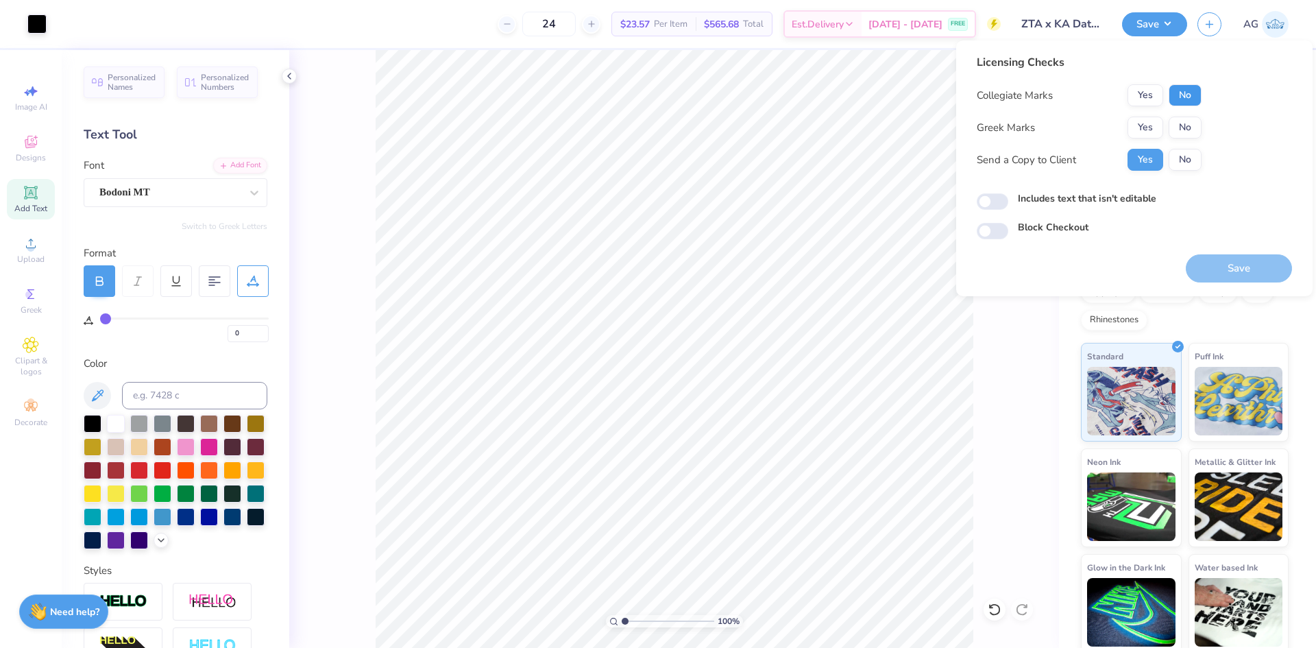
click at [1197, 97] on button "No" at bounding box center [1185, 95] width 33 height 22
click at [1149, 134] on button "Yes" at bounding box center [1146, 128] width 36 height 22
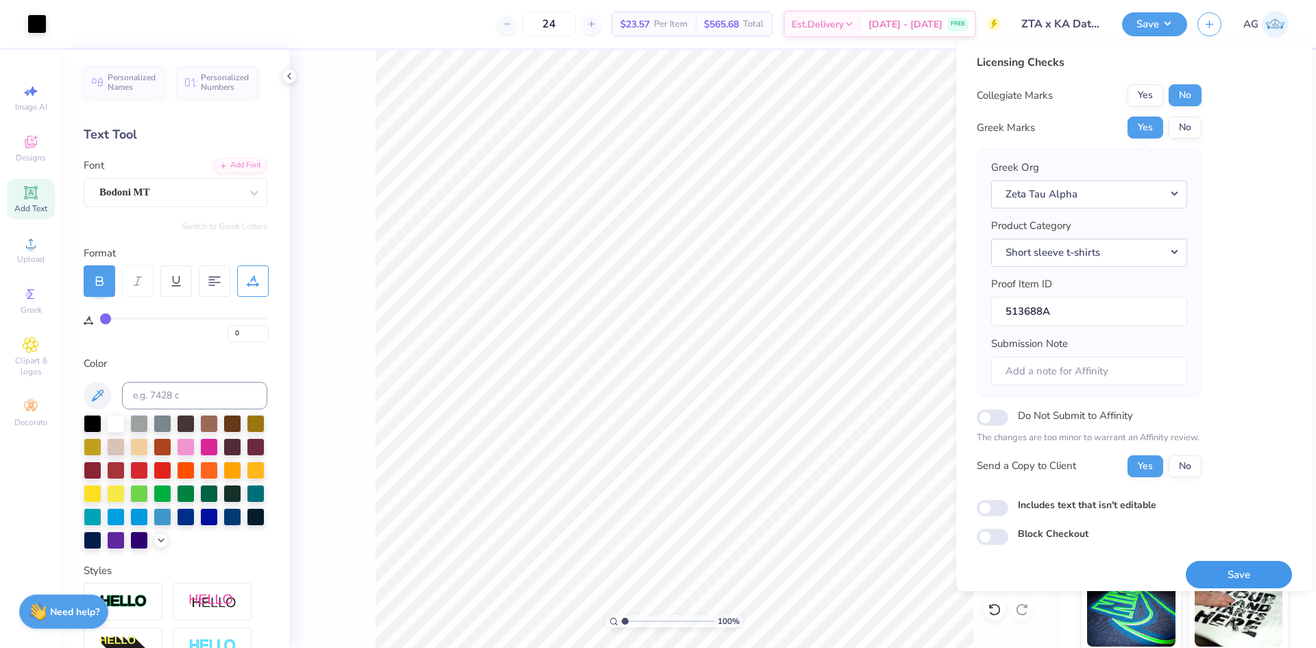
click at [1236, 568] on button "Save" at bounding box center [1239, 575] width 106 height 28
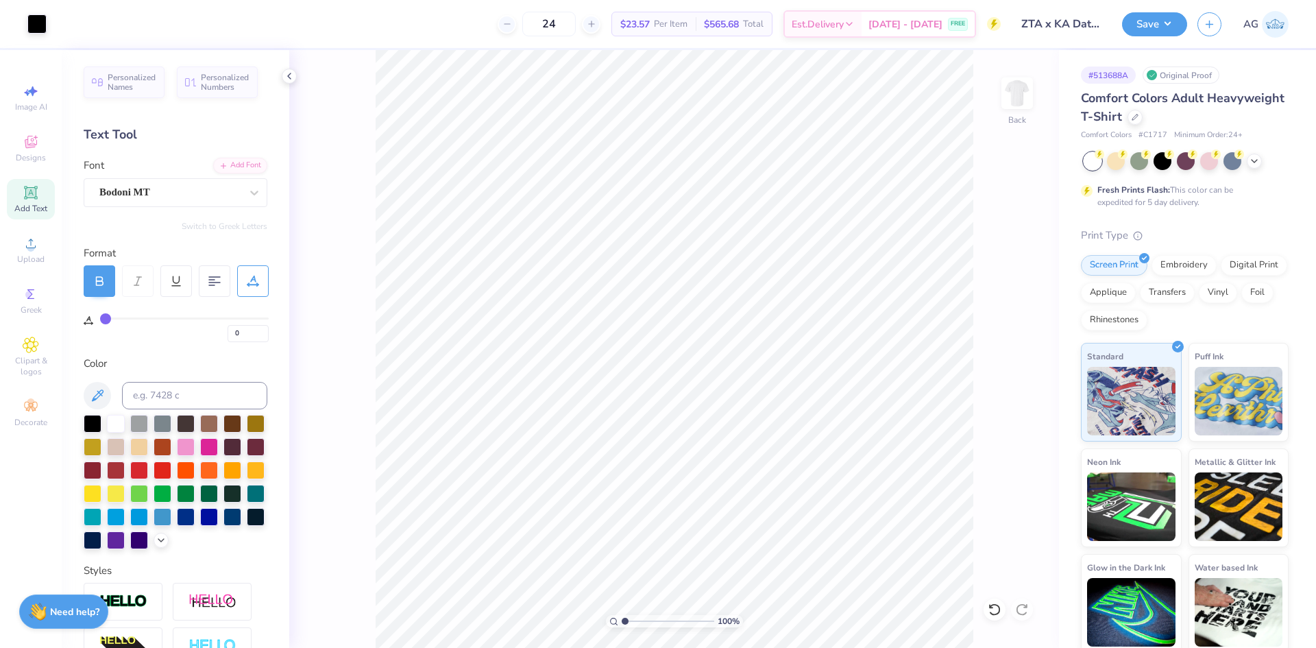
click at [1004, 330] on div "100 % Back" at bounding box center [674, 349] width 770 height 598
click at [1002, 328] on div "100 % Back" at bounding box center [674, 349] width 770 height 598
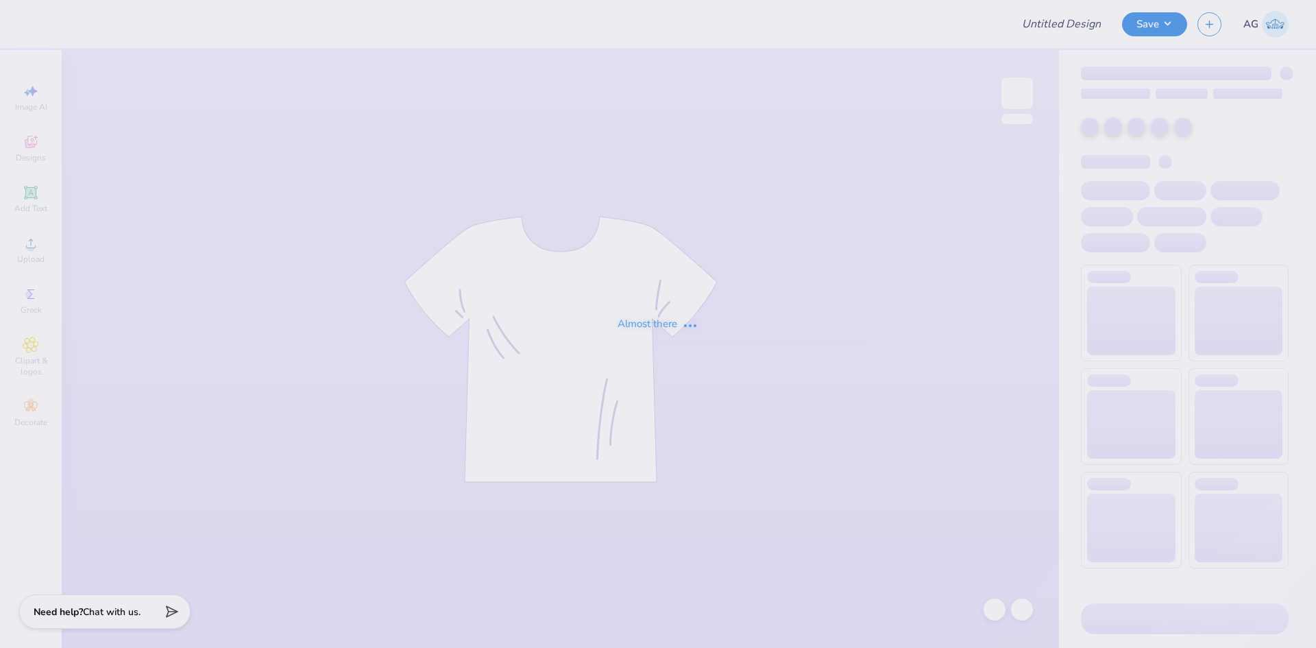
type input "[PERSON_NAME] : [GEOGRAPHIC_DATA][US_STATE]"
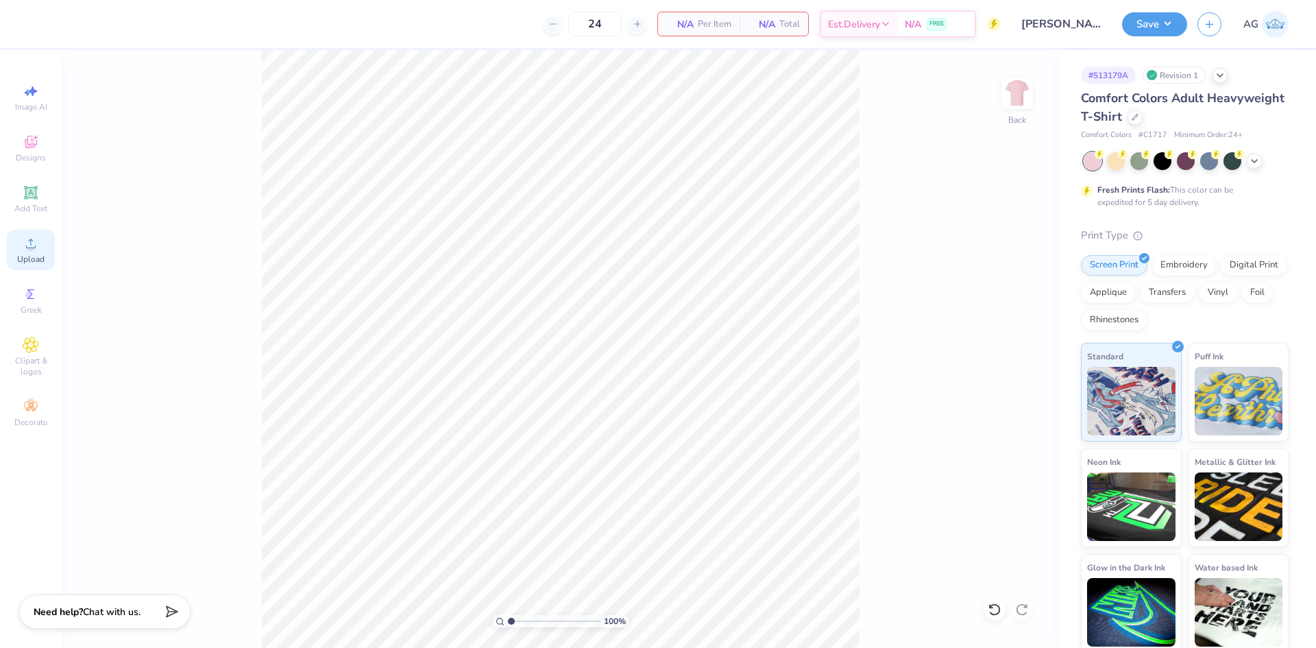
click at [25, 256] on span "Upload" at bounding box center [30, 259] width 27 height 11
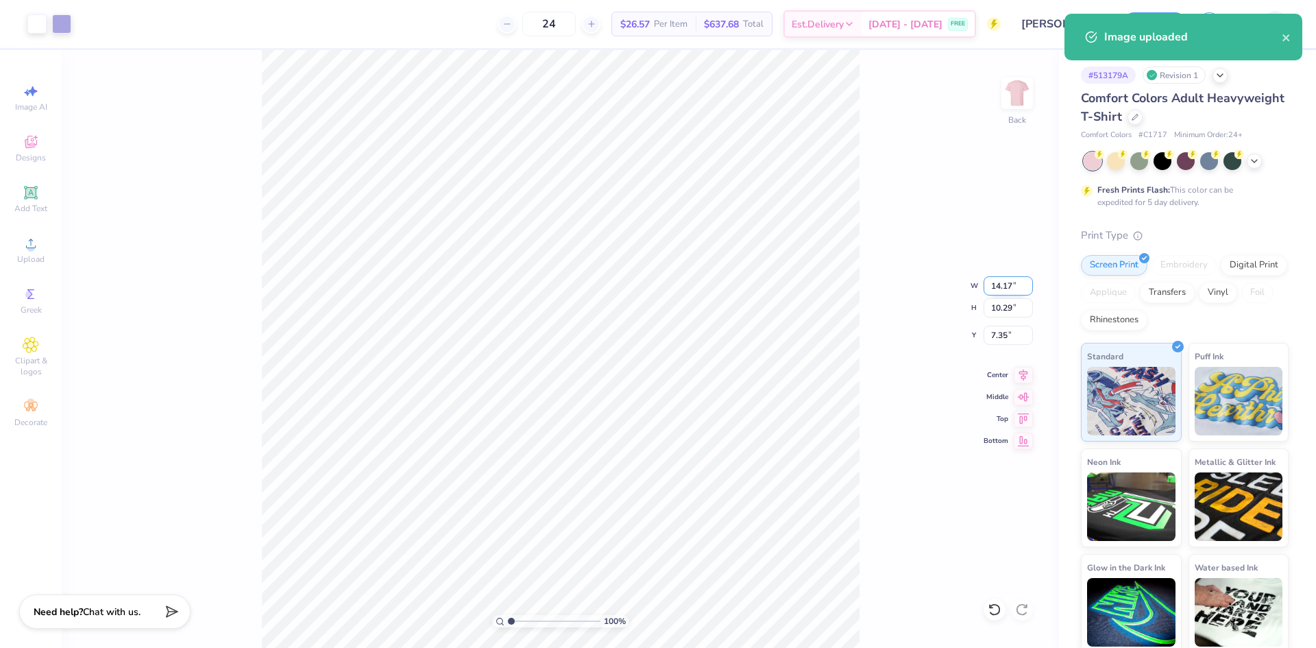
click at [996, 278] on input "14.17" at bounding box center [1008, 285] width 49 height 19
type input "11.00"
type input "7.99"
click at [1020, 341] on input "8.51" at bounding box center [1008, 335] width 49 height 19
type input "3.00"
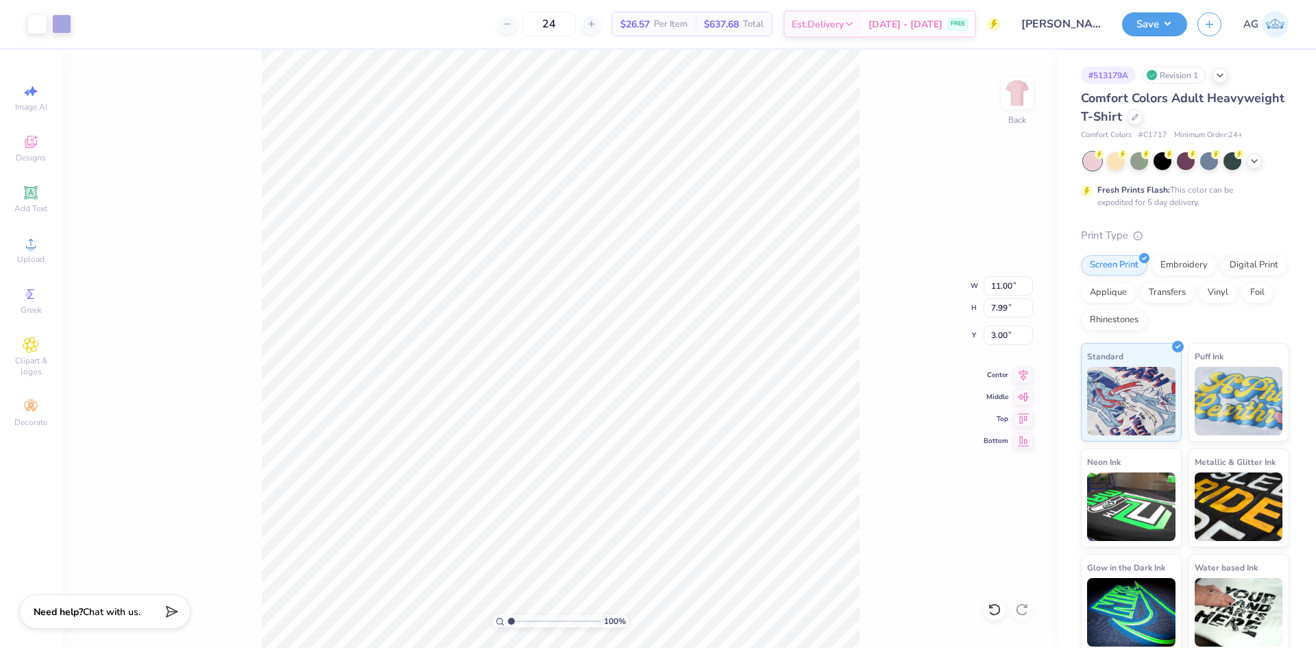
click at [908, 308] on div "100 % Back W 11.00 11.00 " H 7.99 7.99 " Y 3.00 3.00 " Center Middle Top Bottom" at bounding box center [561, 349] width 998 height 598
click at [1007, 341] on input "3.00" at bounding box center [1008, 335] width 49 height 19
type input "2.50"
drag, startPoint x: 940, startPoint y: 339, endPoint x: 973, endPoint y: 376, distance: 49.5
click at [941, 339] on div "100 % Back W 11.00 11.00 " H 7.99 7.99 " Y 2.50 2.50 " Center Middle Top Bottom" at bounding box center [561, 349] width 998 height 598
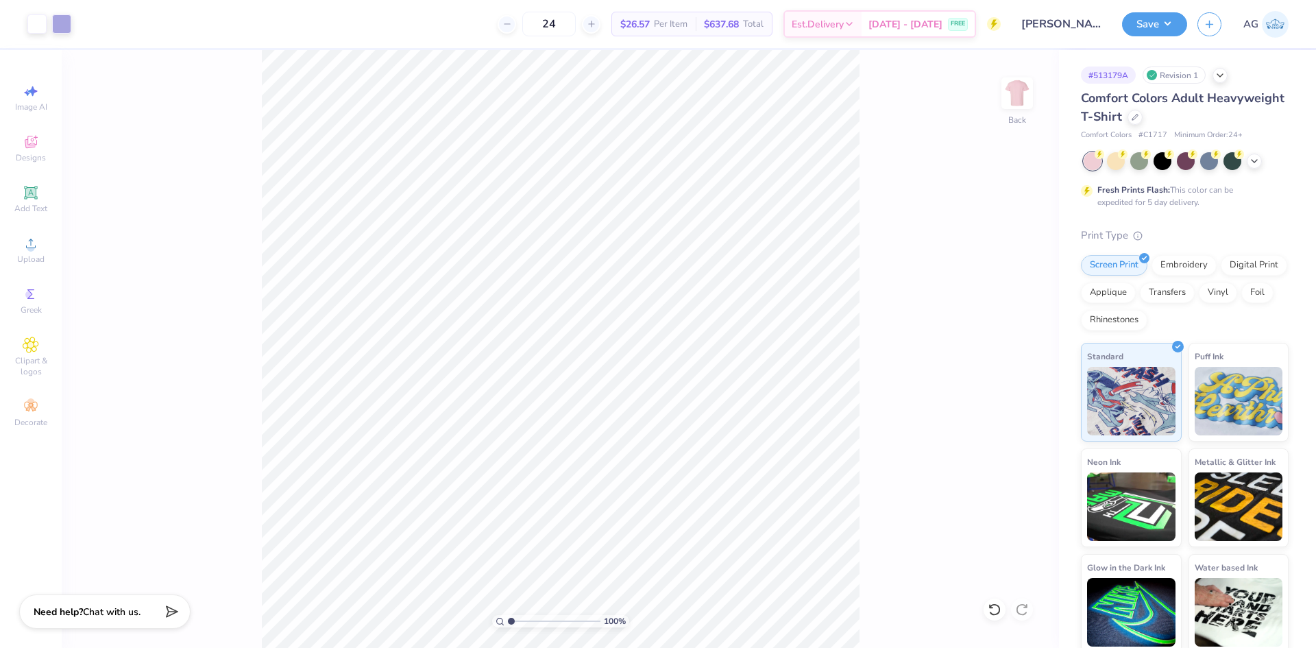
click at [1159, 5] on div "Save AG" at bounding box center [1219, 24] width 194 height 48
click at [1157, 25] on button "Save" at bounding box center [1154, 22] width 65 height 24
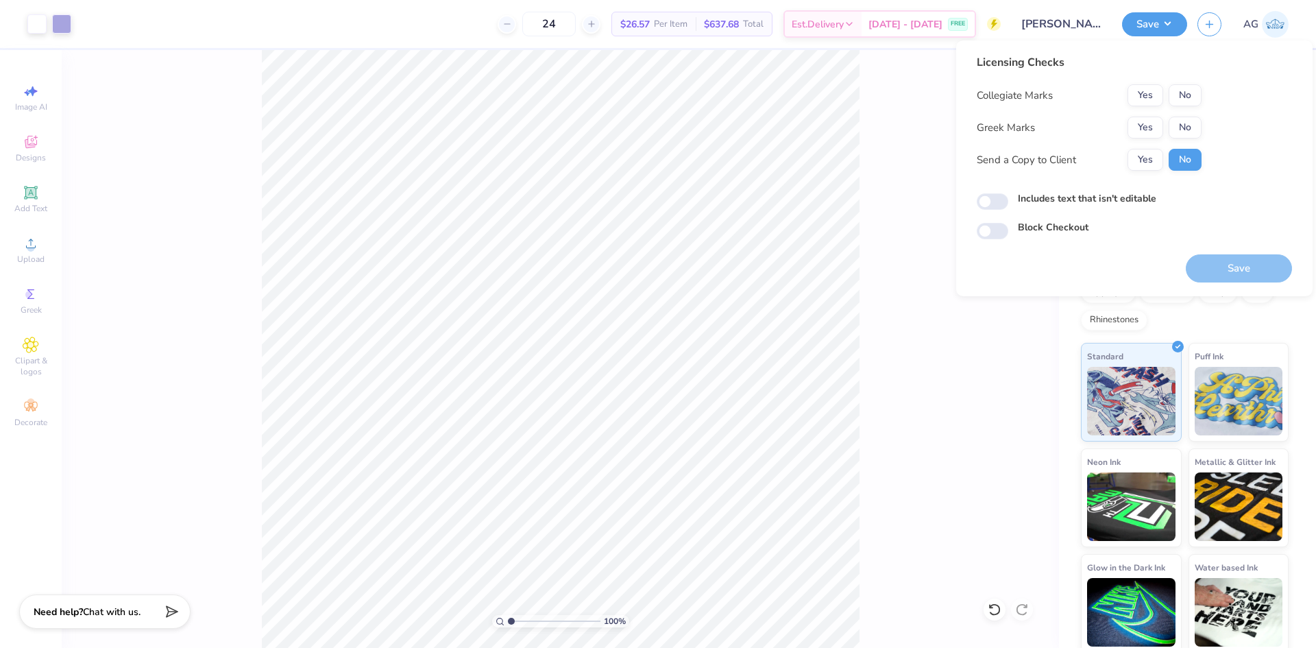
click at [1182, 75] on div "Licensing Checks Collegiate Marks Yes No Greek Marks Yes No Send a Copy to Clie…" at bounding box center [1089, 117] width 225 height 127
click at [1189, 94] on button "No" at bounding box center [1185, 95] width 33 height 22
drag, startPoint x: 1188, startPoint y: 114, endPoint x: 1173, endPoint y: 128, distance: 20.4
click at [1189, 114] on div "Collegiate Marks Yes No Greek Marks Yes No Send a Copy to Client Yes No" at bounding box center [1089, 127] width 225 height 86
drag, startPoint x: 1200, startPoint y: 122, endPoint x: 1168, endPoint y: 147, distance: 40.6
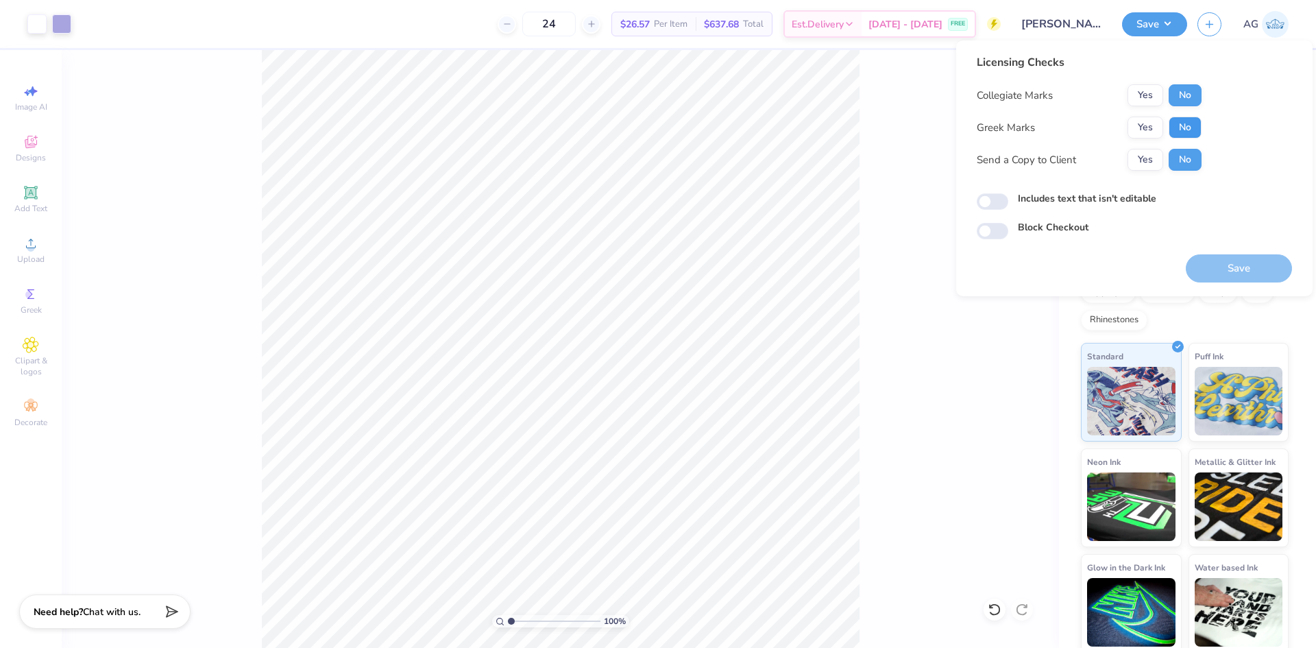
click at [1199, 122] on button "No" at bounding box center [1185, 128] width 33 height 22
click at [987, 206] on input "Includes text that isn't editable" at bounding box center [993, 201] width 32 height 16
checkbox input "true"
click at [1144, 118] on button "Yes" at bounding box center [1146, 128] width 36 height 22
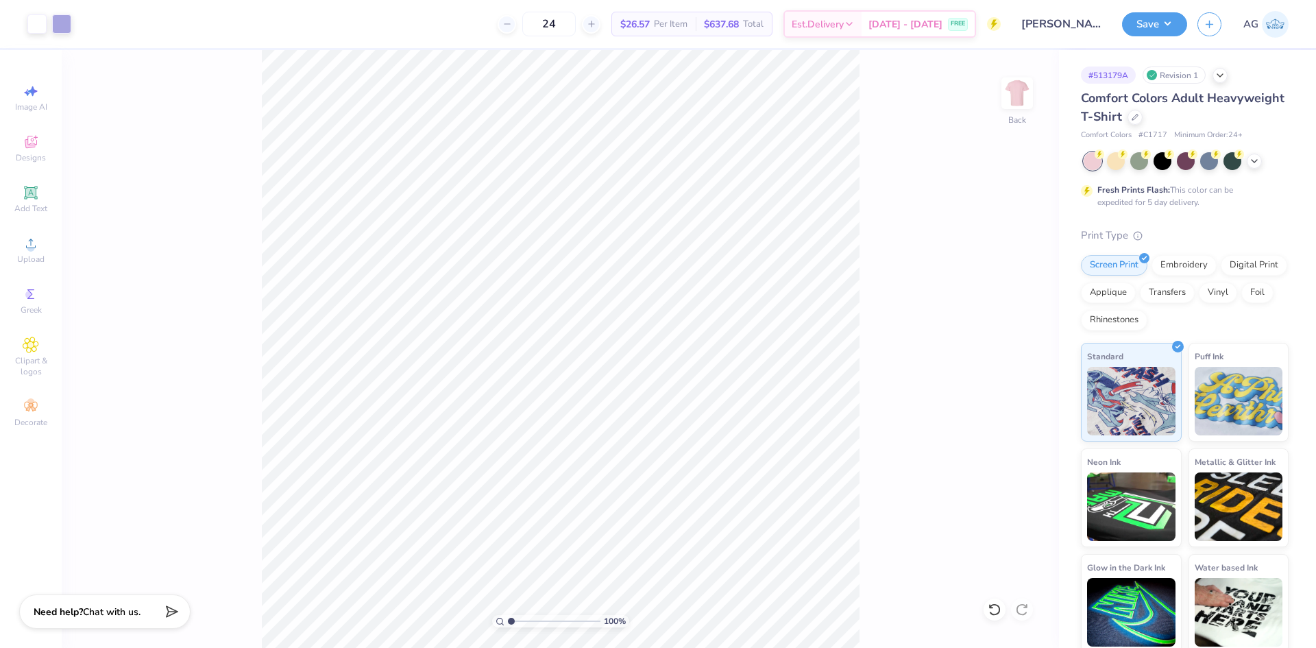
click at [1165, 37] on div "Save AG" at bounding box center [1219, 24] width 194 height 48
click at [1151, 24] on button "Save" at bounding box center [1154, 22] width 65 height 24
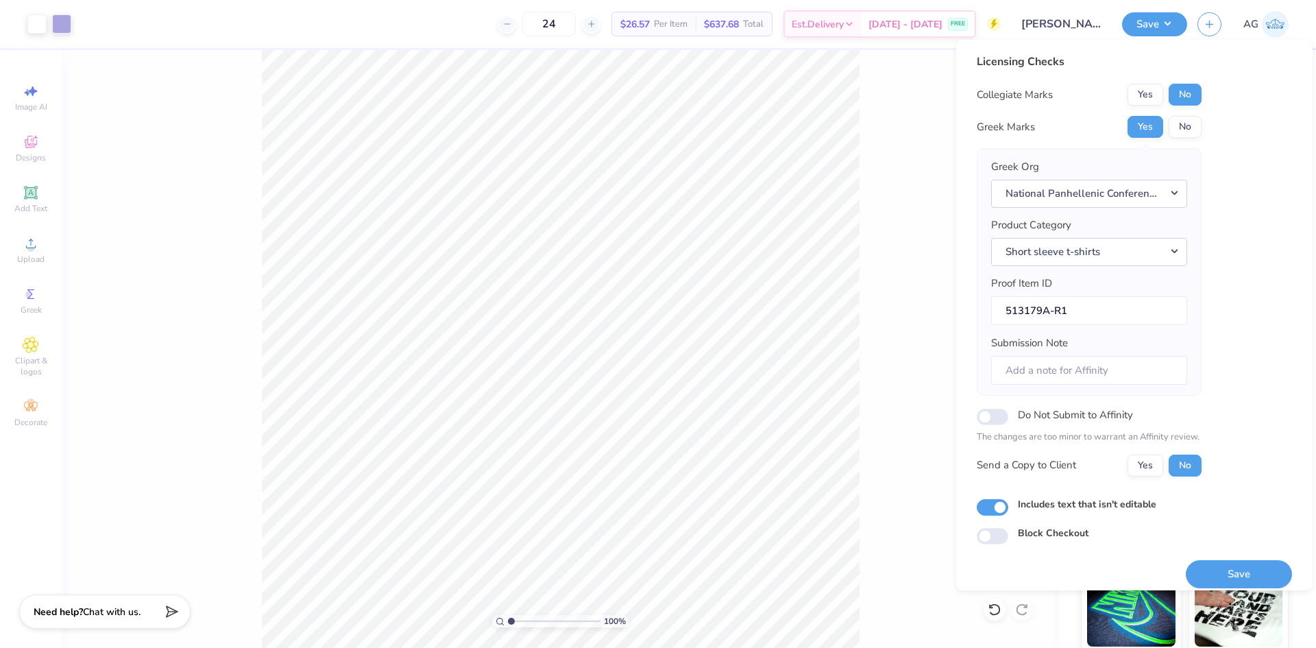
click at [1222, 556] on div "Save" at bounding box center [1239, 565] width 106 height 43
click at [1225, 565] on button "Save" at bounding box center [1239, 574] width 106 height 28
click at [1064, 130] on div "Greek Marks Yes No" at bounding box center [1089, 127] width 225 height 22
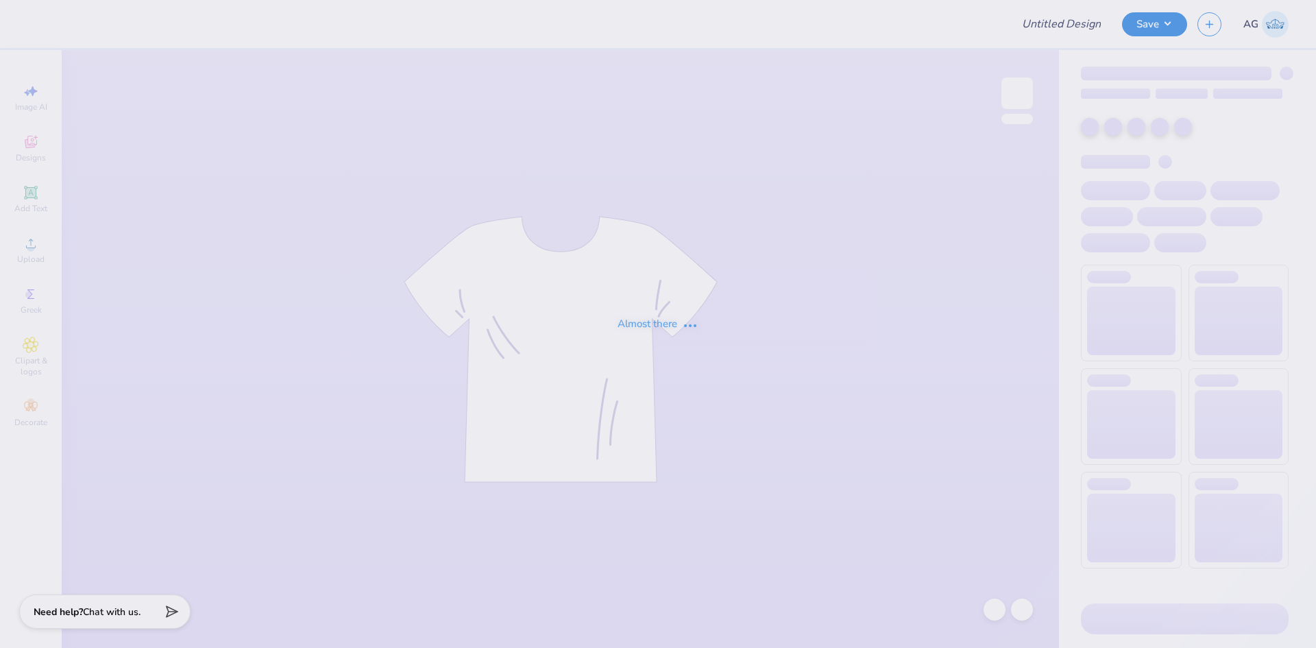
click at [516, 248] on div "Almost there" at bounding box center [658, 324] width 1316 height 648
type input "[PERSON_NAME] : [GEOGRAPHIC_DATA][US_STATE]"
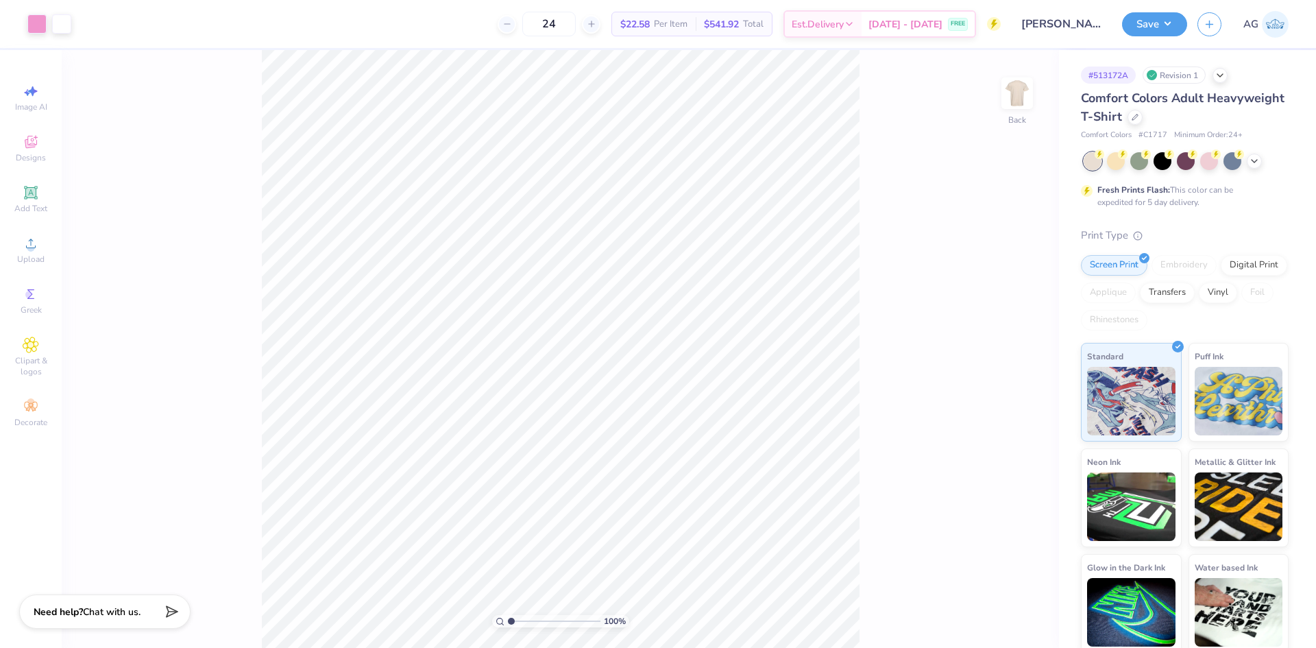
drag, startPoint x: 992, startPoint y: 289, endPoint x: 972, endPoint y: 291, distance: 20.6
click at [991, 289] on div "100 % Back" at bounding box center [561, 349] width 998 height 598
drag, startPoint x: 181, startPoint y: 253, endPoint x: 177, endPoint y: 247, distance: 7.4
click at [181, 253] on div "100 % Back" at bounding box center [561, 349] width 998 height 598
click at [20, 139] on div "Designs" at bounding box center [31, 148] width 48 height 40
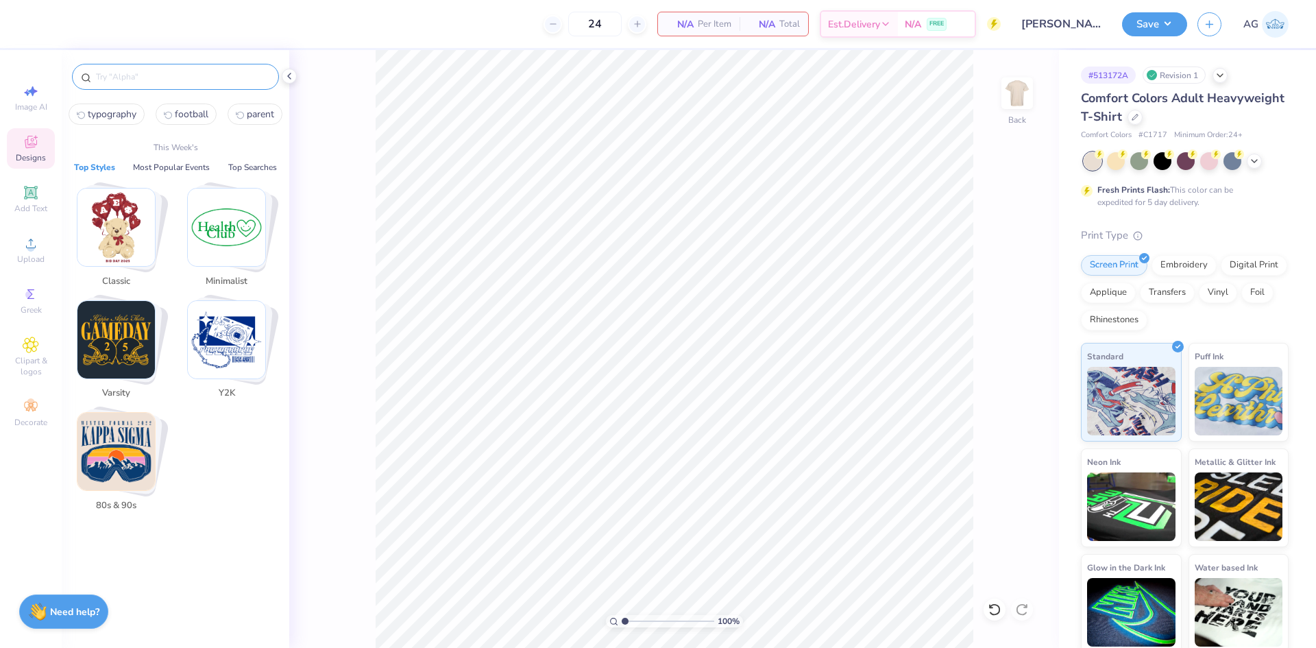
click at [141, 78] on input "text" at bounding box center [183, 77] width 176 height 14
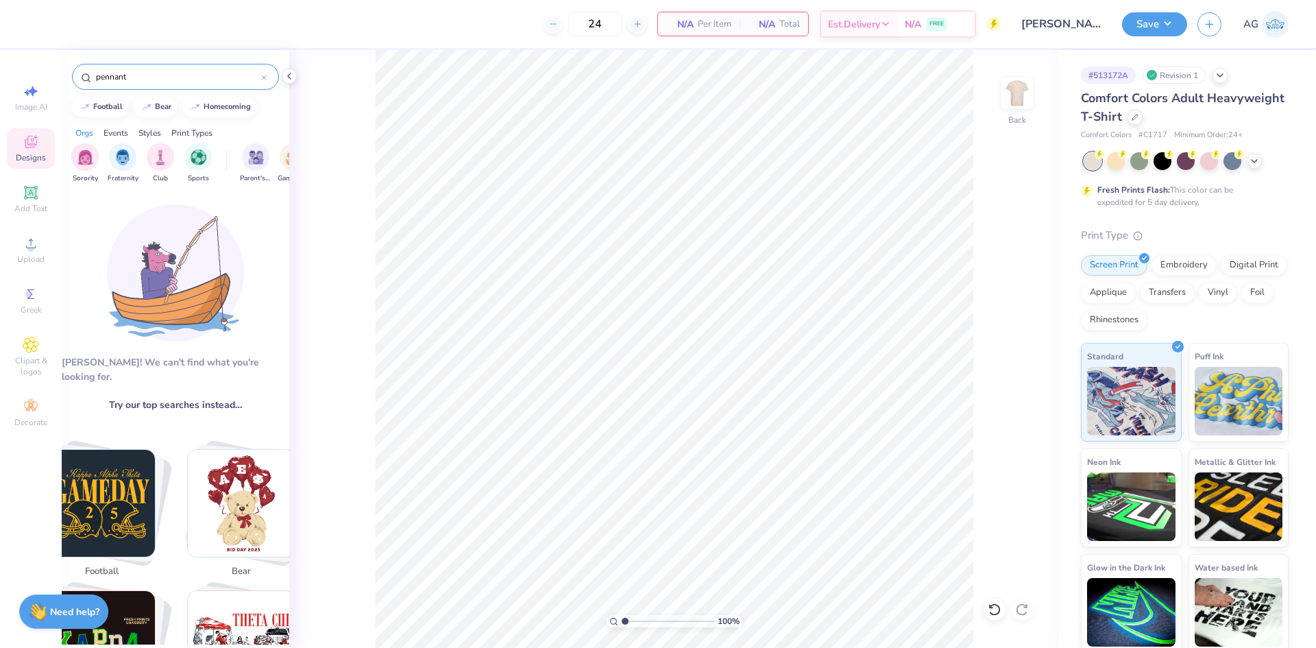
click at [145, 86] on div "pennant" at bounding box center [175, 77] width 207 height 26
click at [145, 81] on input "pennant" at bounding box center [178, 77] width 167 height 14
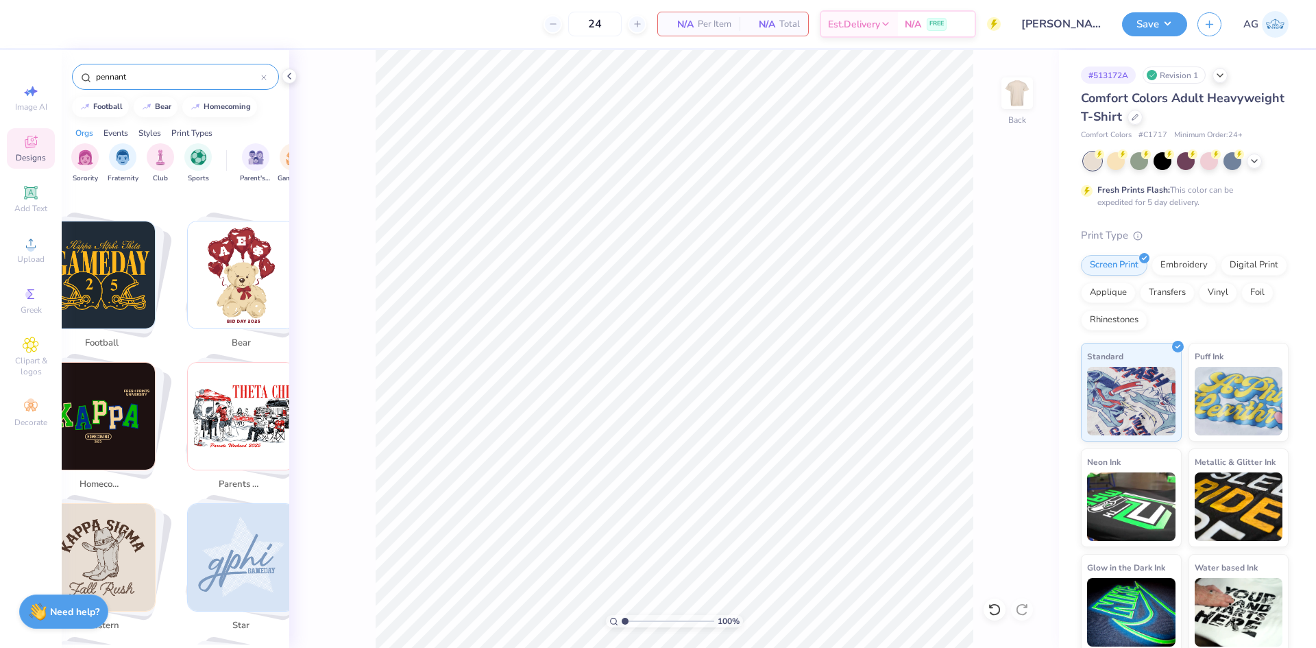
click at [198, 84] on div "pennant" at bounding box center [175, 77] width 207 height 26
click at [196, 77] on input "pennant" at bounding box center [178, 77] width 167 height 14
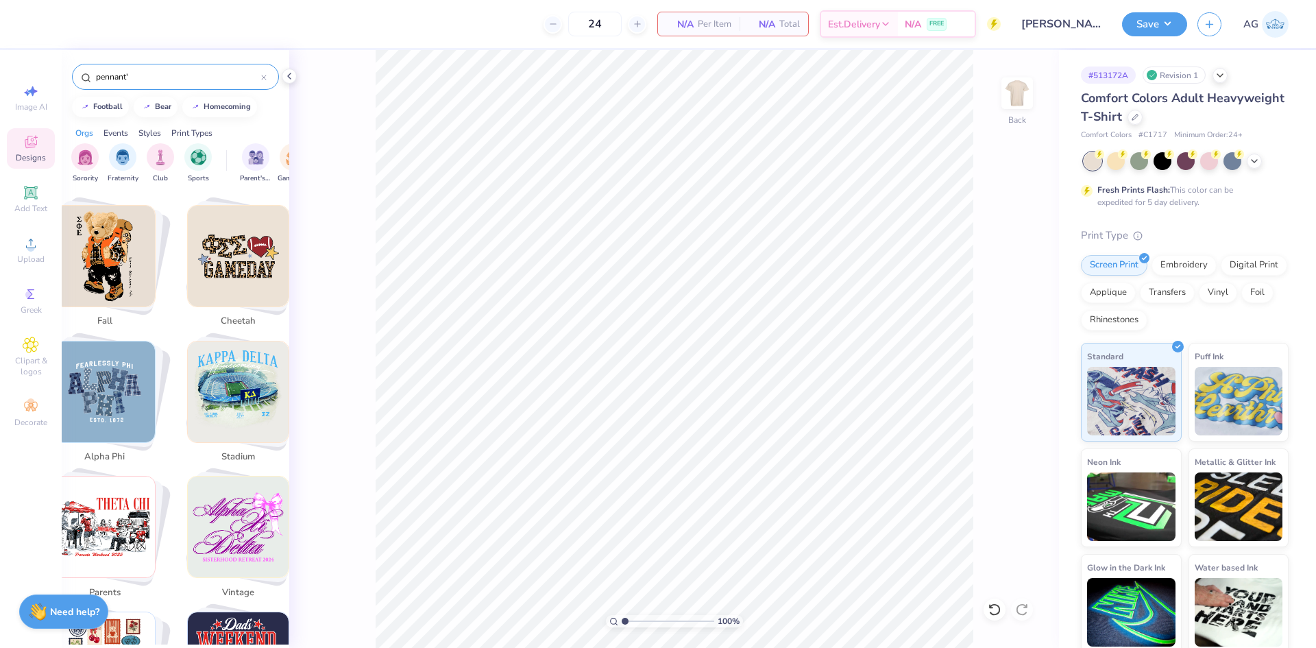
scroll to position [1143, 0]
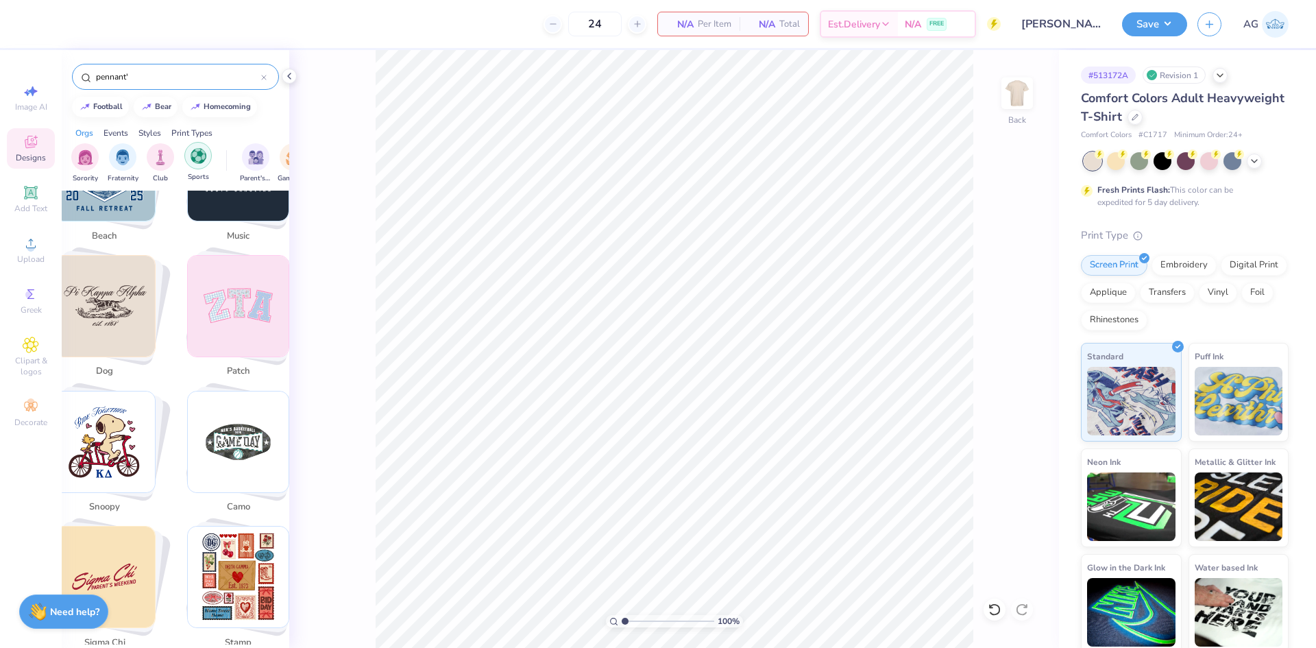
click at [195, 156] on img "filter for Sports" at bounding box center [199, 156] width 16 height 16
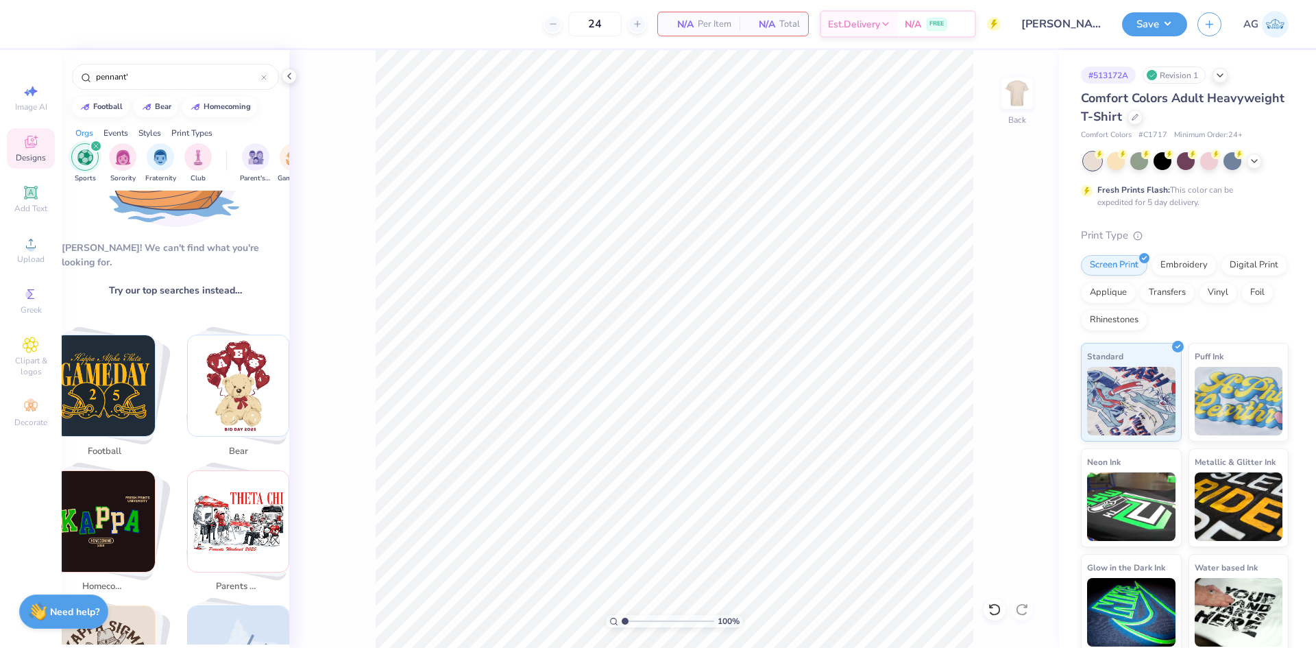
scroll to position [0, 0]
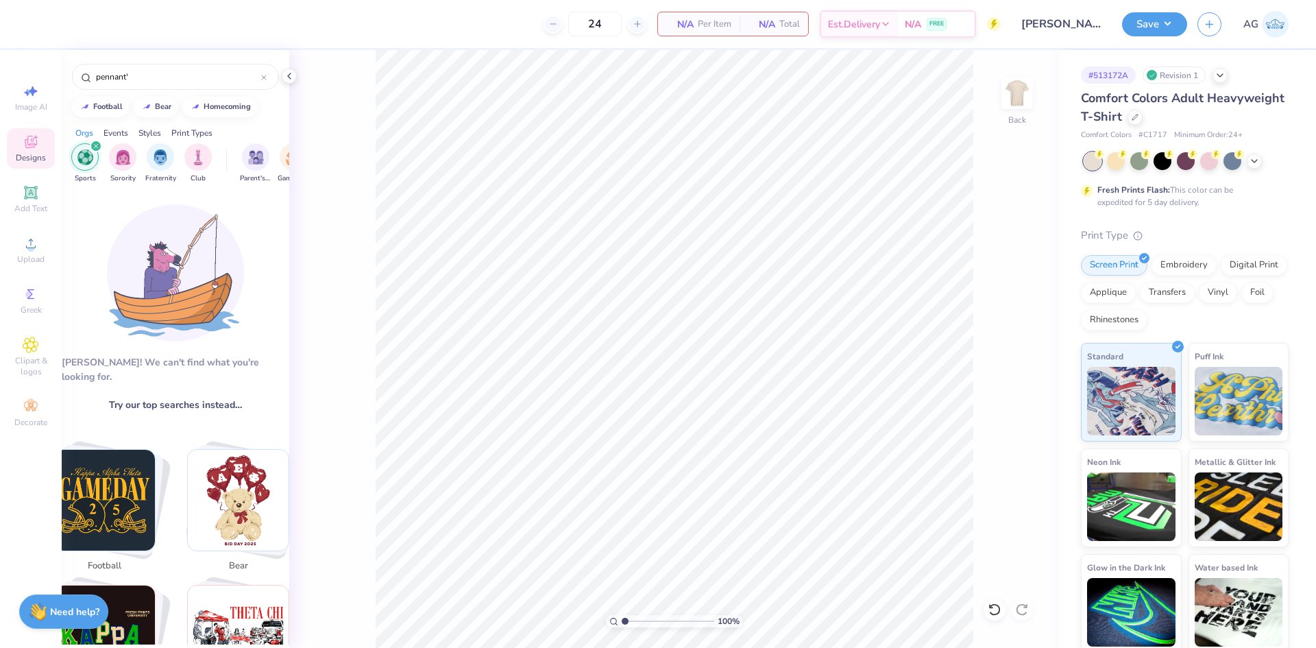
click at [366, 440] on div "100 % Back" at bounding box center [674, 349] width 770 height 598
click at [248, 483] on img "Stack Card Button bear" at bounding box center [238, 500] width 101 height 101
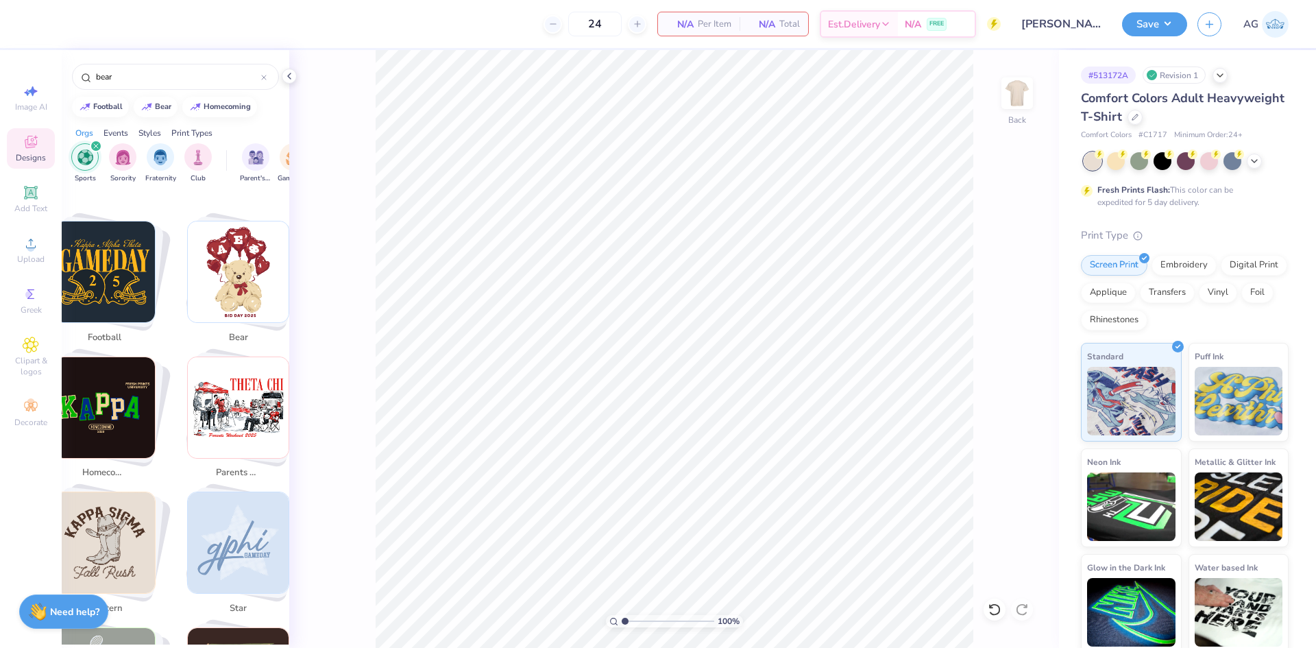
click at [219, 424] on img "Stack Card Button parents weekend" at bounding box center [238, 407] width 101 height 101
click at [142, 400] on img "Stack Card Button homecoming" at bounding box center [104, 407] width 101 height 101
type input "homecoming"
click at [105, 405] on img "Stack Card Button homecoming" at bounding box center [104, 407] width 101 height 101
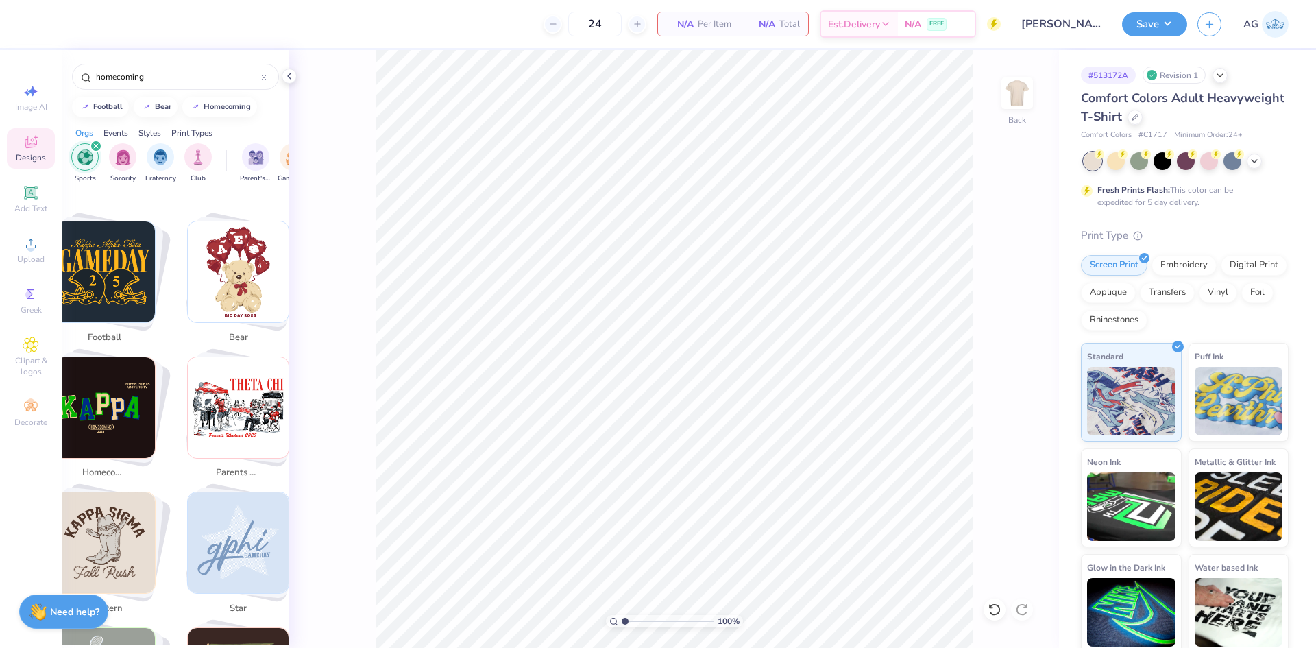
click at [105, 405] on img "Stack Card Button homecoming" at bounding box center [104, 407] width 101 height 101
click at [987, 606] on div at bounding box center [995, 610] width 22 height 22
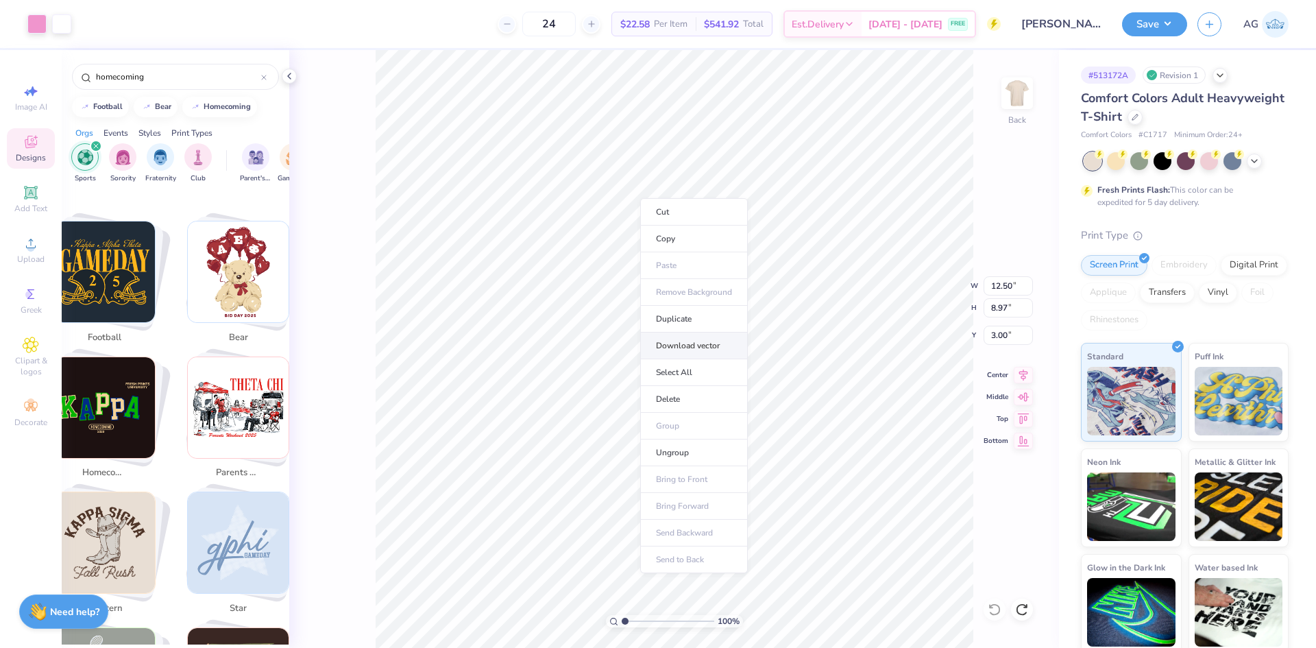
click at [695, 347] on li "Download vector" at bounding box center [694, 346] width 108 height 27
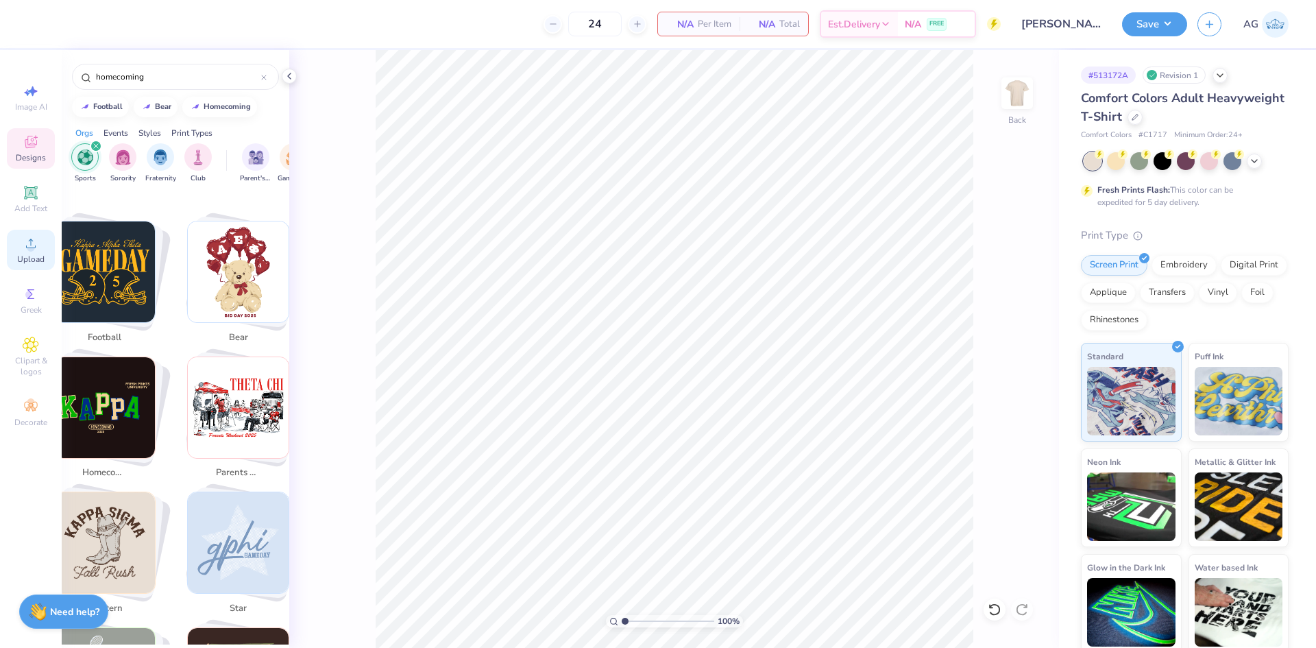
click at [23, 248] on icon at bounding box center [31, 243] width 16 height 16
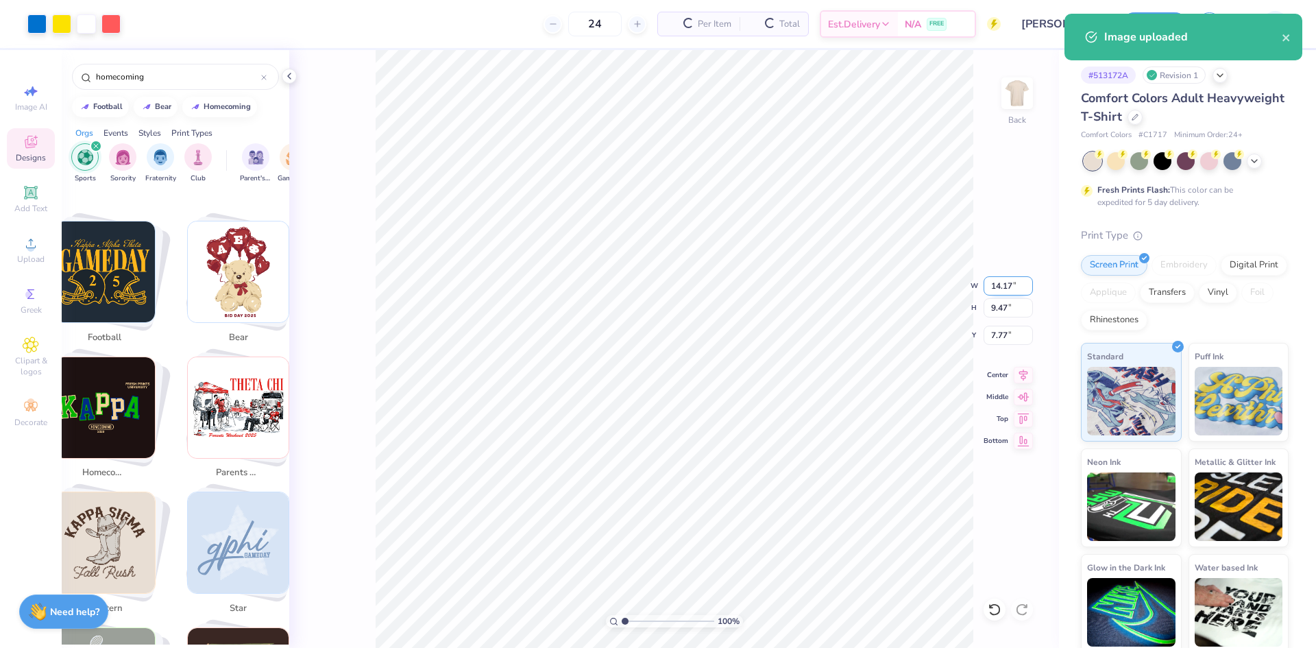
click at [1016, 285] on input "14.17" at bounding box center [1008, 285] width 49 height 19
type input "12.00"
type input "8.01"
click at [1009, 338] on input "8.49" at bounding box center [1008, 335] width 49 height 19
type input "3.00"
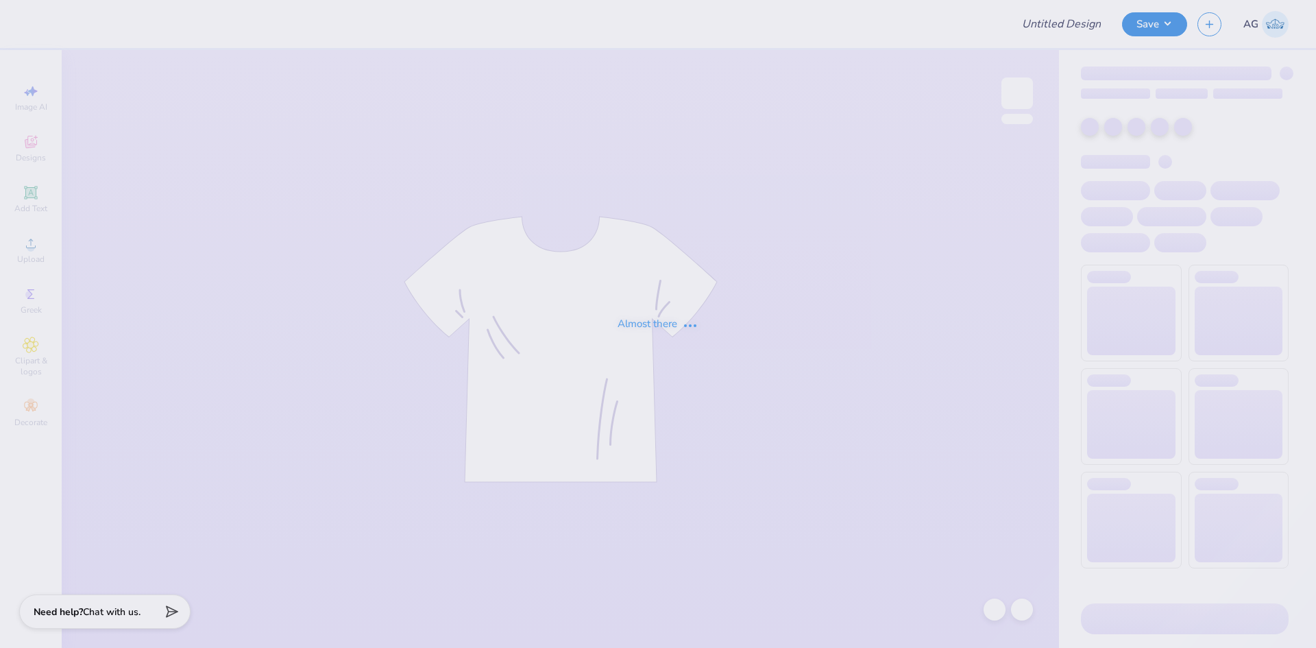
type input "pink philo"
